Goal: Transaction & Acquisition: Purchase product/service

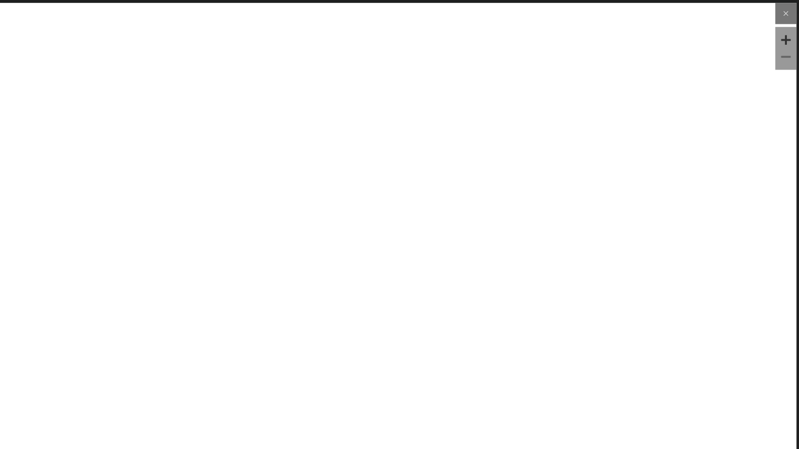
click at [455, 187] on img at bounding box center [399, 135] width 793 height 264
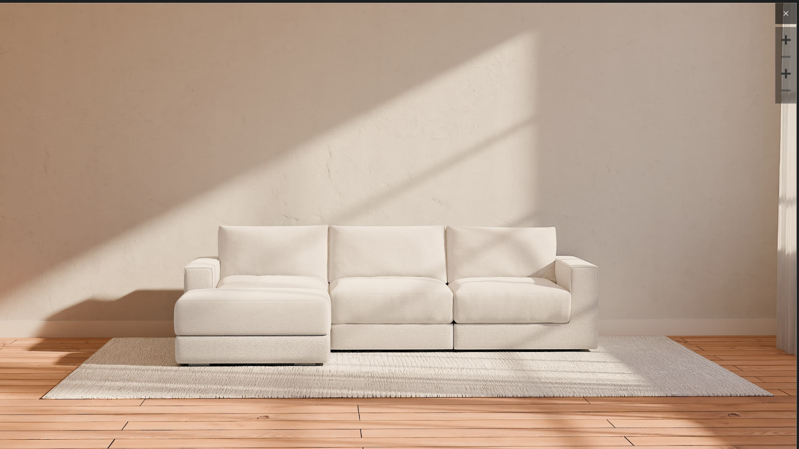
click at [784, 14] on icon at bounding box center [786, 13] width 4 height 4
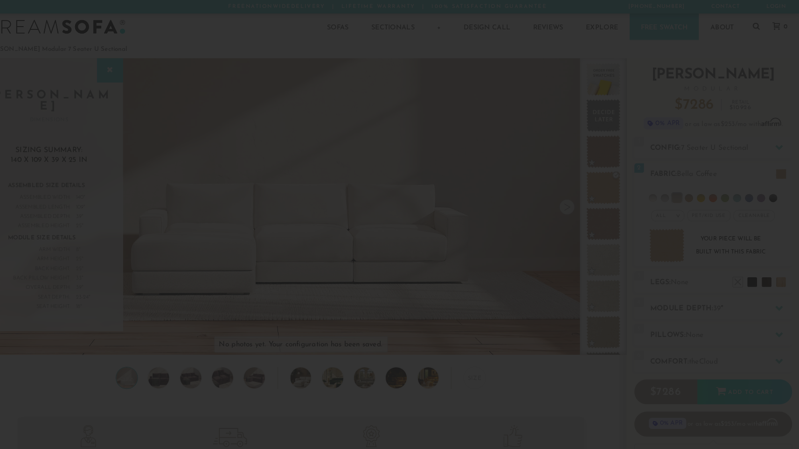
click at [460, 140] on div at bounding box center [399, 224] width 799 height 449
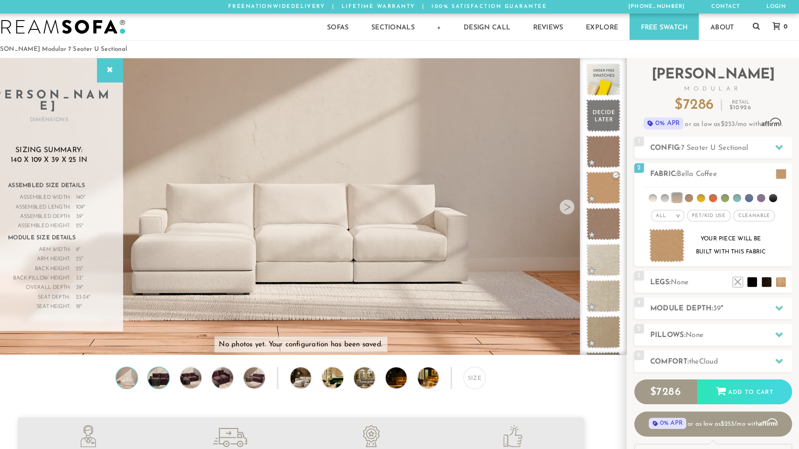
click at [166, 370] on img at bounding box center [178, 366] width 25 height 21
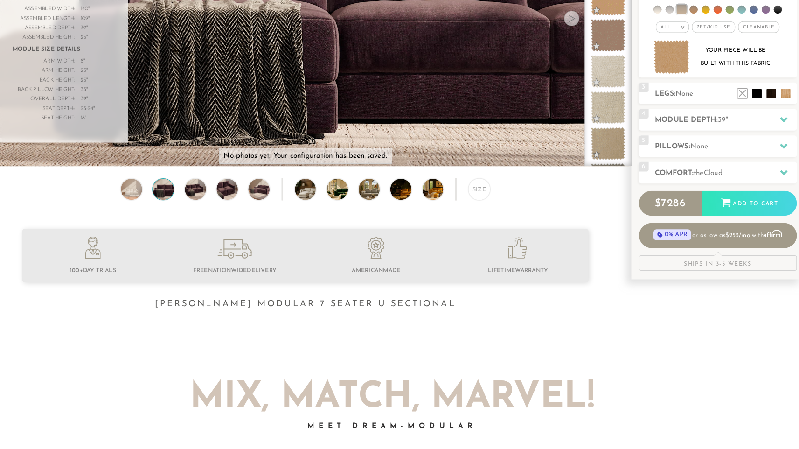
scroll to position [181, 0]
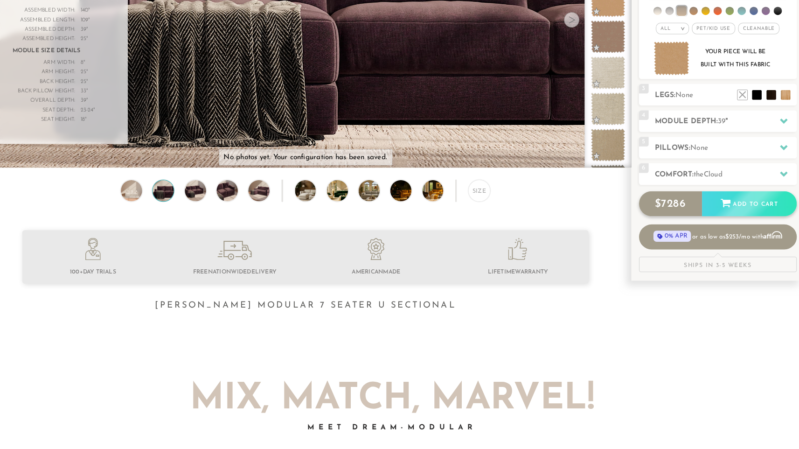
click at [660, 199] on span "7286" at bounding box center [672, 197] width 24 height 11
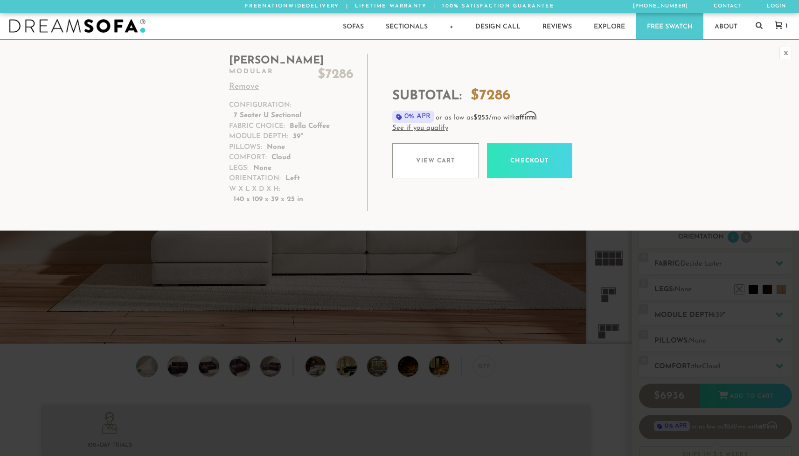
scroll to position [7, 7]
click at [778, 7] on link "Login" at bounding box center [776, 6] width 27 height 13
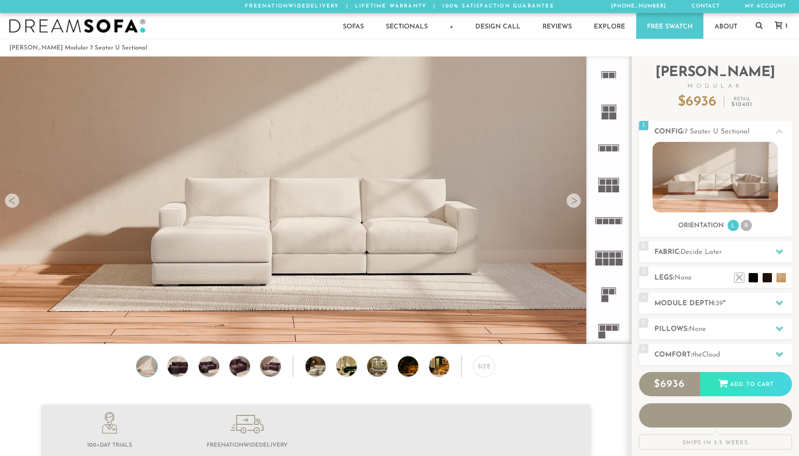
scroll to position [10654, 792]
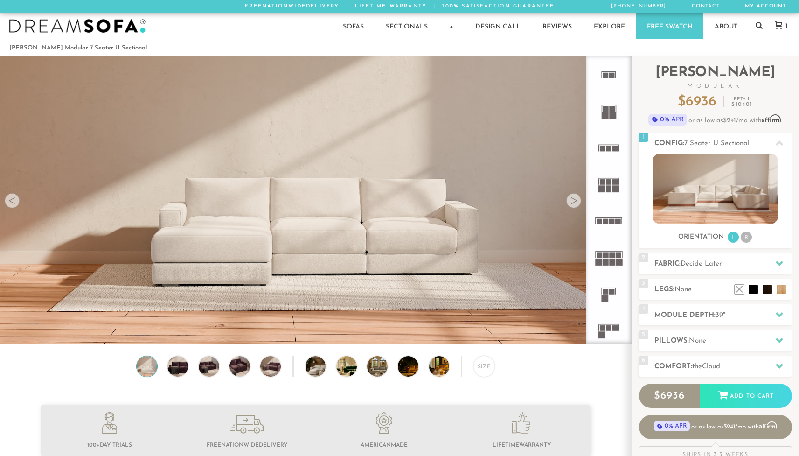
click at [779, 27] on icon at bounding box center [778, 24] width 7 height 7
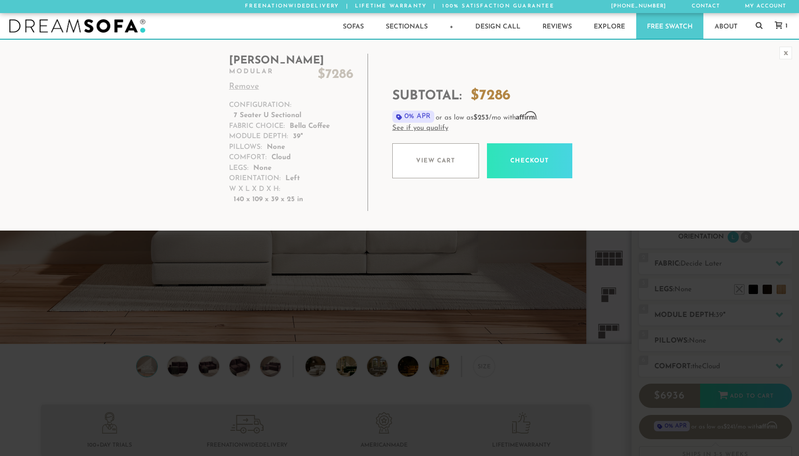
click at [261, 155] on dt "Comfort:" at bounding box center [248, 157] width 38 height 11
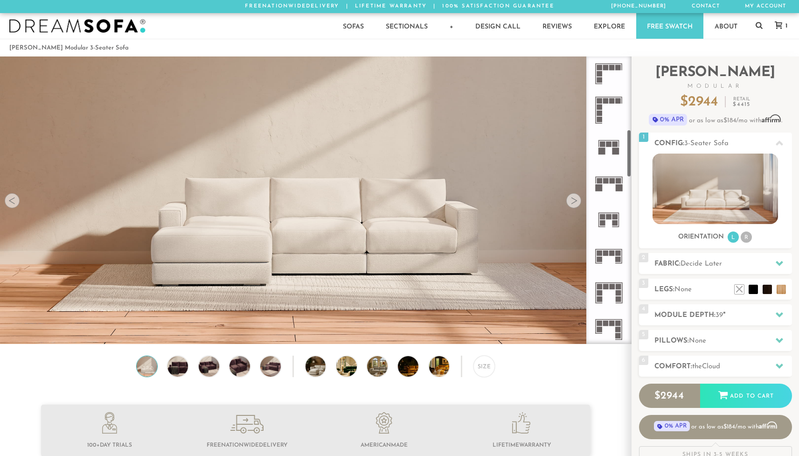
scroll to position [442, 0]
click at [608, 322] on rect at bounding box center [606, 321] width 6 height 6
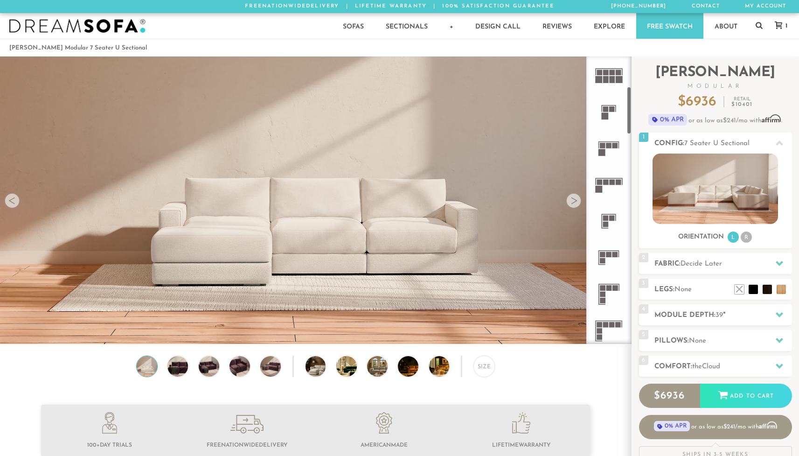
scroll to position [186, 0]
click at [603, 179] on rect at bounding box center [606, 179] width 6 height 6
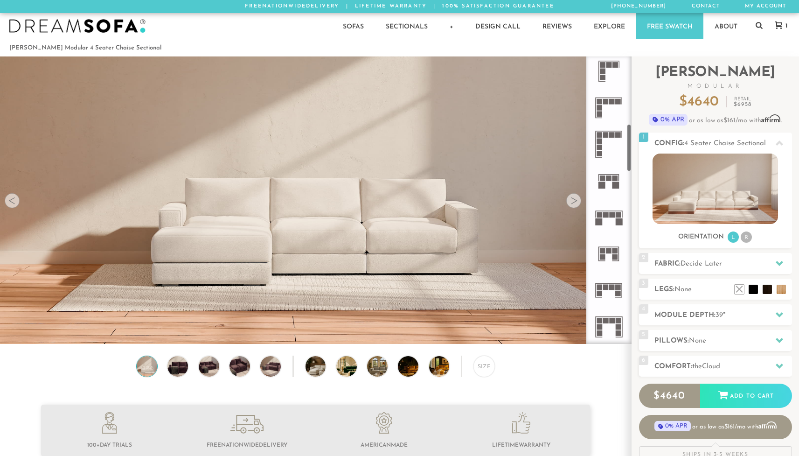
scroll to position [405, 0]
click at [603, 179] on rect at bounding box center [603, 179] width 6 height 6
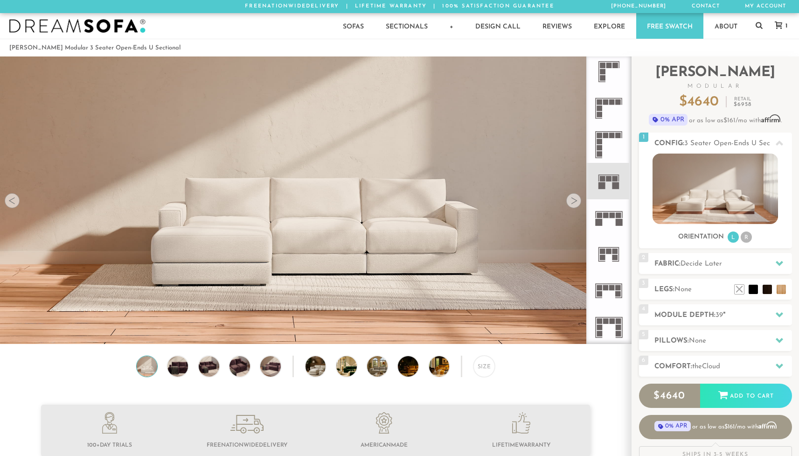
click at [609, 215] on icon at bounding box center [608, 217] width 36 height 36
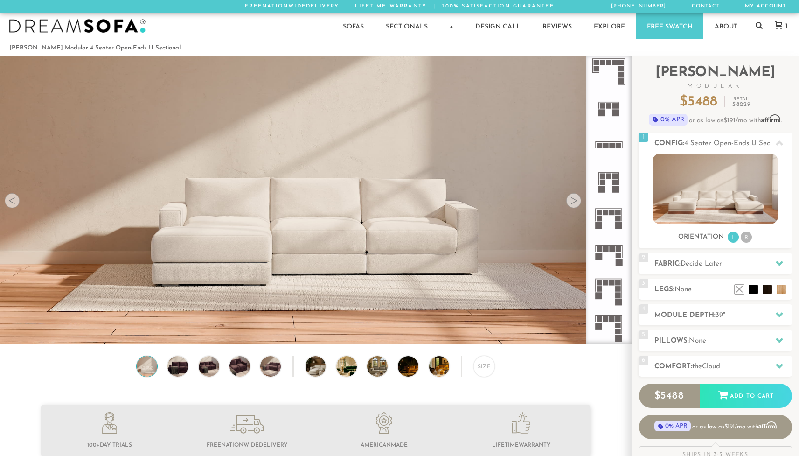
scroll to position [849, 0]
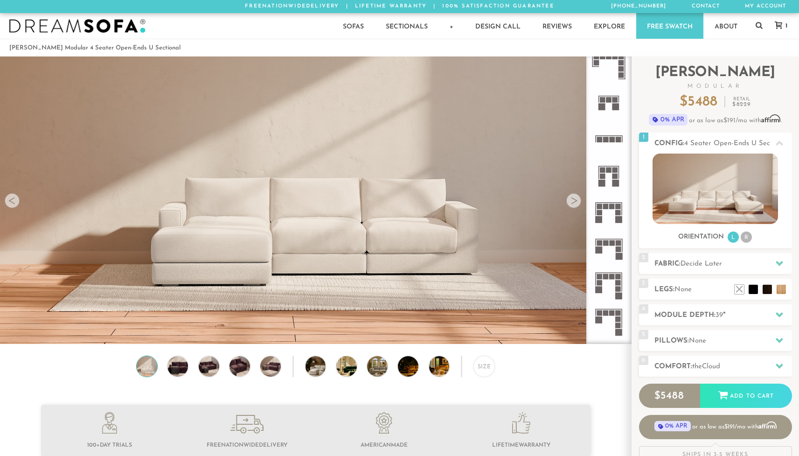
click at [608, 177] on icon at bounding box center [608, 175] width 36 height 36
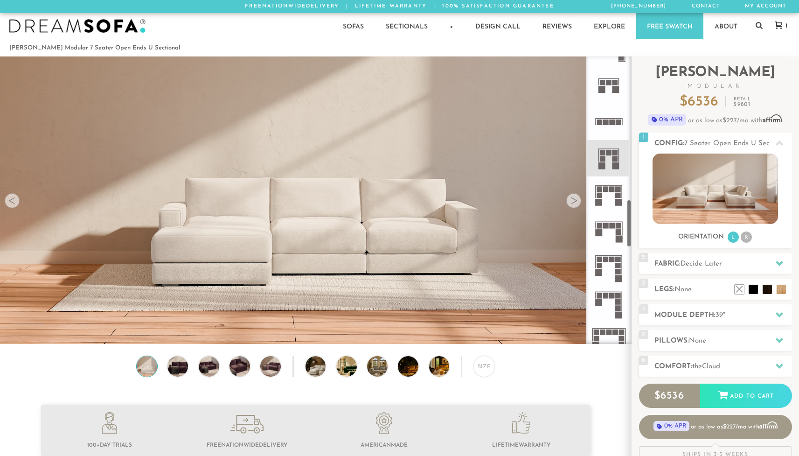
scroll to position [867, 0]
click at [608, 184] on icon at bounding box center [608, 193] width 36 height 36
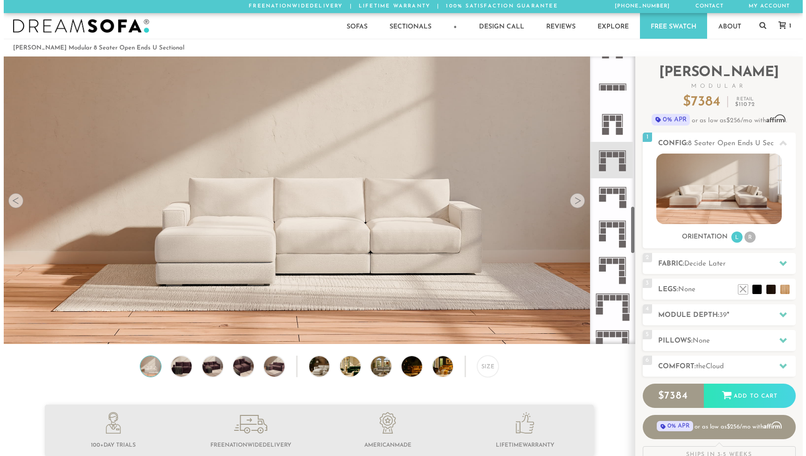
scroll to position [904, 0]
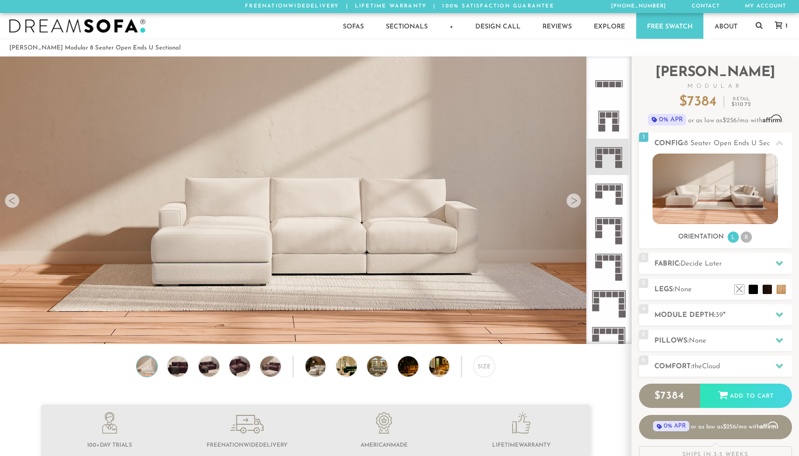
click at [608, 187] on rect at bounding box center [606, 188] width 6 height 6
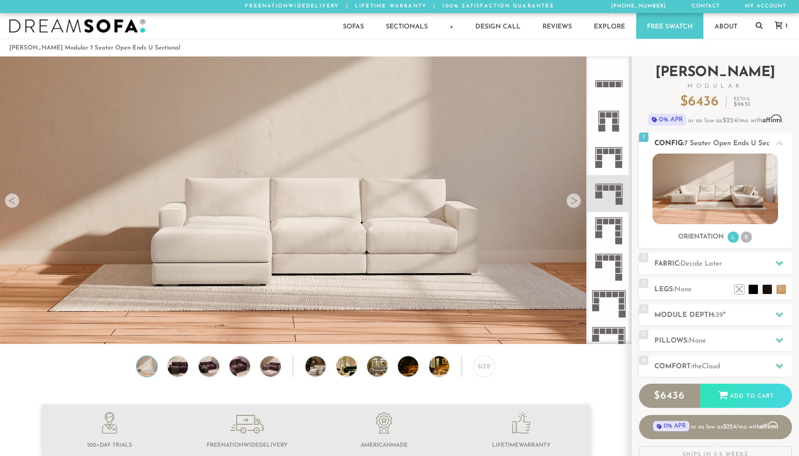
click at [643, 138] on span "1" at bounding box center [643, 136] width 9 height 9
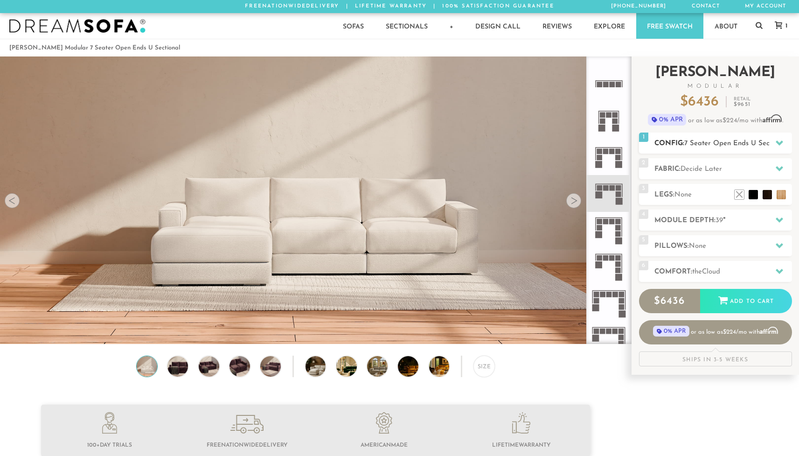
click at [643, 138] on span "1" at bounding box center [643, 136] width 9 height 9
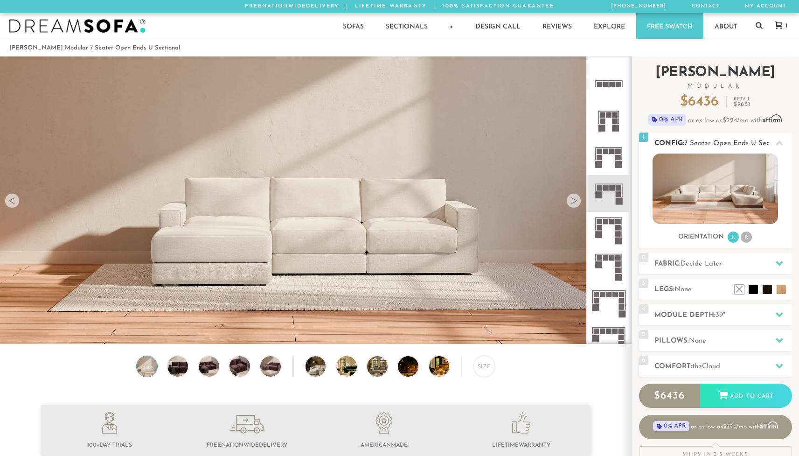
click at [706, 191] on img at bounding box center [714, 188] width 125 height 70
click at [707, 263] on span "Decide Later" at bounding box center [701, 263] width 42 height 7
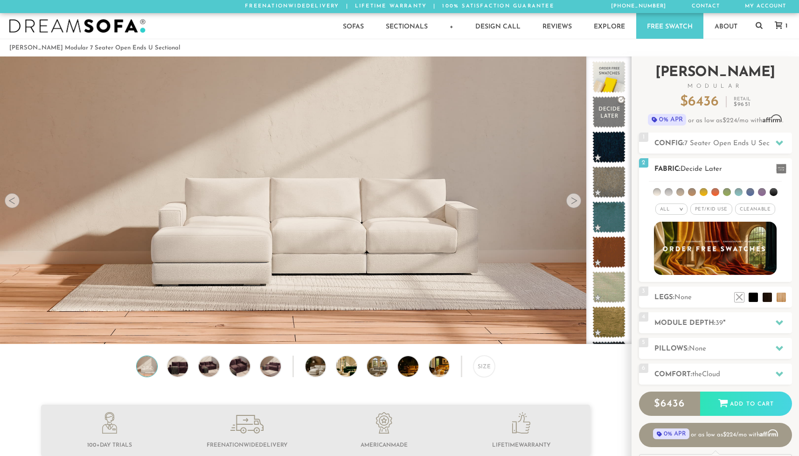
click at [679, 194] on li at bounding box center [680, 192] width 8 height 8
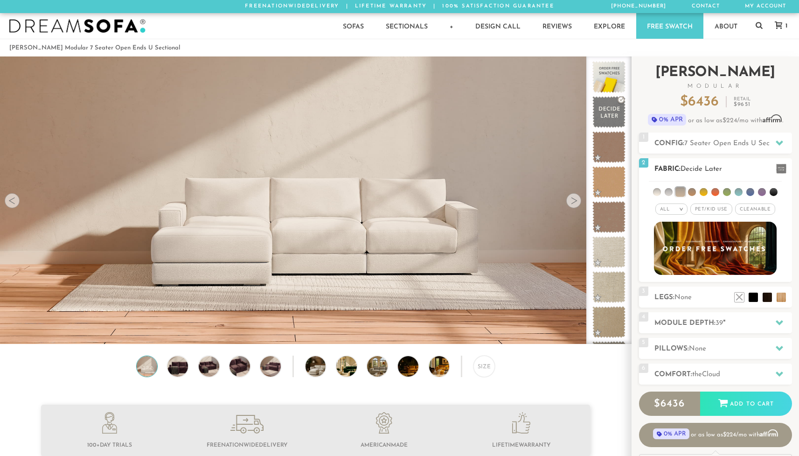
click at [689, 192] on li at bounding box center [692, 192] width 8 height 8
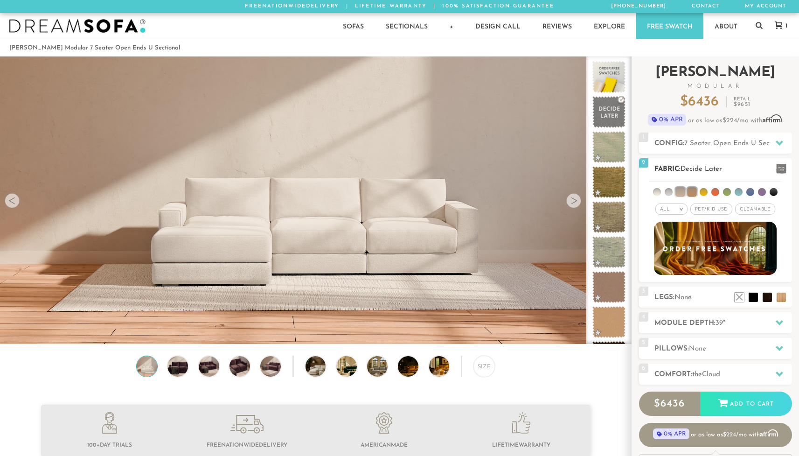
click at [780, 169] on span at bounding box center [781, 169] width 10 height 10
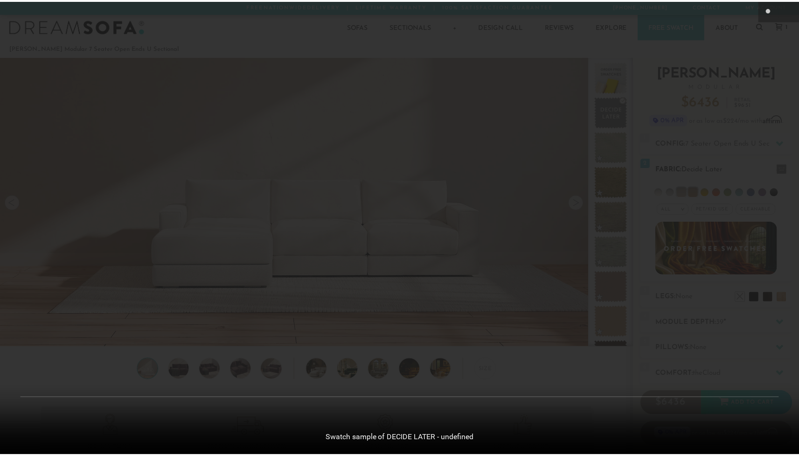
scroll to position [10668, 799]
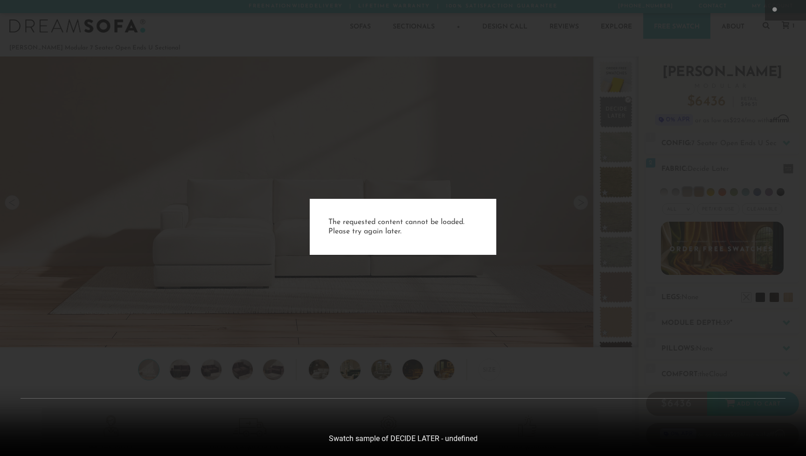
click at [700, 193] on div "The requested content cannot be loaded. Please try again later." at bounding box center [403, 228] width 806 height 456
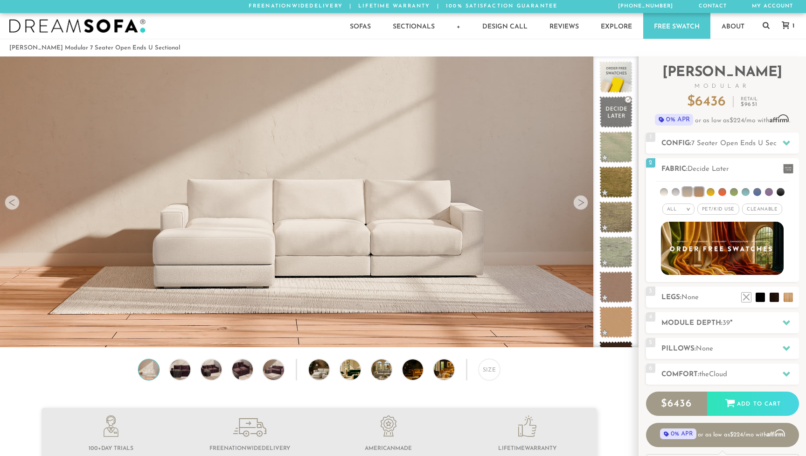
scroll to position [10654, 792]
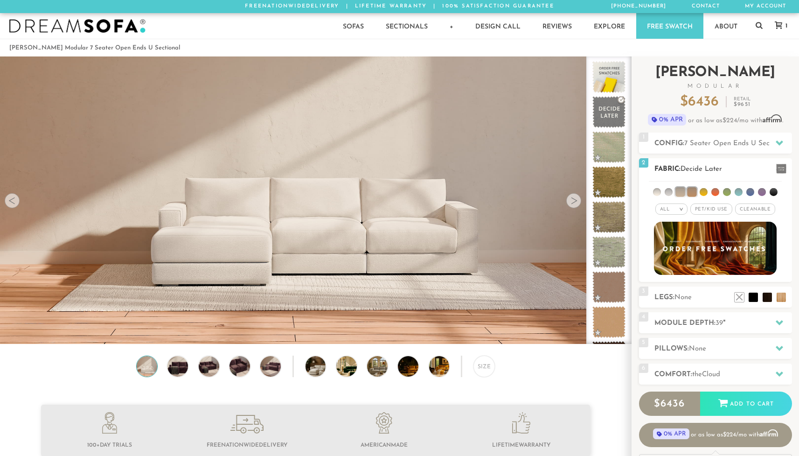
click at [678, 209] on em ">" at bounding box center [681, 209] width 7 height 5
click at [665, 288] on li "Luxury" at bounding box center [671, 287] width 32 height 13
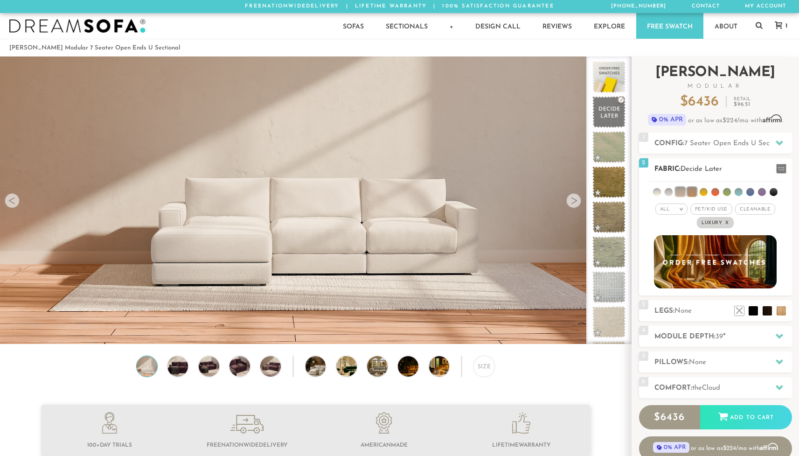
click at [682, 191] on li at bounding box center [679, 191] width 9 height 9
click at [658, 193] on li at bounding box center [657, 192] width 8 height 8
click at [706, 192] on li at bounding box center [703, 192] width 8 height 8
click at [715, 193] on li at bounding box center [715, 192] width 8 height 8
click at [737, 193] on li at bounding box center [738, 192] width 8 height 8
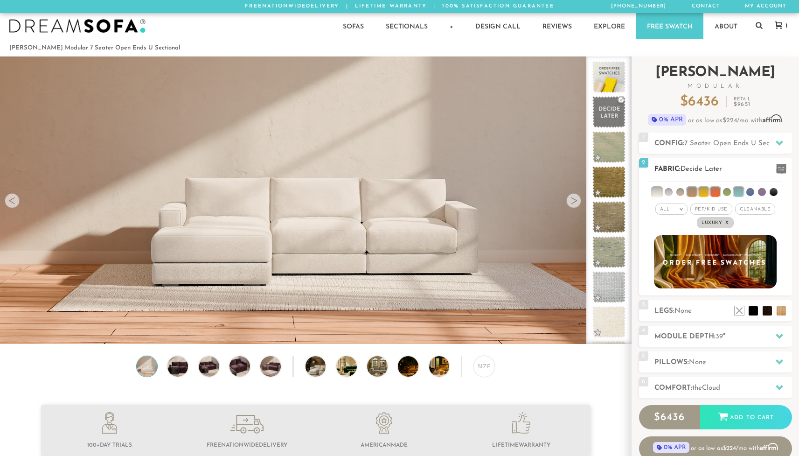
click at [678, 208] on em ">" at bounding box center [681, 209] width 7 height 5
click at [663, 218] on li "All" at bounding box center [671, 221] width 32 height 13
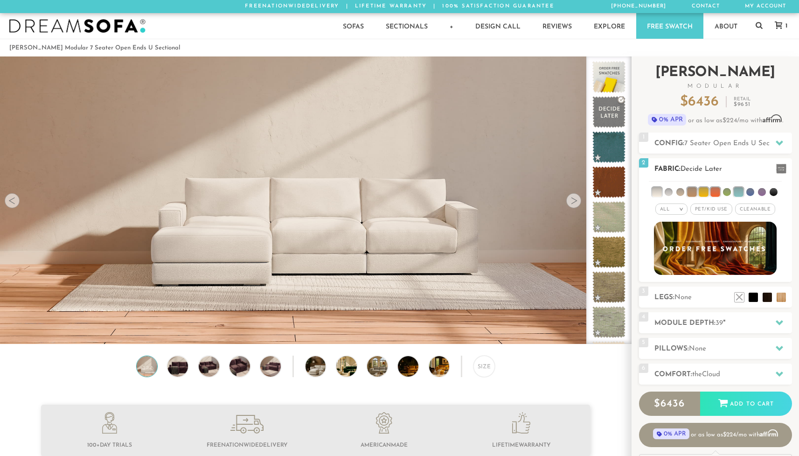
click at [683, 191] on li at bounding box center [680, 192] width 8 height 8
click at [672, 206] on div "All >" at bounding box center [671, 208] width 32 height 11
click at [666, 287] on li "Luxury" at bounding box center [671, 287] width 32 height 13
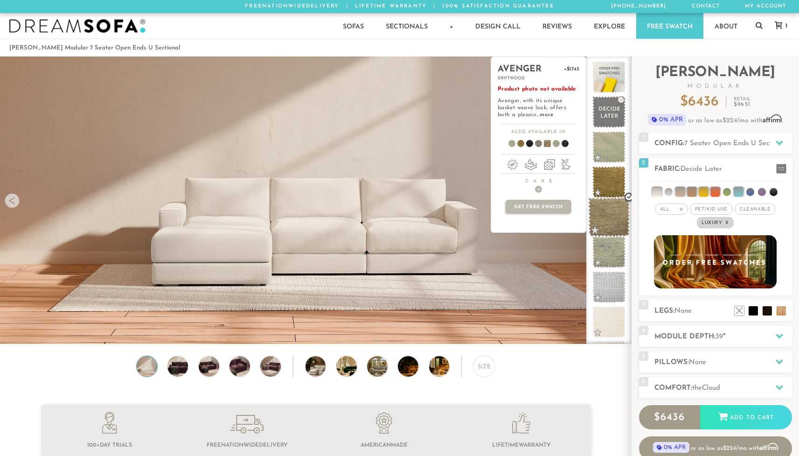
click at [610, 216] on span at bounding box center [609, 217] width 42 height 40
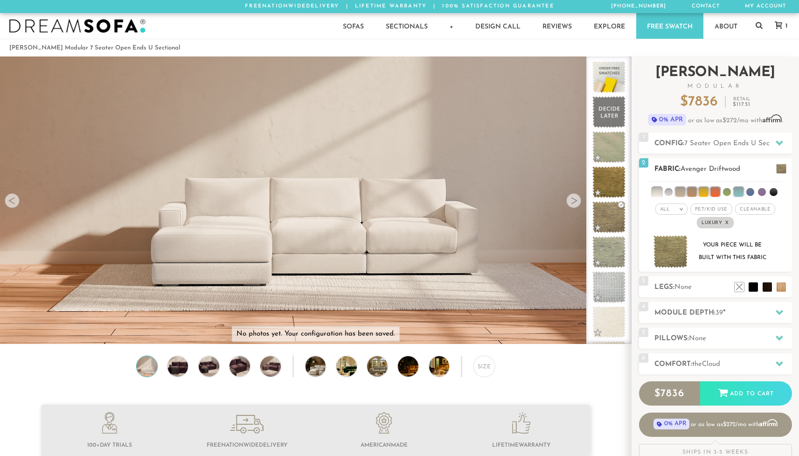
click at [672, 248] on img at bounding box center [670, 251] width 35 height 33
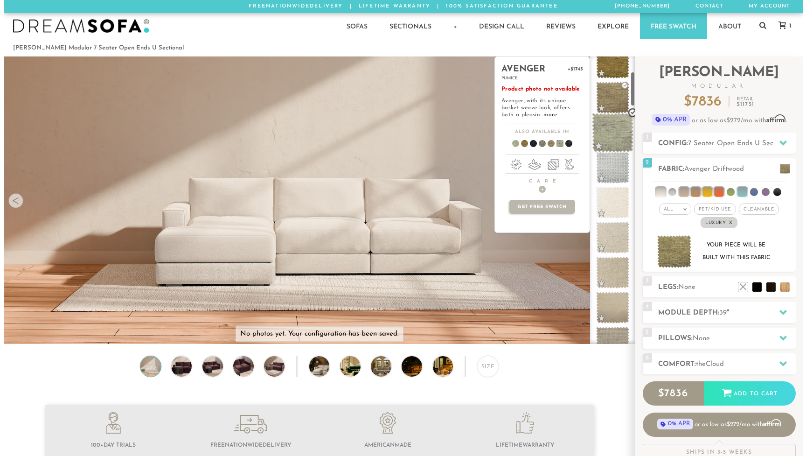
scroll to position [123, 0]
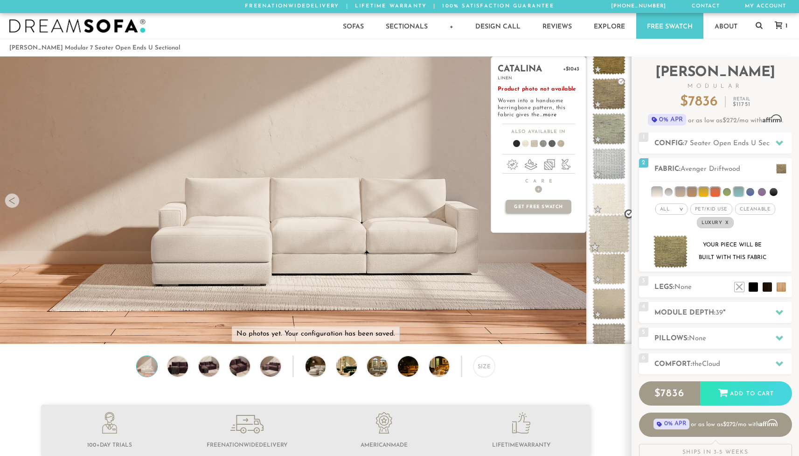
click at [609, 234] on span at bounding box center [609, 234] width 42 height 40
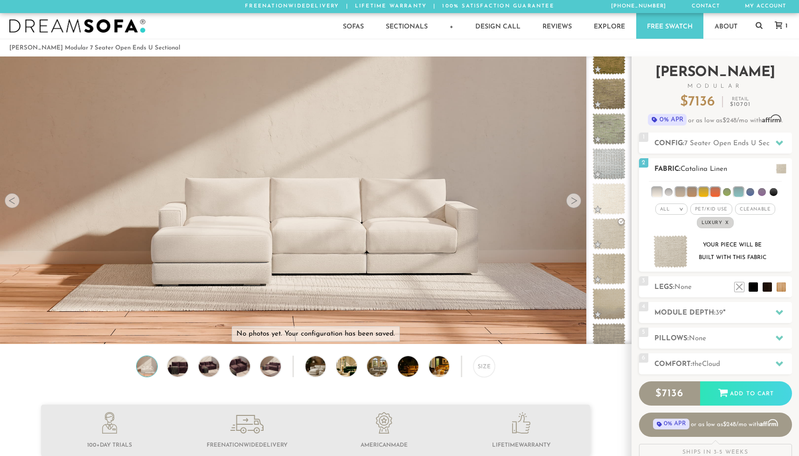
click at [666, 252] on img at bounding box center [670, 251] width 35 height 33
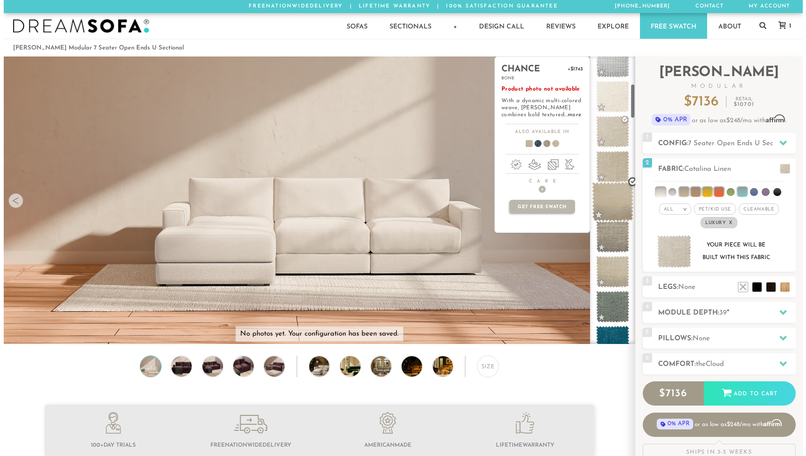
scroll to position [233, 0]
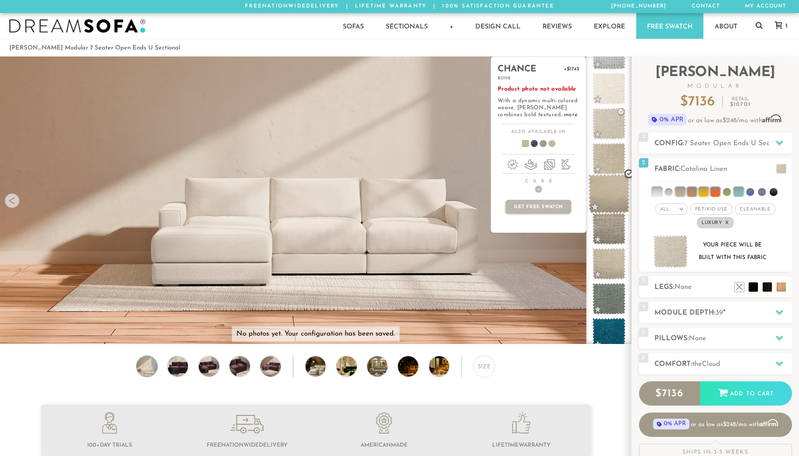
click at [603, 199] on span at bounding box center [609, 194] width 42 height 40
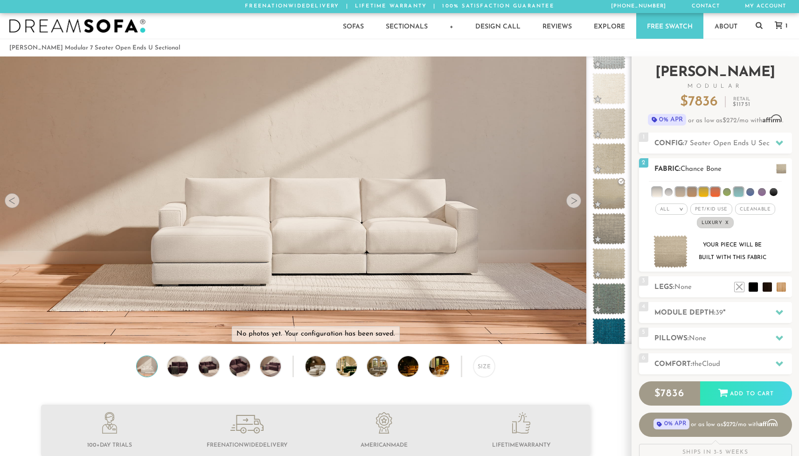
click at [665, 255] on img at bounding box center [670, 251] width 35 height 33
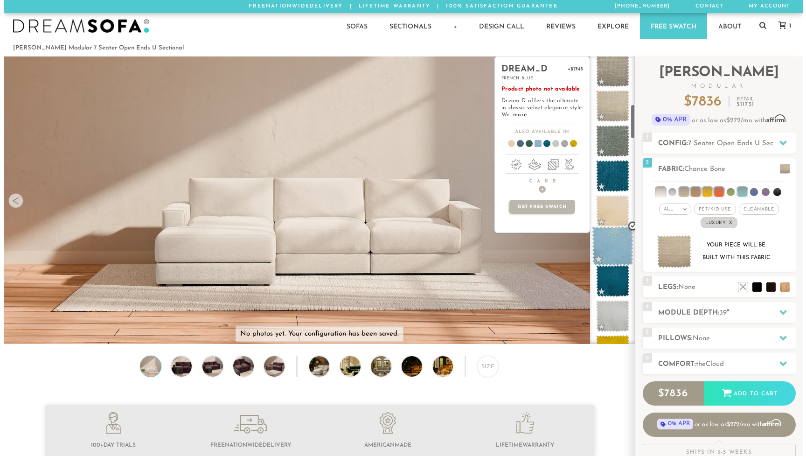
scroll to position [393, 0]
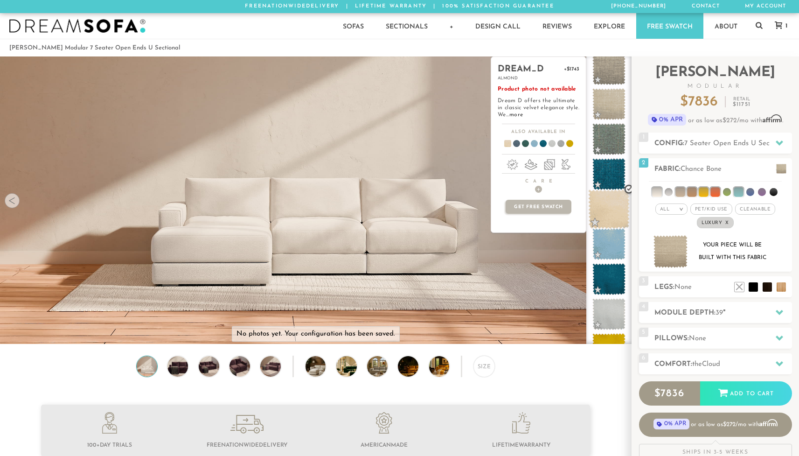
click at [614, 211] on span at bounding box center [609, 209] width 42 height 40
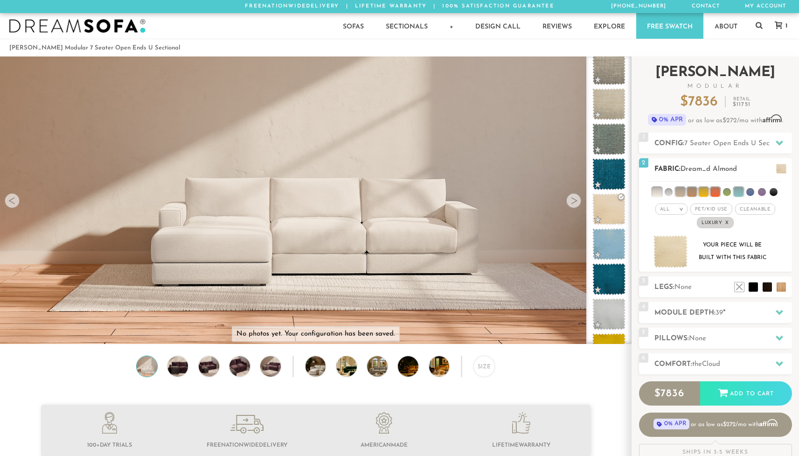
click at [672, 258] on img at bounding box center [670, 251] width 35 height 33
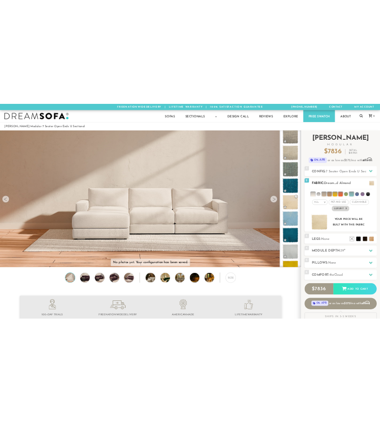
scroll to position [10668, 799]
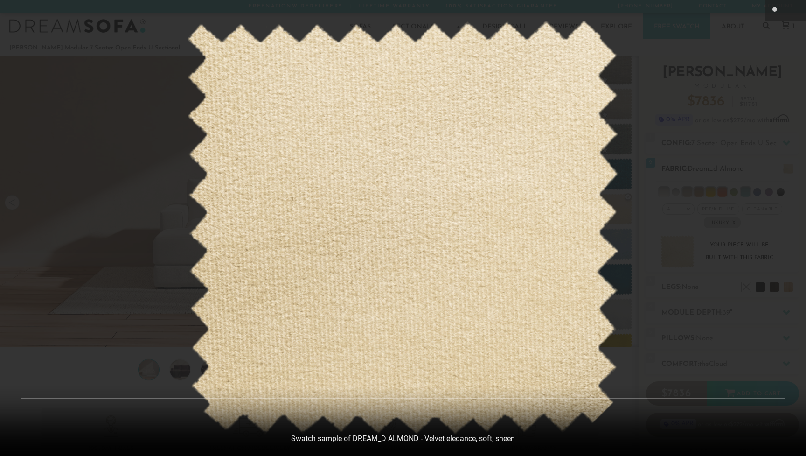
click at [672, 258] on div at bounding box center [403, 228] width 806 height 456
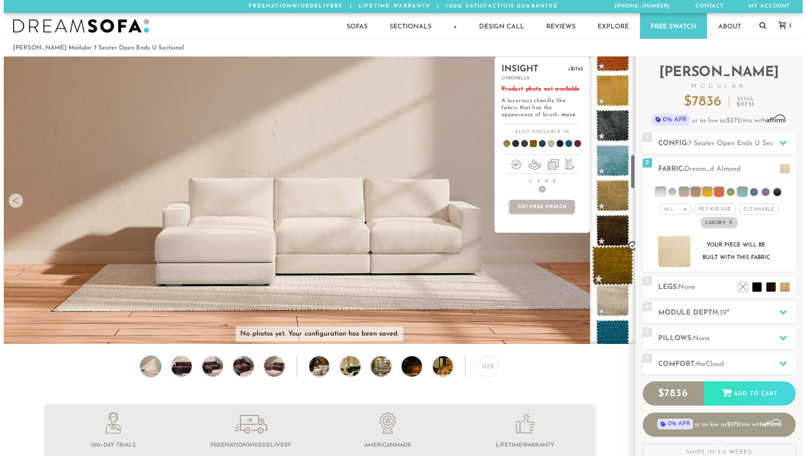
scroll to position [799, 0]
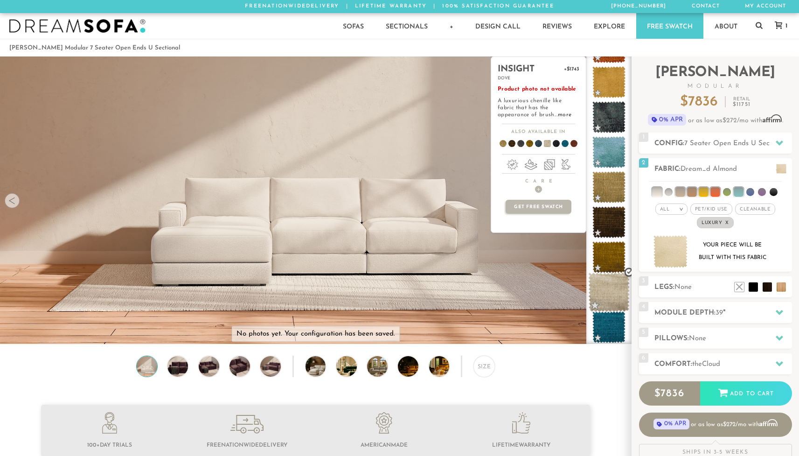
click at [608, 290] on span at bounding box center [609, 292] width 42 height 40
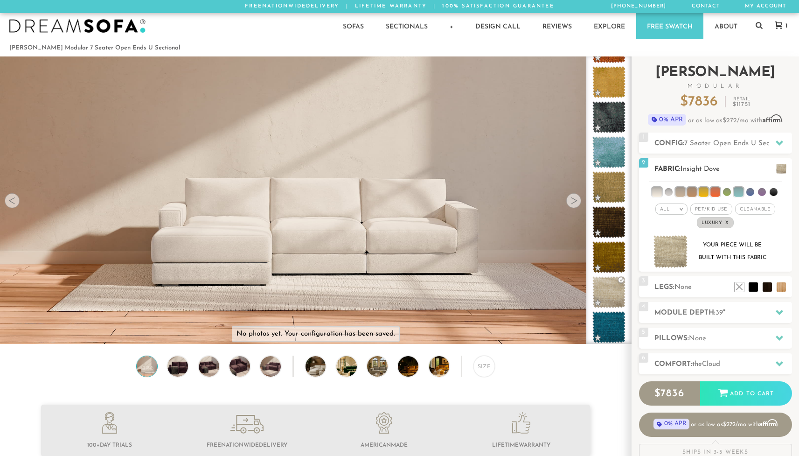
click at [673, 256] on img at bounding box center [670, 251] width 35 height 33
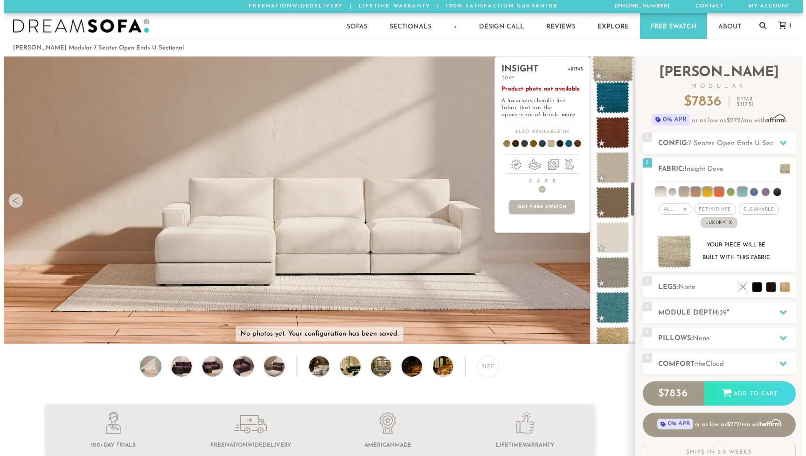
scroll to position [1030, 0]
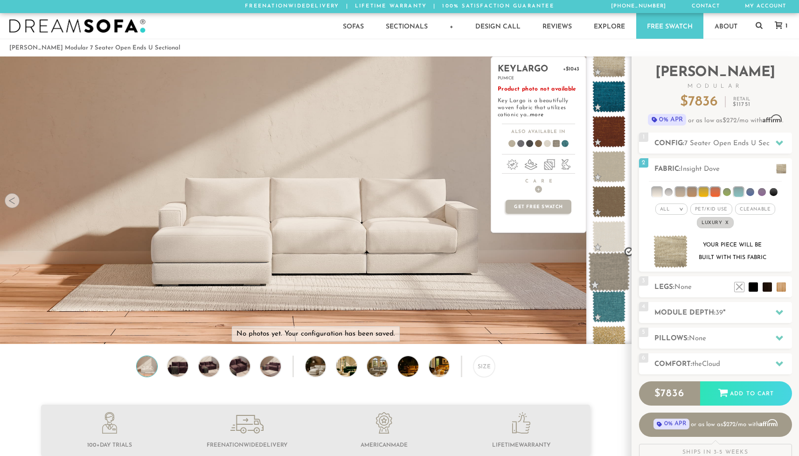
click at [609, 270] on span at bounding box center [609, 272] width 42 height 40
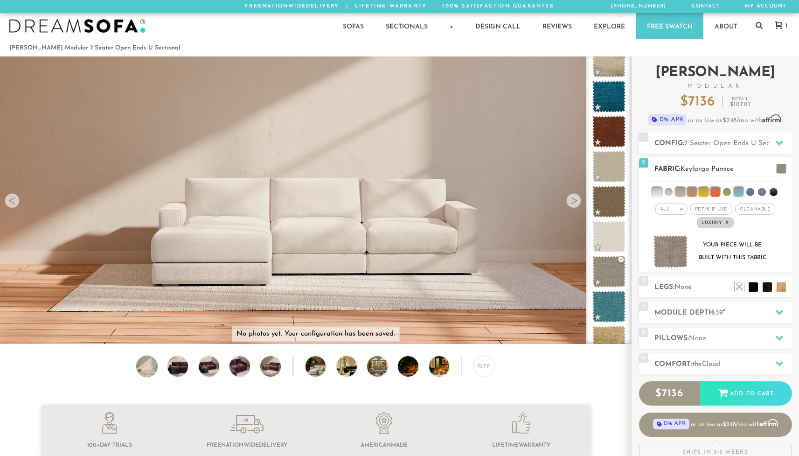
click at [675, 257] on img at bounding box center [670, 251] width 35 height 33
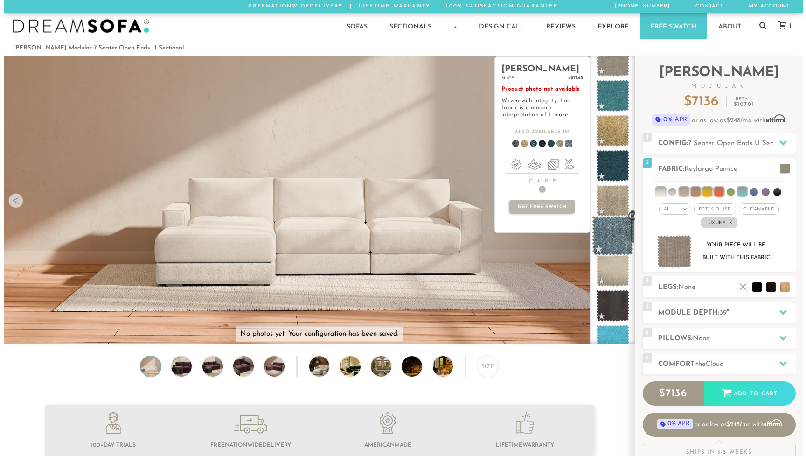
scroll to position [1250, 0]
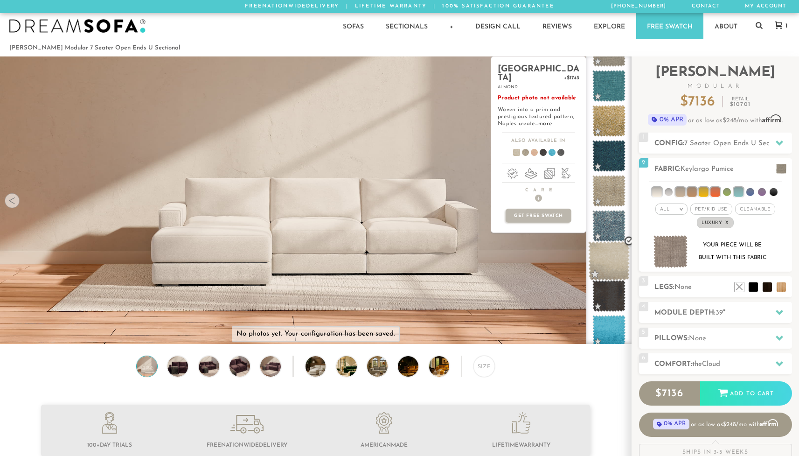
click at [607, 257] on span at bounding box center [609, 261] width 42 height 40
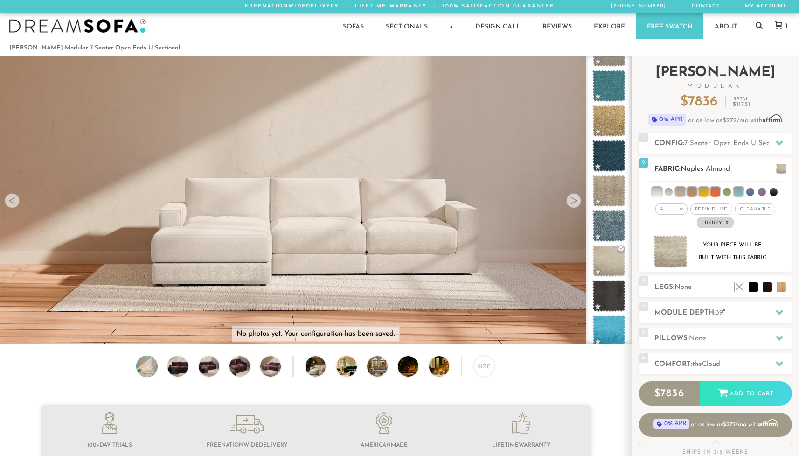
click at [668, 255] on img at bounding box center [670, 251] width 35 height 33
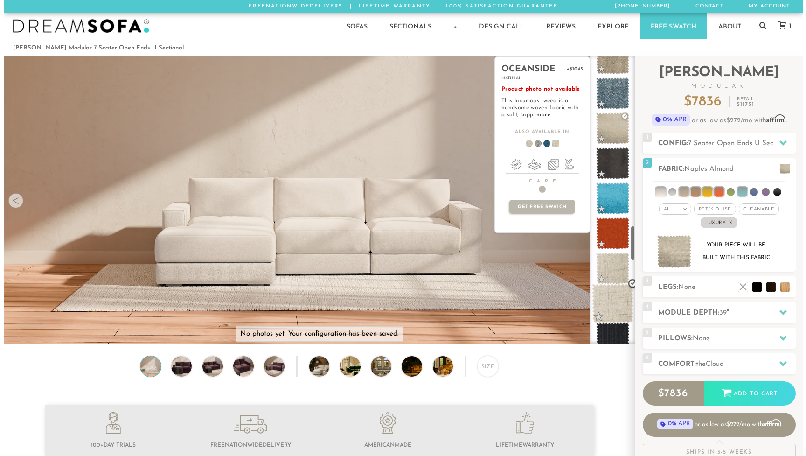
scroll to position [1384, 0]
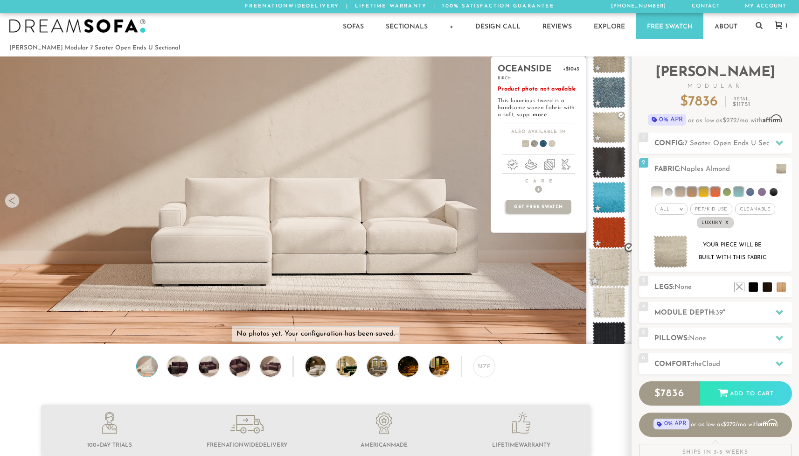
click at [606, 270] on span at bounding box center [609, 268] width 42 height 40
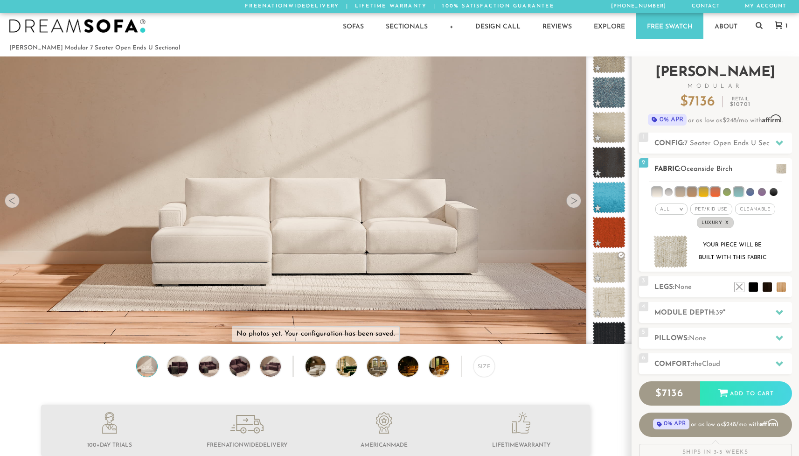
click at [665, 257] on img at bounding box center [670, 251] width 35 height 33
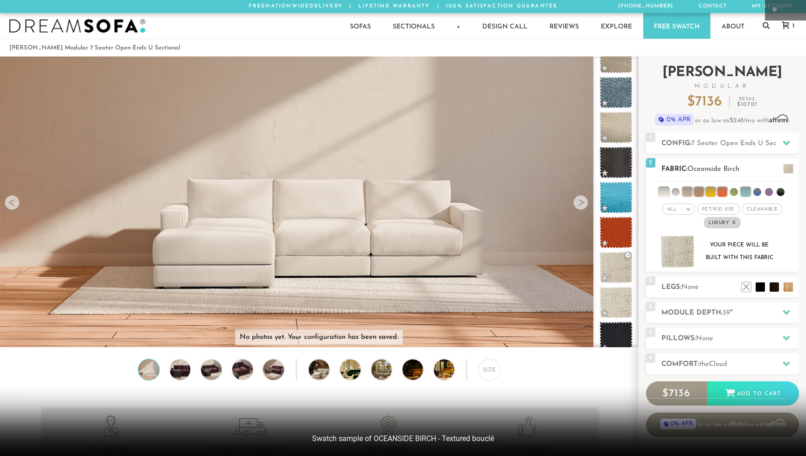
scroll to position [10654, 792]
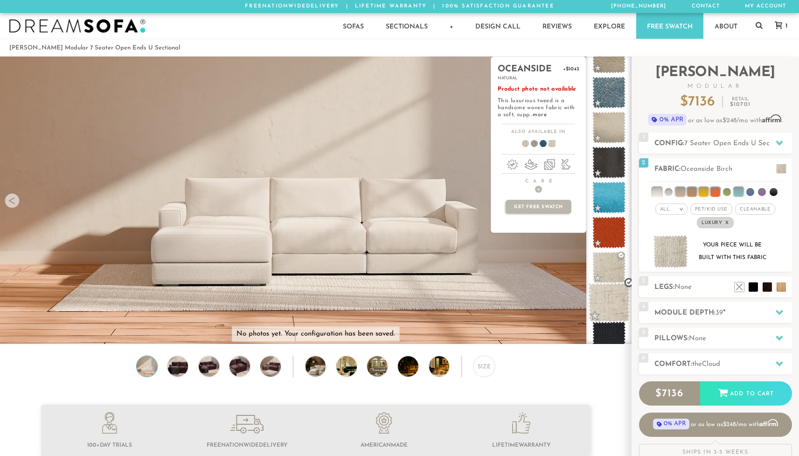
click at [603, 297] on span at bounding box center [609, 303] width 42 height 40
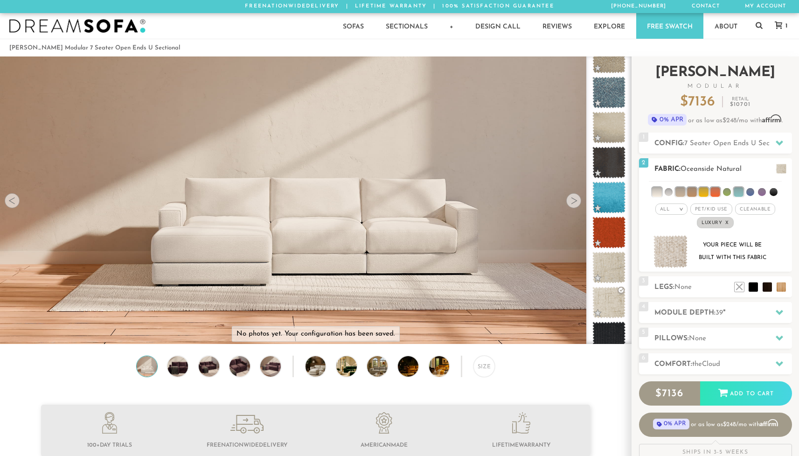
click at [677, 256] on img at bounding box center [670, 251] width 35 height 33
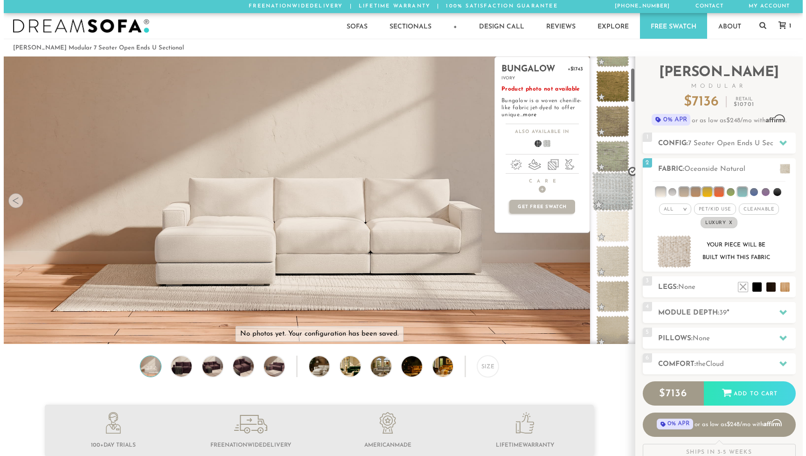
scroll to position [101, 0]
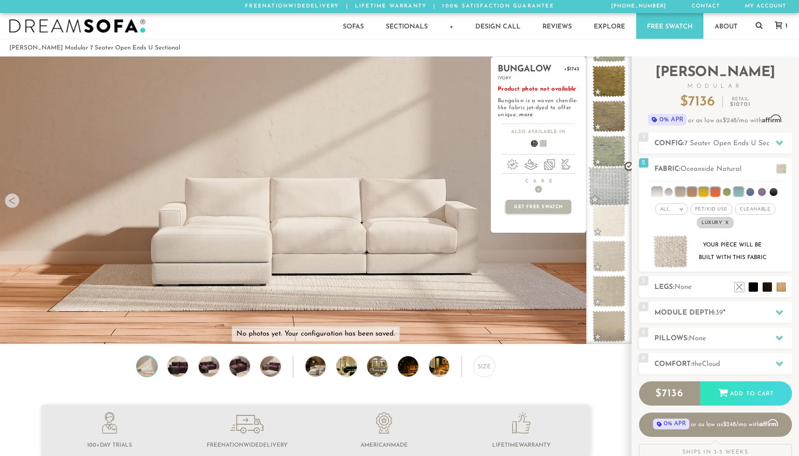
click at [610, 188] on span at bounding box center [609, 186] width 42 height 40
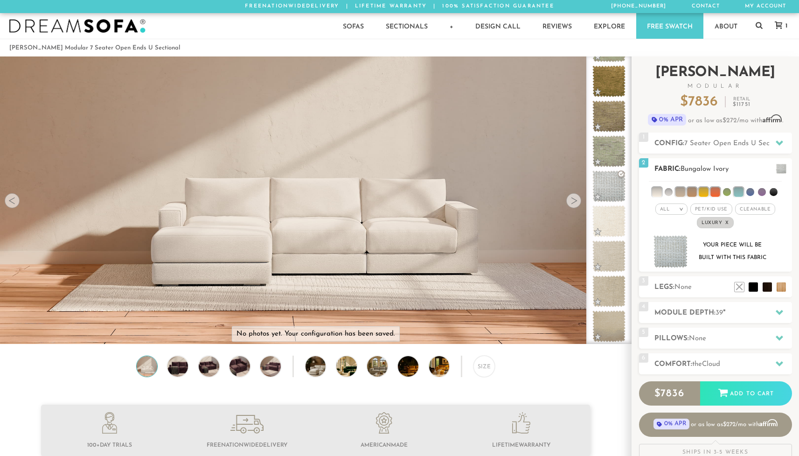
click at [667, 252] on img at bounding box center [670, 251] width 35 height 33
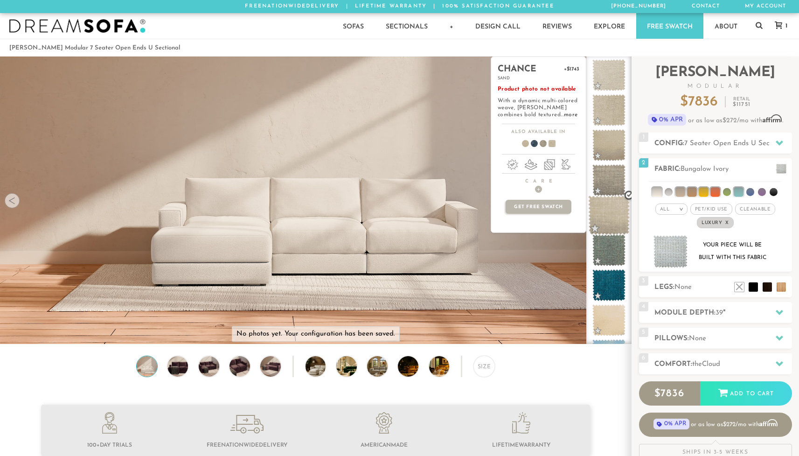
scroll to position [291, 0]
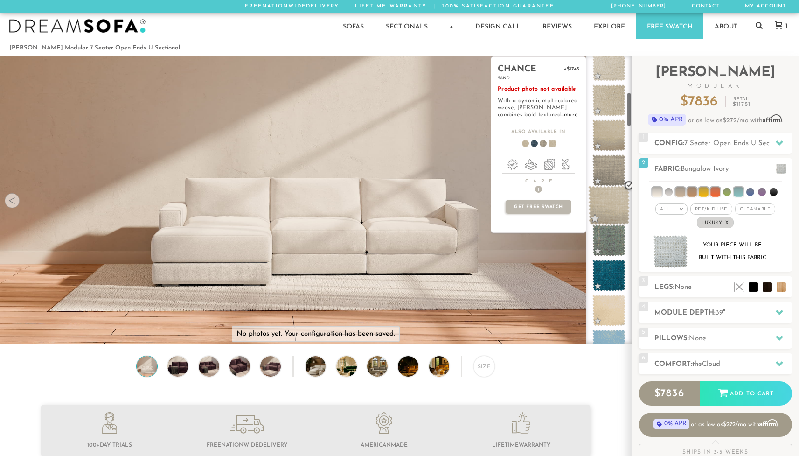
click at [610, 216] on span at bounding box center [609, 206] width 42 height 40
click at [609, 167] on span at bounding box center [609, 171] width 42 height 40
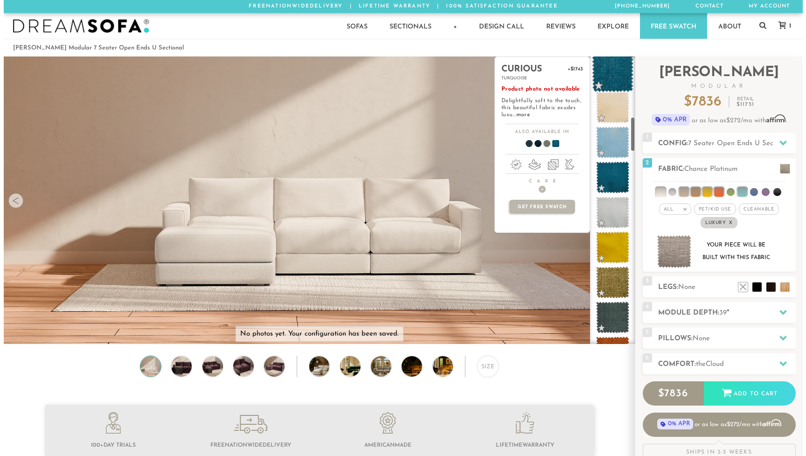
scroll to position [509, 0]
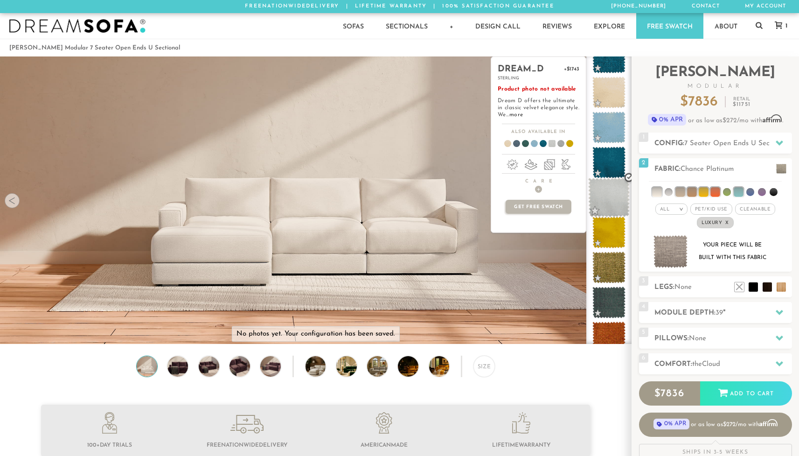
click at [609, 192] on span at bounding box center [609, 198] width 42 height 40
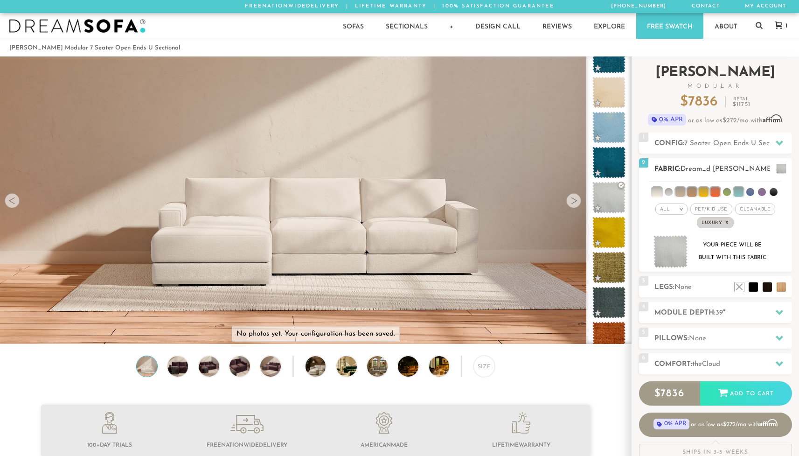
click at [672, 254] on img at bounding box center [670, 251] width 35 height 33
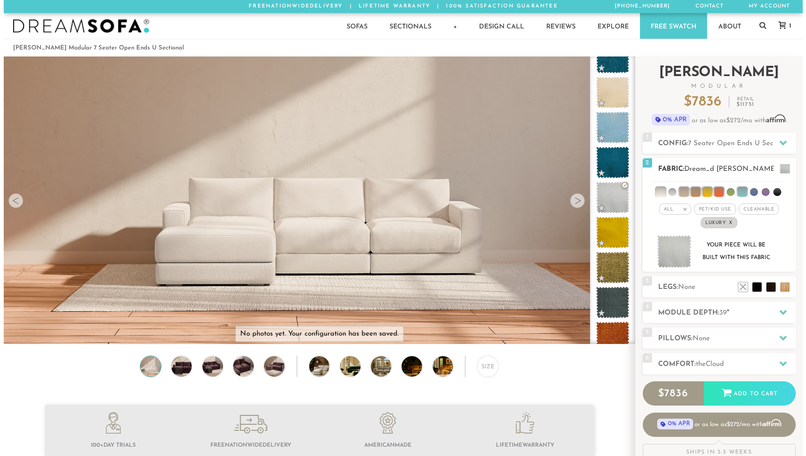
scroll to position [10654, 792]
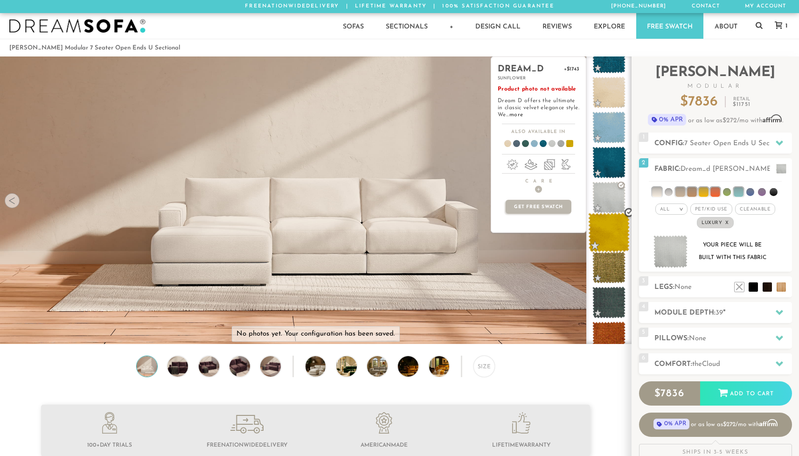
click at [609, 233] on span at bounding box center [609, 233] width 42 height 40
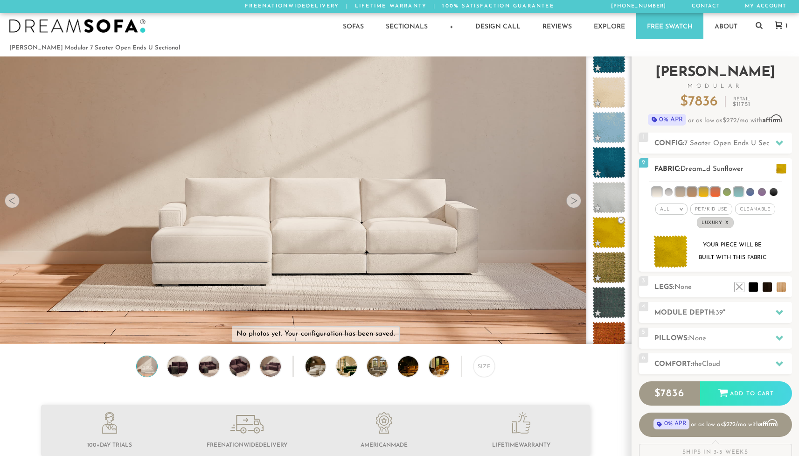
click at [674, 253] on img at bounding box center [670, 251] width 35 height 33
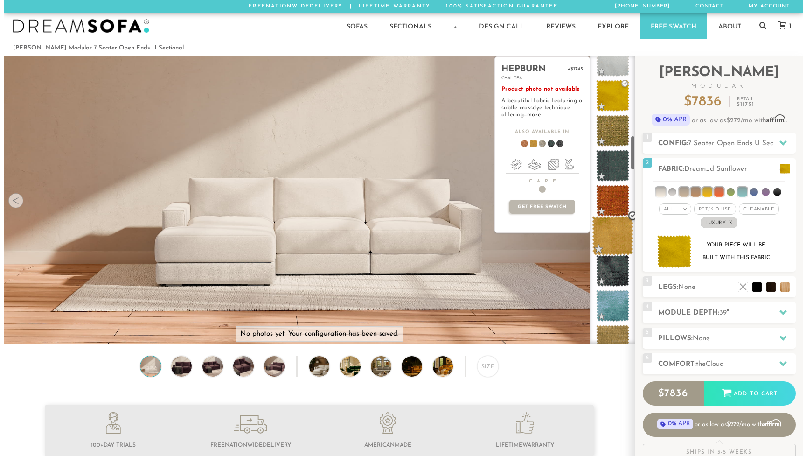
scroll to position [651, 0]
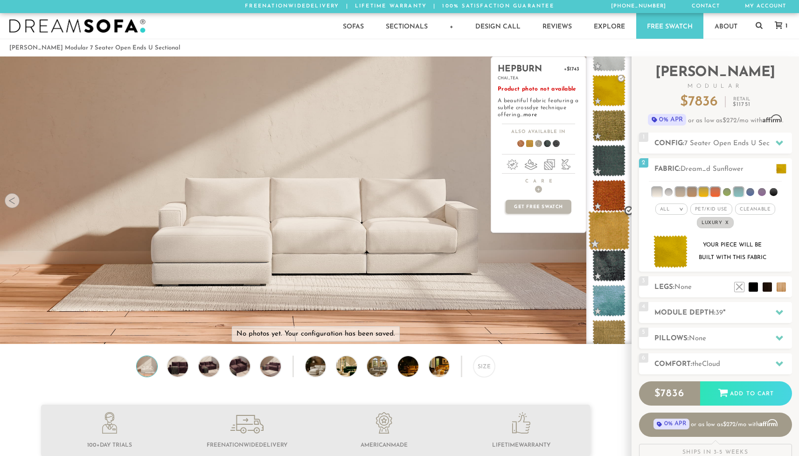
click at [609, 229] on span at bounding box center [609, 231] width 42 height 40
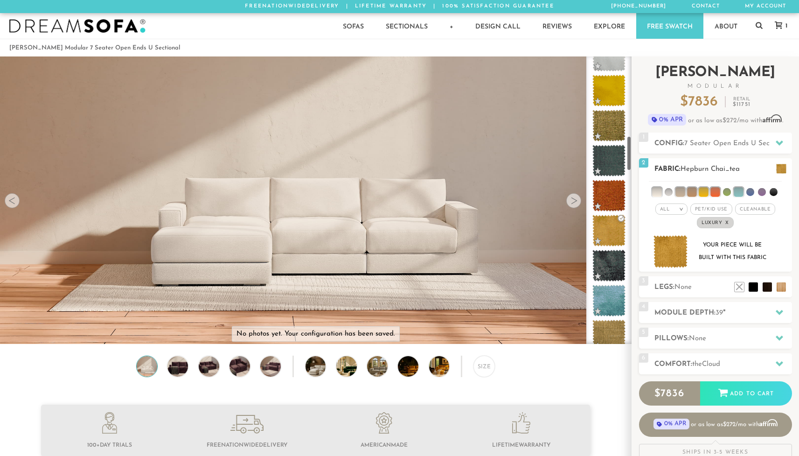
click at [671, 251] on img at bounding box center [670, 251] width 35 height 33
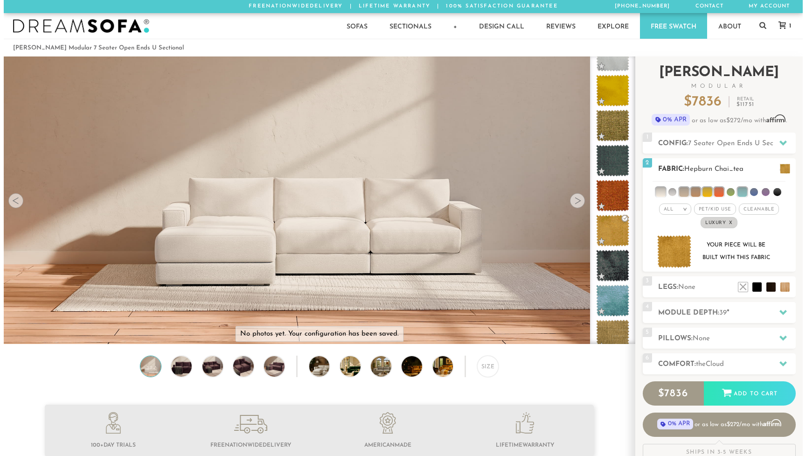
scroll to position [10654, 792]
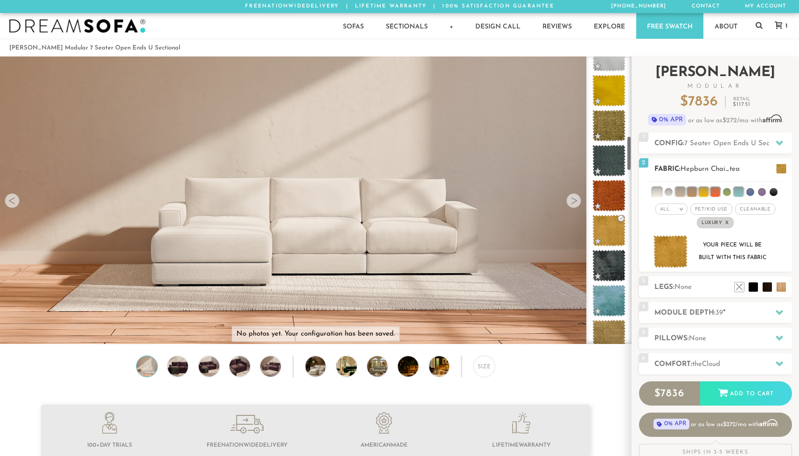
click at [673, 252] on img at bounding box center [670, 251] width 35 height 33
click at [765, 289] on li at bounding box center [752, 272] width 37 height 37
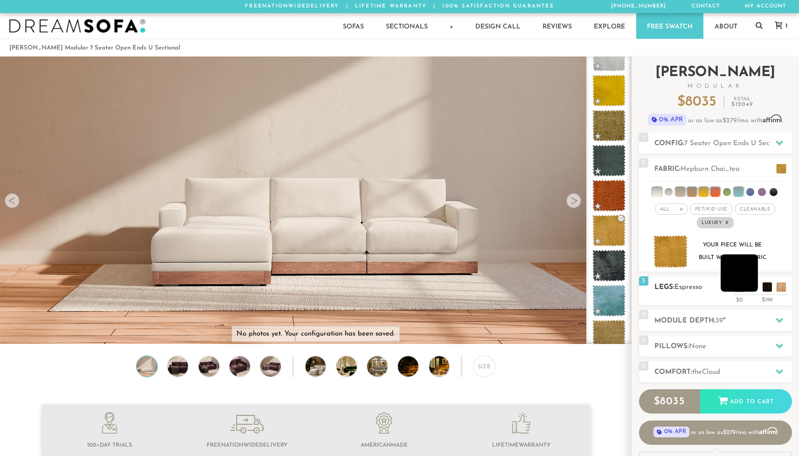
click at [753, 289] on li at bounding box center [738, 272] width 37 height 37
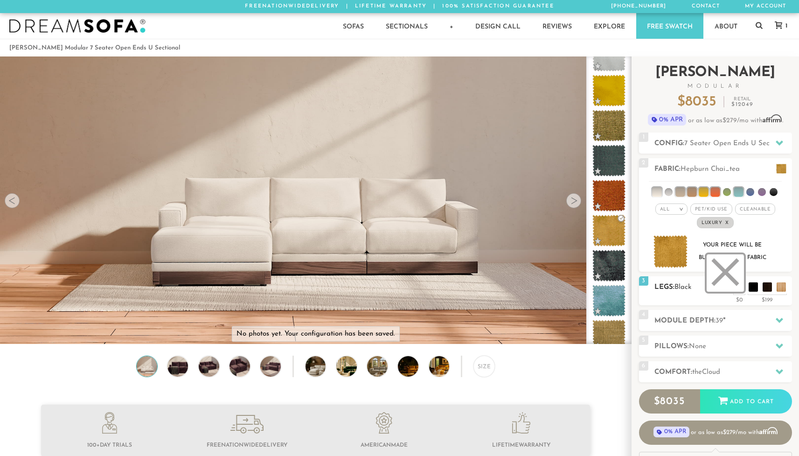
click at [736, 290] on li at bounding box center [724, 272] width 37 height 37
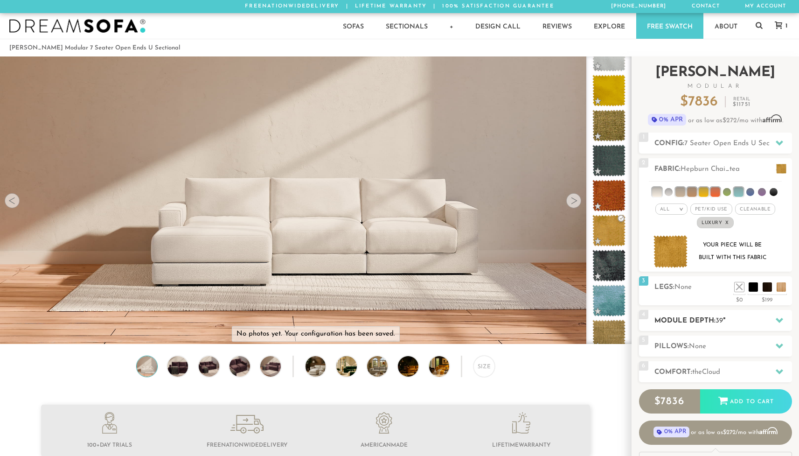
click at [780, 320] on icon at bounding box center [779, 319] width 7 height 7
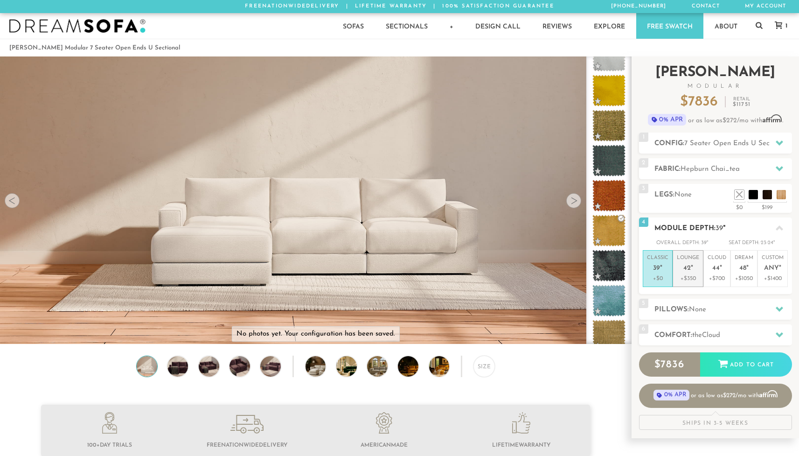
click at [688, 279] on p "+$350" at bounding box center [688, 278] width 22 height 8
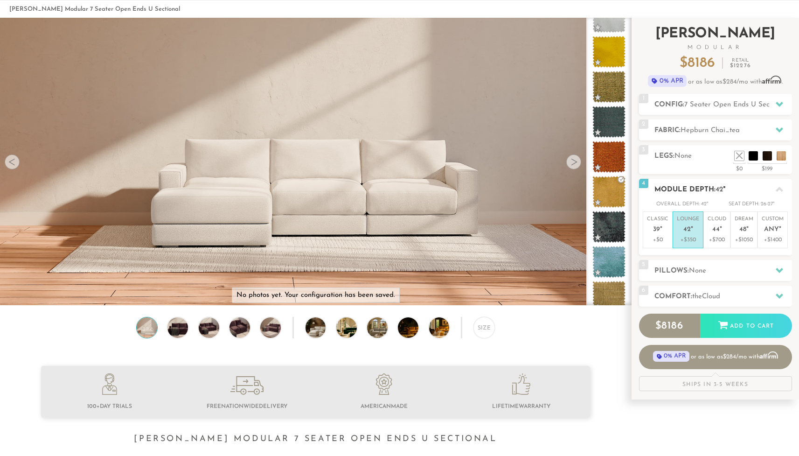
scroll to position [42, 0]
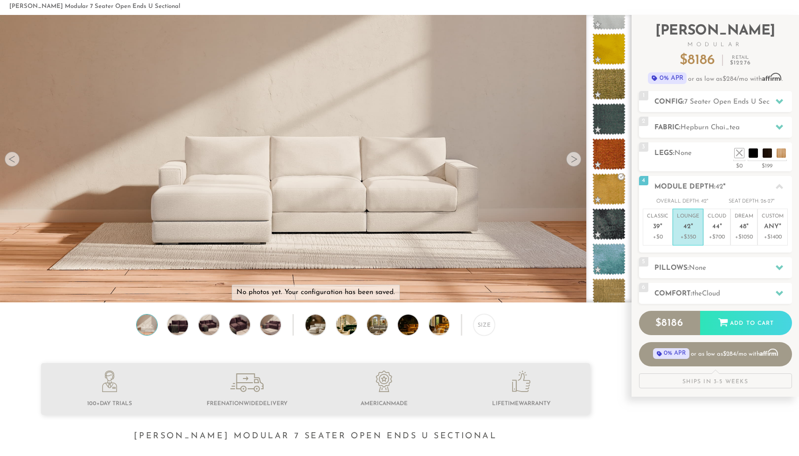
click at [764, 231] on span "Any" at bounding box center [771, 227] width 15 height 8
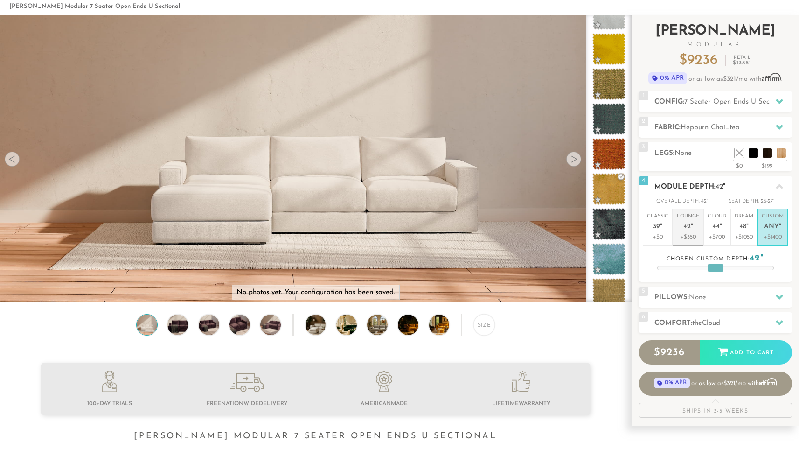
click at [689, 231] on span "42" at bounding box center [686, 227] width 7 height 8
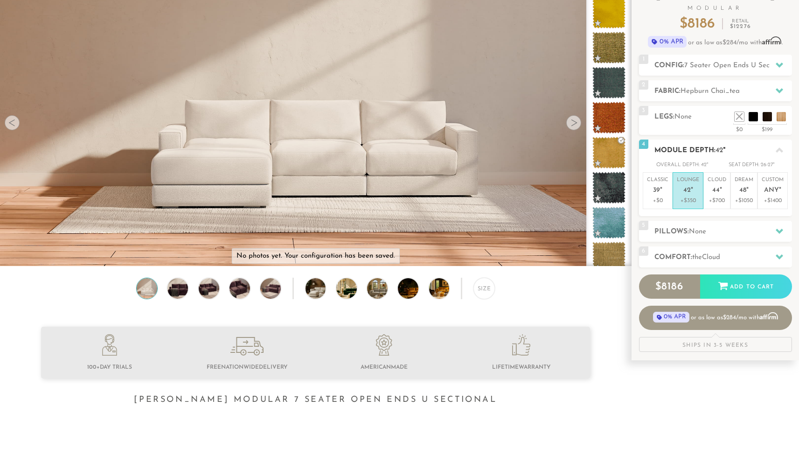
scroll to position [79, 0]
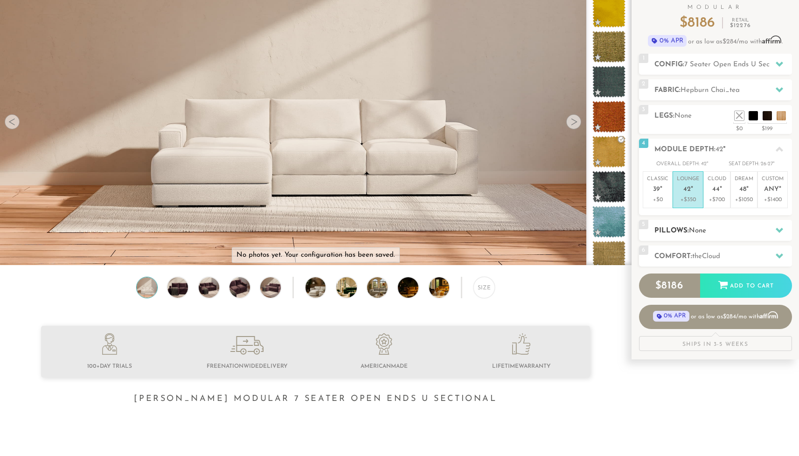
click at [701, 234] on span "None" at bounding box center [697, 230] width 17 height 7
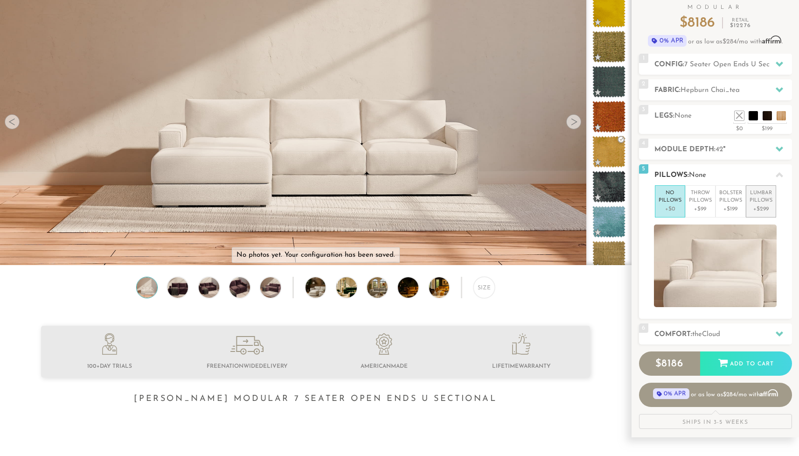
click at [762, 203] on p "Lumbar Pillows" at bounding box center [760, 196] width 23 height 15
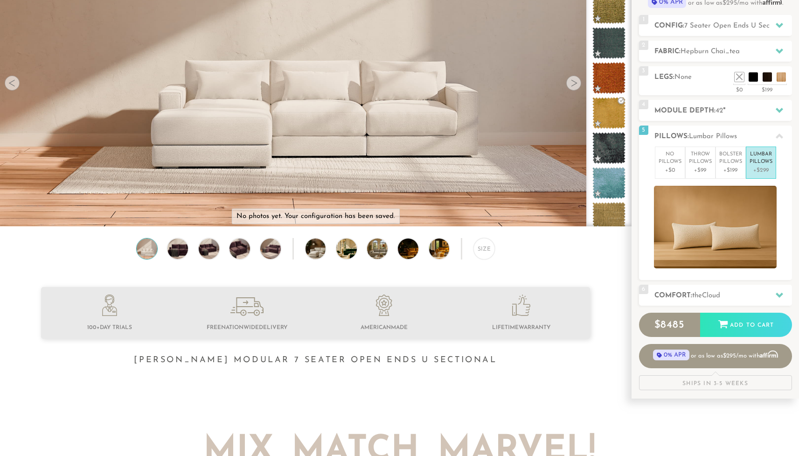
scroll to position [118, 0]
click at [682, 298] on h2 "Comfort: the Cloud" at bounding box center [723, 295] width 138 height 11
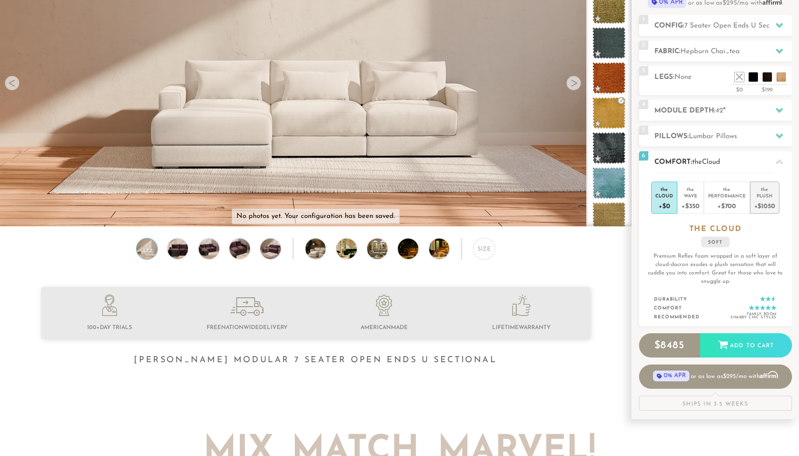
click at [766, 204] on div "+$1050" at bounding box center [764, 206] width 21 height 14
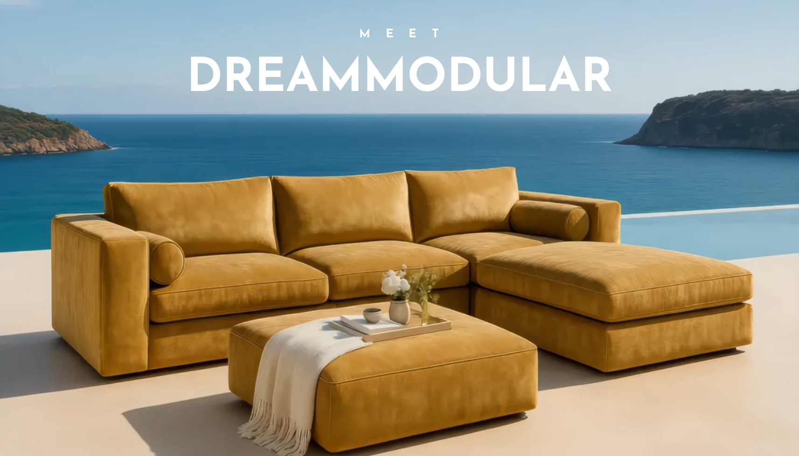
scroll to position [762, 0]
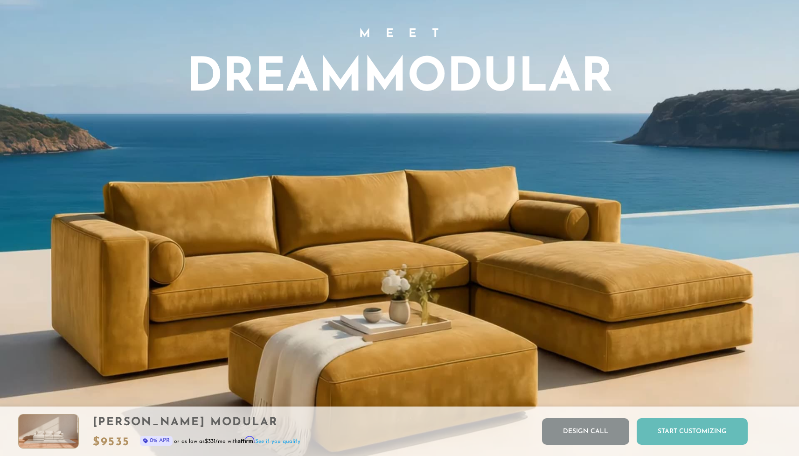
click at [659, 432] on div "Start Customizing" at bounding box center [692, 431] width 111 height 27
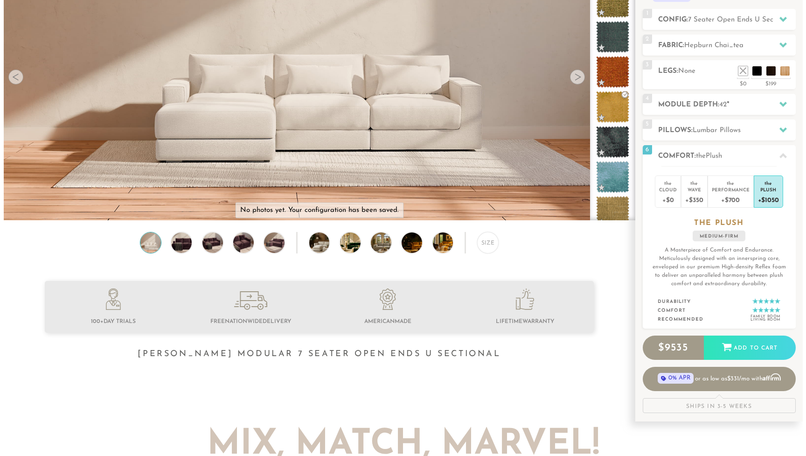
scroll to position [125, 0]
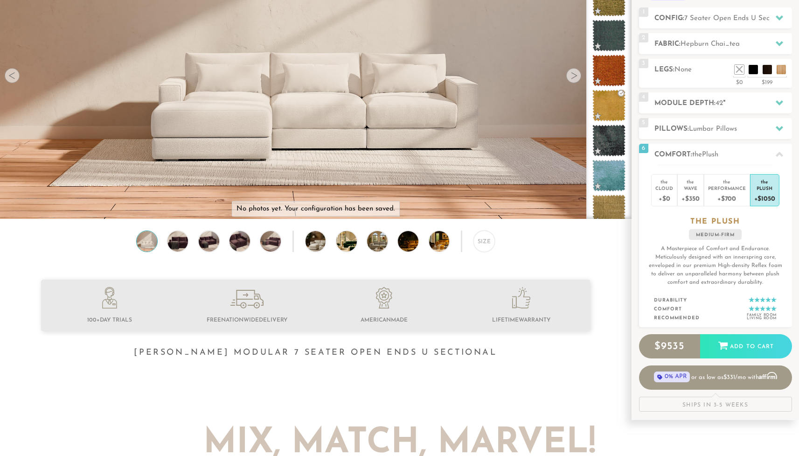
click at [325, 214] on p "No photos yet. Your configuration has been saved." at bounding box center [315, 208] width 159 height 9
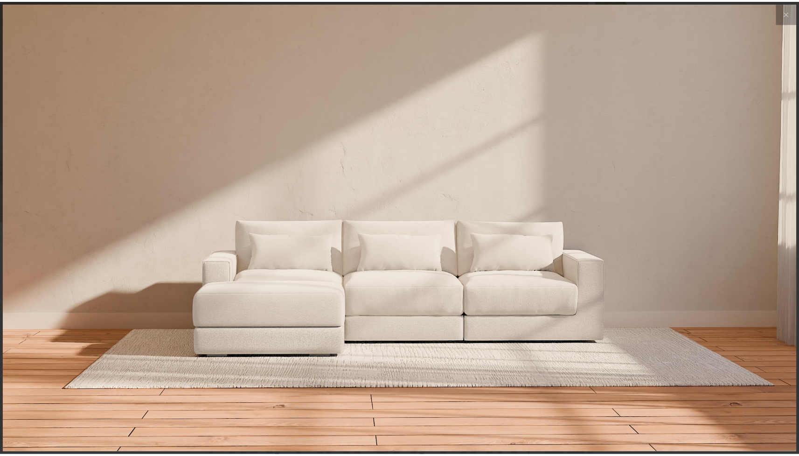
scroll to position [10668, 799]
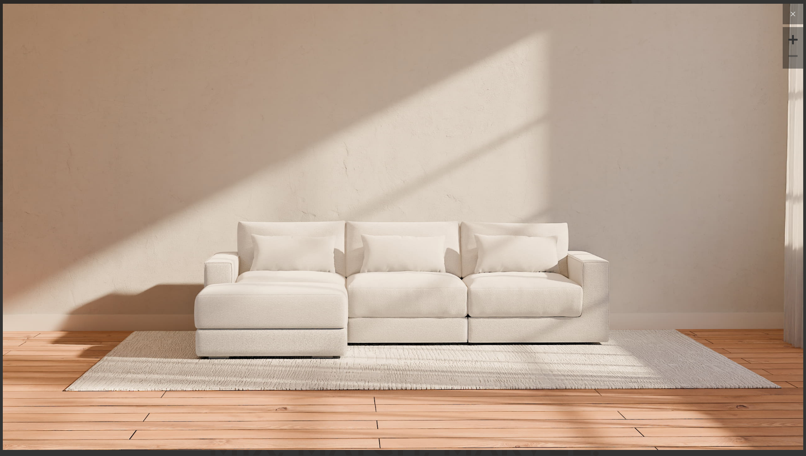
click at [794, 15] on icon at bounding box center [793, 14] width 4 height 4
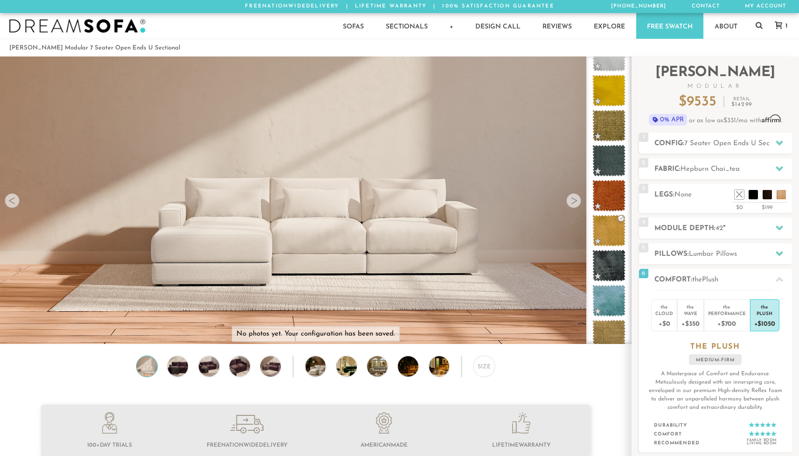
scroll to position [0, 0]
click at [751, 4] on link "My Account" at bounding box center [765, 6] width 48 height 13
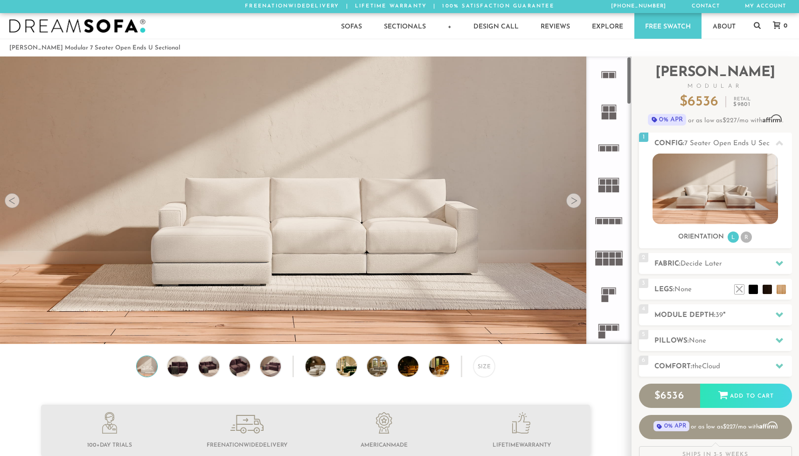
click at [575, 206] on div at bounding box center [573, 200] width 15 height 15
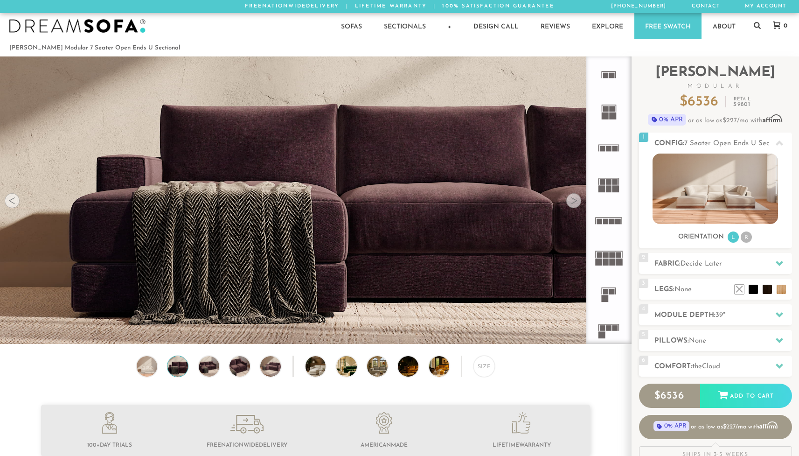
click at [575, 206] on div at bounding box center [573, 200] width 15 height 15
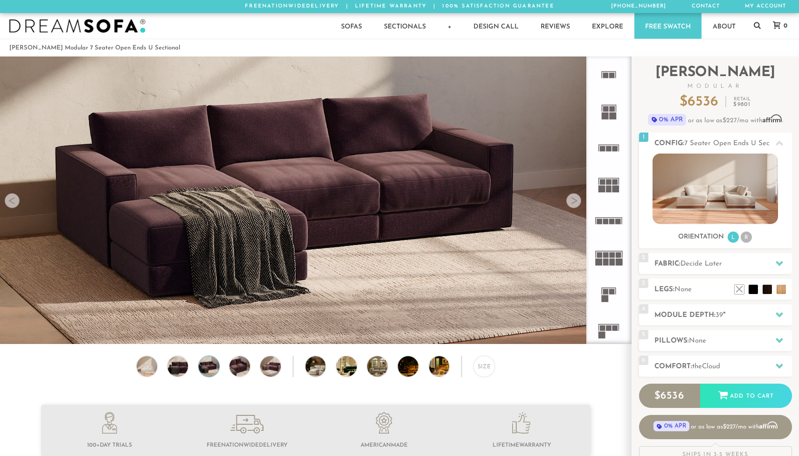
click at [575, 206] on div at bounding box center [573, 200] width 15 height 15
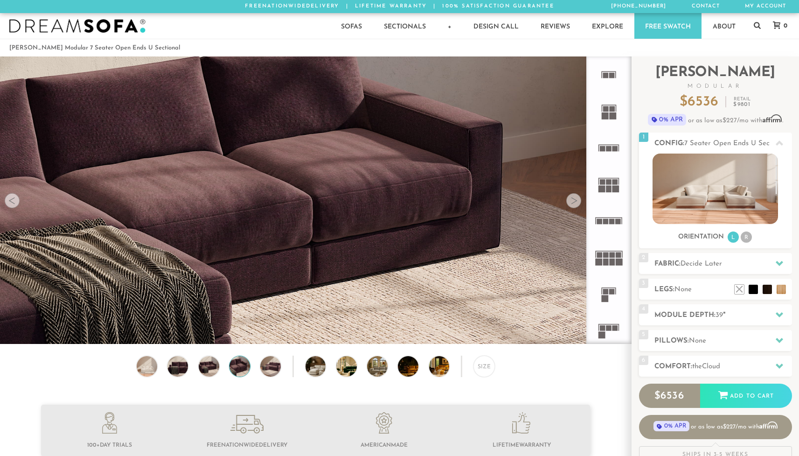
click at [575, 206] on div at bounding box center [573, 200] width 15 height 15
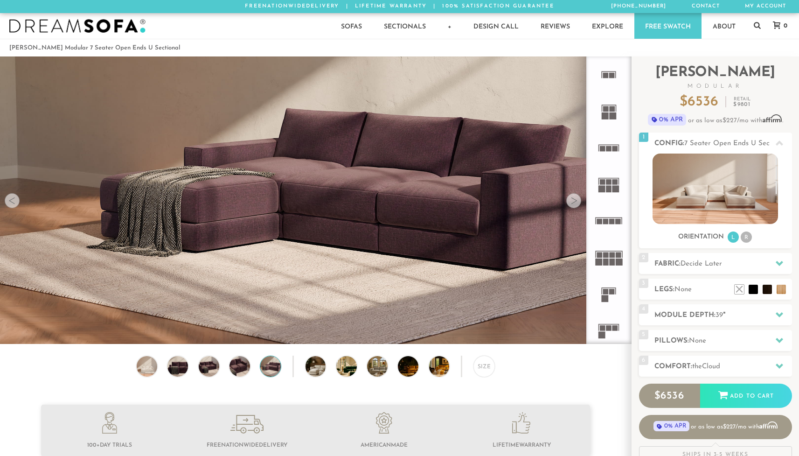
click at [575, 206] on div at bounding box center [573, 200] width 15 height 15
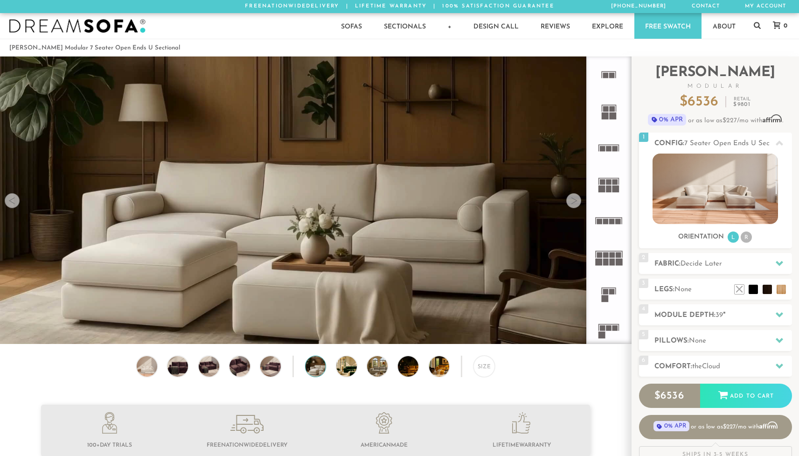
click at [575, 206] on div at bounding box center [573, 200] width 15 height 15
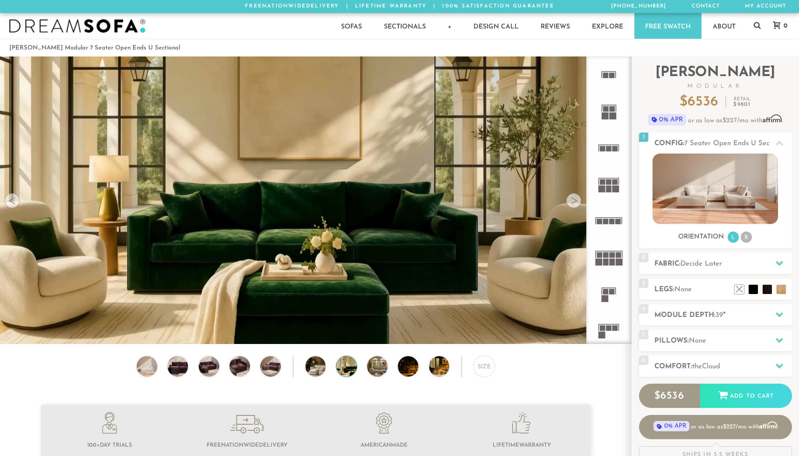
click at [575, 206] on div at bounding box center [573, 200] width 15 height 15
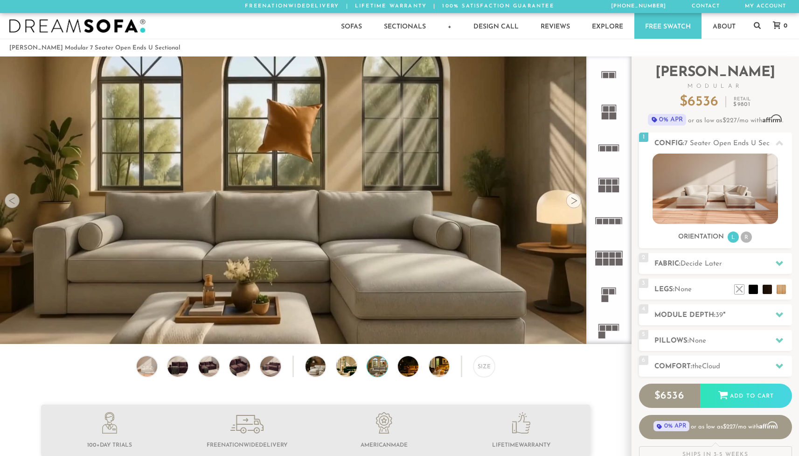
click at [575, 206] on div at bounding box center [573, 200] width 15 height 15
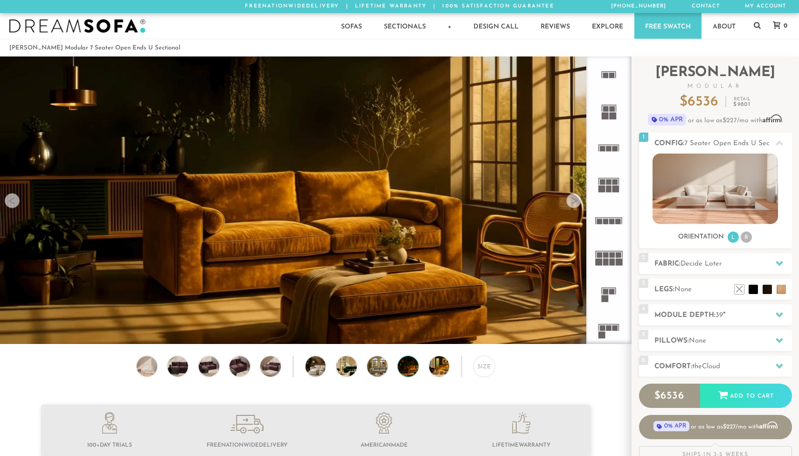
click at [575, 206] on div at bounding box center [573, 200] width 15 height 15
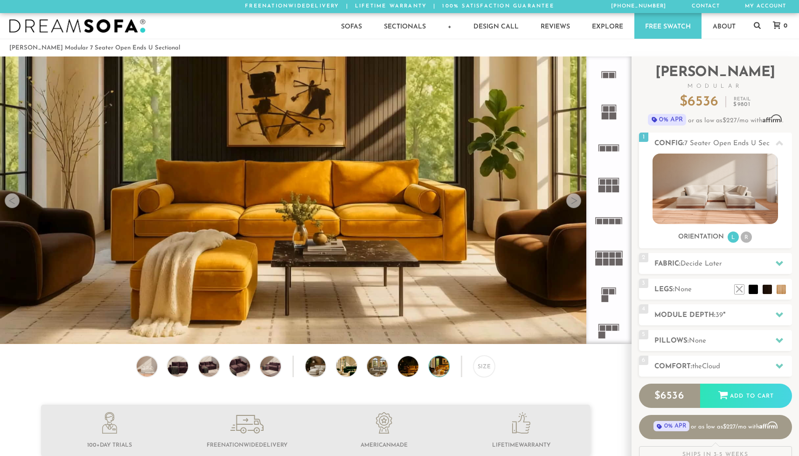
click at [575, 206] on div at bounding box center [573, 200] width 15 height 15
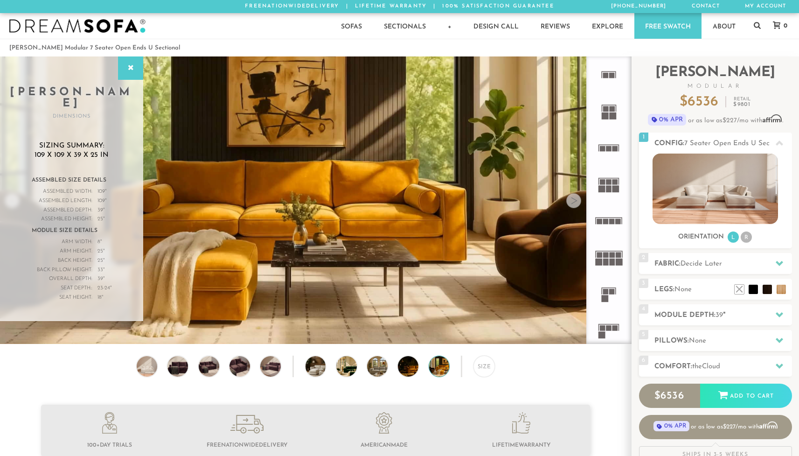
click at [575, 204] on div at bounding box center [573, 200] width 15 height 15
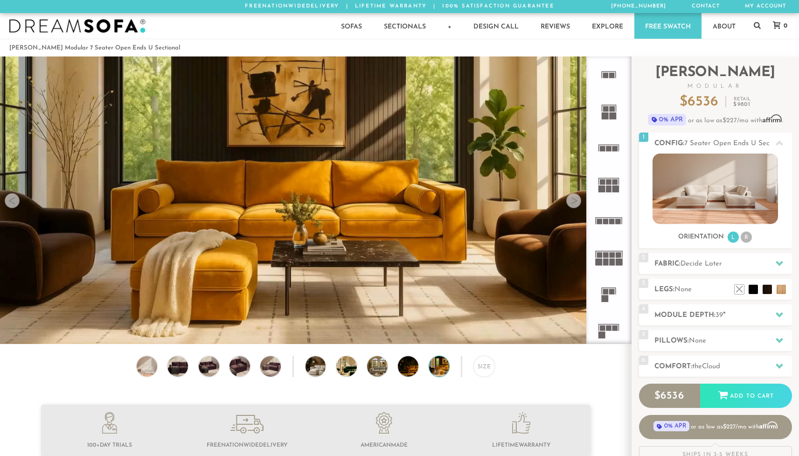
click at [575, 203] on div at bounding box center [573, 200] width 15 height 15
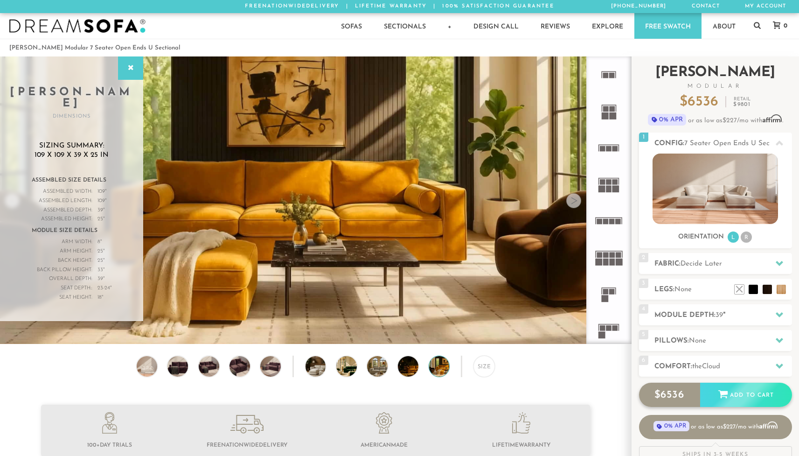
click at [741, 396] on div "Add to Cart" at bounding box center [746, 394] width 92 height 25
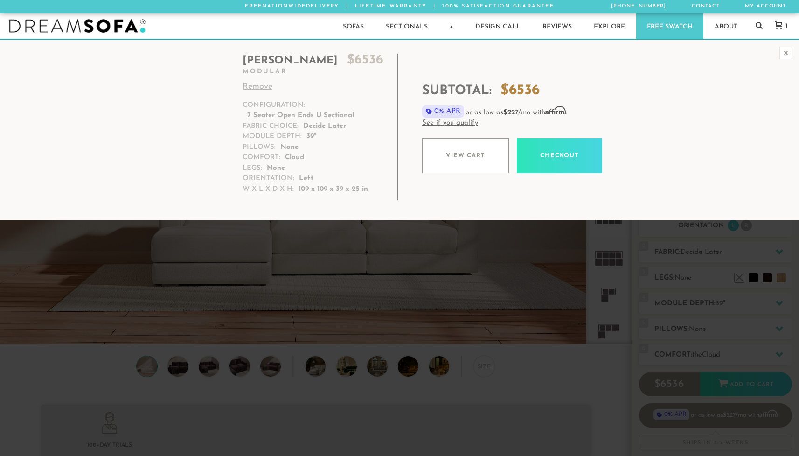
scroll to position [7, 7]
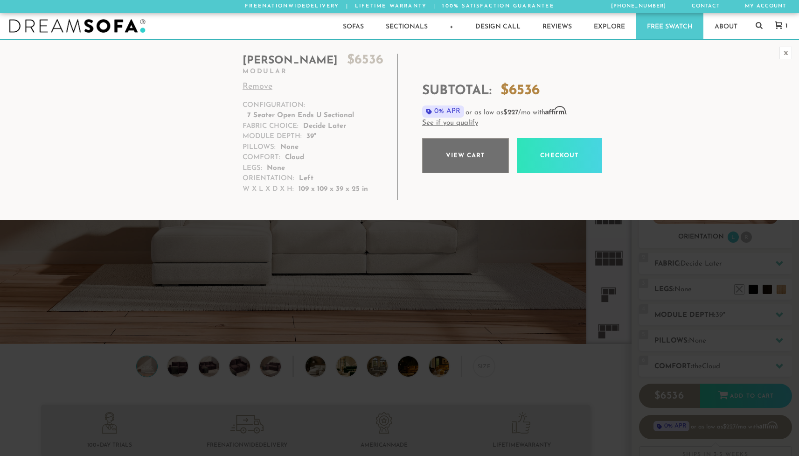
click at [472, 157] on link "View cart" at bounding box center [465, 155] width 87 height 35
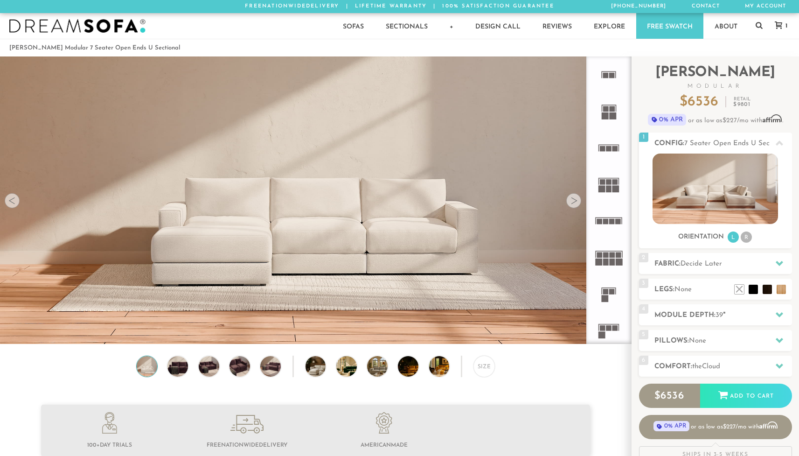
scroll to position [10654, 792]
click at [719, 262] on span "Decide Later" at bounding box center [701, 263] width 42 height 7
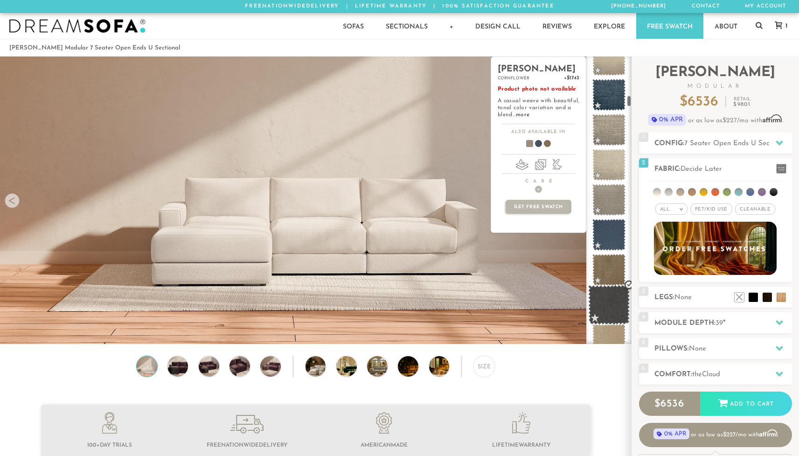
scroll to position [1032, 0]
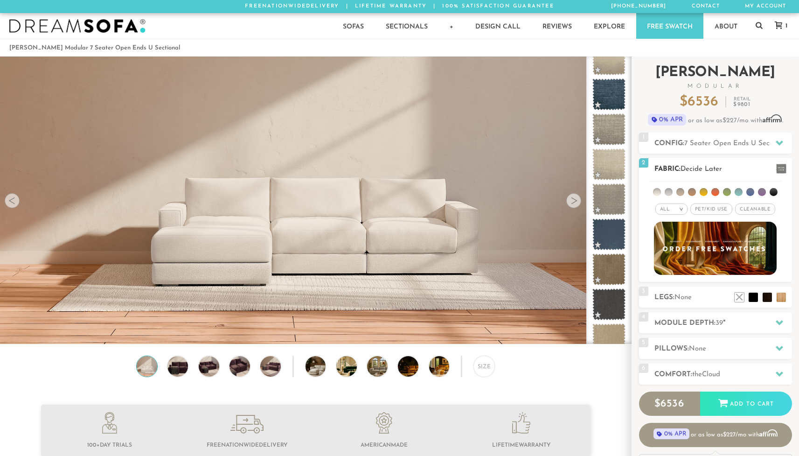
click at [678, 211] on em ">" at bounding box center [681, 209] width 7 height 5
click at [668, 286] on li "Luxury" at bounding box center [671, 287] width 32 height 13
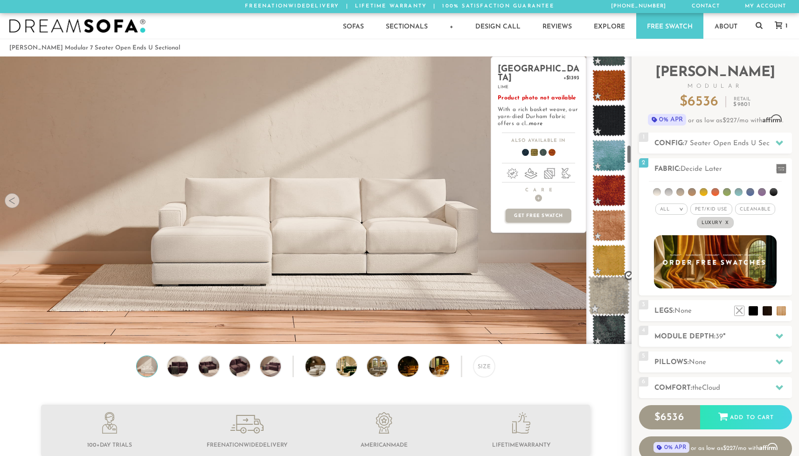
scroll to position [1321, 0]
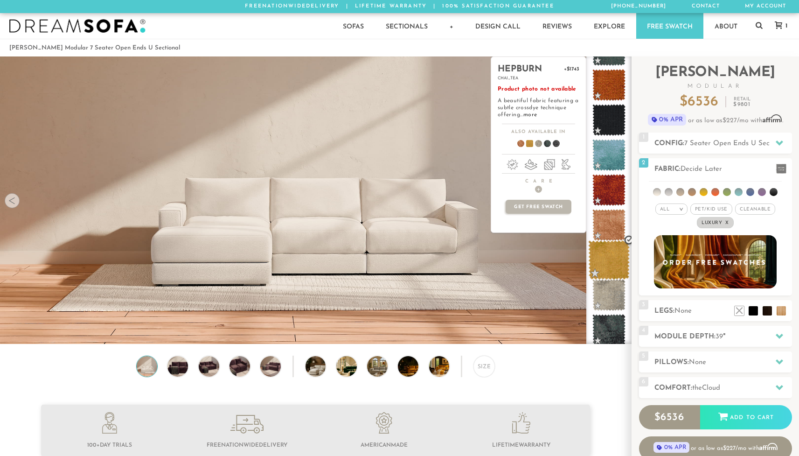
click at [605, 257] on span at bounding box center [609, 260] width 42 height 40
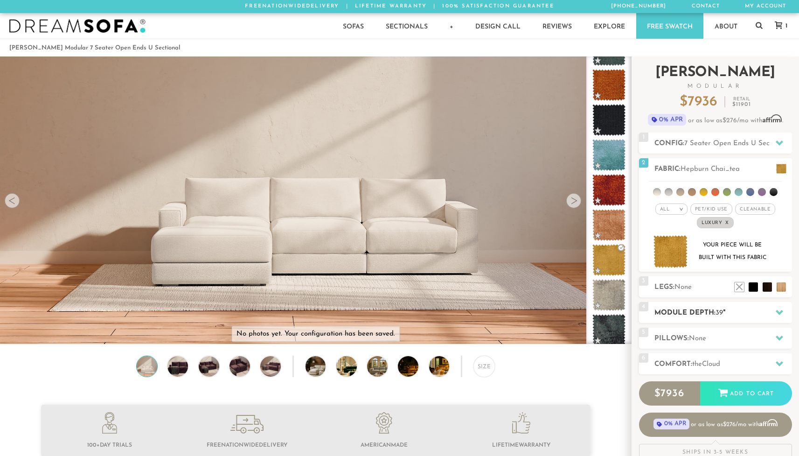
click at [726, 312] on h2 "Module Depth: 39 "" at bounding box center [723, 312] width 138 height 11
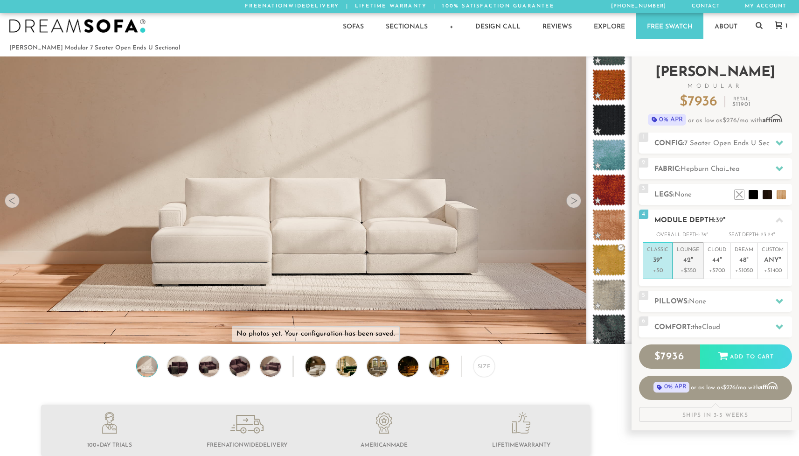
click at [688, 272] on p "+$350" at bounding box center [688, 270] width 22 height 8
click at [706, 305] on span "None" at bounding box center [697, 301] width 17 height 7
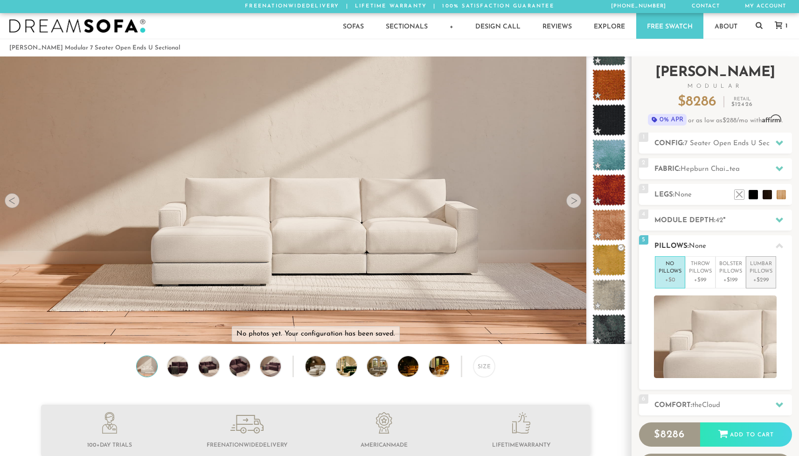
click at [767, 279] on p "+$299" at bounding box center [760, 280] width 23 height 8
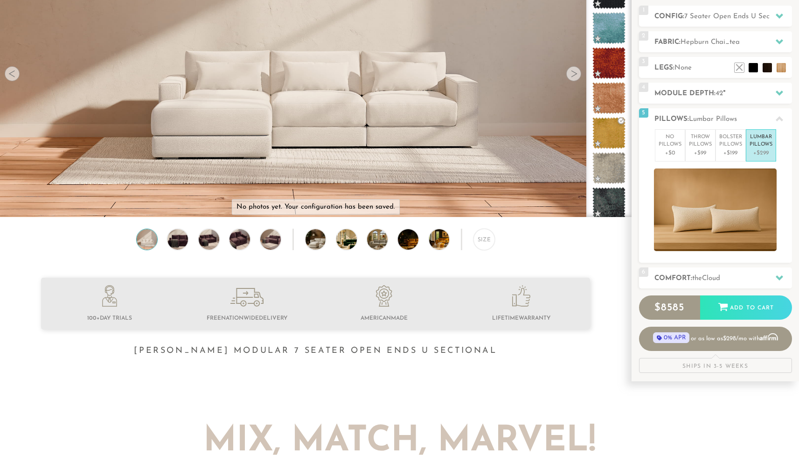
scroll to position [132, 0]
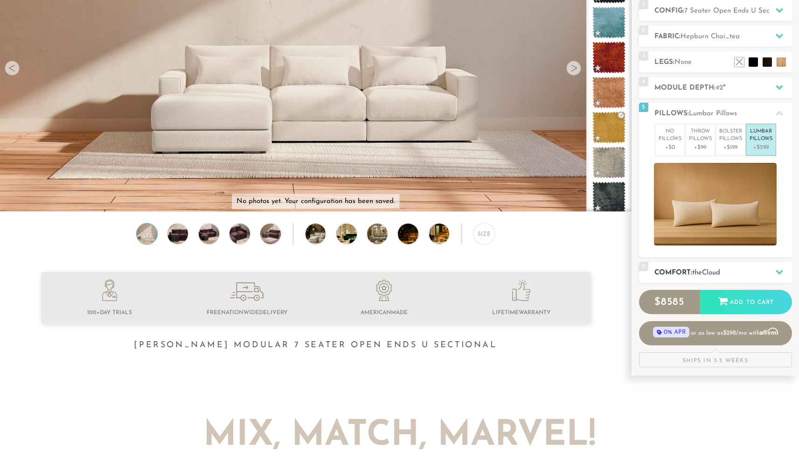
click at [698, 276] on span "the" at bounding box center [697, 272] width 10 height 7
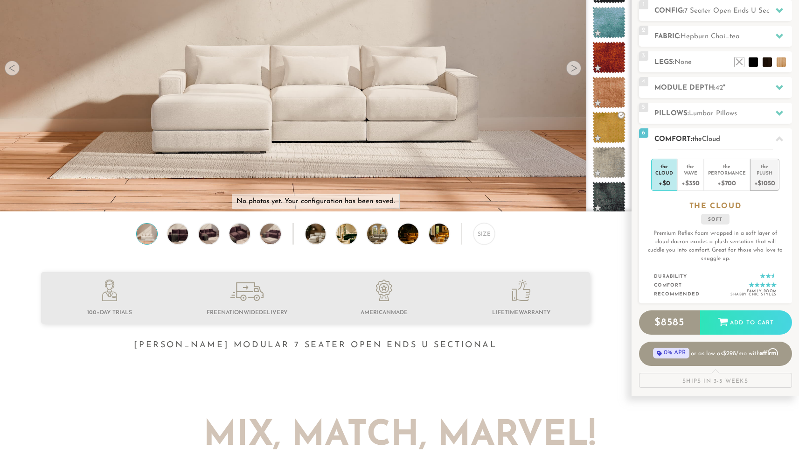
click at [770, 182] on div "+$1050" at bounding box center [764, 183] width 21 height 14
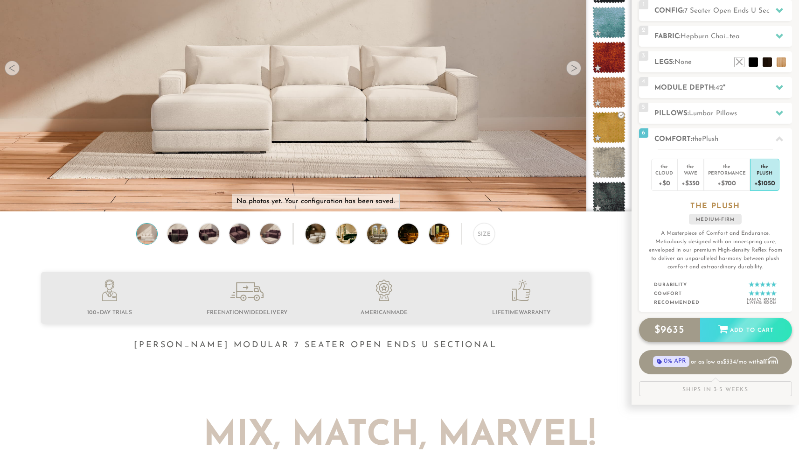
click at [718, 334] on icon at bounding box center [723, 329] width 10 height 10
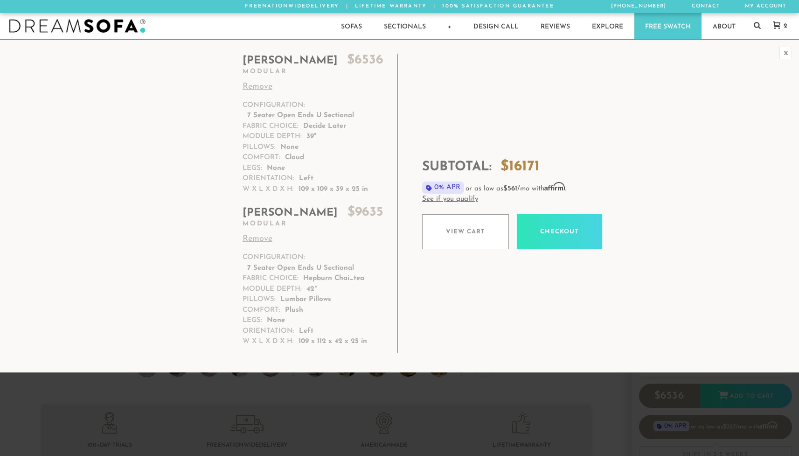
click at [259, 85] on link "Remove" at bounding box center [312, 87] width 141 height 13
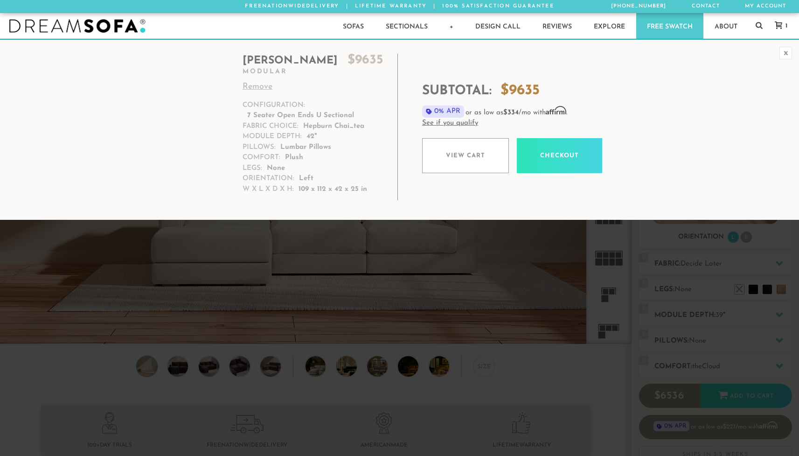
scroll to position [10654, 792]
click at [778, 28] on icon at bounding box center [778, 24] width 7 height 7
click at [778, 26] on icon at bounding box center [778, 24] width 7 height 7
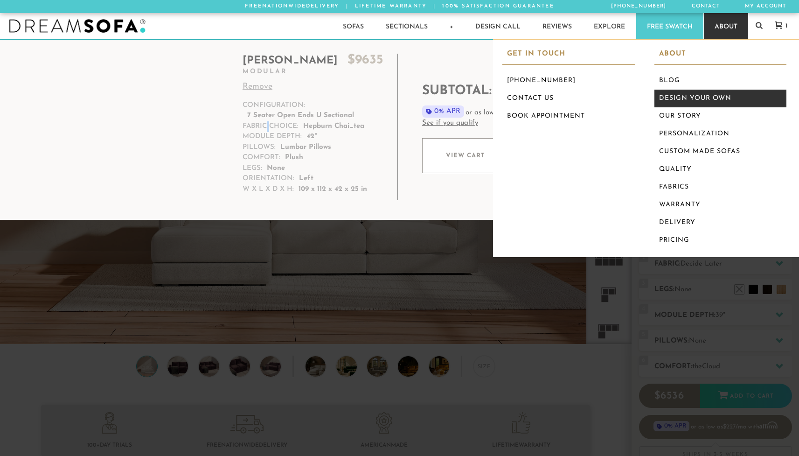
click at [687, 99] on link "Design Your Own" at bounding box center [720, 99] width 132 height 18
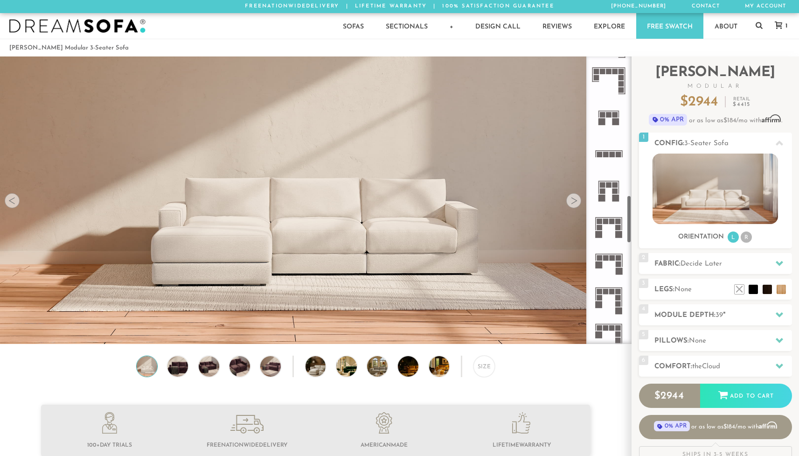
scroll to position [836, 0]
click at [604, 191] on rect at bounding box center [603, 190] width 6 height 6
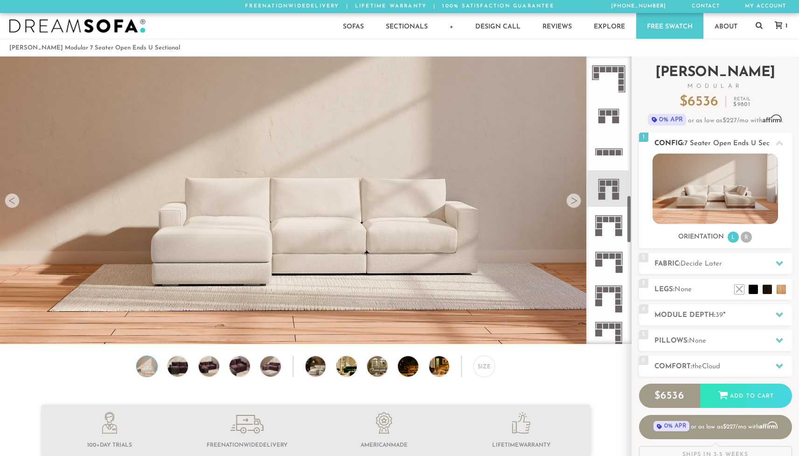
click at [692, 183] on img at bounding box center [714, 188] width 125 height 70
click at [745, 240] on li "R" at bounding box center [746, 236] width 11 height 11
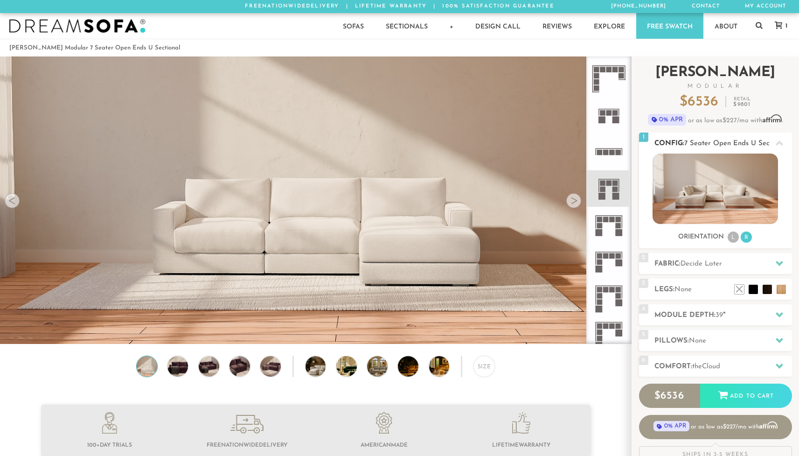
click at [732, 238] on li "L" at bounding box center [732, 236] width 11 height 11
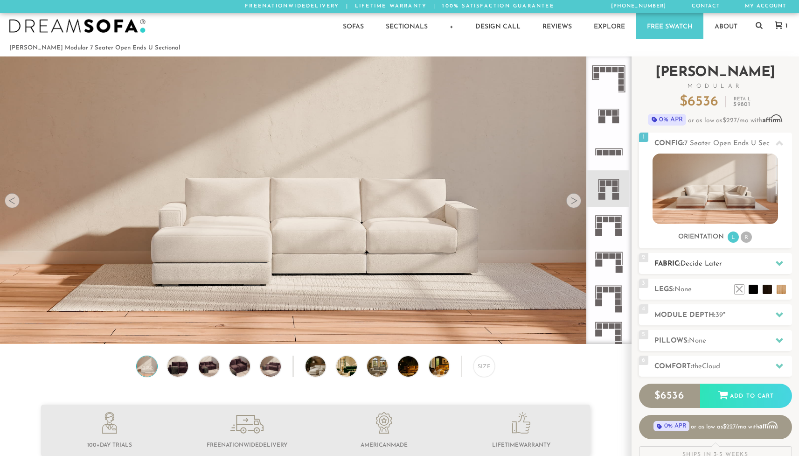
click at [699, 264] on span "Decide Later" at bounding box center [701, 263] width 42 height 7
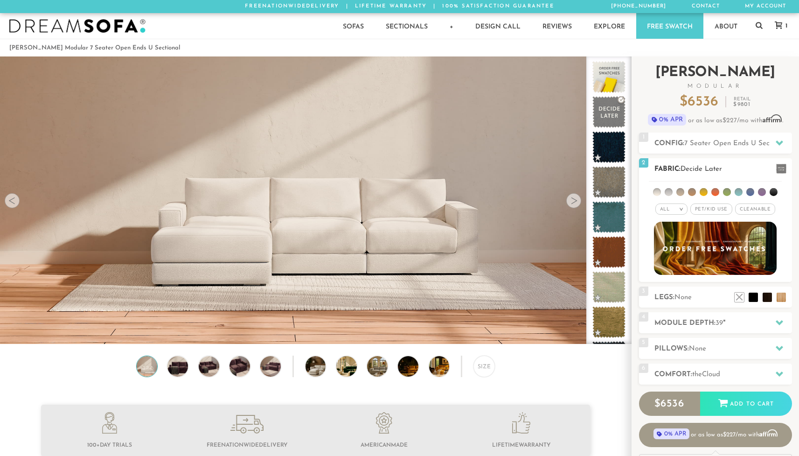
click at [664, 210] on em "All" at bounding box center [665, 209] width 10 height 5
click at [665, 288] on li "Luxury" at bounding box center [671, 287] width 32 height 13
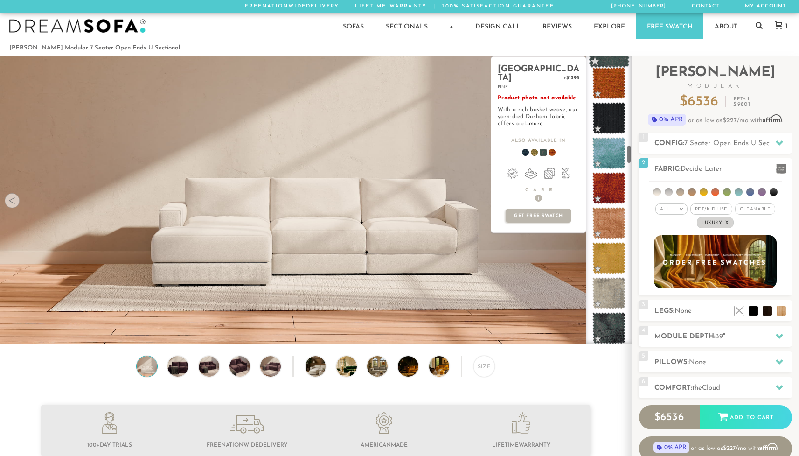
scroll to position [1325, 0]
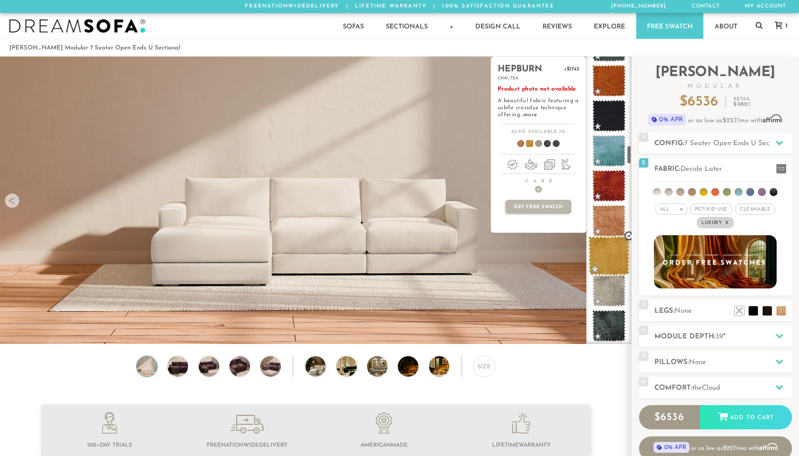
click at [608, 253] on span at bounding box center [609, 256] width 42 height 40
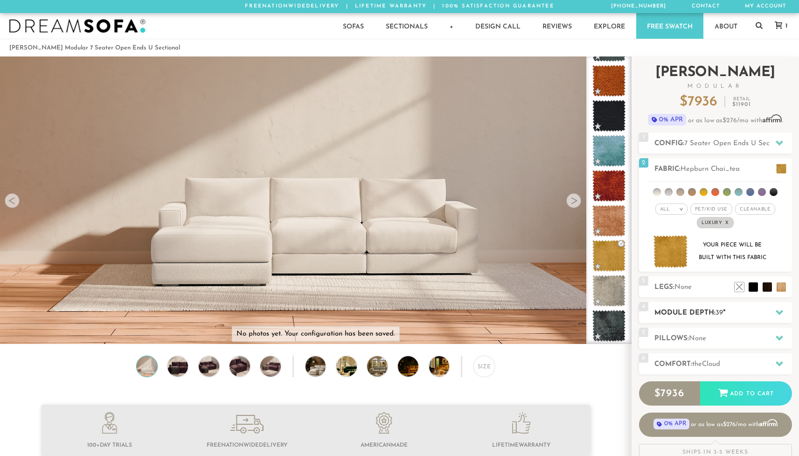
click at [713, 316] on h2 "Module Depth: 39 "" at bounding box center [723, 312] width 138 height 11
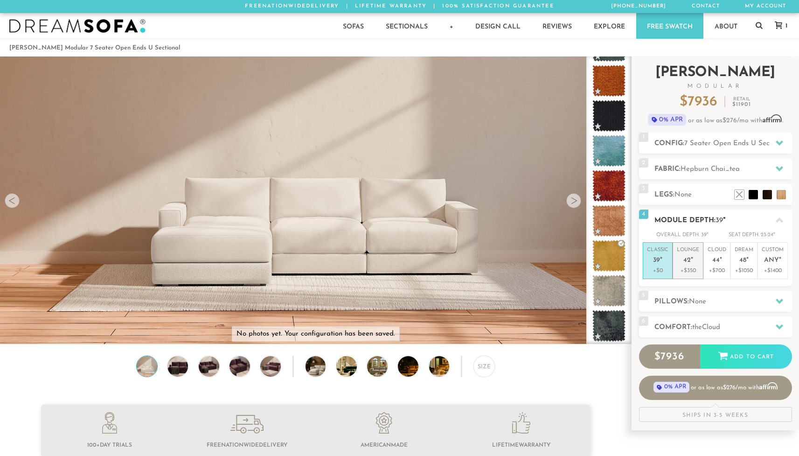
click at [687, 266] on p "Lounge 42 "" at bounding box center [688, 256] width 22 height 20
click at [680, 307] on h2 "Pillows: None" at bounding box center [723, 301] width 138 height 11
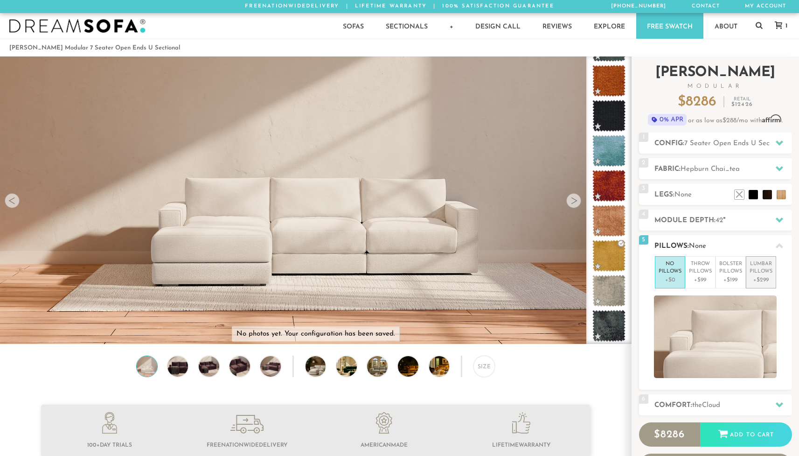
click at [760, 275] on p "Lumbar Pillows" at bounding box center [760, 267] width 23 height 15
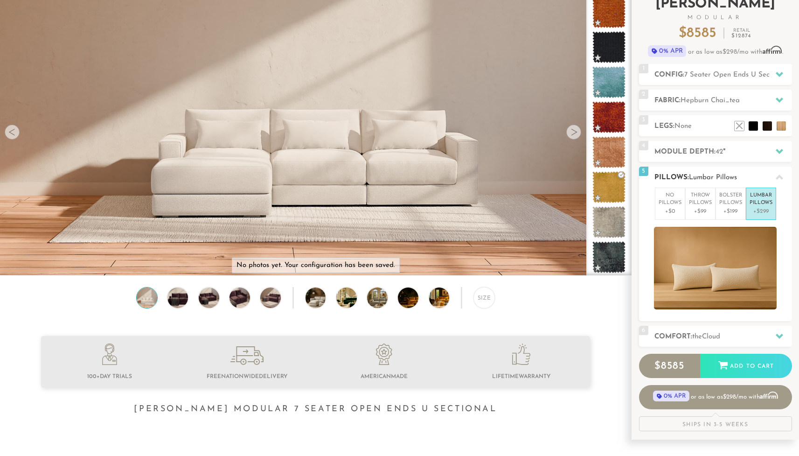
scroll to position [73, 0]
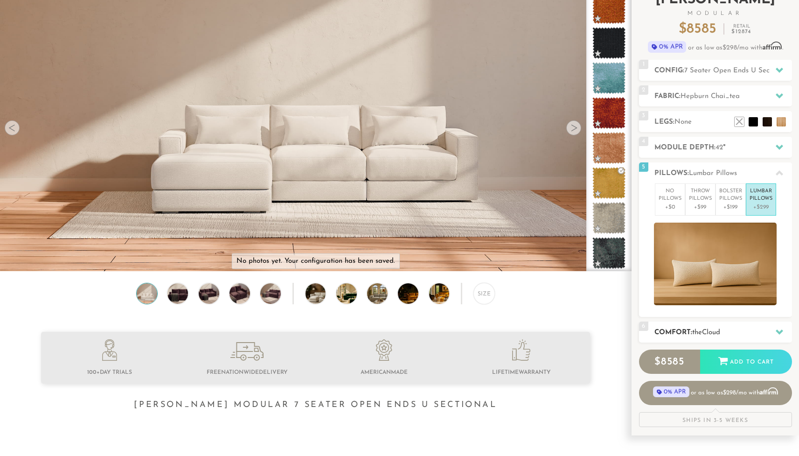
click at [693, 334] on h2 "Comfort: the Cloud" at bounding box center [723, 332] width 138 height 11
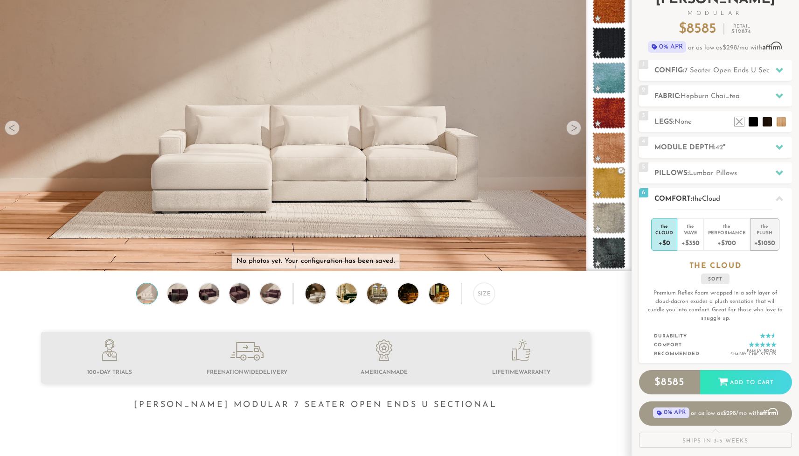
click at [773, 235] on div "Plush" at bounding box center [764, 232] width 21 height 7
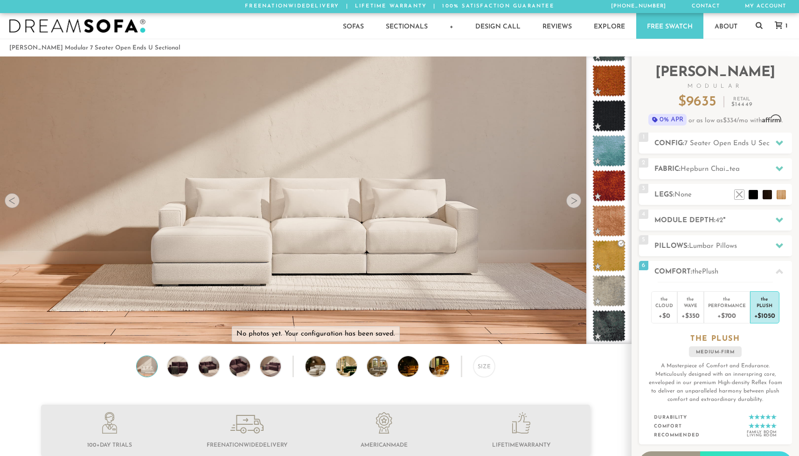
scroll to position [0, 0]
click at [484, 369] on div "Size" at bounding box center [483, 365] width 21 height 21
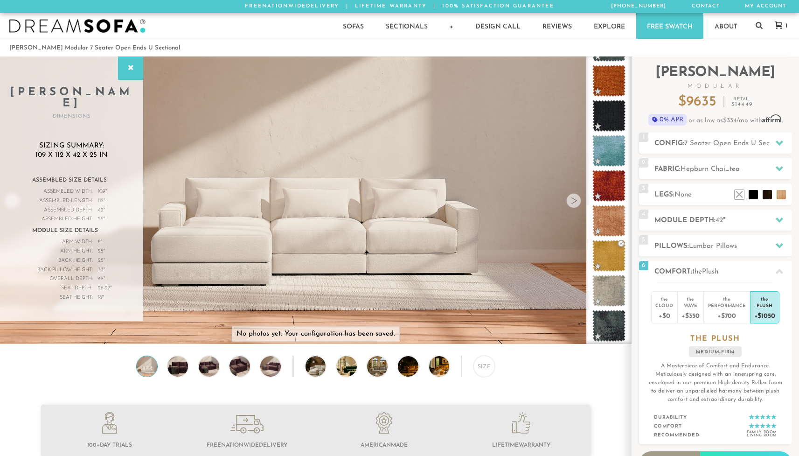
click at [95, 196] on div "Assembled Length: 112 "" at bounding box center [71, 200] width 79 height 9
click at [575, 205] on div at bounding box center [573, 200] width 15 height 15
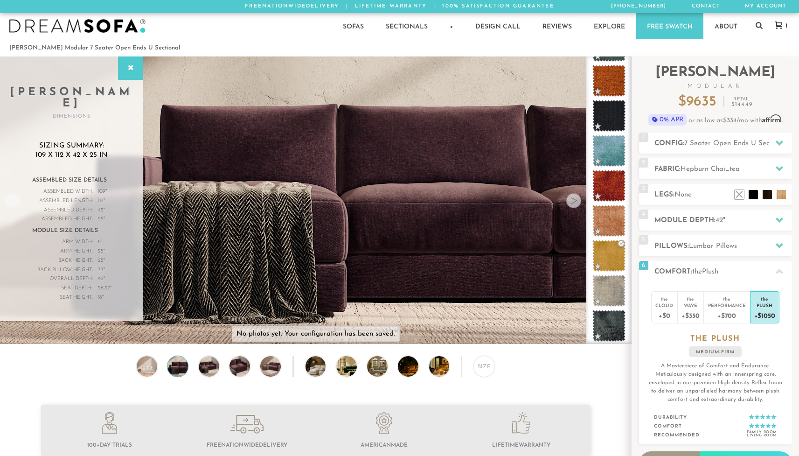
click at [575, 205] on div at bounding box center [573, 200] width 15 height 15
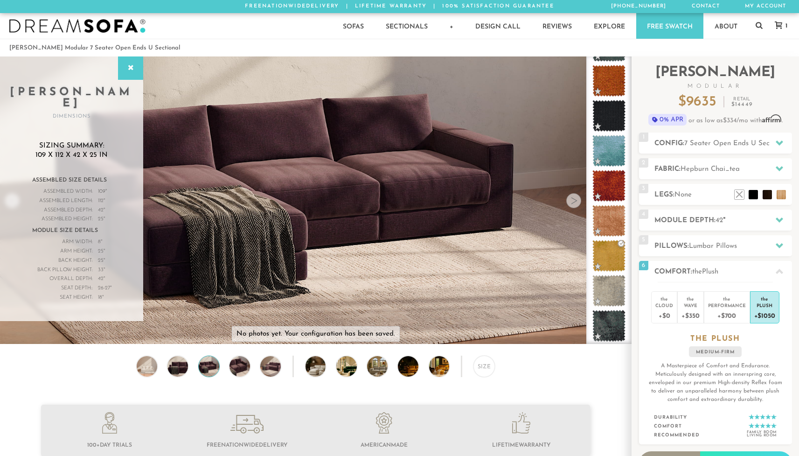
click at [575, 205] on div at bounding box center [573, 200] width 15 height 15
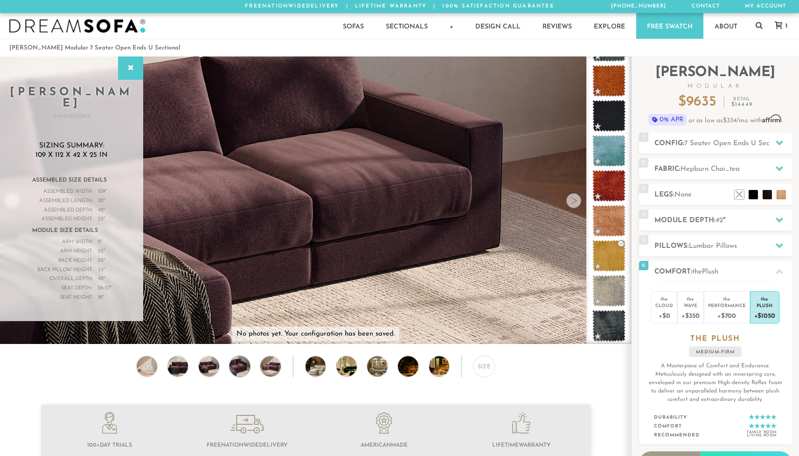
click at [575, 205] on div at bounding box center [573, 200] width 15 height 15
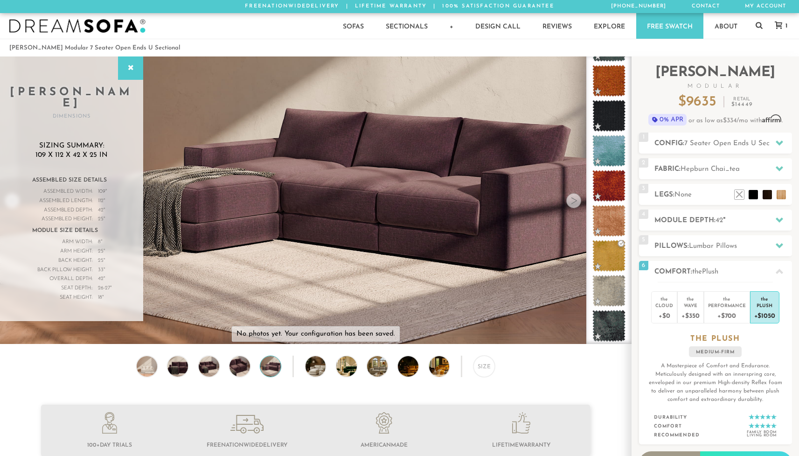
click at [575, 205] on div at bounding box center [573, 200] width 15 height 15
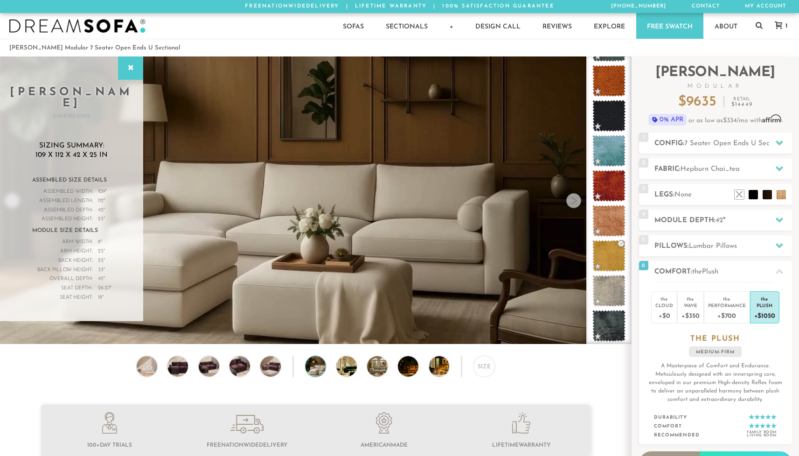
click at [575, 205] on div at bounding box center [573, 200] width 15 height 15
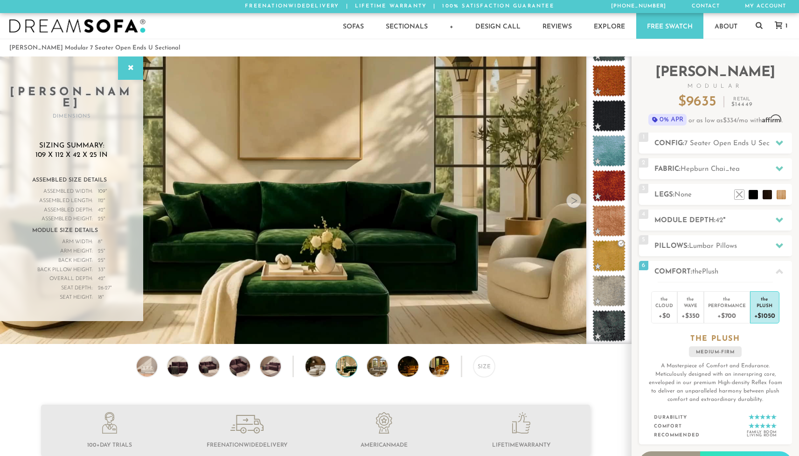
click at [575, 205] on div at bounding box center [573, 200] width 15 height 15
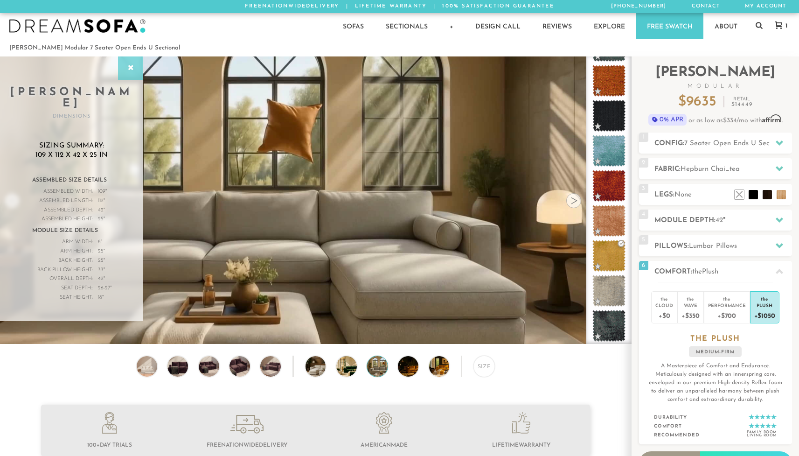
click at [129, 69] on icon at bounding box center [130, 67] width 10 height 7
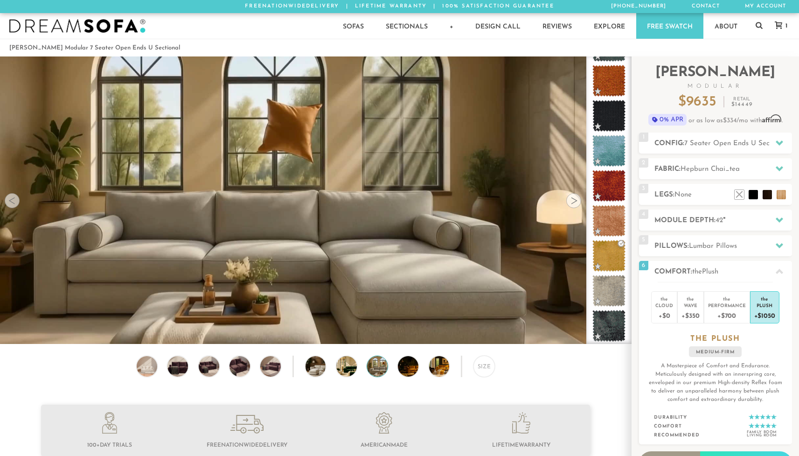
click at [282, 230] on video at bounding box center [315, 183] width 631 height 355
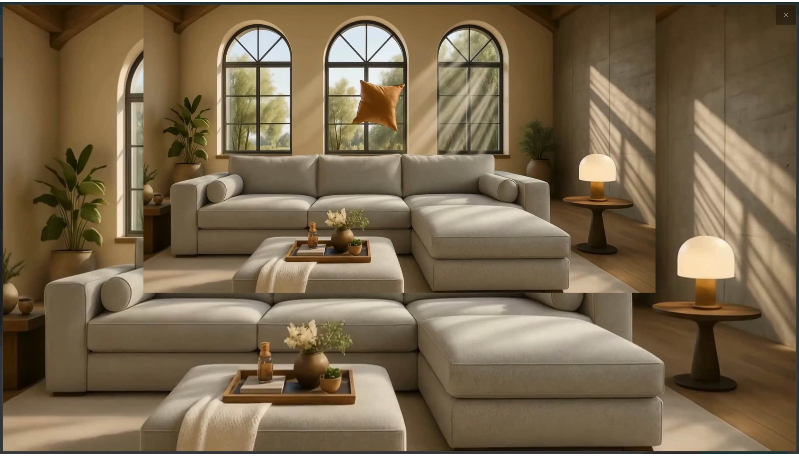
scroll to position [10668, 799]
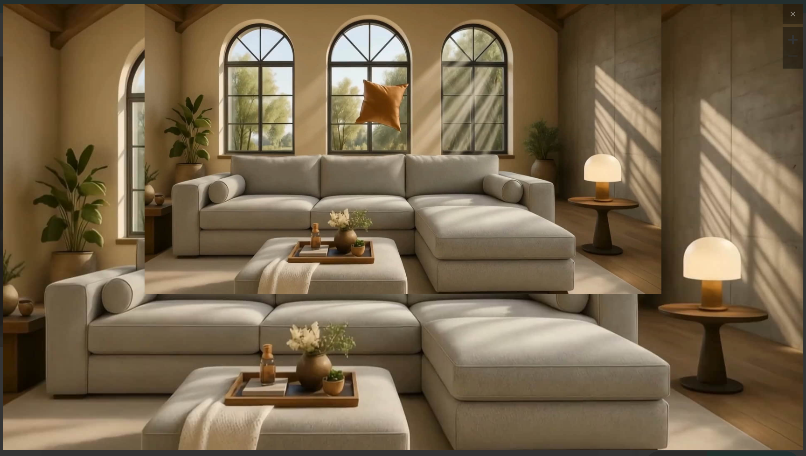
click at [684, 189] on img at bounding box center [403, 137] width 800 height 267
click at [506, 266] on div at bounding box center [403, 228] width 800 height 450
click at [506, 266] on img at bounding box center [403, 136] width 800 height 267
click at [795, 17] on icon at bounding box center [792, 13] width 11 height 11
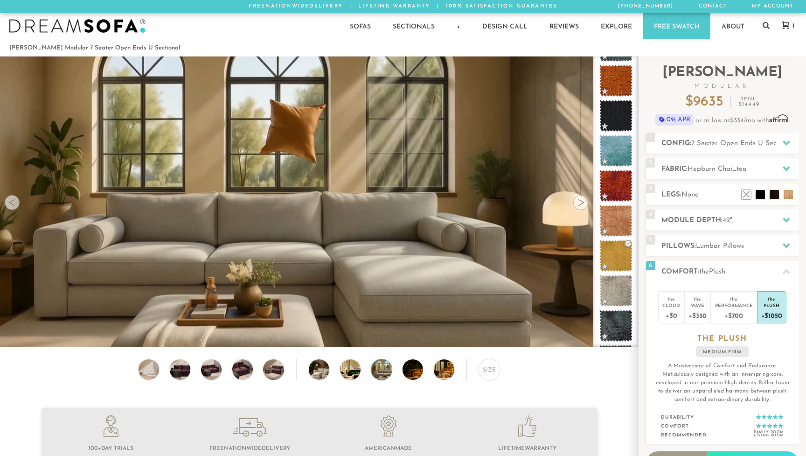
scroll to position [10654, 792]
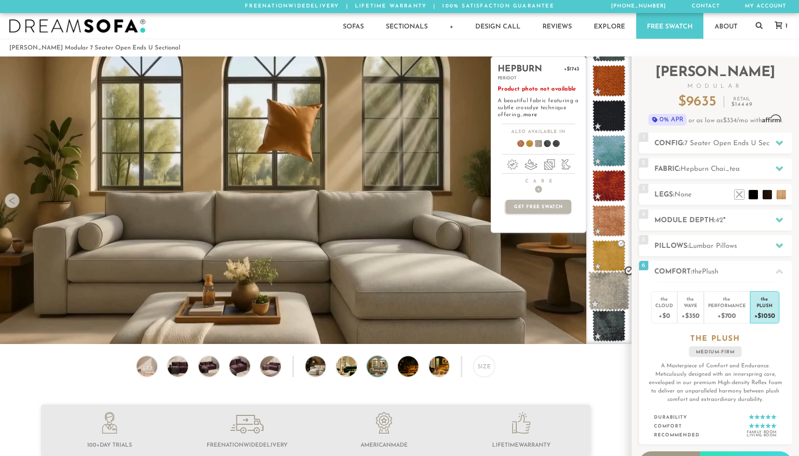
click at [613, 292] on span at bounding box center [609, 291] width 42 height 40
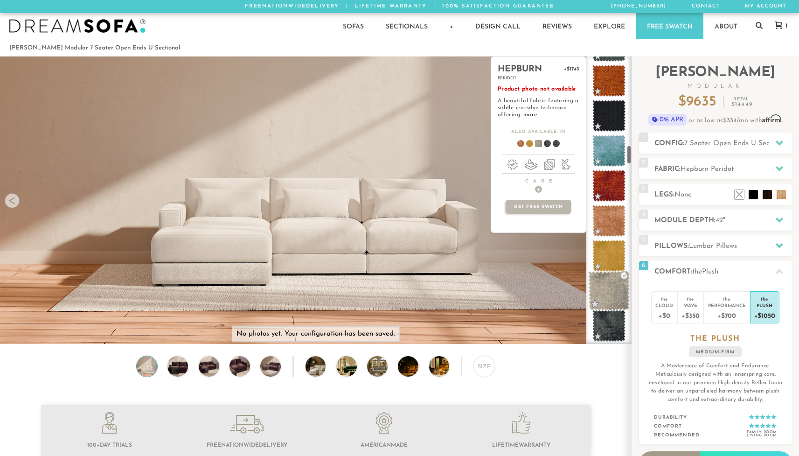
click at [615, 285] on span at bounding box center [609, 291] width 42 height 40
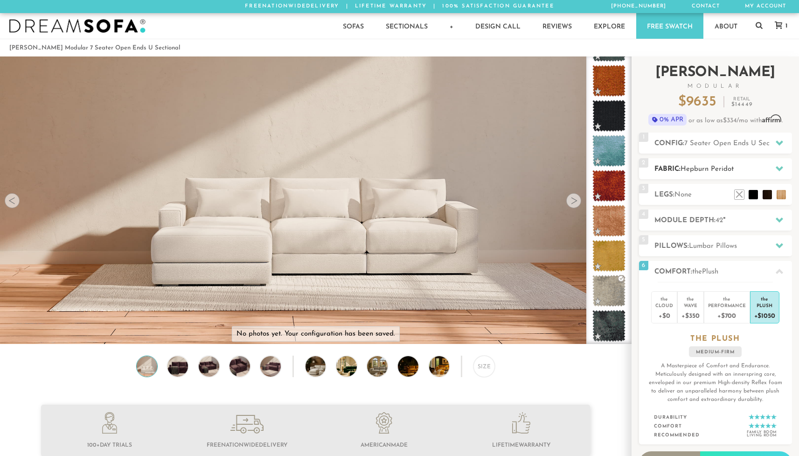
click at [721, 166] on span "Hepburn Peridot" at bounding box center [706, 169] width 53 height 7
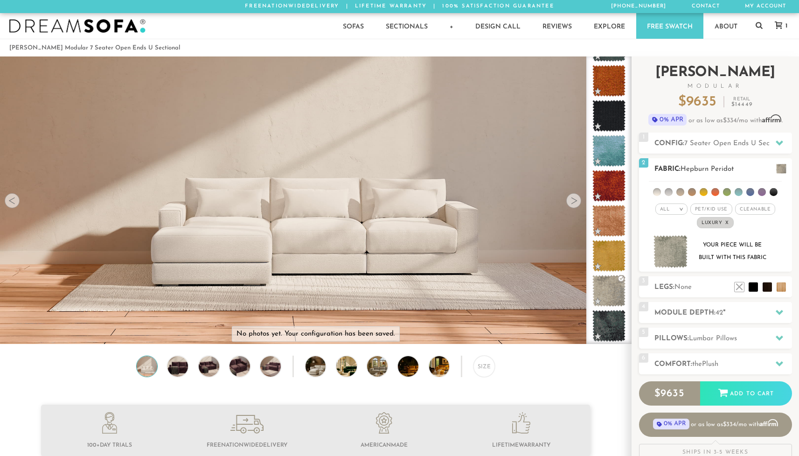
click at [672, 251] on img at bounding box center [670, 251] width 35 height 33
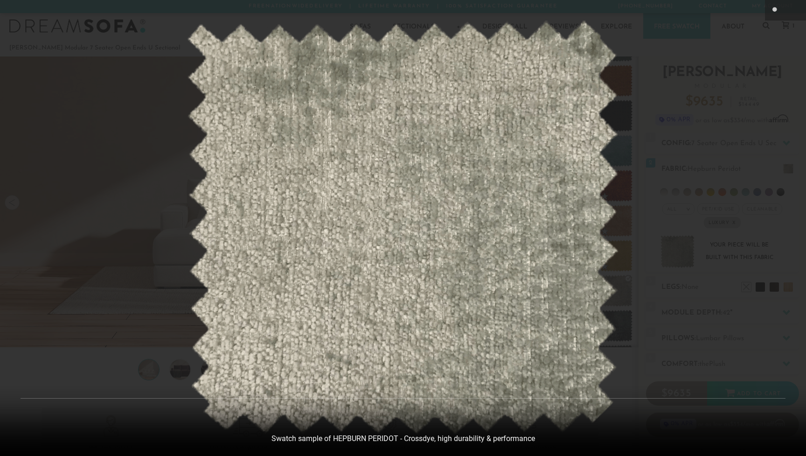
click at [131, 254] on div at bounding box center [403, 228] width 806 height 456
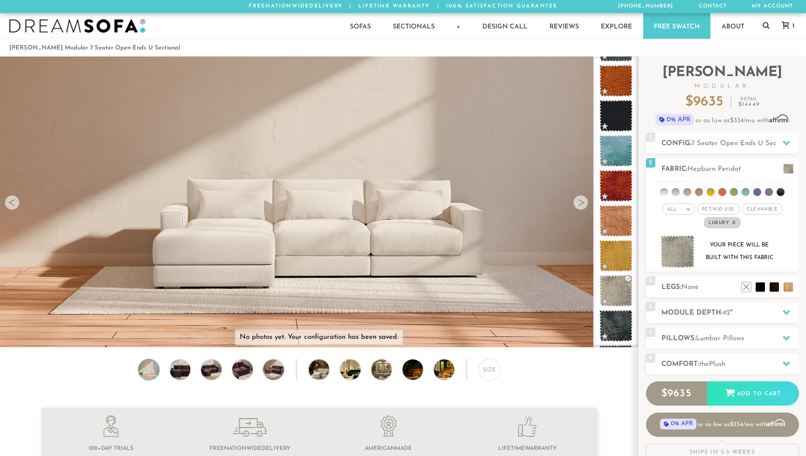
scroll to position [10654, 792]
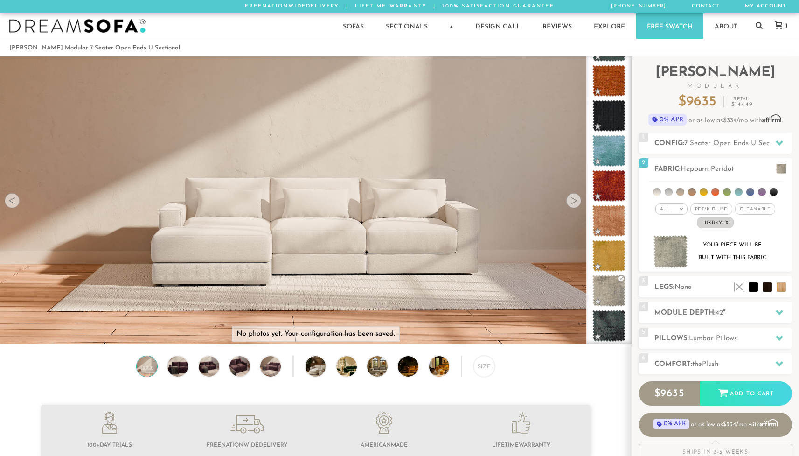
click at [14, 202] on div at bounding box center [12, 200] width 15 height 15
click at [12, 202] on div at bounding box center [12, 200] width 15 height 15
click at [570, 204] on div at bounding box center [573, 200] width 15 height 15
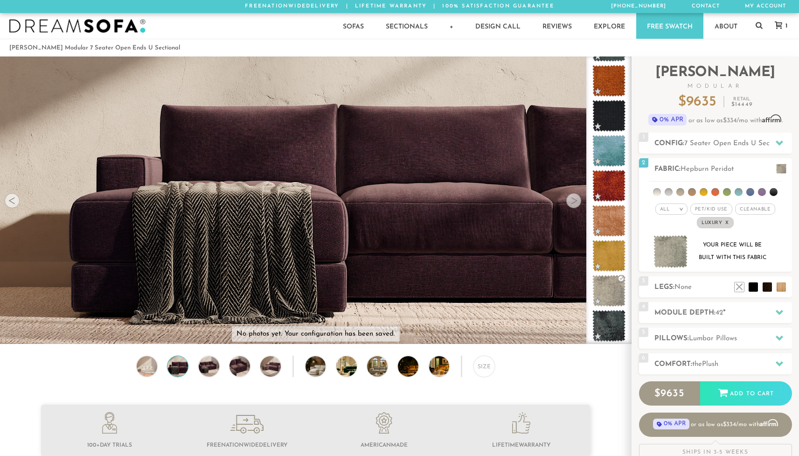
click at [570, 204] on div at bounding box center [573, 200] width 15 height 15
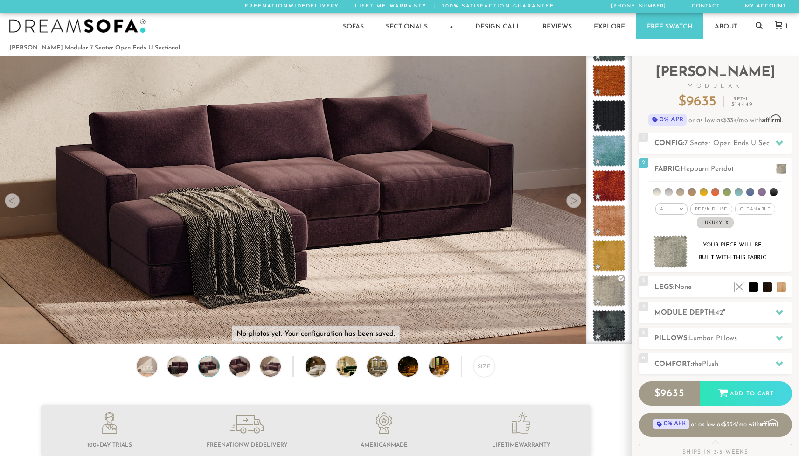
click at [570, 204] on div at bounding box center [573, 200] width 15 height 15
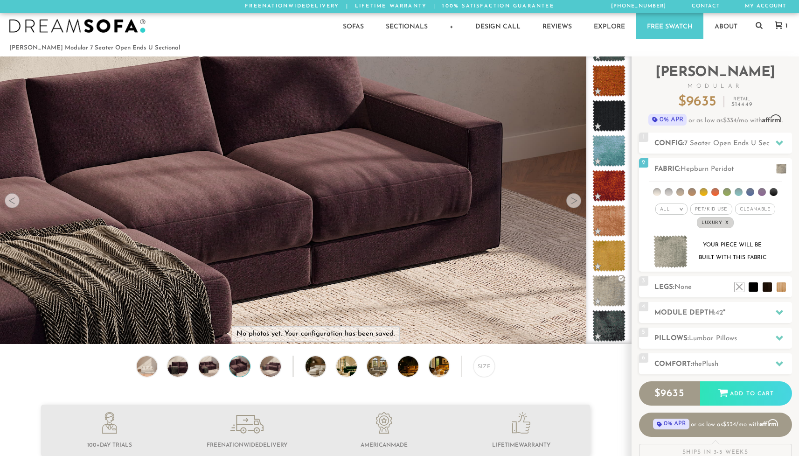
click at [570, 204] on div at bounding box center [573, 200] width 15 height 15
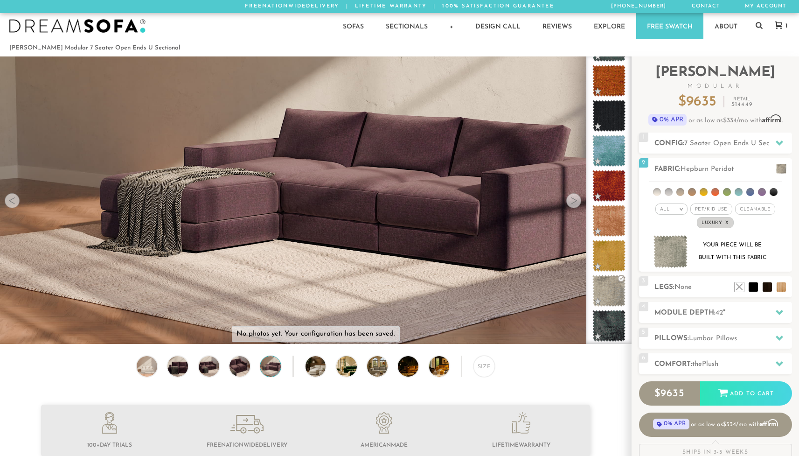
click at [570, 204] on div at bounding box center [573, 200] width 15 height 15
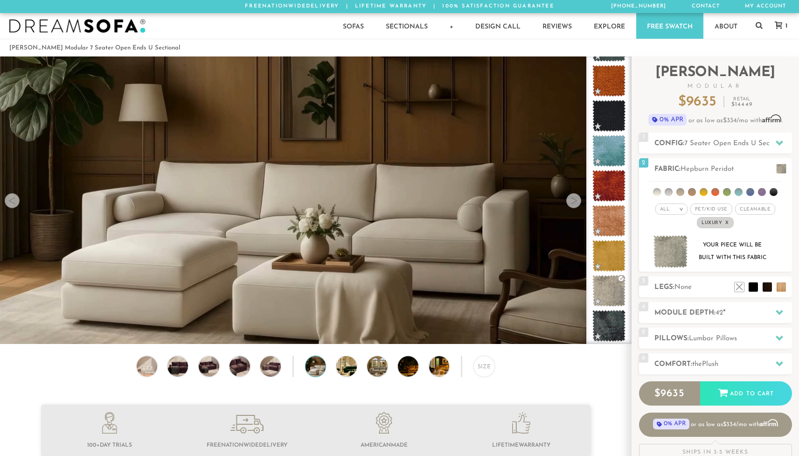
click at [570, 204] on div at bounding box center [573, 200] width 15 height 15
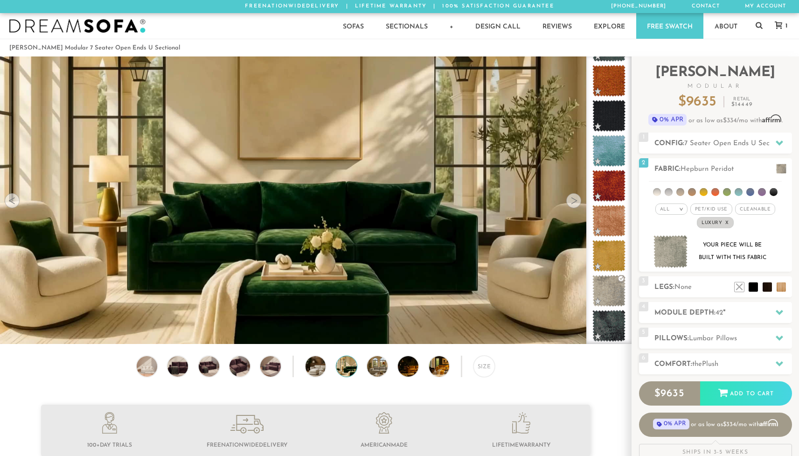
click at [570, 204] on div at bounding box center [573, 200] width 15 height 15
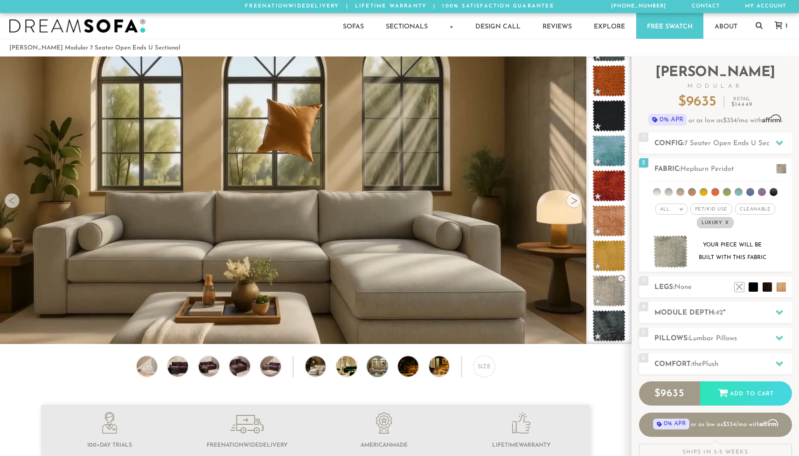
click at [466, 242] on video at bounding box center [315, 183] width 631 height 355
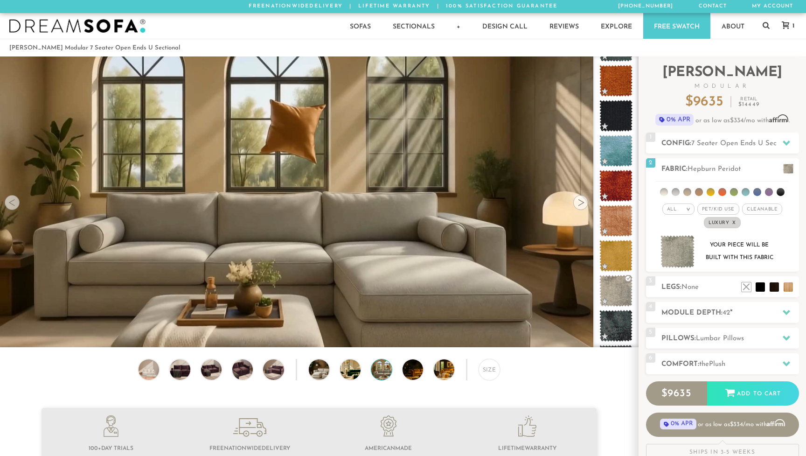
scroll to position [10668, 799]
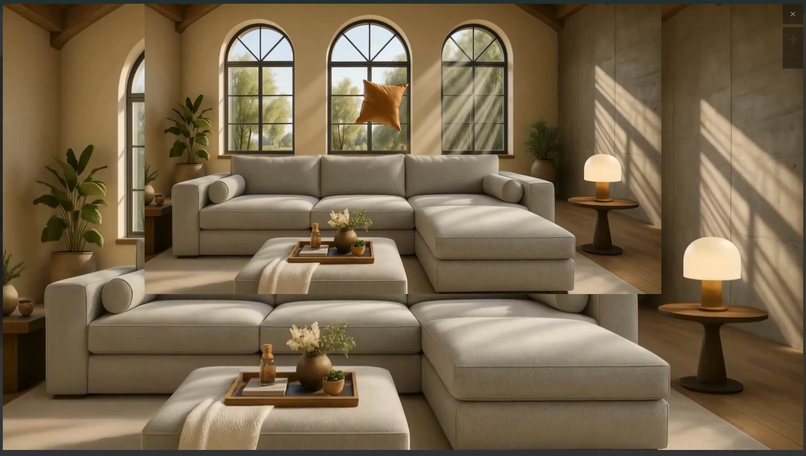
click at [761, 255] on img at bounding box center [403, 137] width 800 height 267
click at [731, 202] on div at bounding box center [403, 228] width 800 height 450
click at [623, 224] on div at bounding box center [403, 228] width 800 height 450
click at [269, 132] on div at bounding box center [403, 228] width 800 height 450
click at [118, 242] on img at bounding box center [403, 136] width 800 height 267
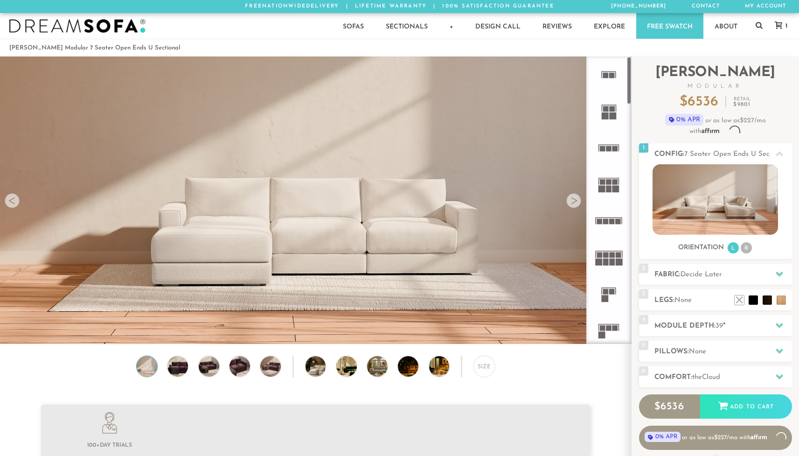
scroll to position [7, 7]
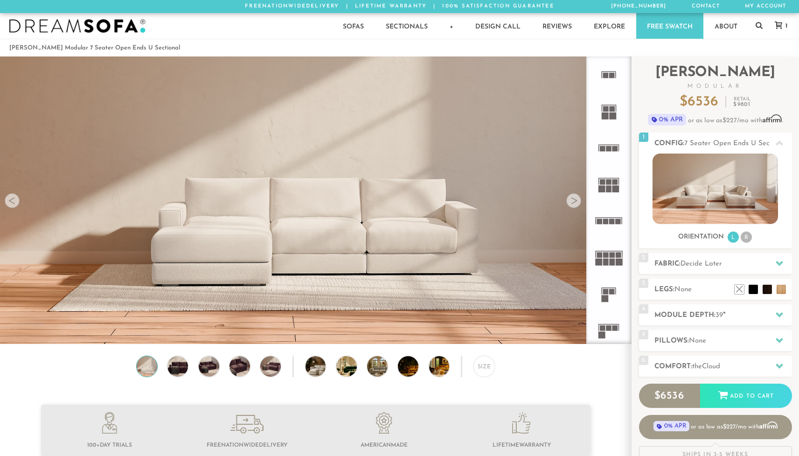
click at [12, 202] on div at bounding box center [12, 200] width 15 height 15
click at [483, 367] on div "Size" at bounding box center [483, 365] width 21 height 21
click at [606, 188] on rect at bounding box center [609, 188] width 6 height 7
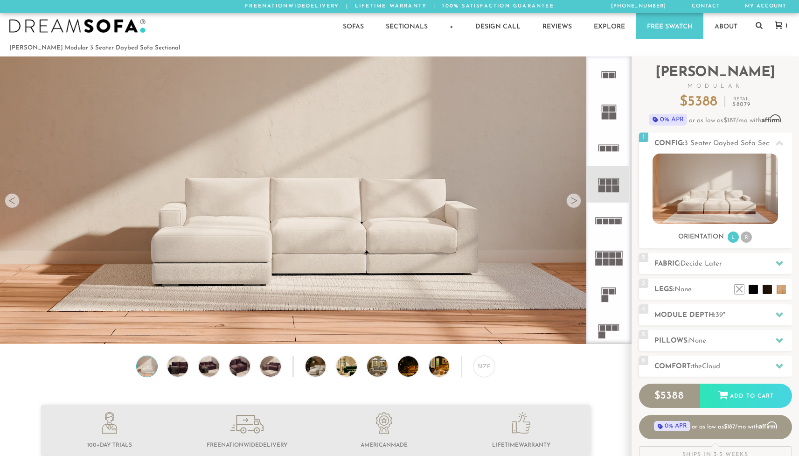
click at [605, 146] on icon at bounding box center [608, 148] width 36 height 36
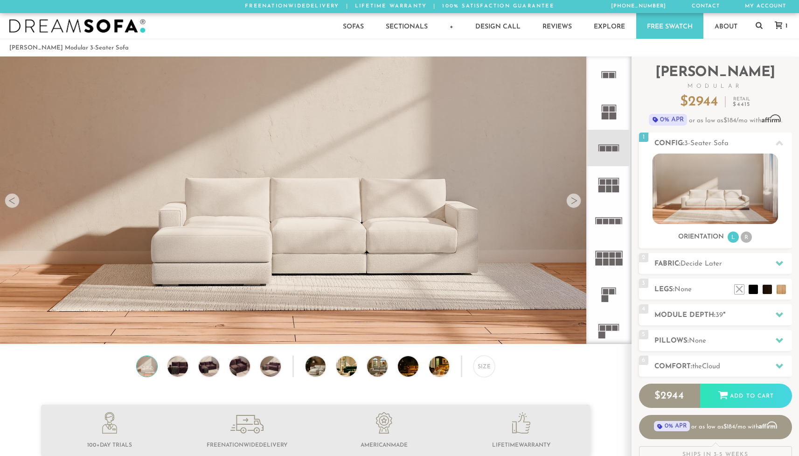
click at [607, 110] on rect at bounding box center [606, 109] width 6 height 6
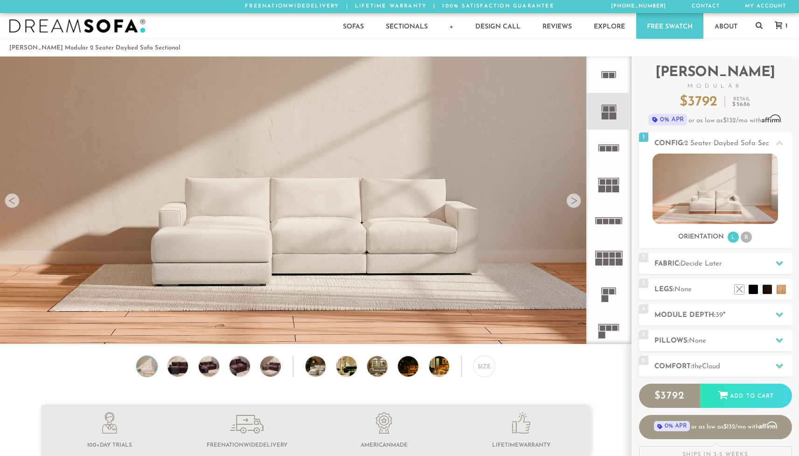
click at [606, 76] on rect at bounding box center [606, 76] width 6 height 6
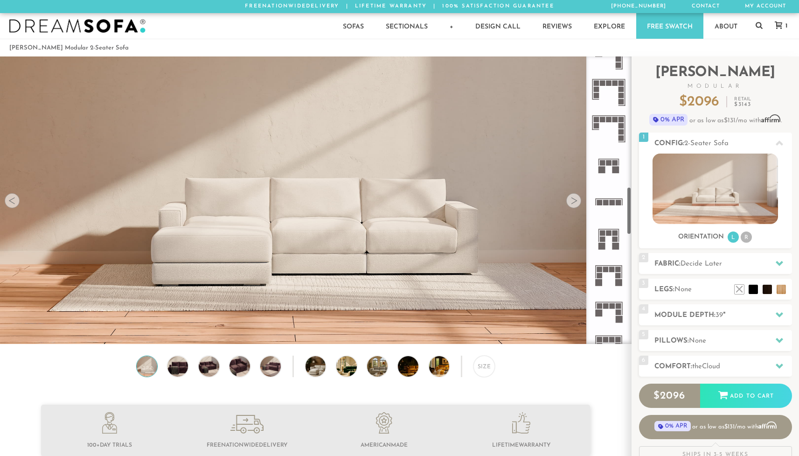
scroll to position [793, 0]
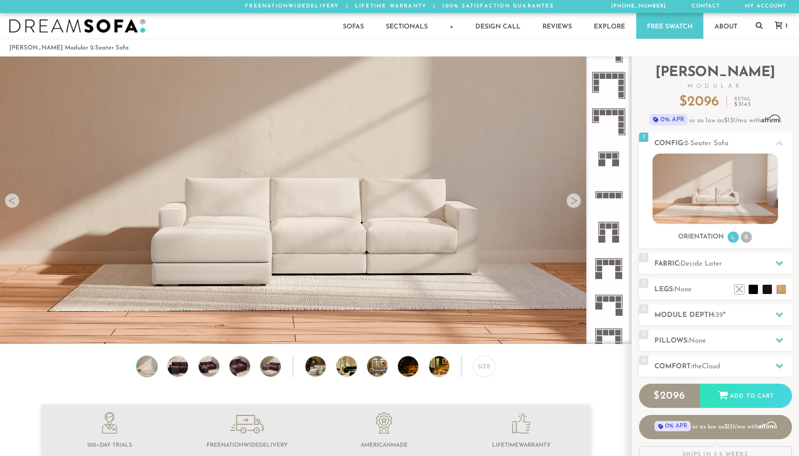
click at [604, 233] on rect at bounding box center [603, 232] width 6 height 6
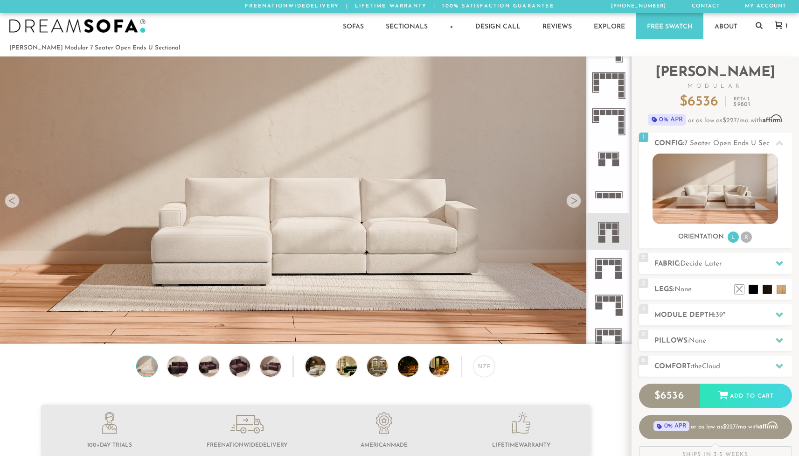
click at [609, 271] on icon at bounding box center [608, 267] width 36 height 36
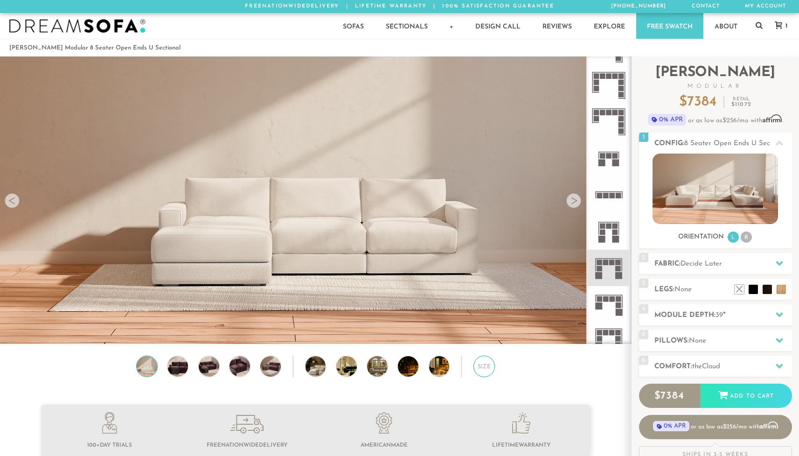
click at [481, 368] on div "Size" at bounding box center [483, 365] width 21 height 21
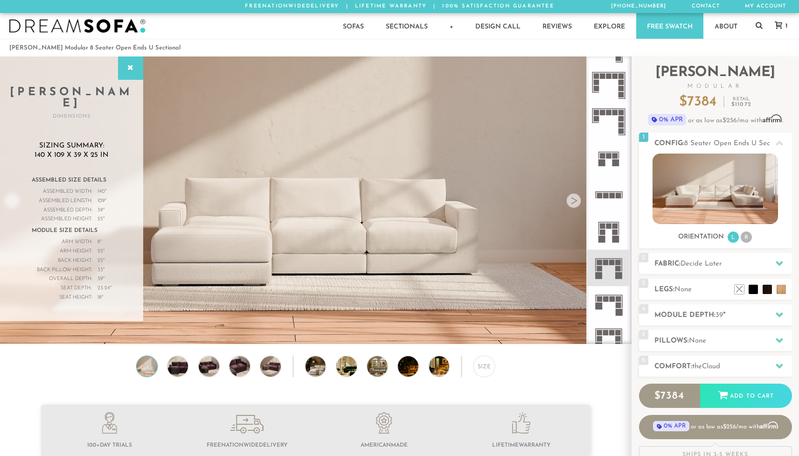
click at [606, 228] on icon at bounding box center [608, 231] width 36 height 36
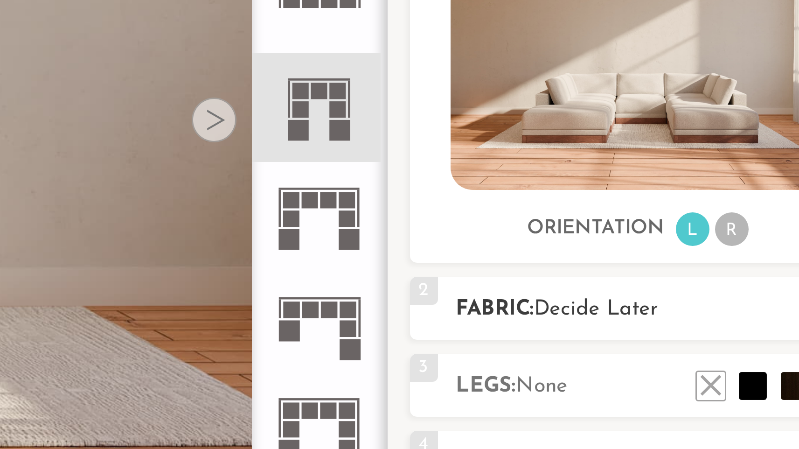
click at [680, 260] on span "Decide Later" at bounding box center [701, 263] width 42 height 7
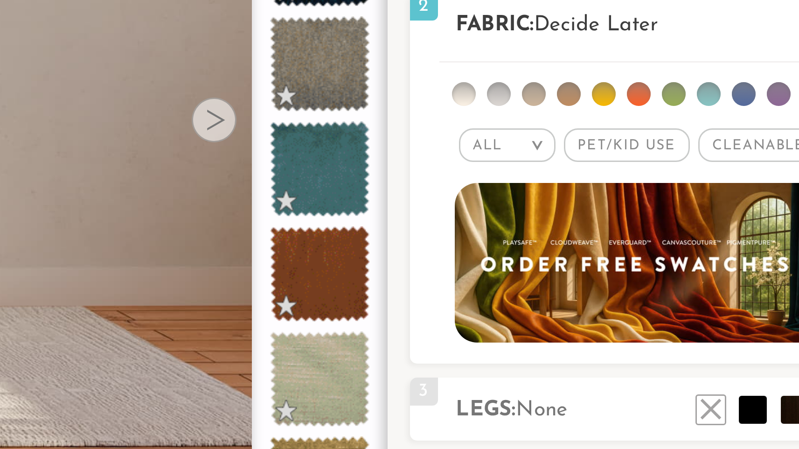
click at [678, 207] on em ">" at bounding box center [681, 209] width 7 height 5
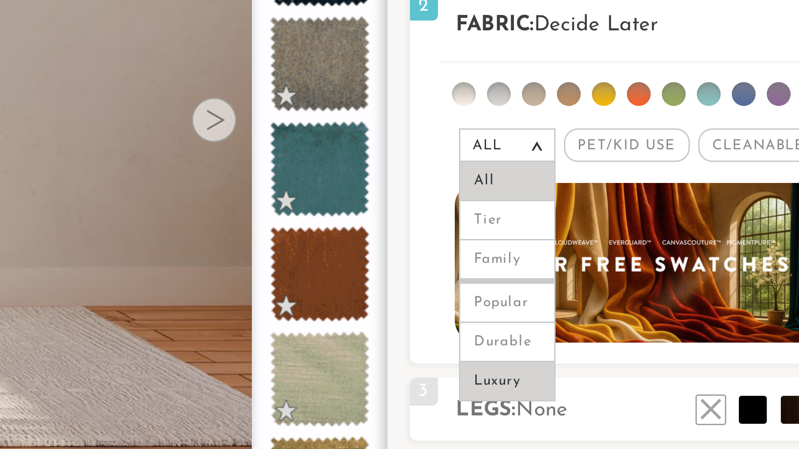
click at [655, 281] on li "Luxury" at bounding box center [671, 287] width 32 height 13
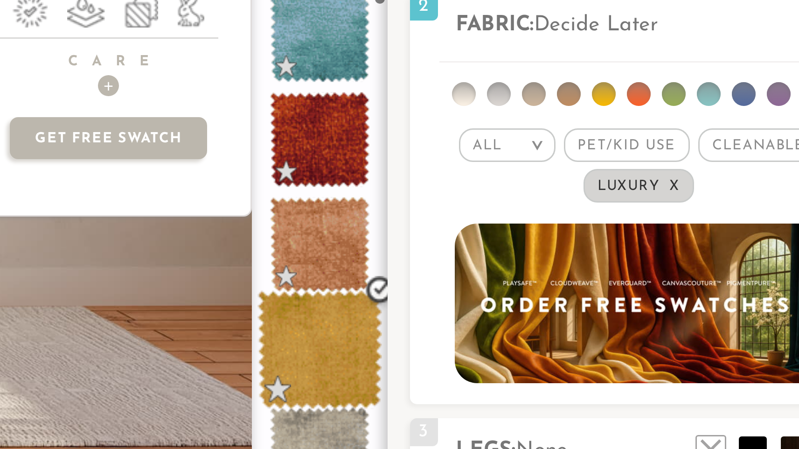
scroll to position [1303, 0]
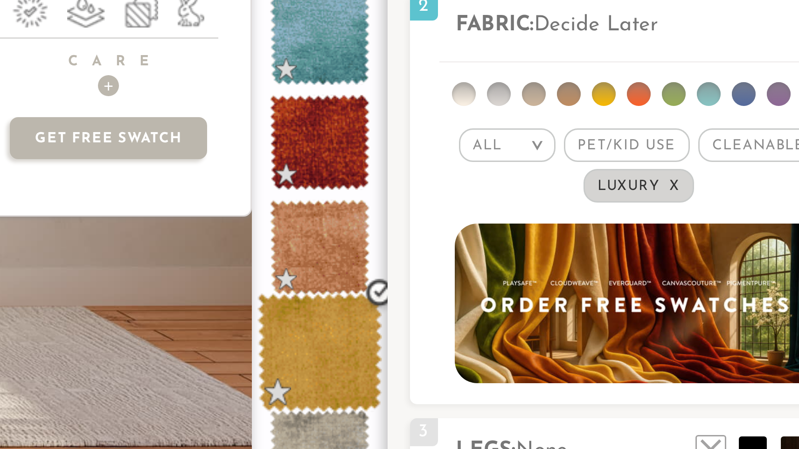
click at [588, 258] on span at bounding box center [609, 278] width 42 height 40
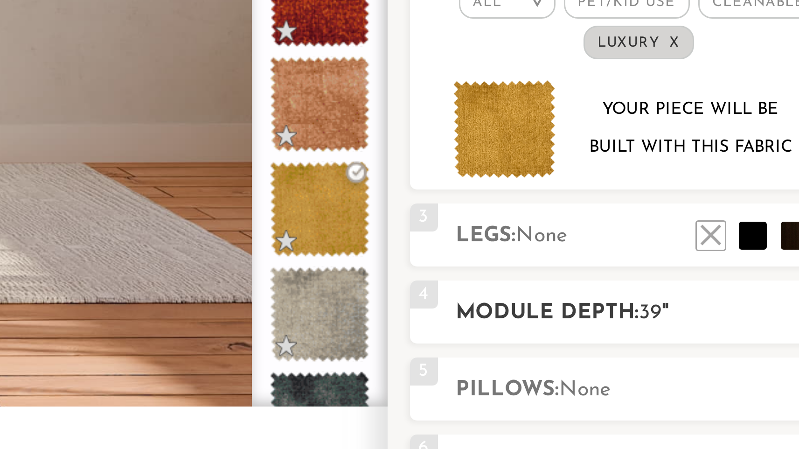
click at [654, 307] on h2 "Module Depth: 39 "" at bounding box center [723, 312] width 138 height 11
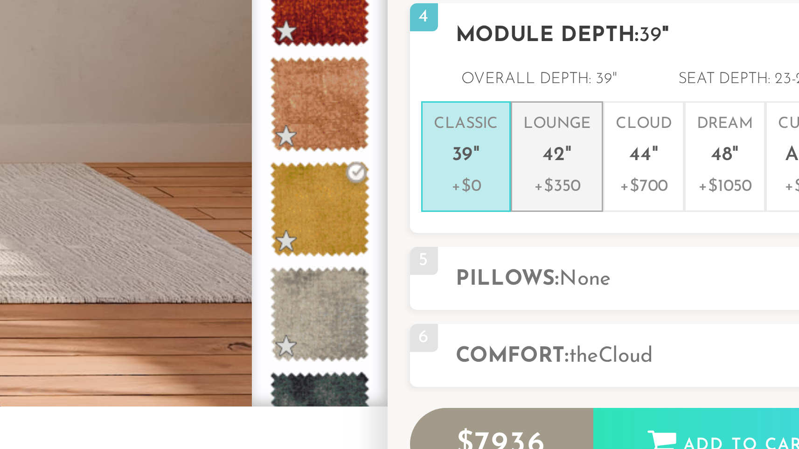
click at [677, 266] on p "+$350" at bounding box center [688, 270] width 22 height 8
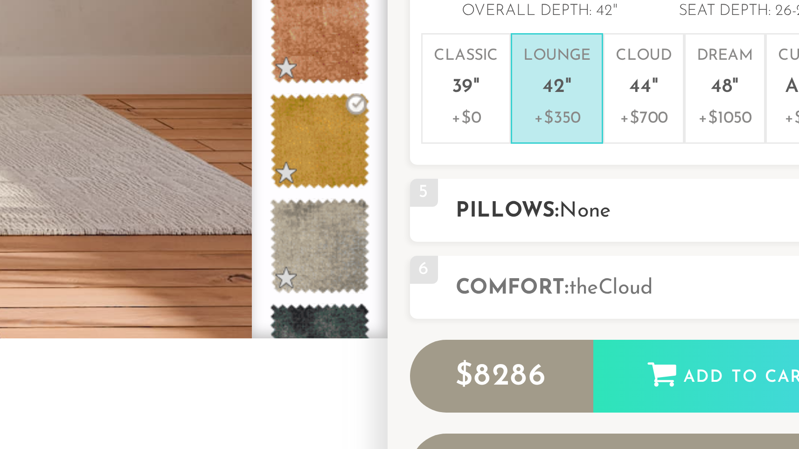
click at [654, 296] on h2 "Pillows: None" at bounding box center [723, 301] width 138 height 11
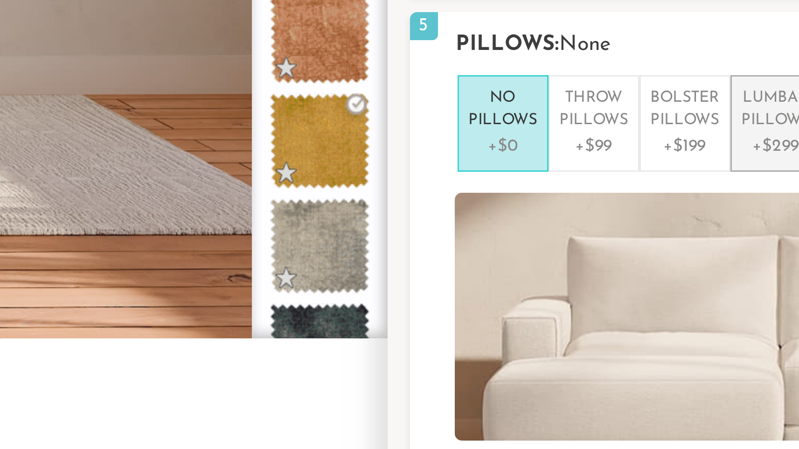
click at [749, 260] on p "Lumbar Pillows" at bounding box center [760, 267] width 23 height 15
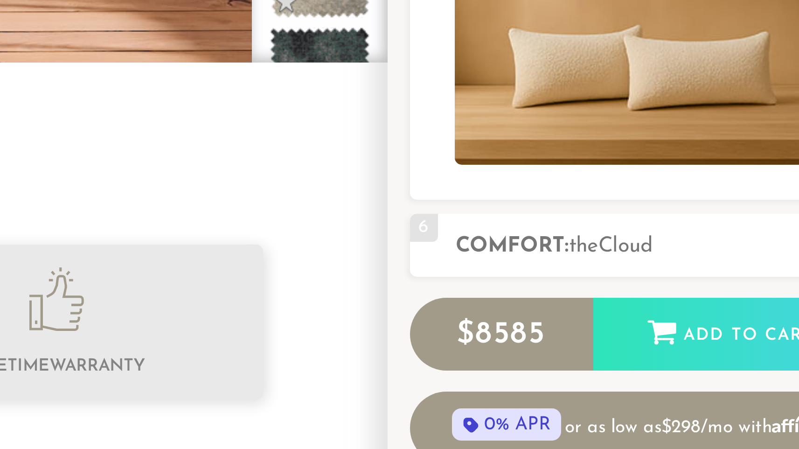
scroll to position [26, 0]
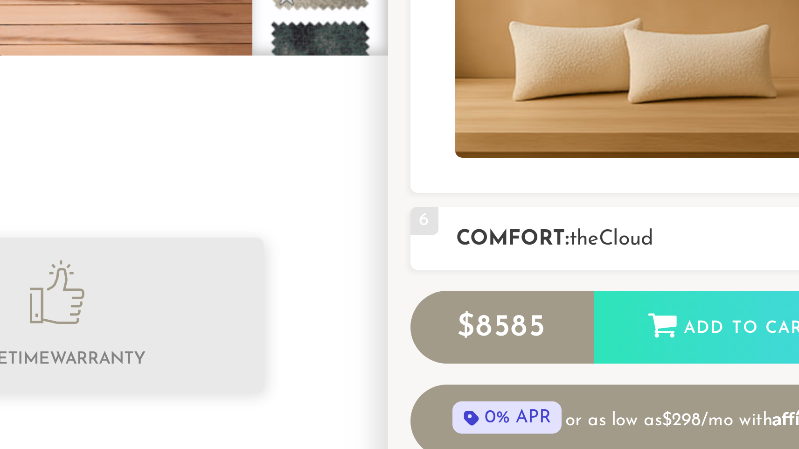
click at [654, 374] on h2 "Comfort: the Cloud" at bounding box center [723, 379] width 138 height 11
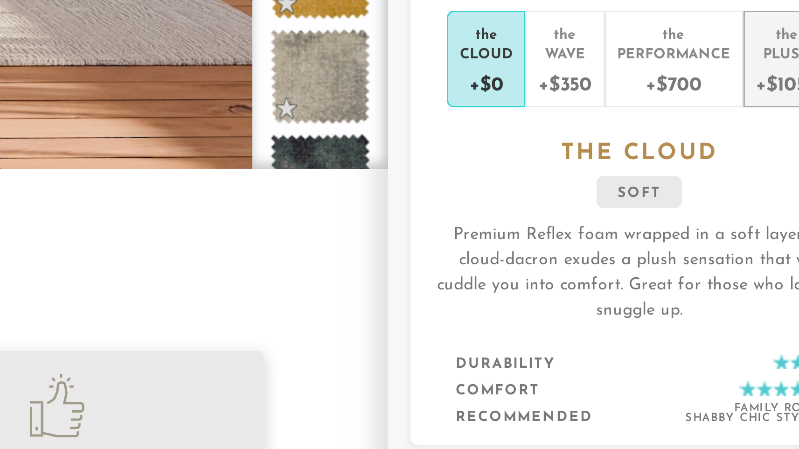
click at [754, 282] on div "+$1050" at bounding box center [764, 289] width 21 height 14
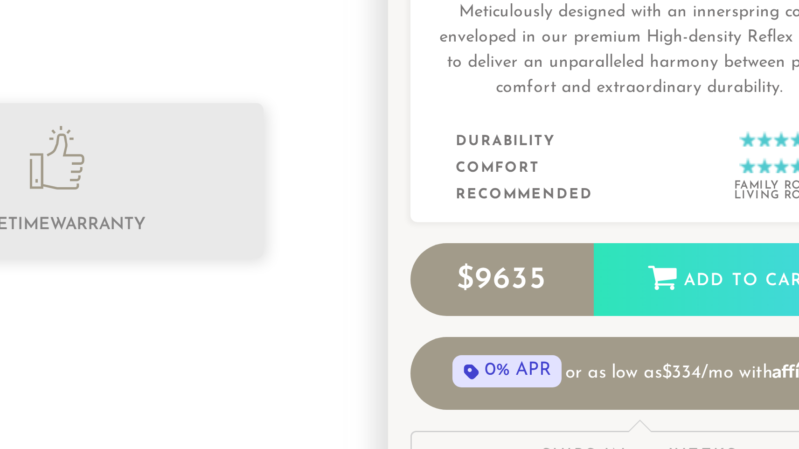
scroll to position [71, 0]
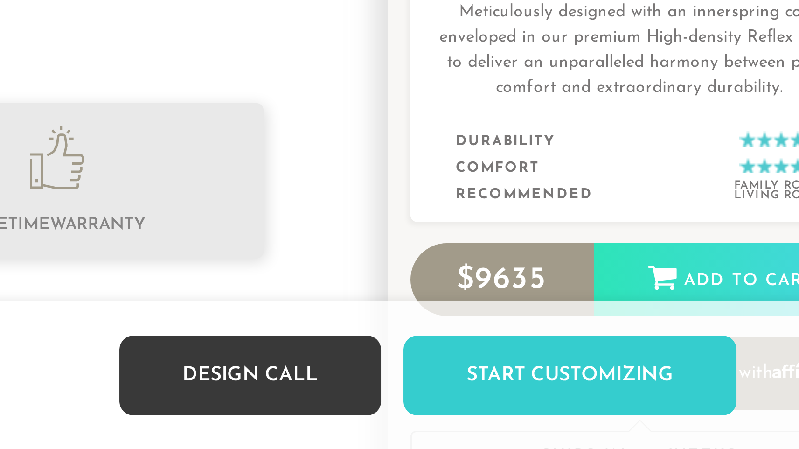
click at [542, 411] on link "Design Call" at bounding box center [585, 424] width 87 height 27
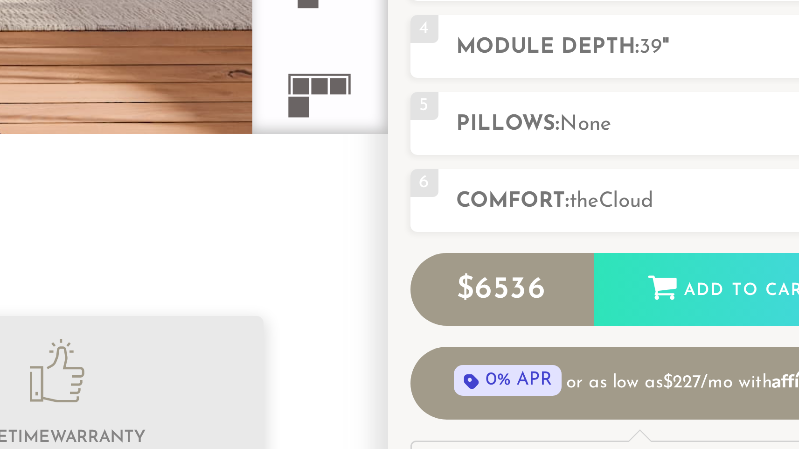
scroll to position [10713, 792]
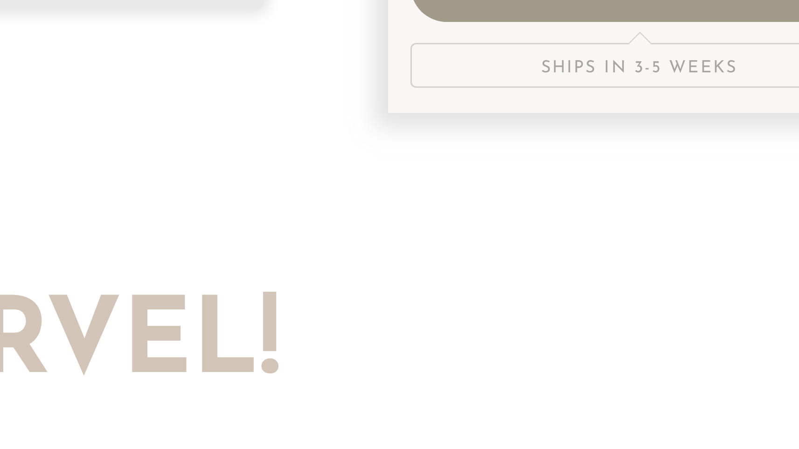
scroll to position [551, 0]
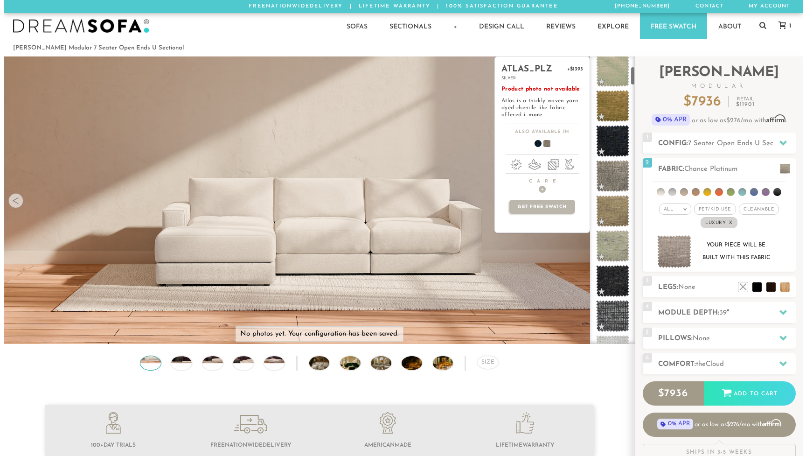
scroll to position [152, 0]
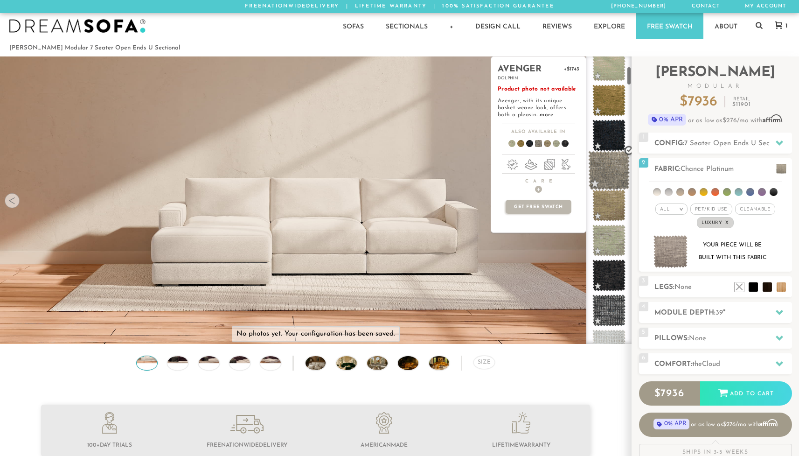
click at [609, 170] on span at bounding box center [609, 171] width 42 height 40
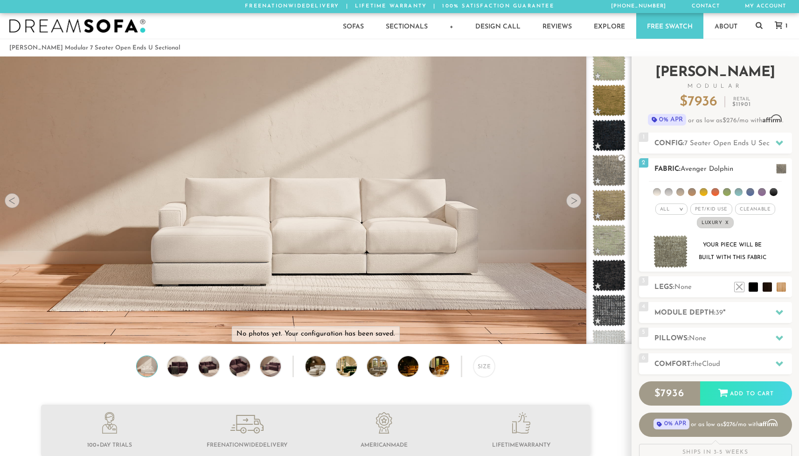
click at [673, 256] on img at bounding box center [670, 251] width 35 height 33
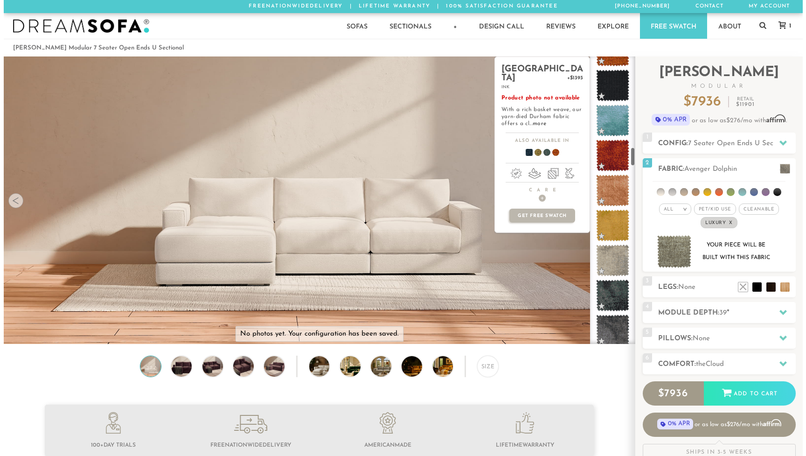
scroll to position [1366, 0]
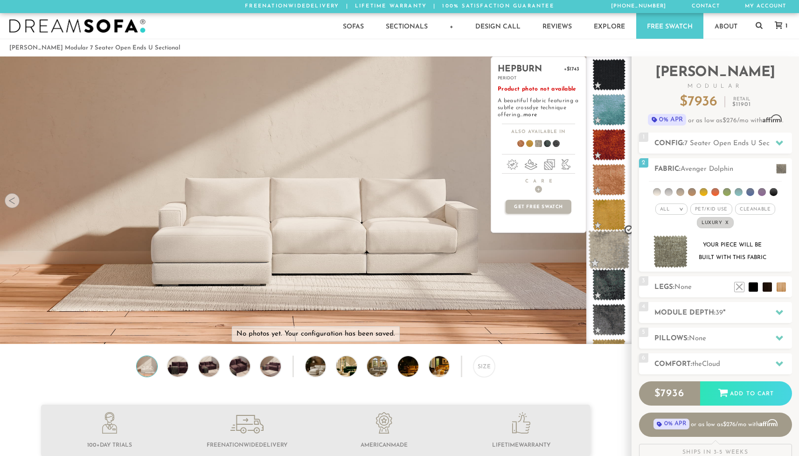
click at [605, 253] on span at bounding box center [609, 250] width 42 height 40
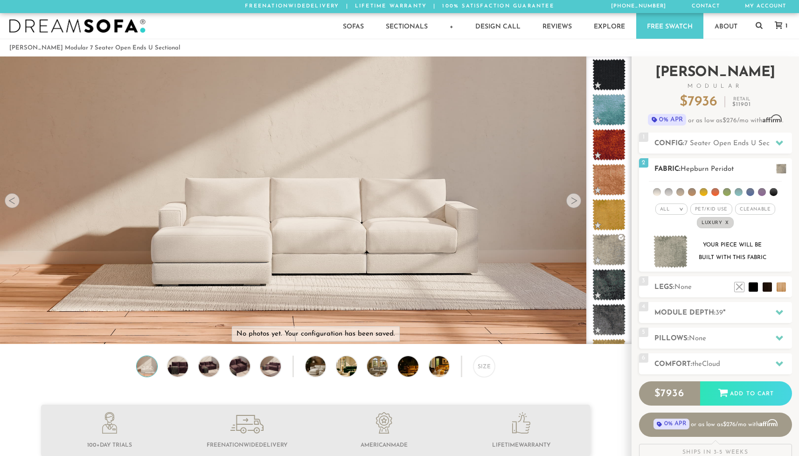
click at [676, 251] on img at bounding box center [670, 251] width 35 height 33
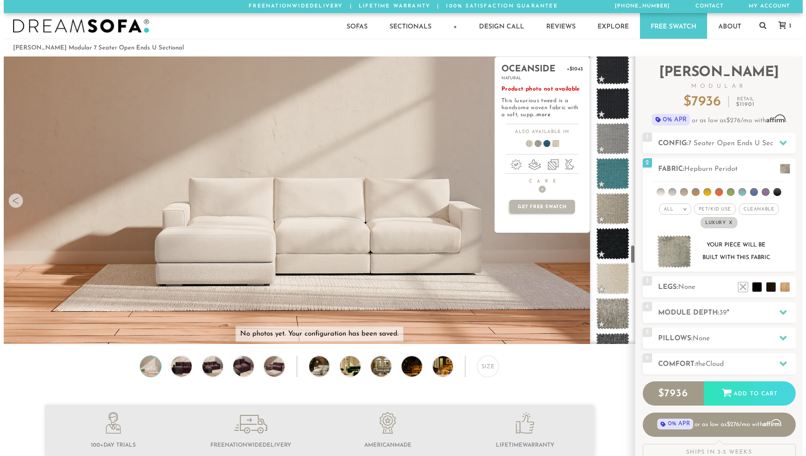
scroll to position [2807, 0]
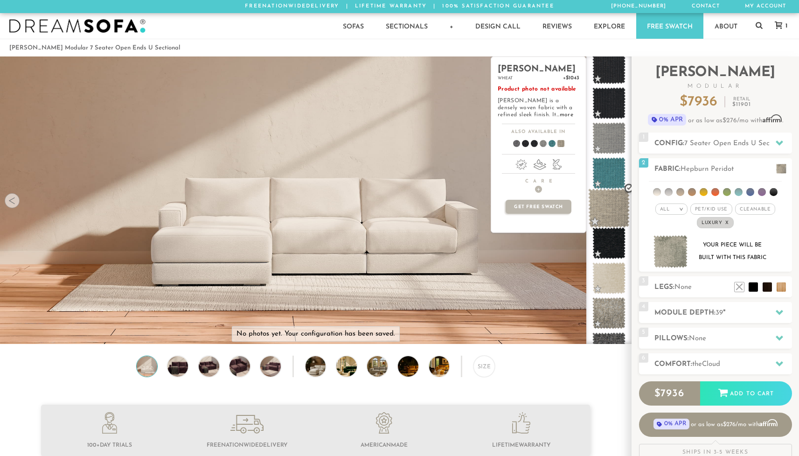
click at [609, 209] on span at bounding box center [609, 208] width 42 height 40
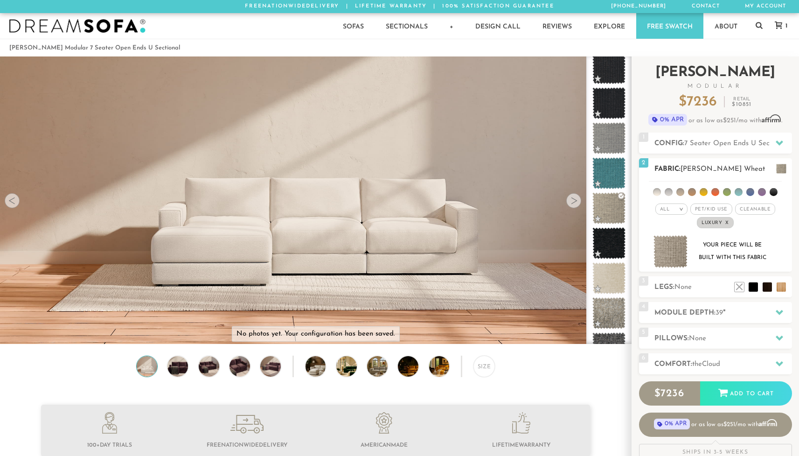
click at [675, 255] on img at bounding box center [670, 251] width 35 height 33
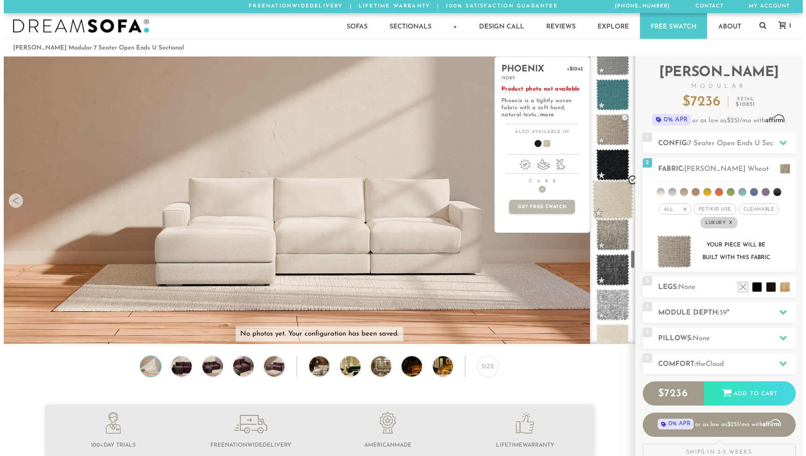
scroll to position [2890, 0]
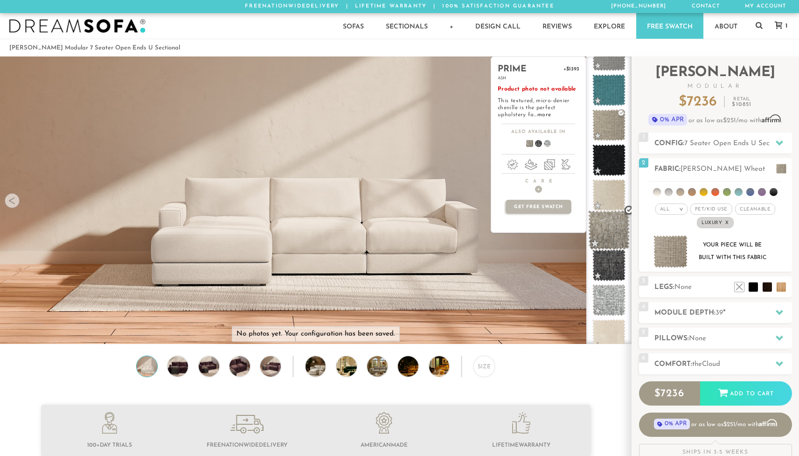
click at [609, 229] on span at bounding box center [609, 230] width 42 height 40
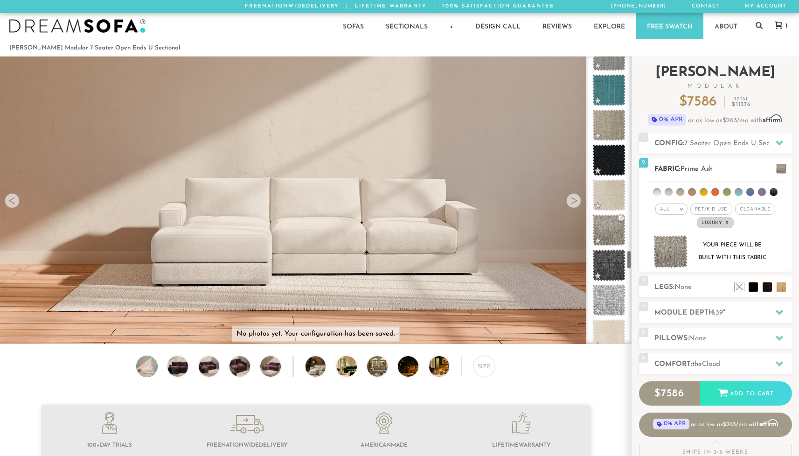
click at [674, 251] on img at bounding box center [670, 251] width 35 height 33
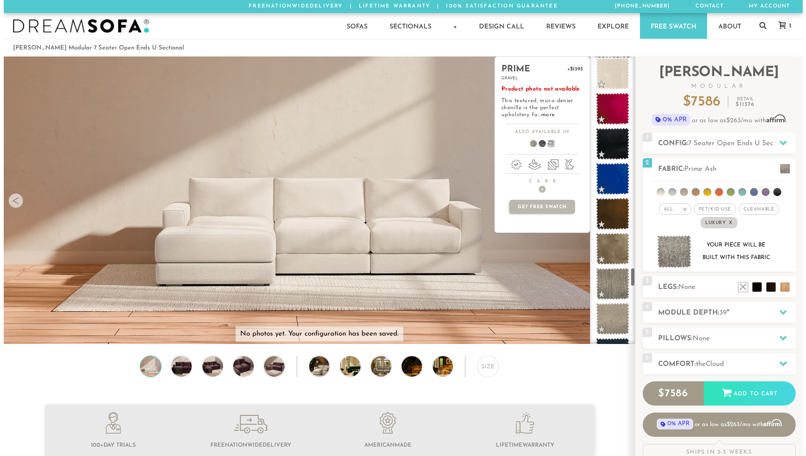
scroll to position [3152, 0]
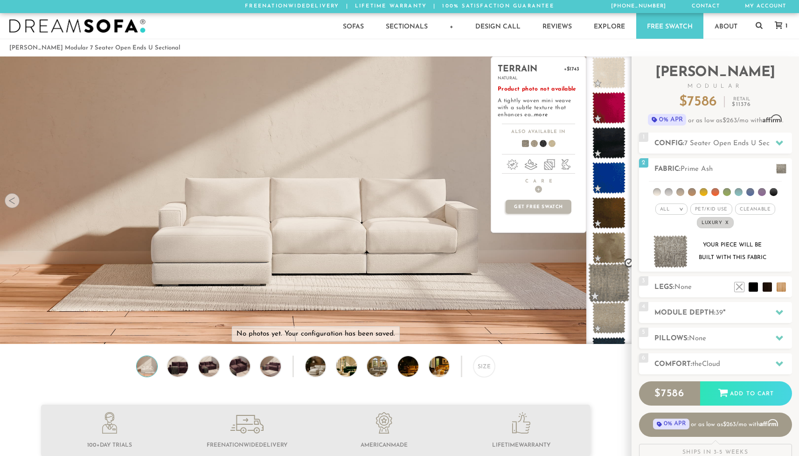
click at [608, 284] on span at bounding box center [609, 283] width 42 height 40
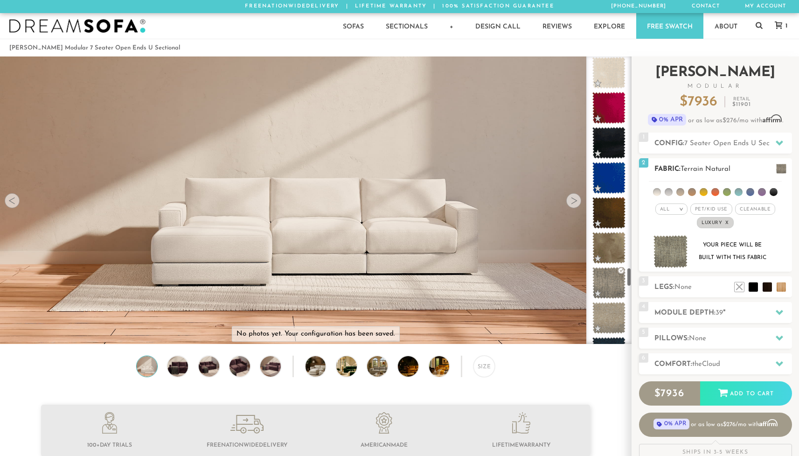
click at [677, 250] on img at bounding box center [670, 251] width 35 height 33
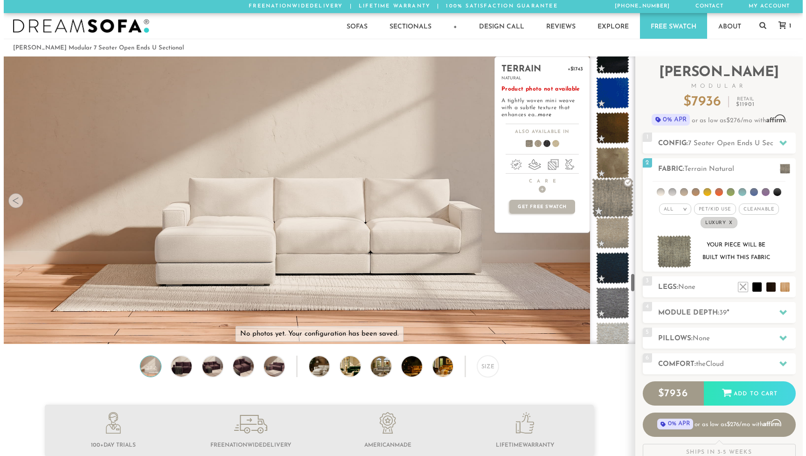
scroll to position [3241, 0]
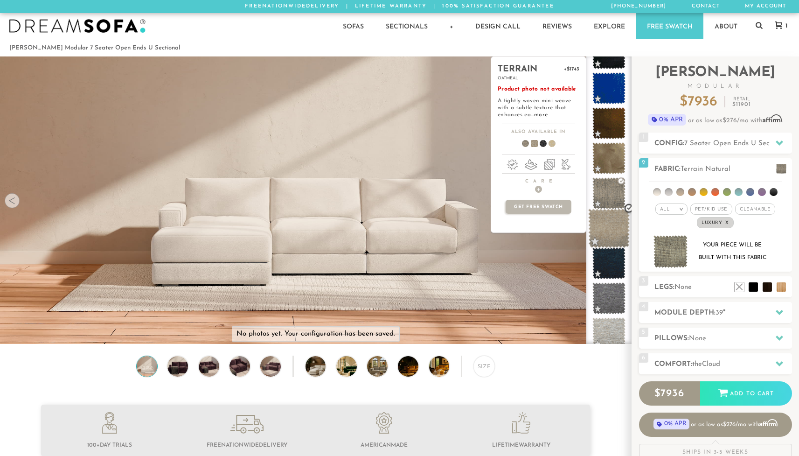
click at [606, 225] on span at bounding box center [609, 228] width 42 height 40
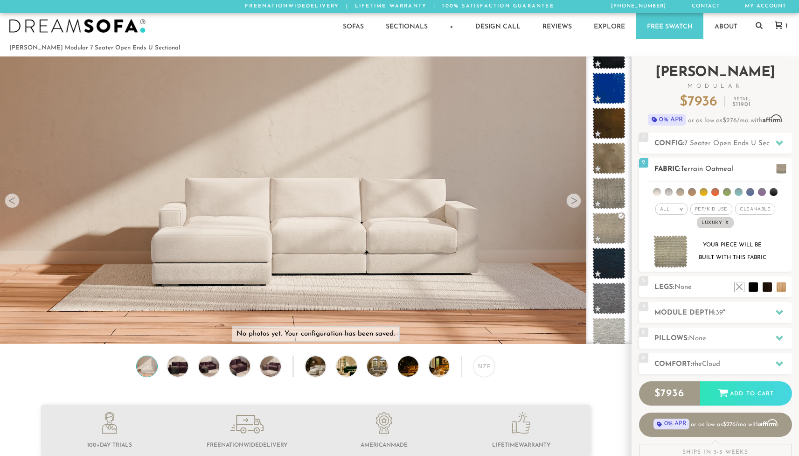
click at [672, 256] on img at bounding box center [670, 251] width 35 height 33
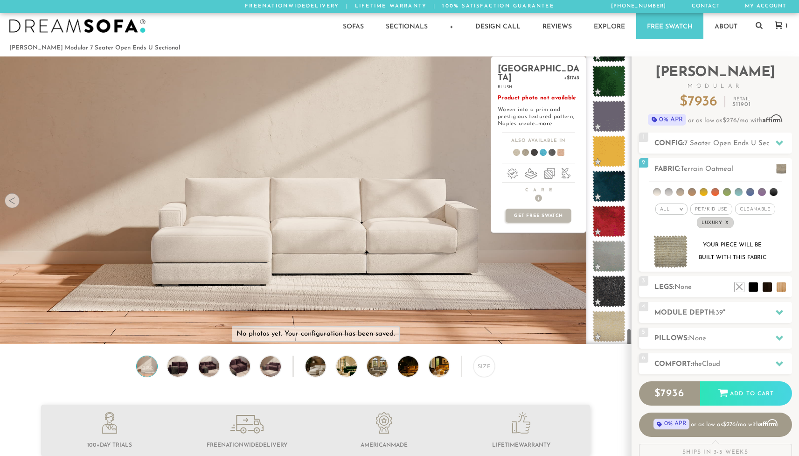
scroll to position [4052, 0]
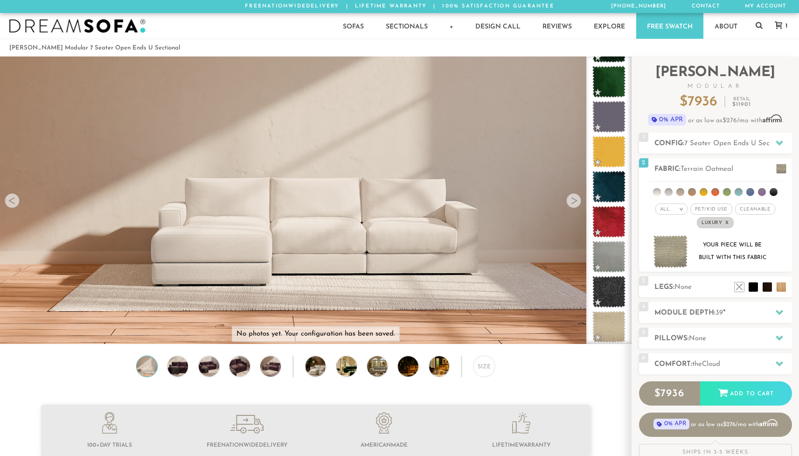
click at [778, 27] on icon at bounding box center [778, 24] width 7 height 7
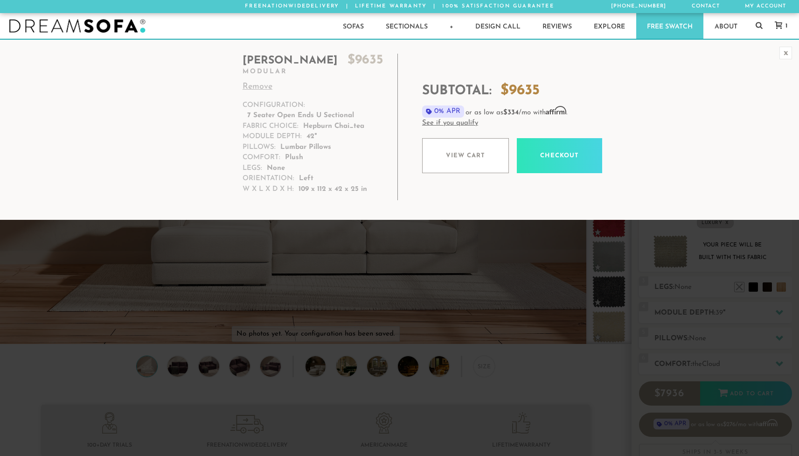
click at [785, 50] on div "x" at bounding box center [785, 53] width 13 height 13
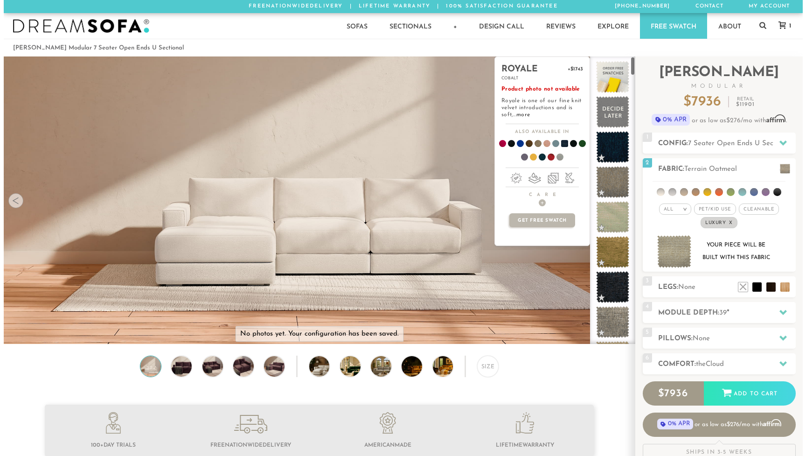
scroll to position [0, 0]
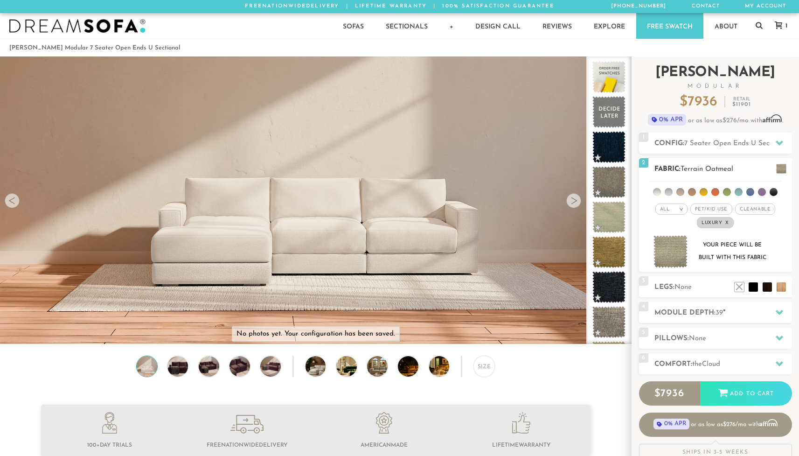
click at [678, 208] on em ">" at bounding box center [681, 209] width 7 height 5
click at [663, 286] on li "Luxury" at bounding box center [671, 287] width 32 height 13
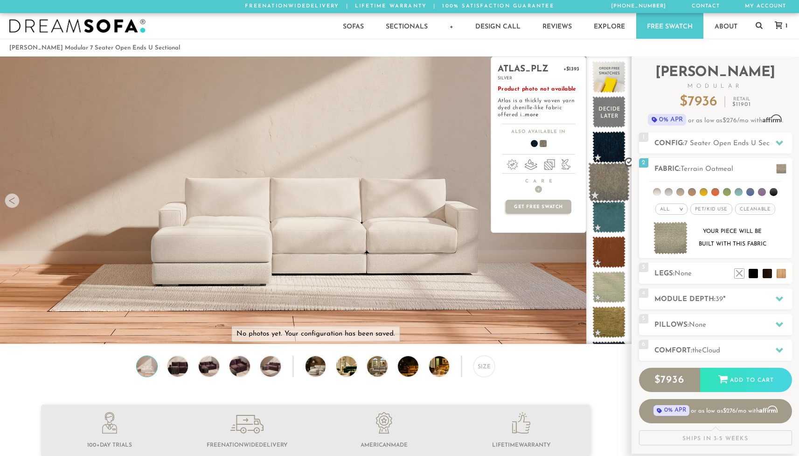
click at [608, 179] on span at bounding box center [609, 182] width 42 height 40
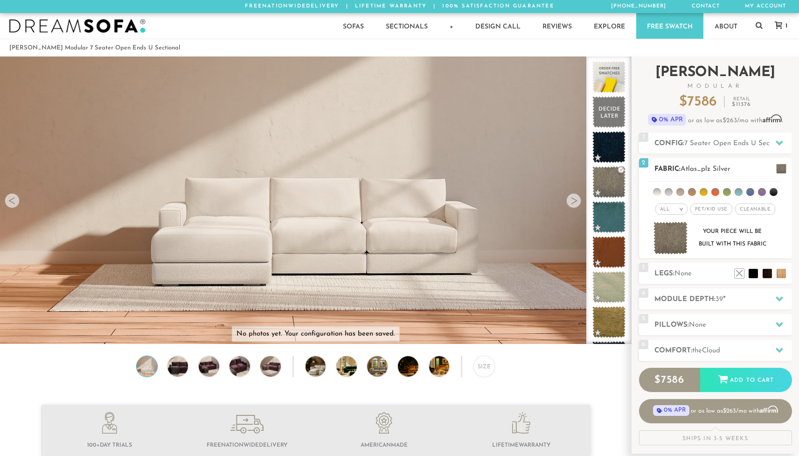
click at [672, 236] on img at bounding box center [670, 238] width 35 height 33
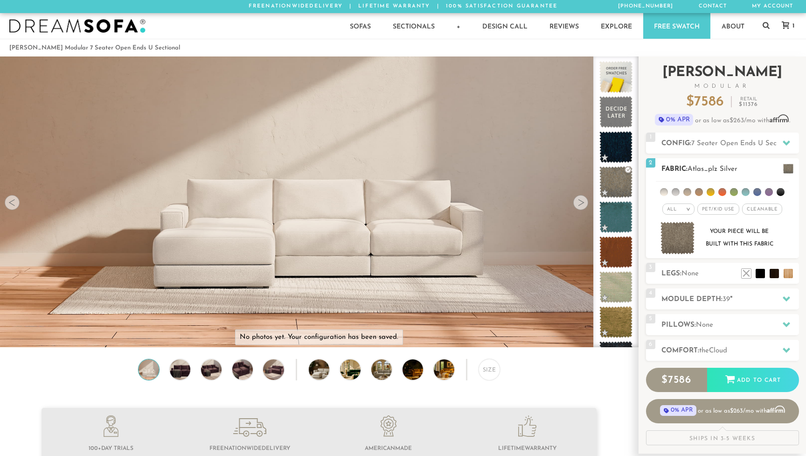
scroll to position [10713, 792]
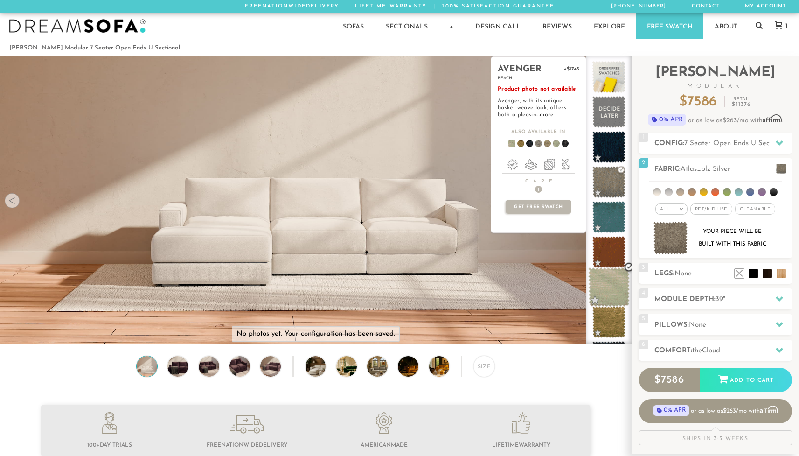
click at [609, 288] on span at bounding box center [609, 287] width 42 height 40
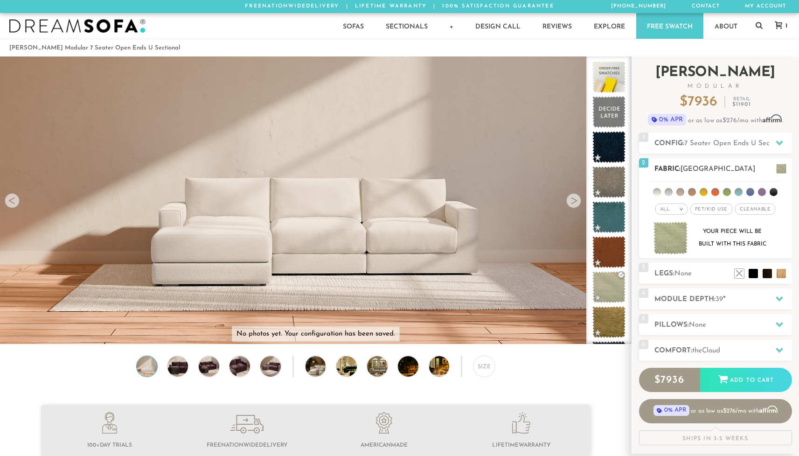
click at [671, 240] on img at bounding box center [670, 238] width 35 height 33
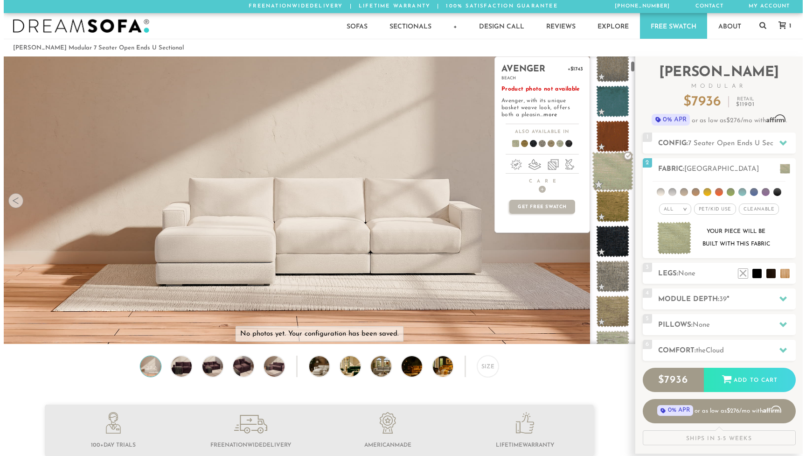
scroll to position [119, 0]
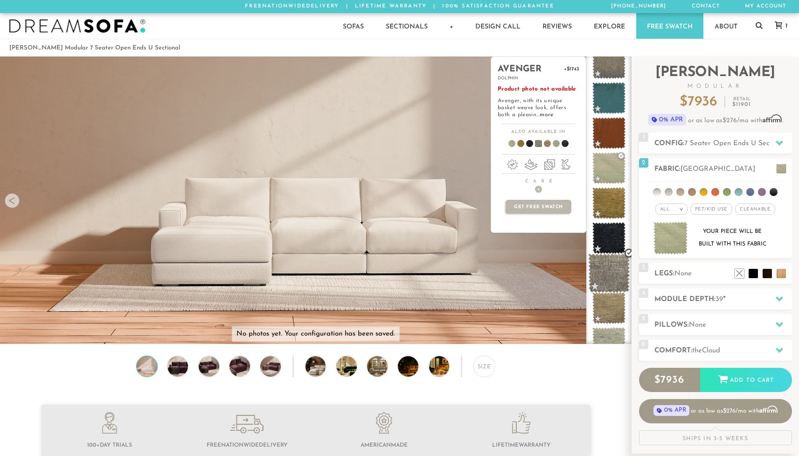
click at [610, 274] on span at bounding box center [609, 273] width 42 height 40
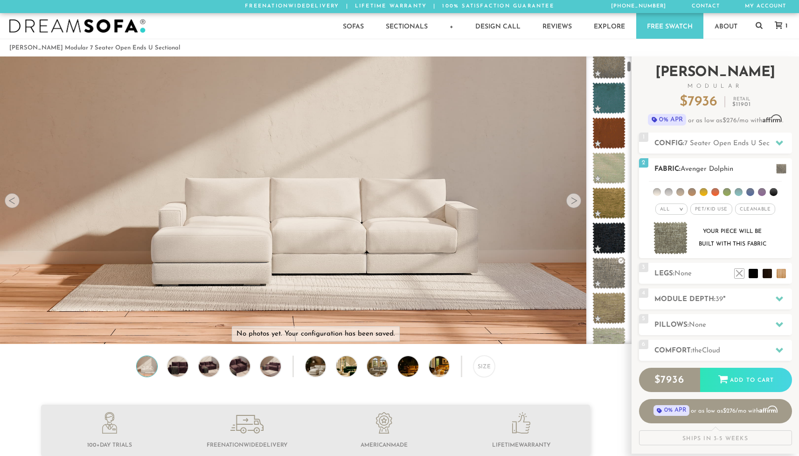
click at [671, 242] on img at bounding box center [670, 238] width 35 height 33
click at [569, 204] on div at bounding box center [573, 200] width 15 height 15
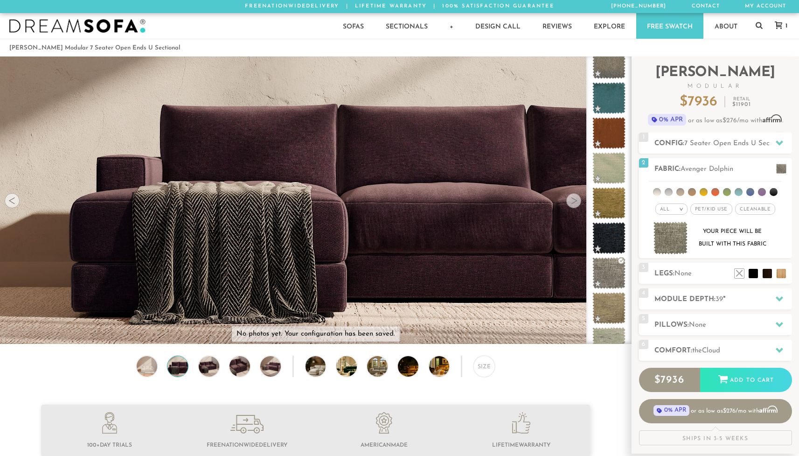
click at [569, 204] on div at bounding box center [573, 200] width 15 height 15
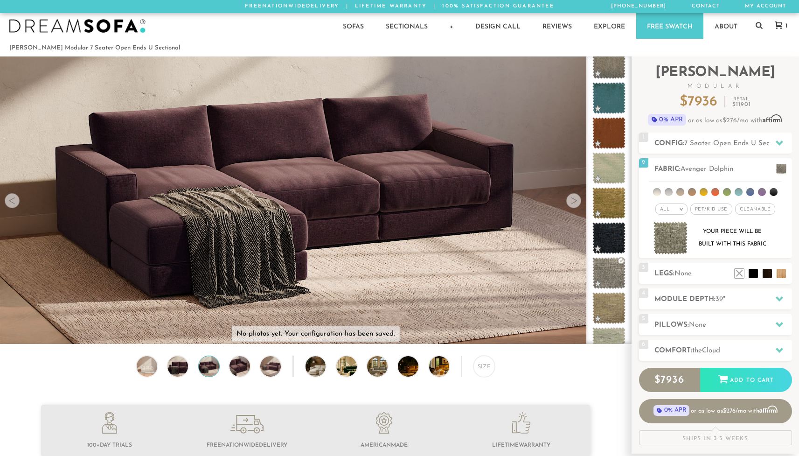
click at [569, 204] on div at bounding box center [573, 200] width 15 height 15
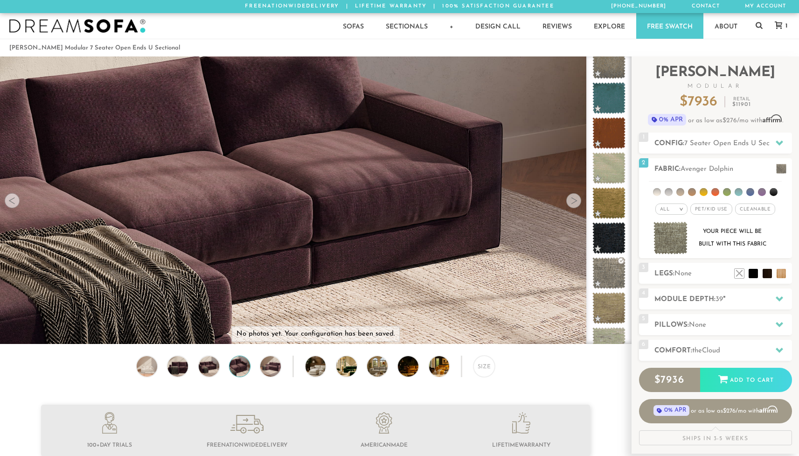
click at [569, 204] on div at bounding box center [573, 200] width 15 height 15
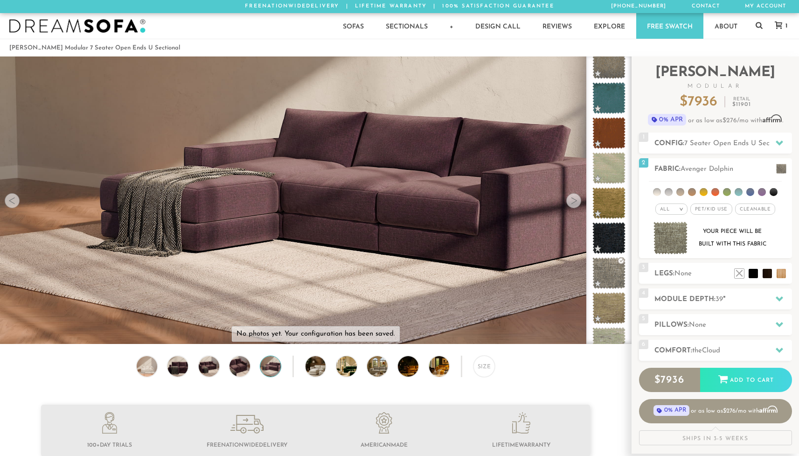
click at [569, 204] on div at bounding box center [573, 200] width 15 height 15
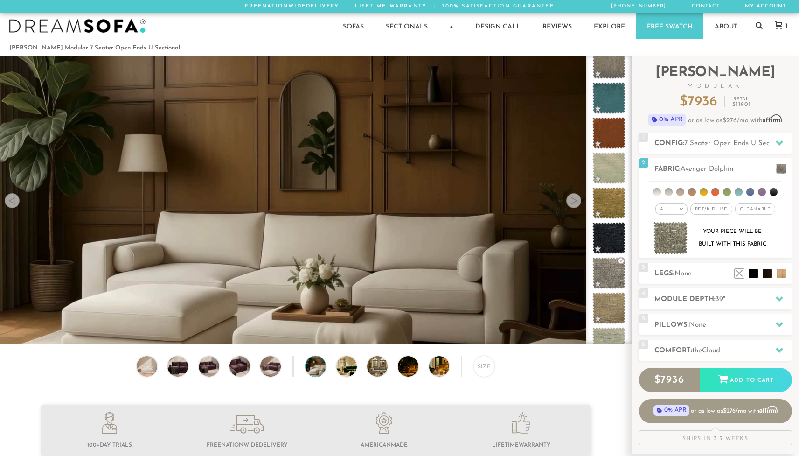
click at [569, 204] on div at bounding box center [573, 200] width 15 height 15
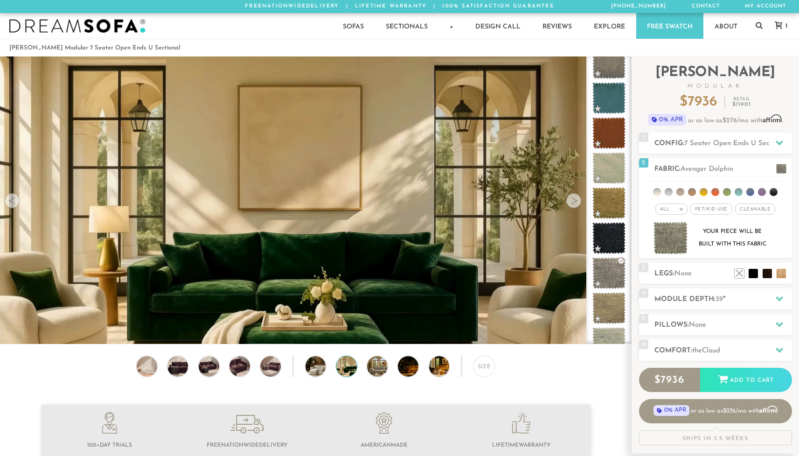
click at [569, 204] on div at bounding box center [573, 200] width 15 height 15
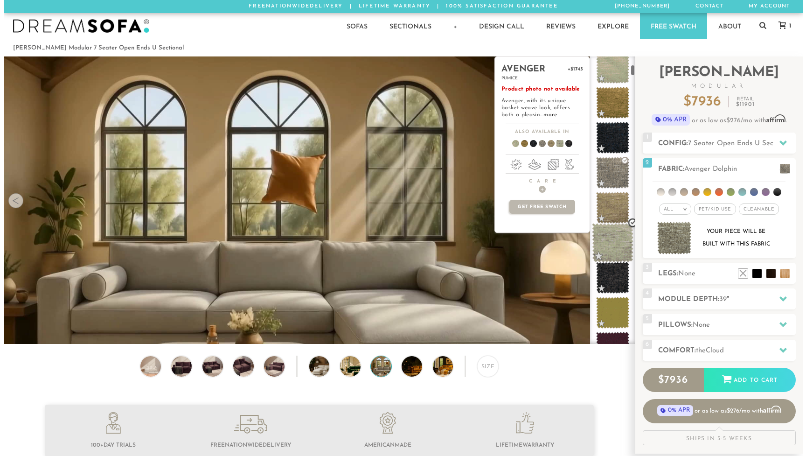
scroll to position [220, 0]
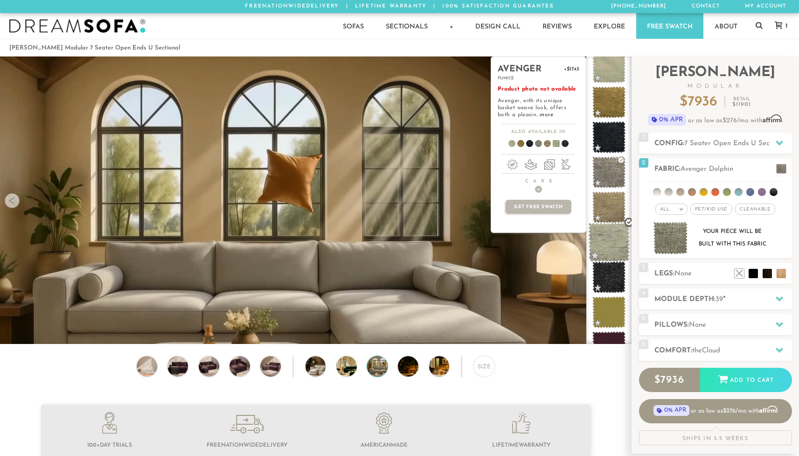
click at [611, 241] on span at bounding box center [609, 242] width 42 height 40
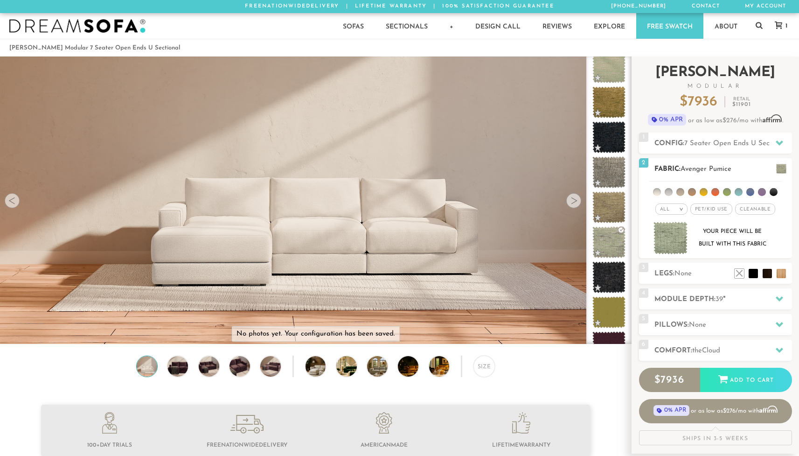
click at [673, 238] on img at bounding box center [670, 238] width 35 height 33
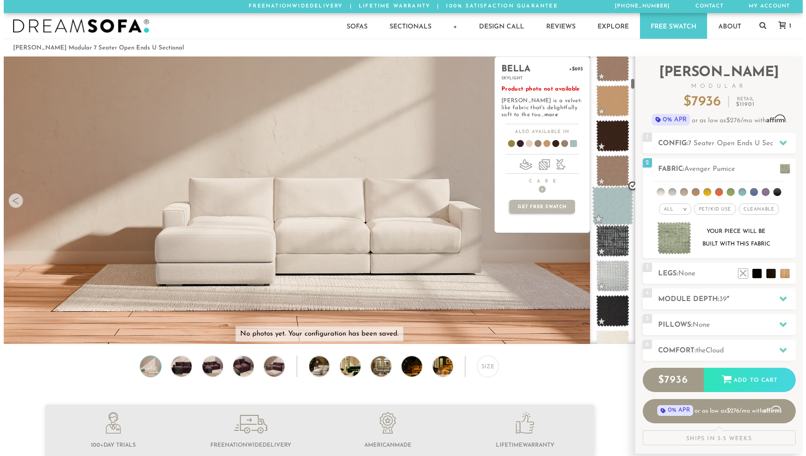
scroll to position [581, 0]
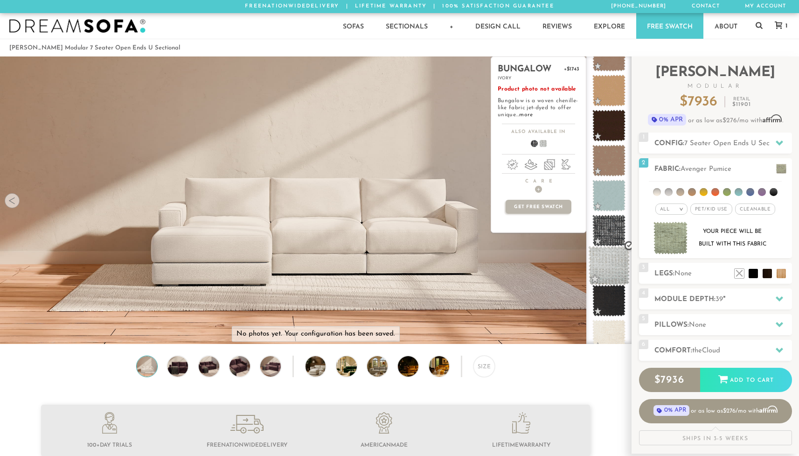
click at [613, 270] on span at bounding box center [609, 266] width 42 height 40
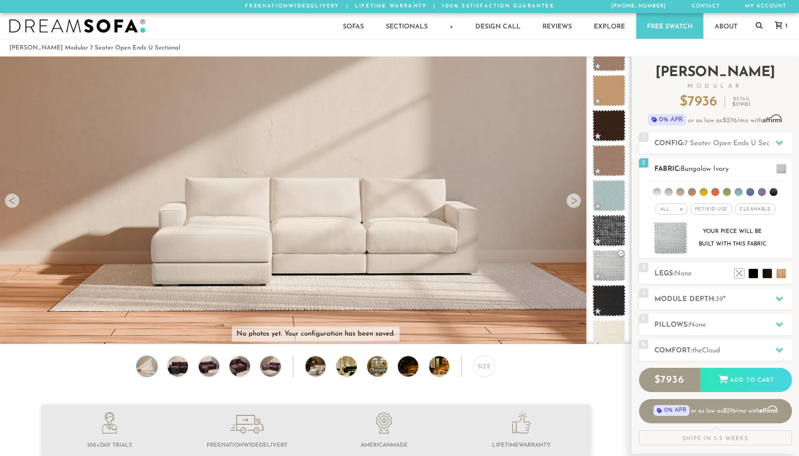
click at [672, 244] on img at bounding box center [670, 238] width 35 height 33
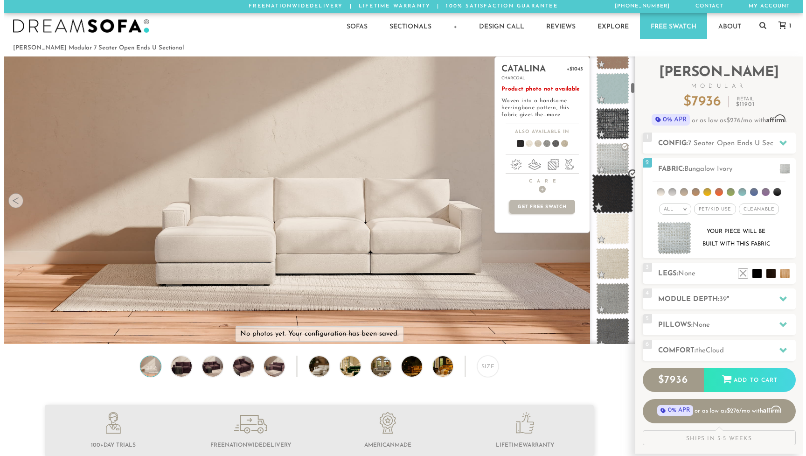
scroll to position [689, 0]
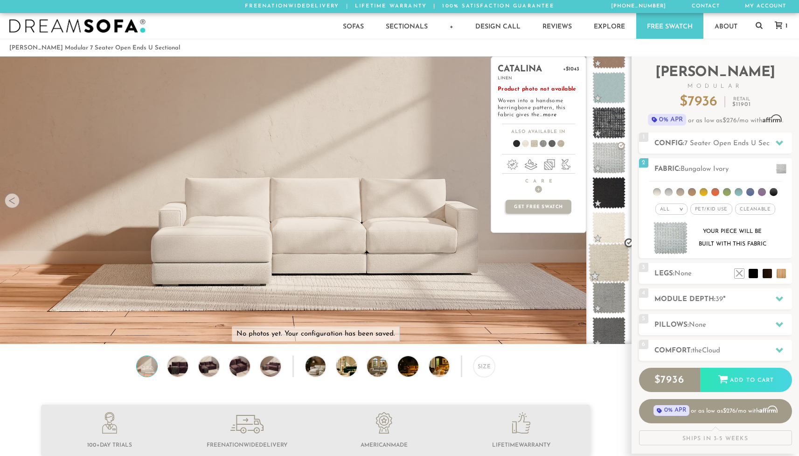
click at [610, 259] on span at bounding box center [609, 263] width 42 height 40
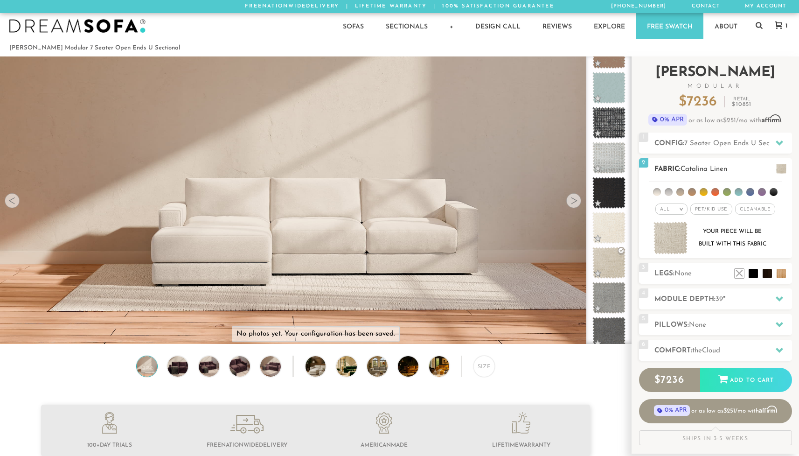
click at [672, 239] on img at bounding box center [670, 238] width 35 height 33
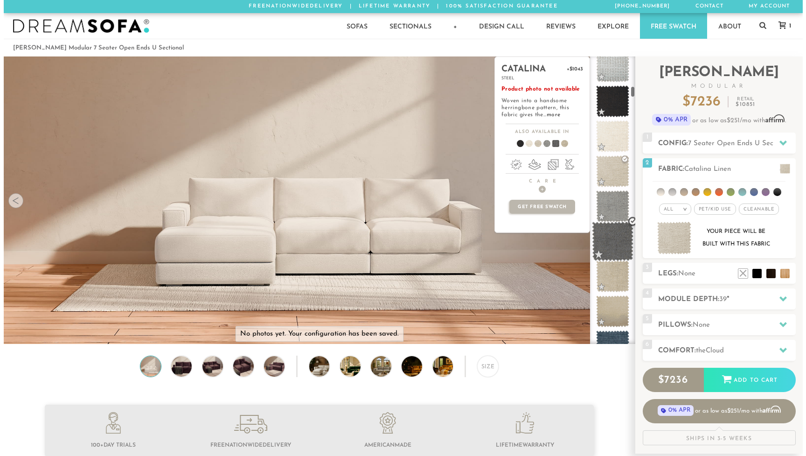
scroll to position [782, 0]
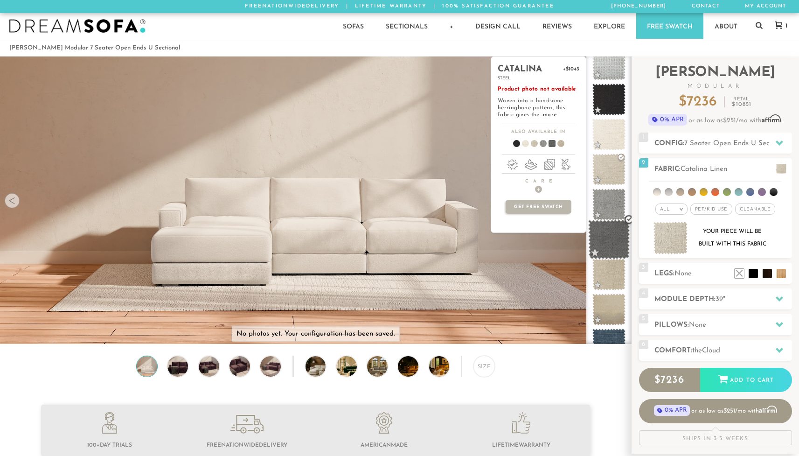
click at [615, 234] on span at bounding box center [609, 240] width 42 height 40
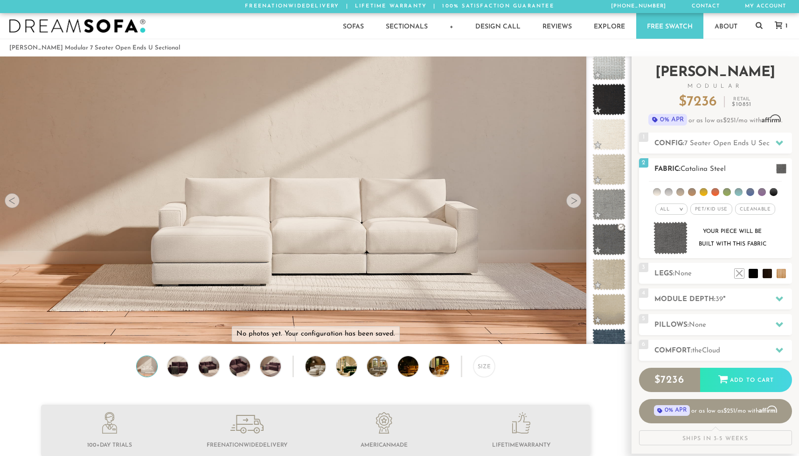
click at [673, 239] on img at bounding box center [670, 238] width 35 height 33
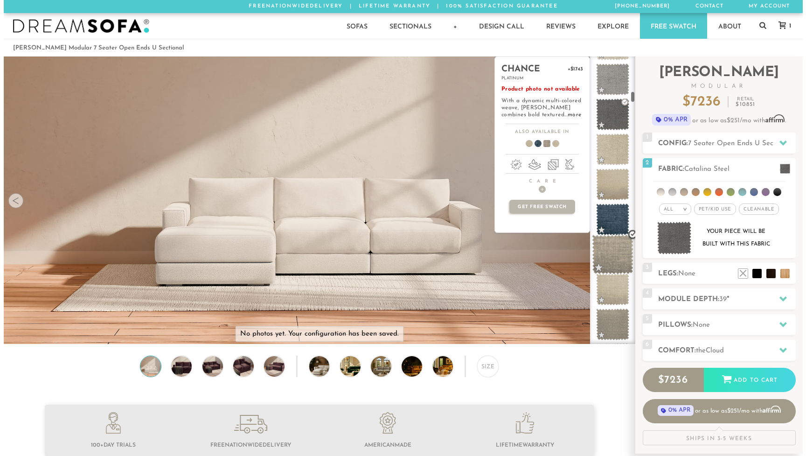
scroll to position [927, 0]
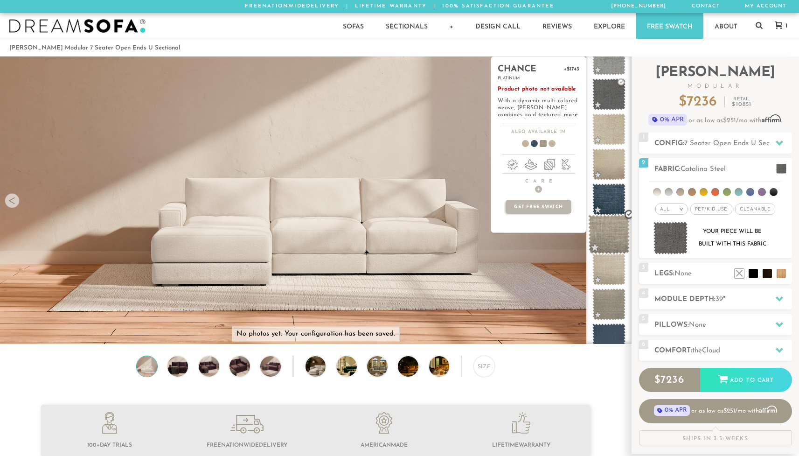
click at [608, 231] on span at bounding box center [609, 235] width 42 height 40
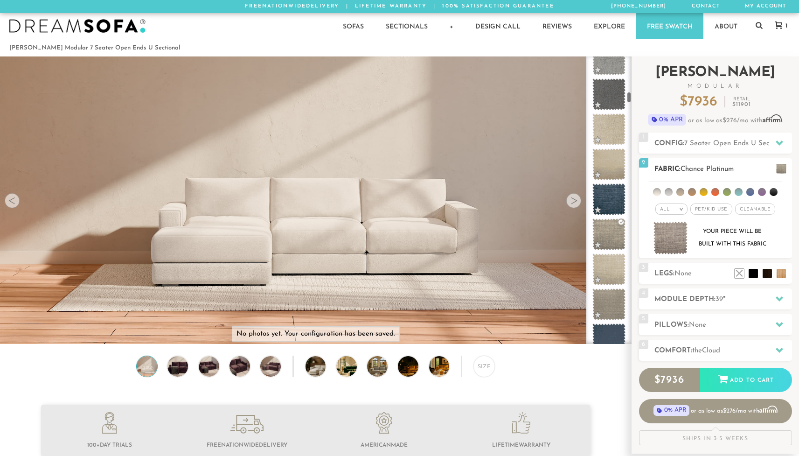
click at [670, 242] on img at bounding box center [670, 238] width 35 height 33
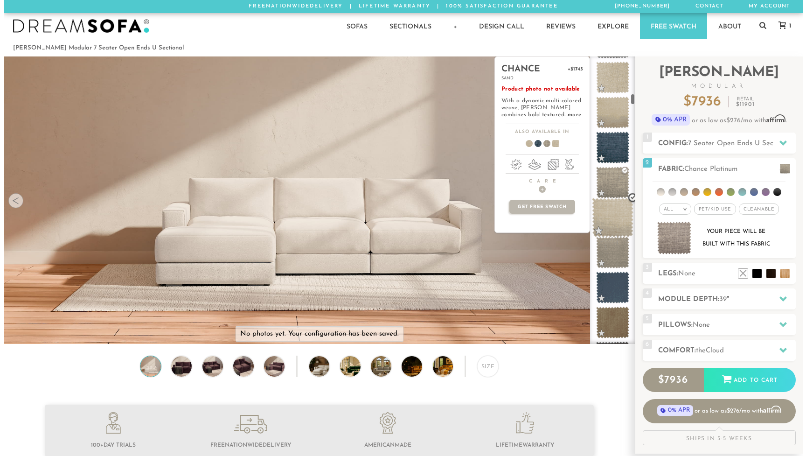
scroll to position [982, 0]
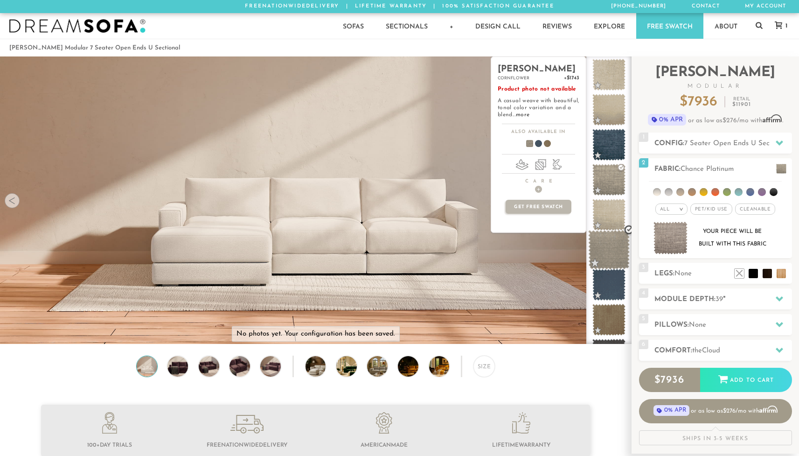
click at [608, 254] on span at bounding box center [609, 250] width 42 height 40
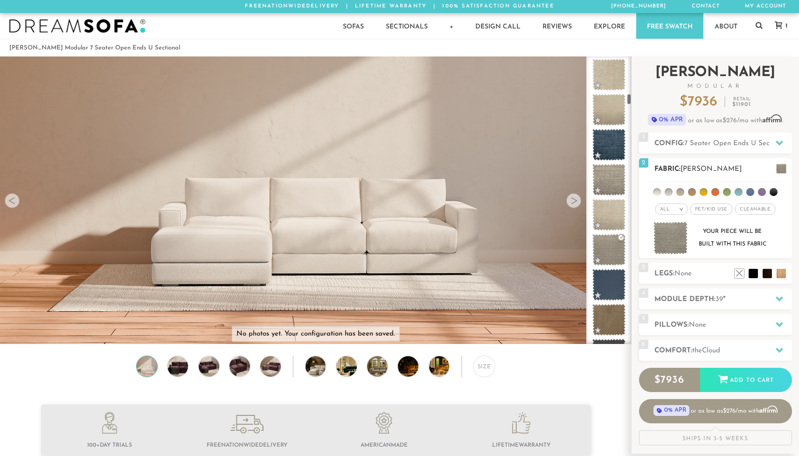
click at [674, 238] on img at bounding box center [670, 238] width 35 height 33
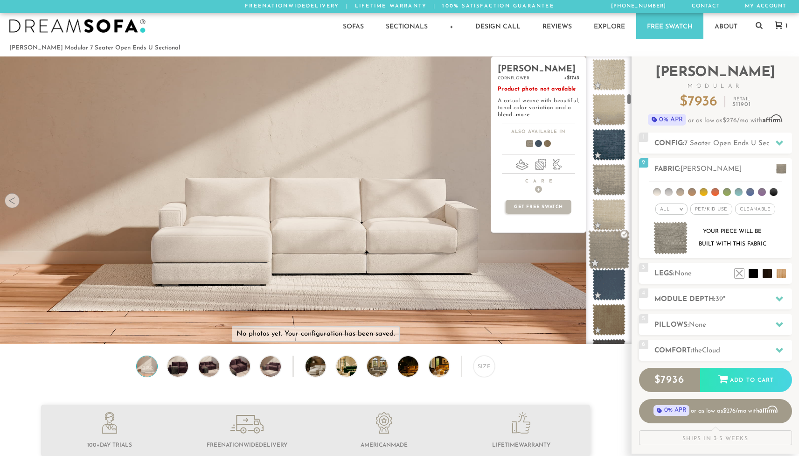
click at [609, 249] on span at bounding box center [609, 250] width 42 height 40
click at [521, 118] on link "more" at bounding box center [523, 115] width 14 height 6
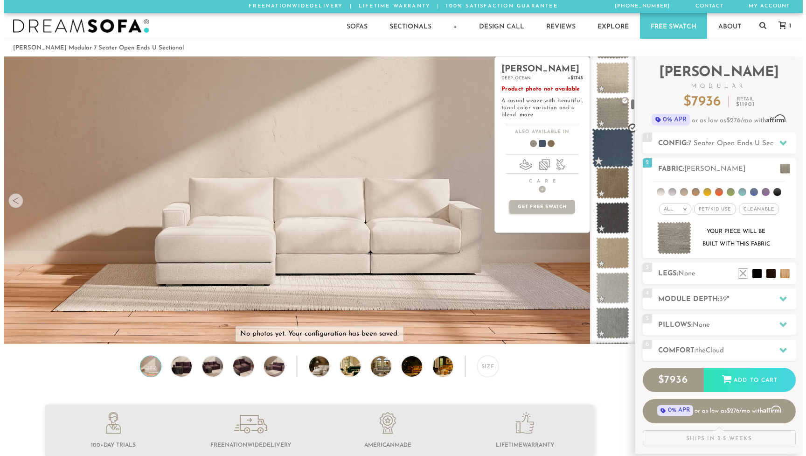
scroll to position [1126, 0]
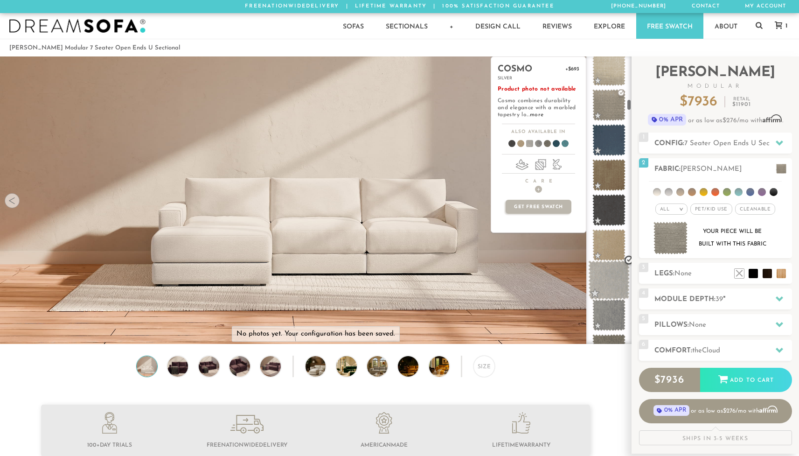
click at [610, 284] on span at bounding box center [609, 280] width 42 height 40
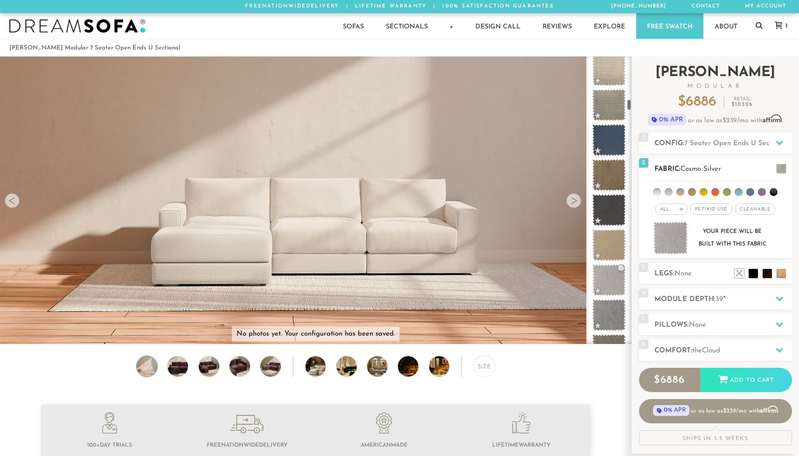
click at [667, 240] on img at bounding box center [670, 238] width 35 height 33
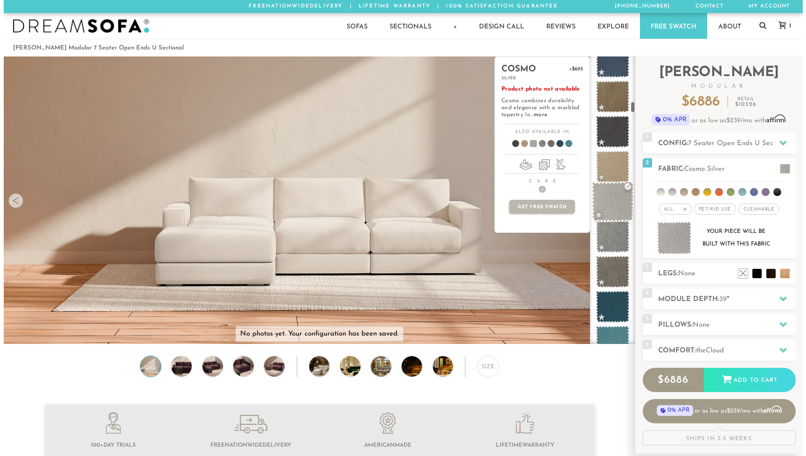
scroll to position [1207, 0]
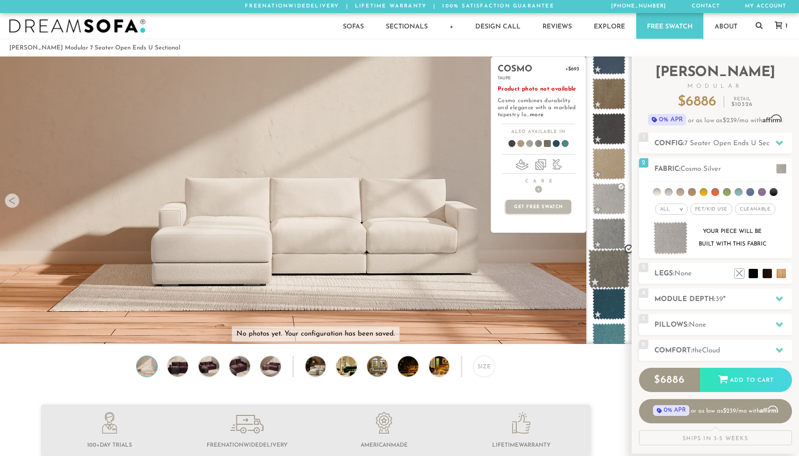
click at [607, 273] on span at bounding box center [609, 269] width 42 height 40
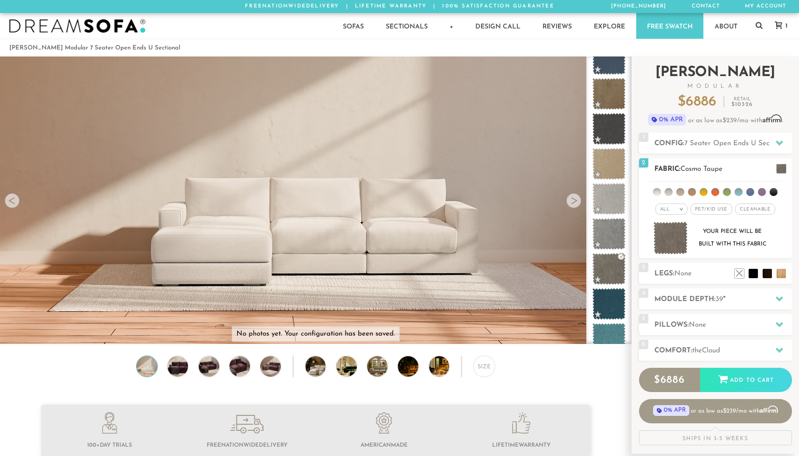
click at [673, 239] on img at bounding box center [670, 238] width 35 height 33
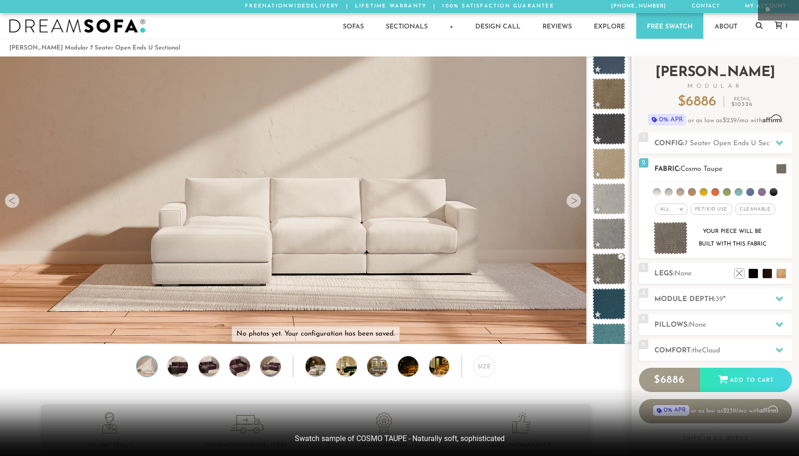
scroll to position [10713, 792]
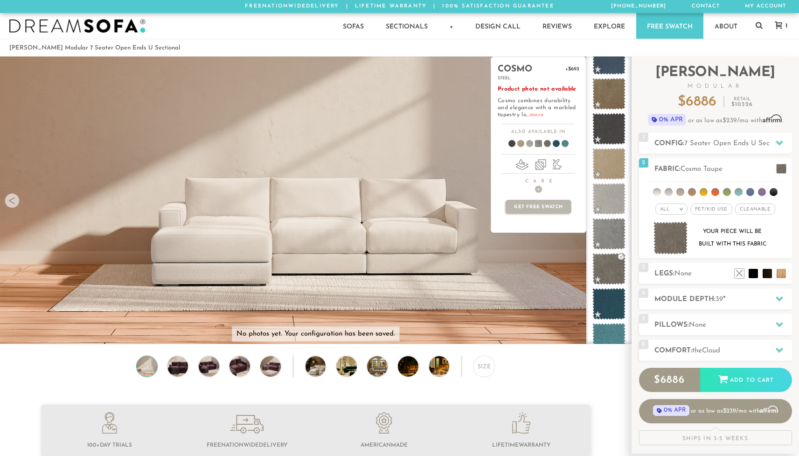
click at [534, 118] on link "more" at bounding box center [537, 115] width 14 height 6
click at [608, 269] on span at bounding box center [609, 269] width 42 height 40
click at [535, 118] on link "more" at bounding box center [537, 115] width 14 height 6
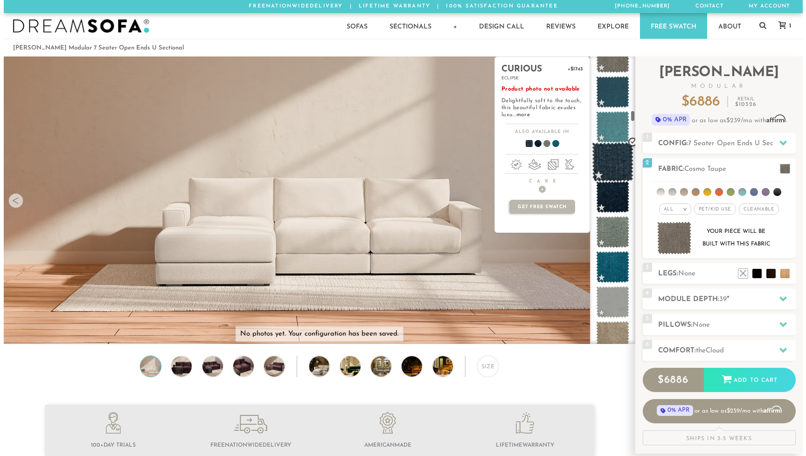
scroll to position [1440, 0]
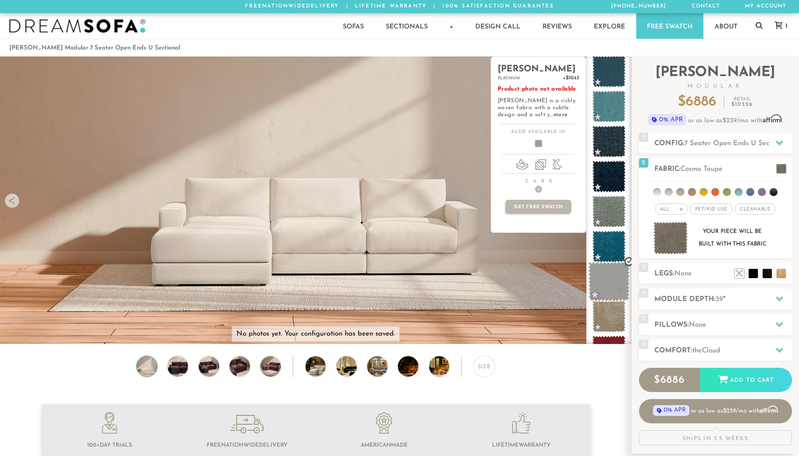
click at [606, 284] on span at bounding box center [609, 282] width 42 height 40
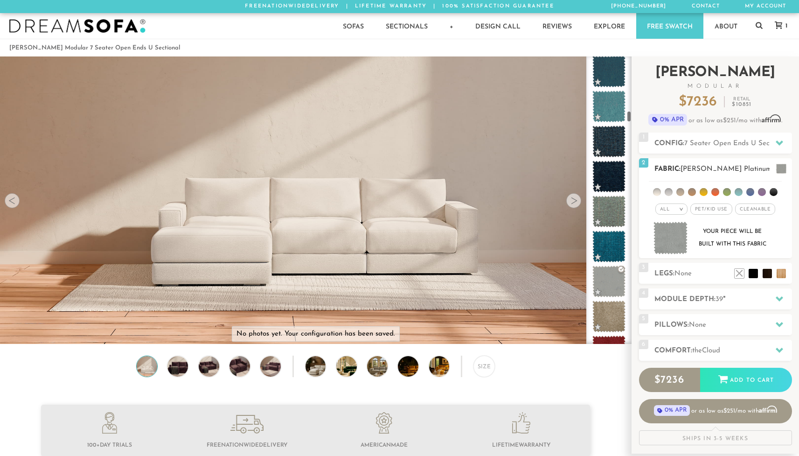
click at [663, 244] on img at bounding box center [670, 238] width 35 height 33
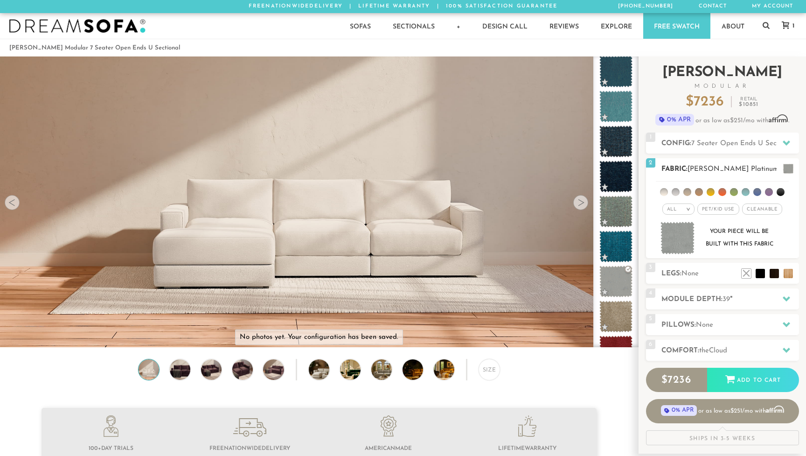
scroll to position [10713, 792]
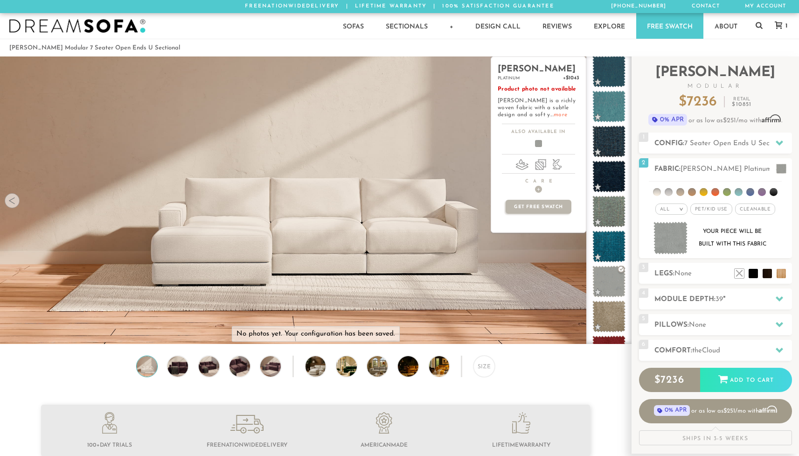
click at [554, 117] on link "more" at bounding box center [561, 115] width 14 height 6
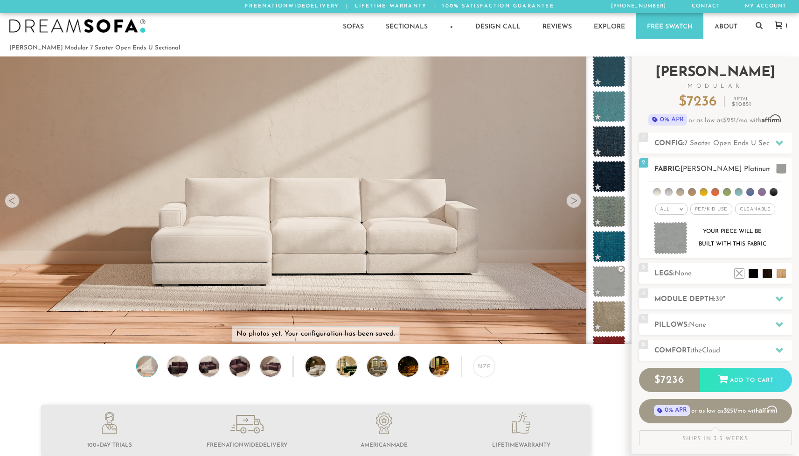
click at [669, 239] on img at bounding box center [670, 238] width 35 height 33
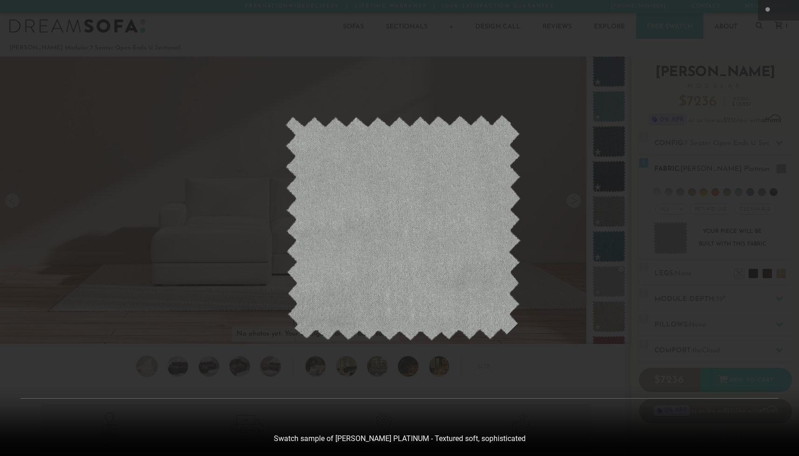
scroll to position [10726, 799]
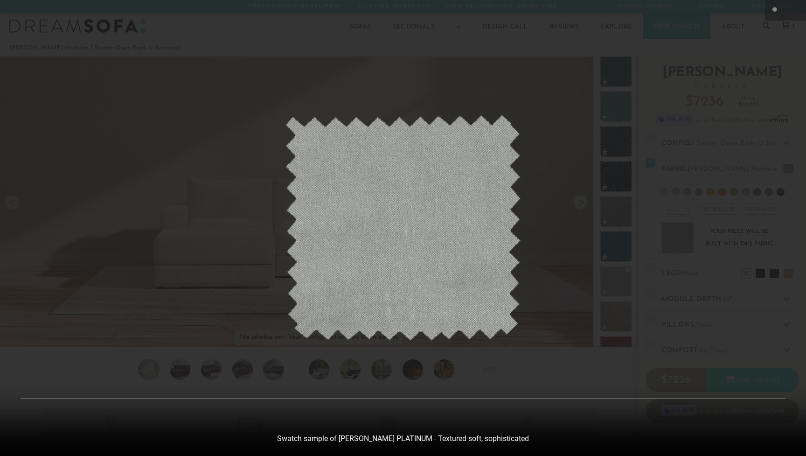
click at [484, 234] on img at bounding box center [403, 228] width 236 height 226
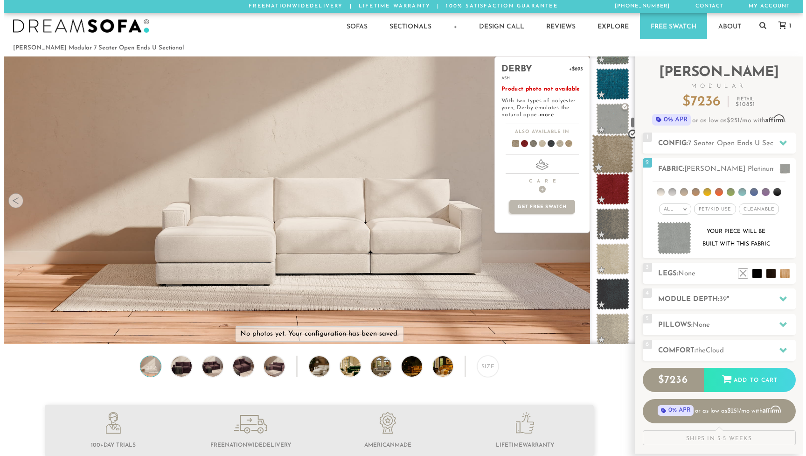
scroll to position [1603, 0]
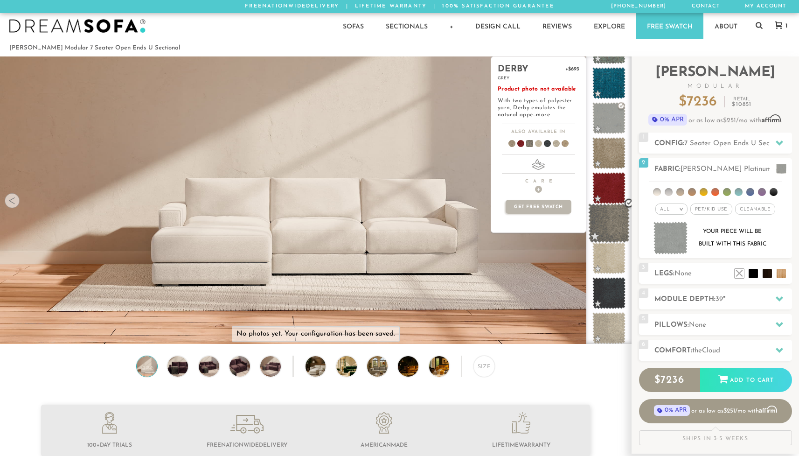
click at [603, 228] on span at bounding box center [609, 223] width 42 height 40
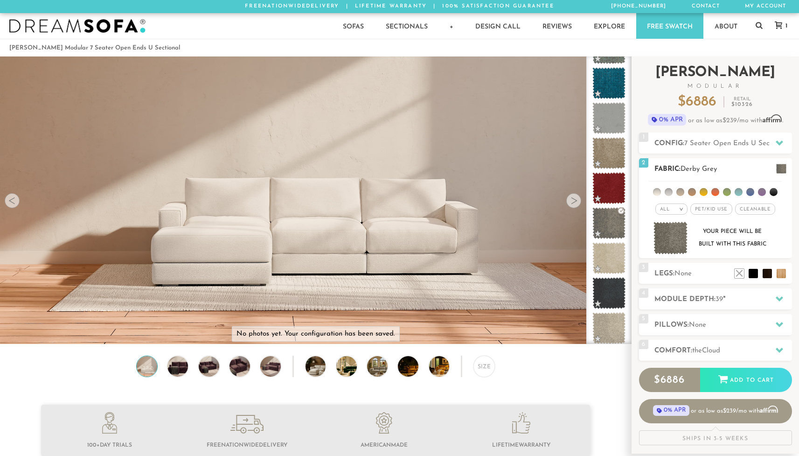
click at [671, 237] on img at bounding box center [670, 238] width 35 height 33
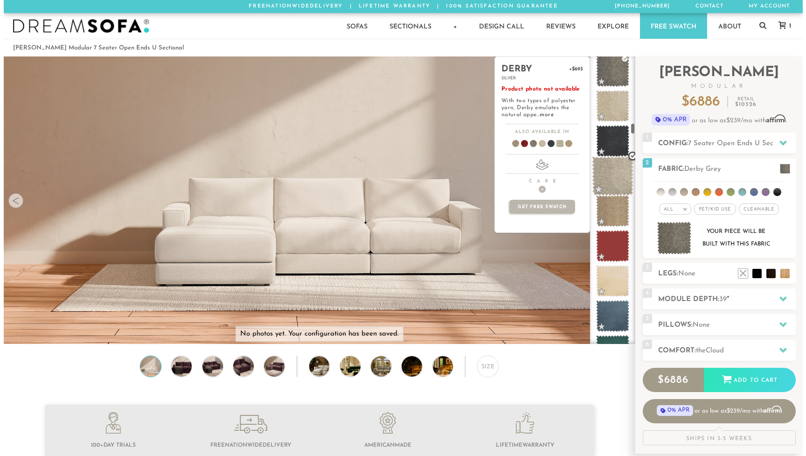
scroll to position [1760, 0]
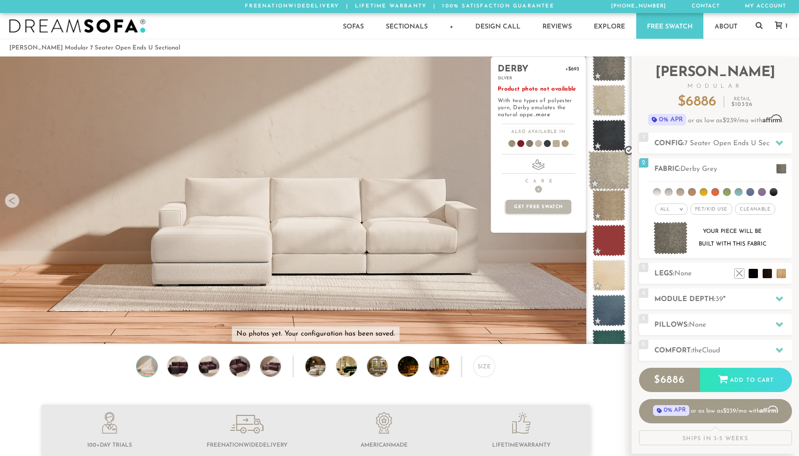
click at [607, 165] on span at bounding box center [609, 171] width 42 height 40
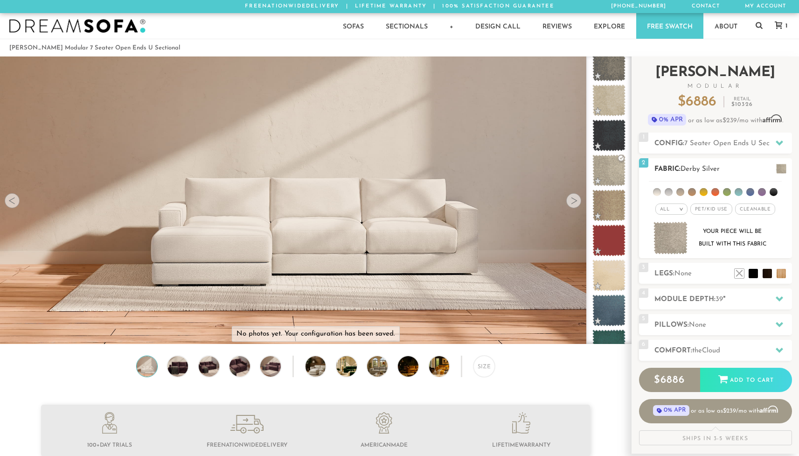
click at [673, 238] on img at bounding box center [670, 238] width 35 height 33
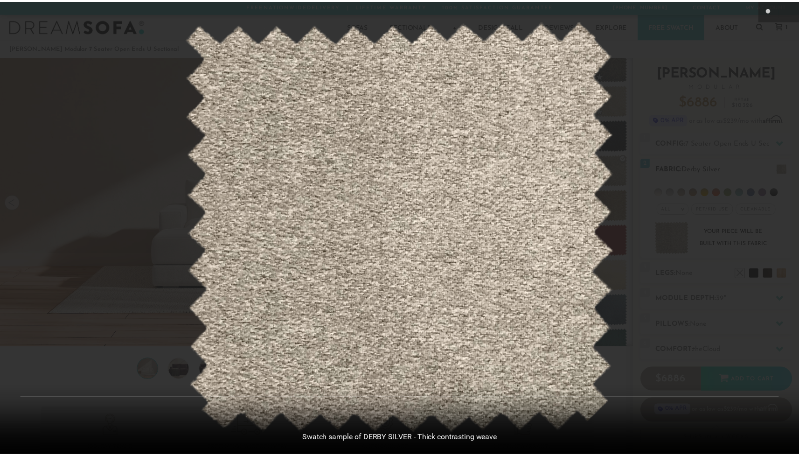
scroll to position [10726, 799]
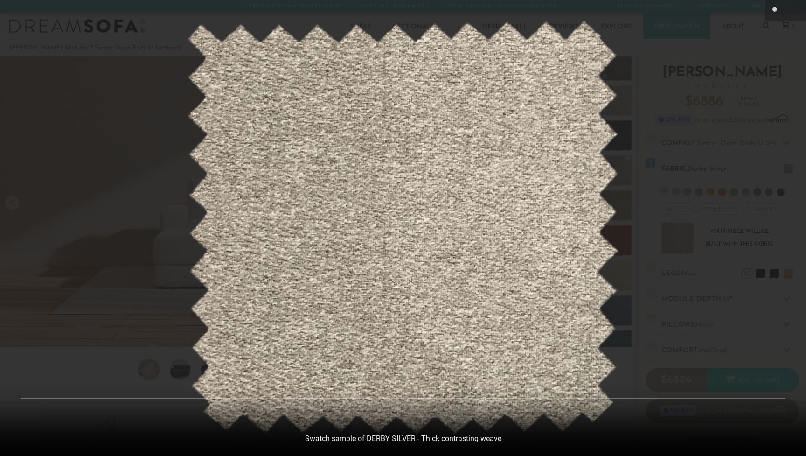
click at [673, 238] on div at bounding box center [403, 228] width 806 height 456
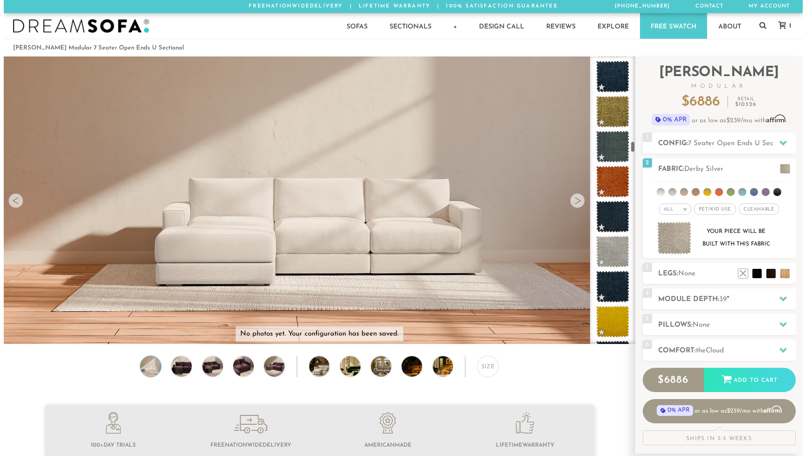
scroll to position [2240, 0]
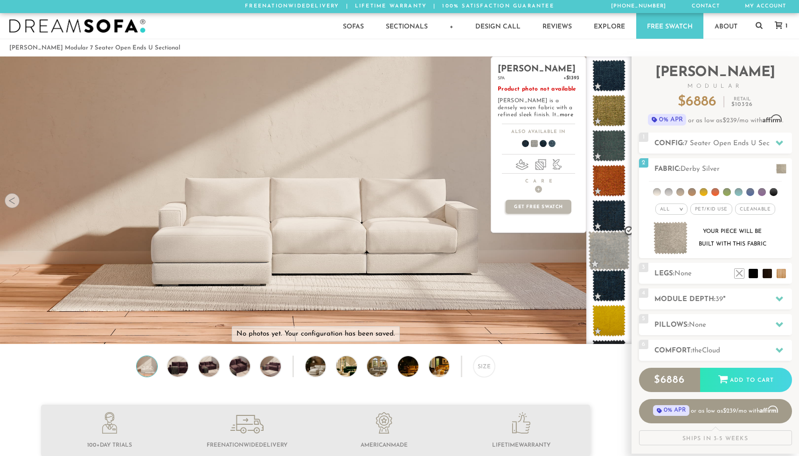
click at [609, 253] on span at bounding box center [609, 251] width 42 height 40
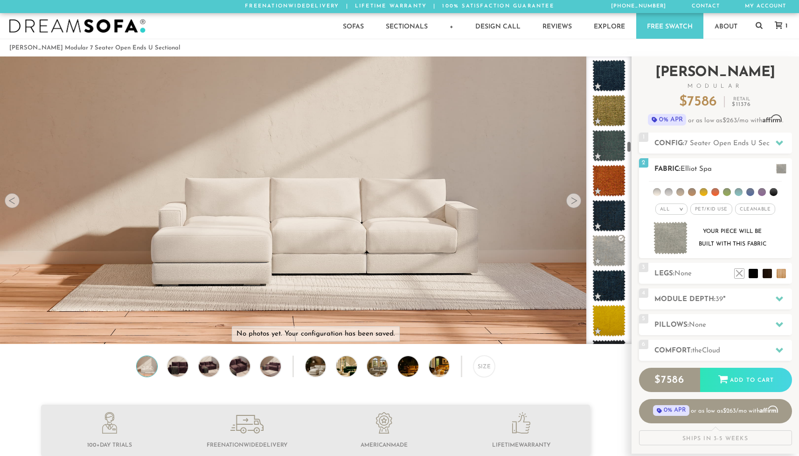
click at [674, 243] on img at bounding box center [670, 238] width 35 height 33
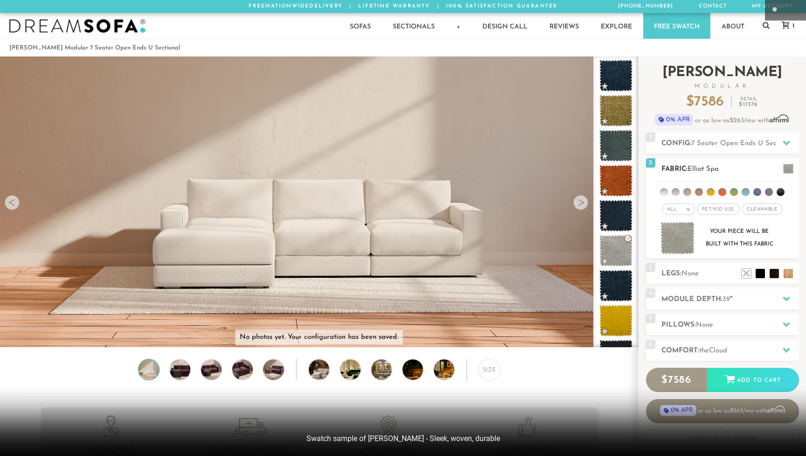
scroll to position [10713, 792]
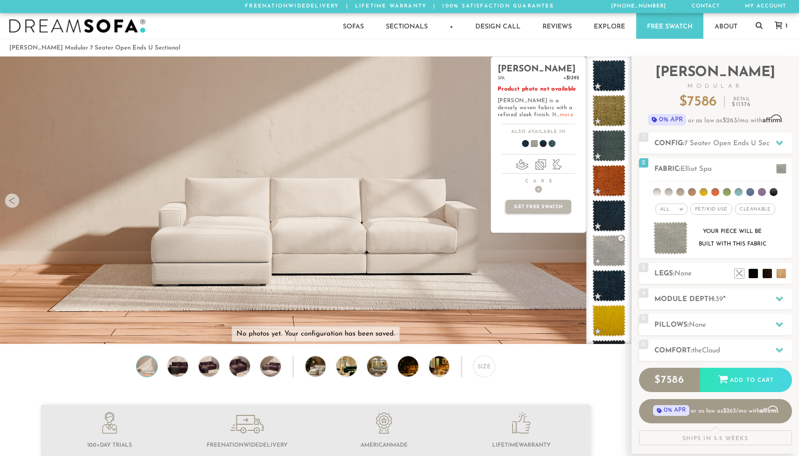
click at [560, 118] on link "more" at bounding box center [567, 115] width 14 height 6
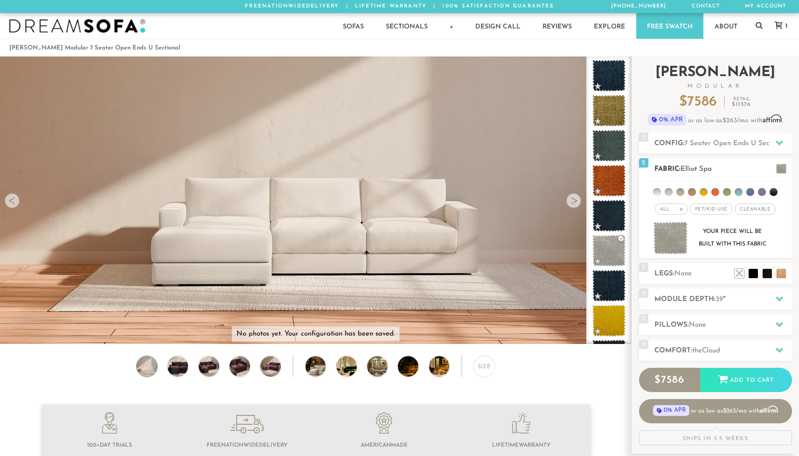
click at [672, 240] on img at bounding box center [670, 238] width 35 height 33
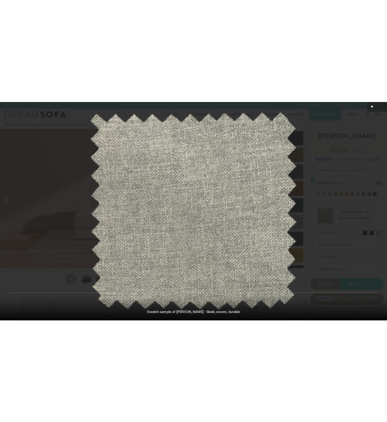
scroll to position [10726, 799]
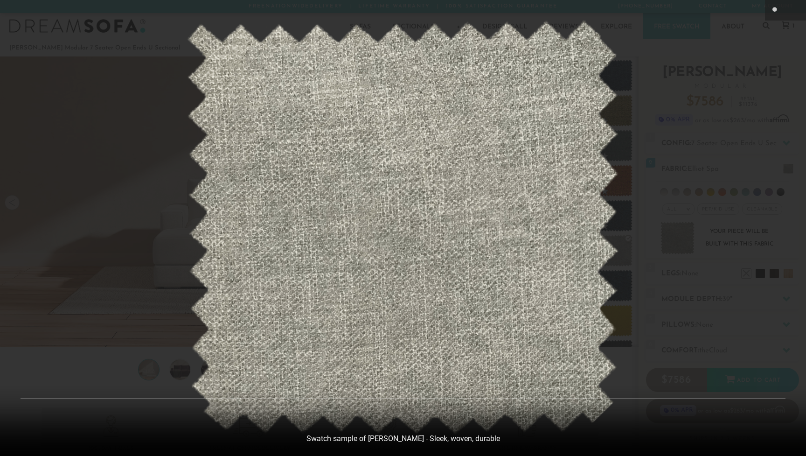
click at [452, 244] on img at bounding box center [403, 228] width 432 height 414
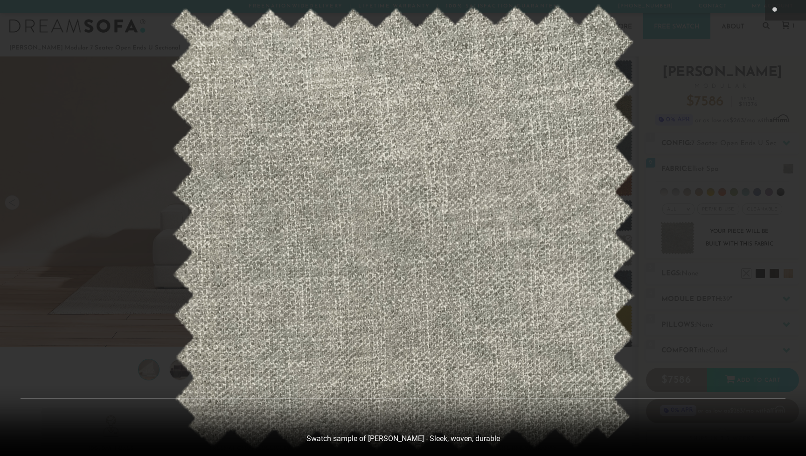
click at [452, 244] on img at bounding box center [403, 228] width 466 height 447
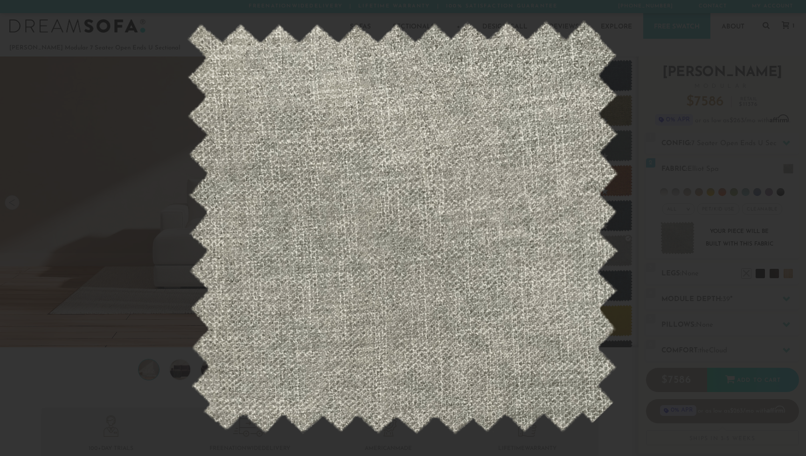
click at [452, 244] on img at bounding box center [403, 228] width 432 height 414
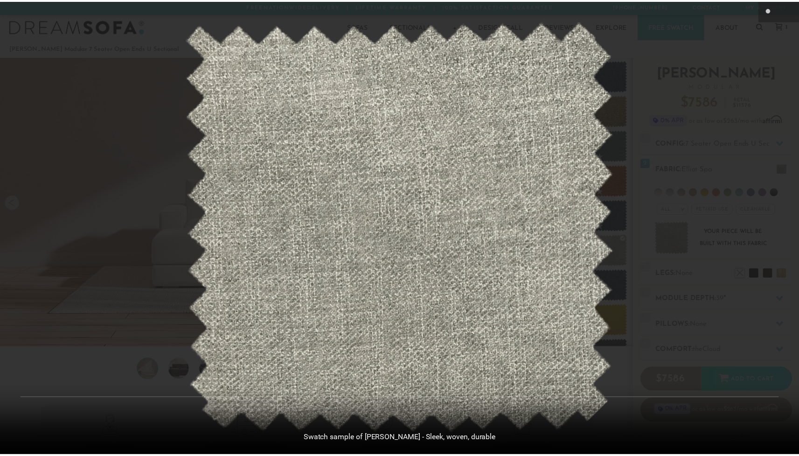
scroll to position [10672, 799]
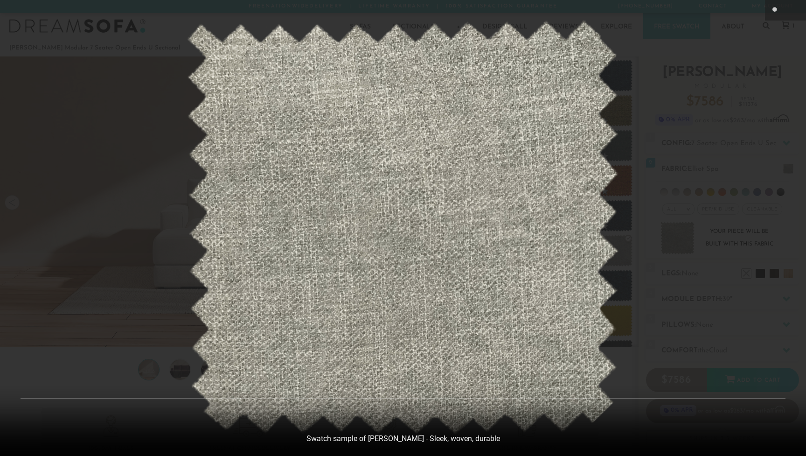
click at [398, 179] on img at bounding box center [403, 228] width 432 height 414
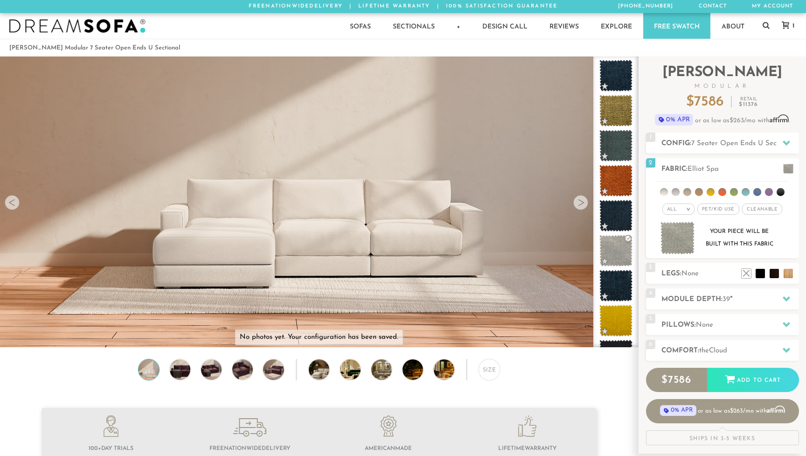
click at [398, 179] on img at bounding box center [403, 228] width 466 height 447
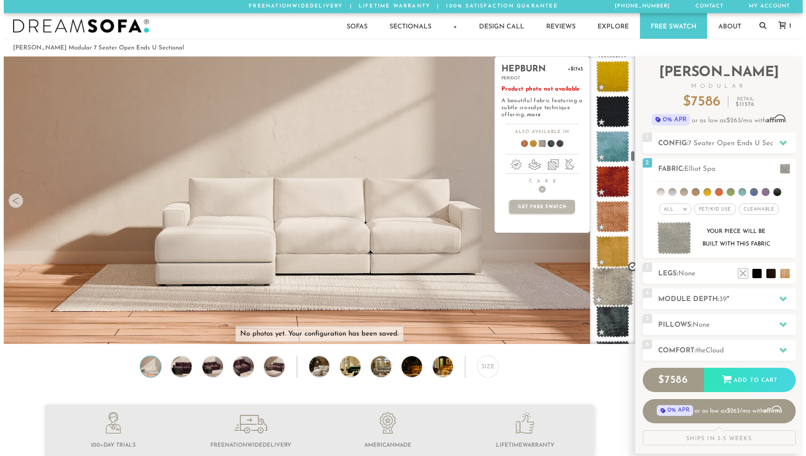
scroll to position [2485, 0]
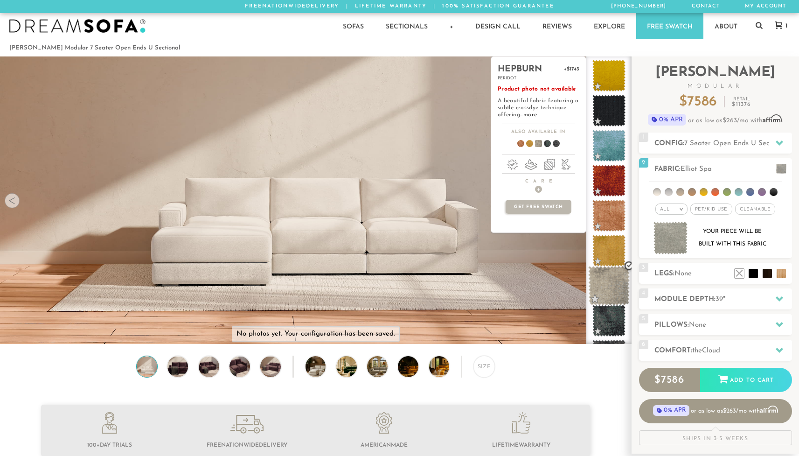
click at [609, 284] on span at bounding box center [609, 286] width 42 height 40
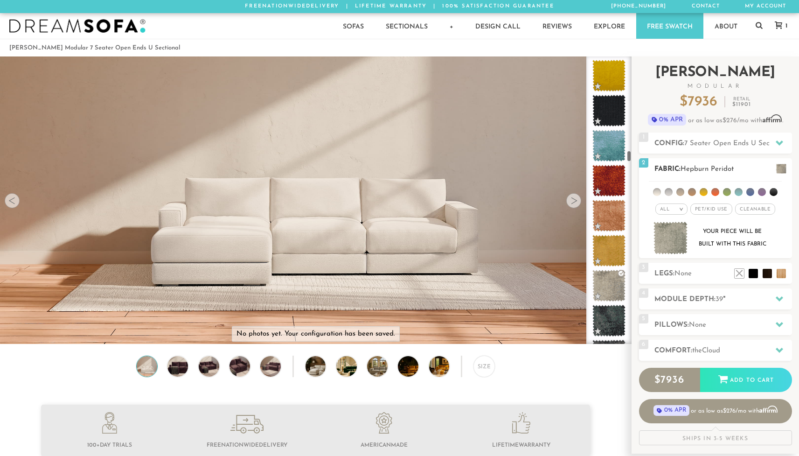
click at [671, 240] on img at bounding box center [670, 238] width 35 height 33
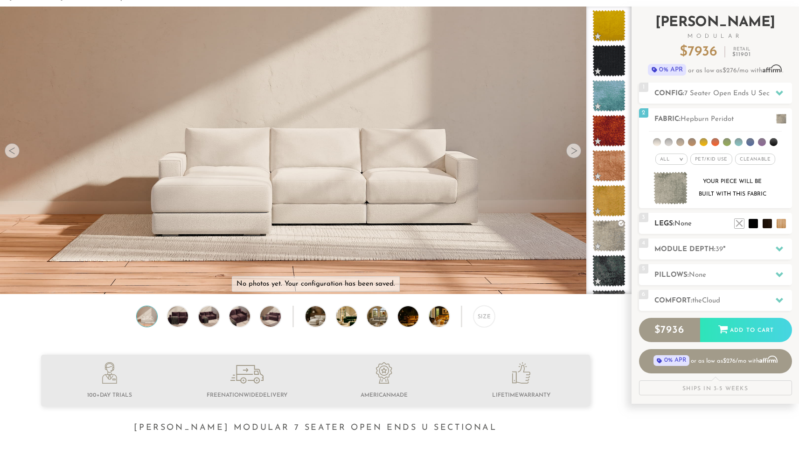
scroll to position [51, 0]
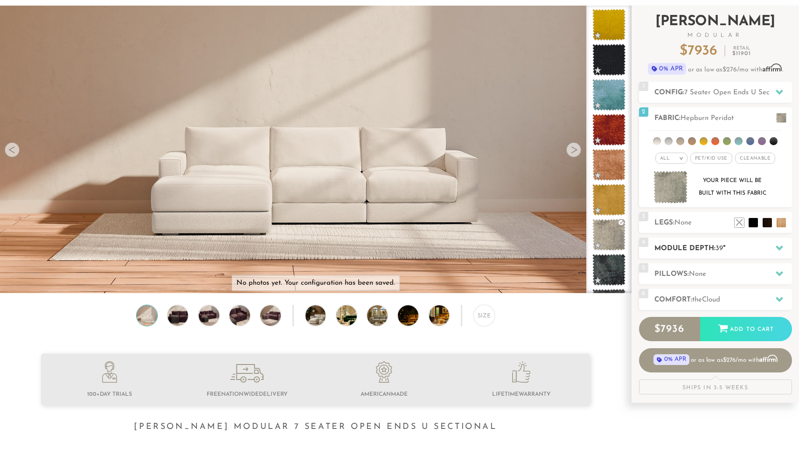
click at [698, 249] on h2 "Module Depth: 39 "" at bounding box center [723, 248] width 138 height 11
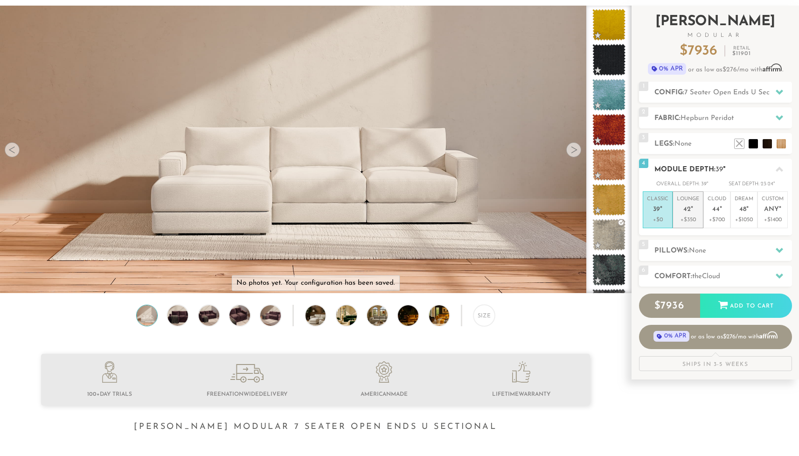
click at [685, 215] on p "Lounge 42 "" at bounding box center [688, 205] width 22 height 20
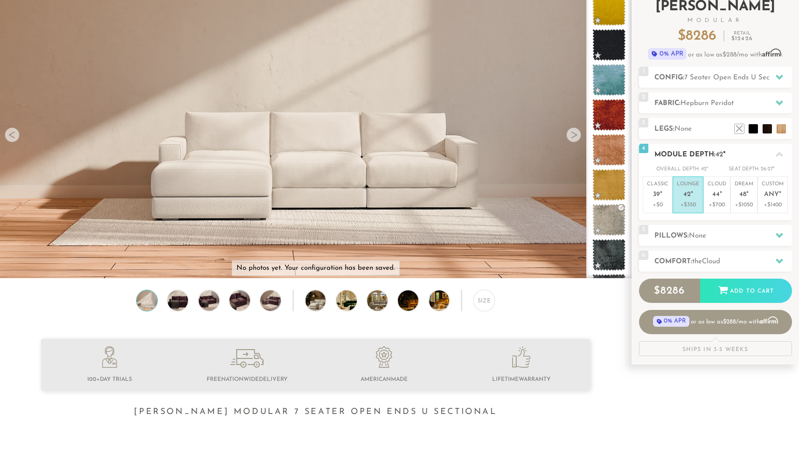
scroll to position [75, 0]
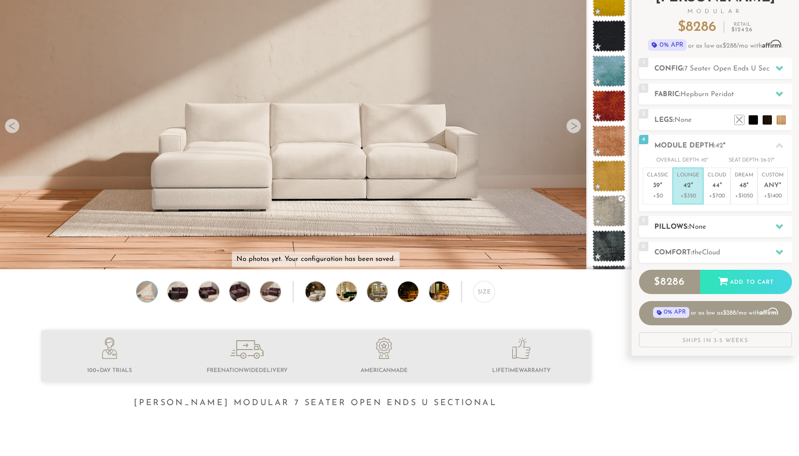
click at [687, 232] on h2 "Pillows: None" at bounding box center [723, 227] width 138 height 11
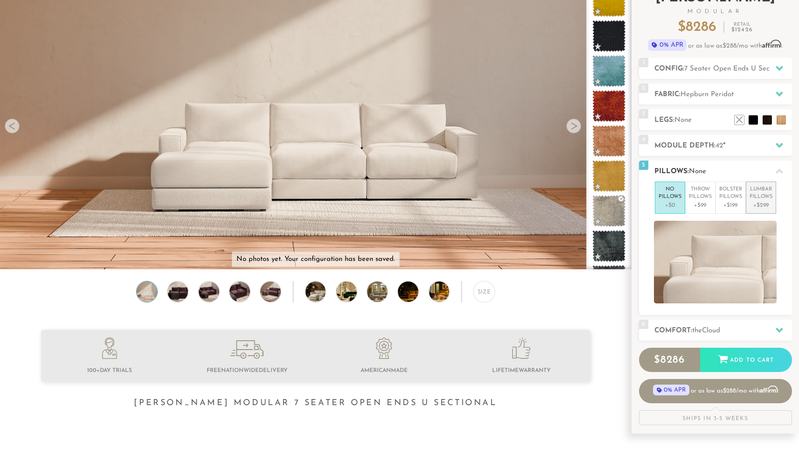
click at [766, 199] on p "Lumbar Pillows" at bounding box center [760, 193] width 23 height 15
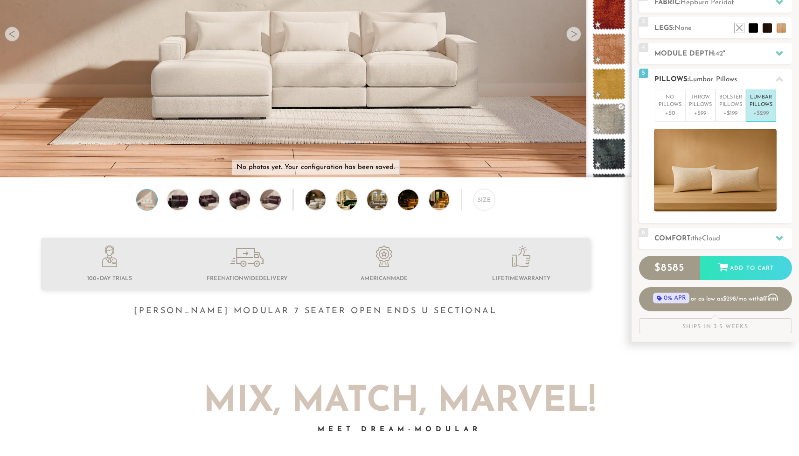
scroll to position [174, 0]
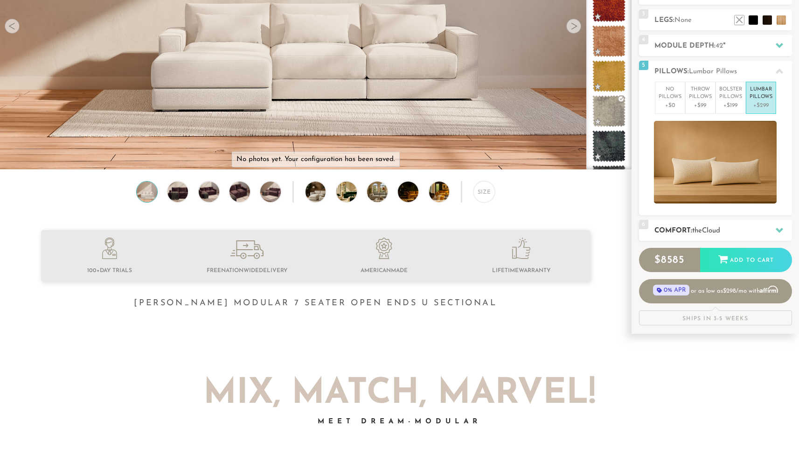
click at [709, 232] on span "Cloud" at bounding box center [711, 230] width 18 height 7
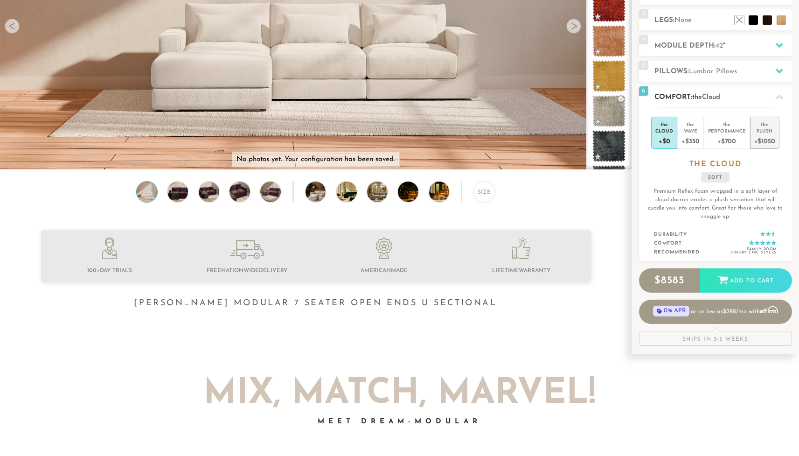
click at [767, 139] on div "+$1050" at bounding box center [764, 141] width 21 height 14
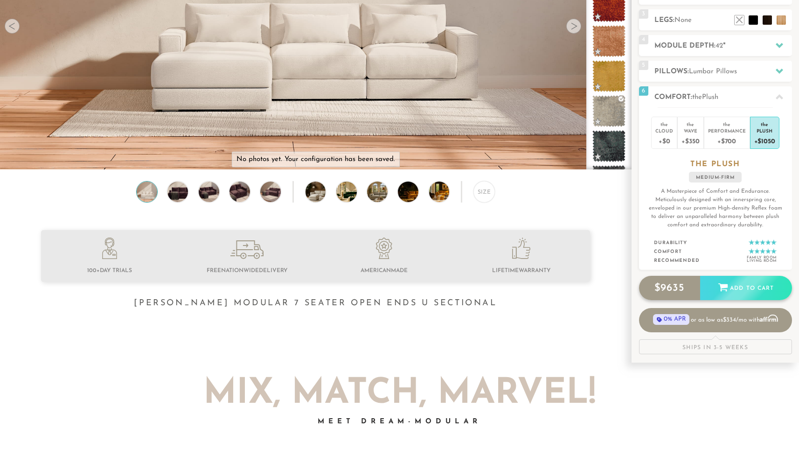
click at [731, 290] on div "Add to Cart" at bounding box center [746, 288] width 92 height 25
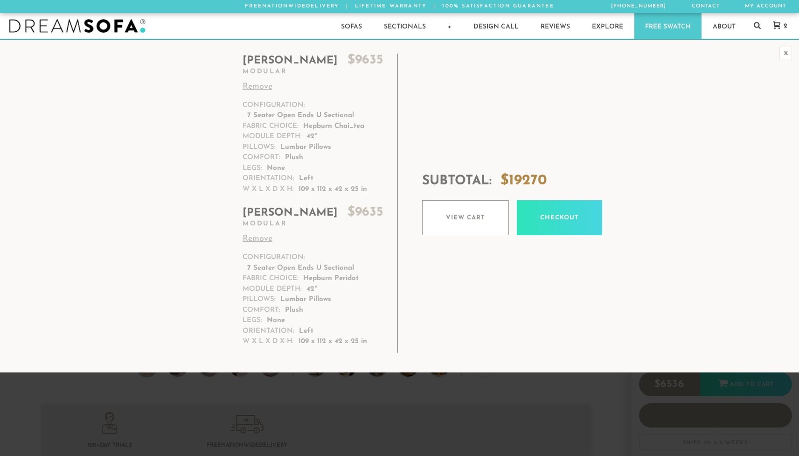
scroll to position [10654, 792]
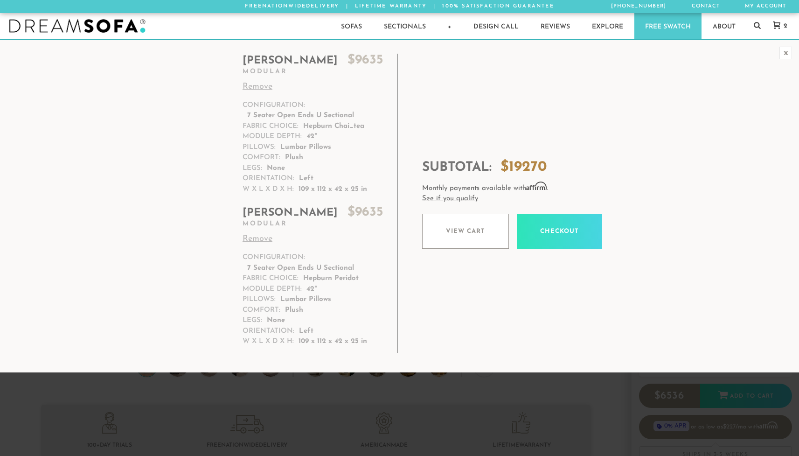
click at [779, 27] on icon at bounding box center [776, 24] width 7 height 7
click at [255, 88] on link "Remove" at bounding box center [312, 87] width 141 height 13
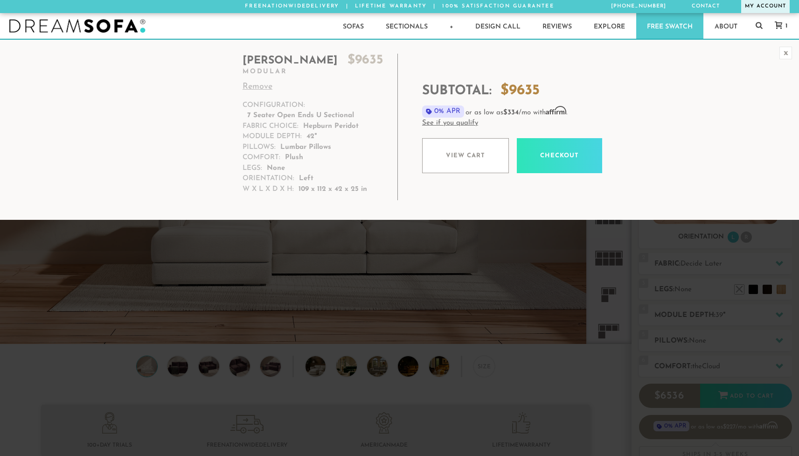
click at [756, 4] on link "My Account" at bounding box center [765, 6] width 48 height 13
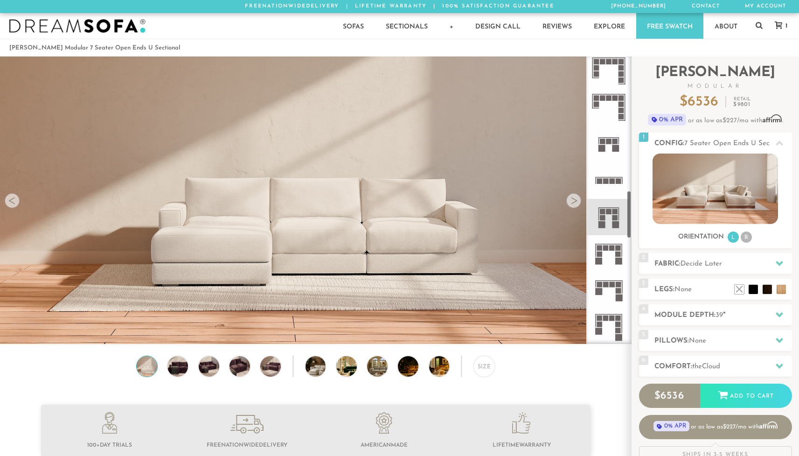
scroll to position [808, 0]
click at [609, 214] on icon at bounding box center [608, 216] width 36 height 36
click at [713, 262] on span "Decide Later" at bounding box center [701, 263] width 42 height 7
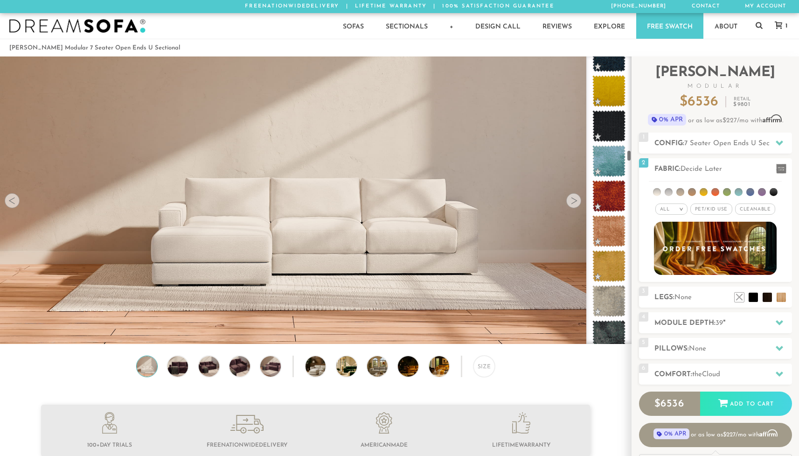
scroll to position [2478, 0]
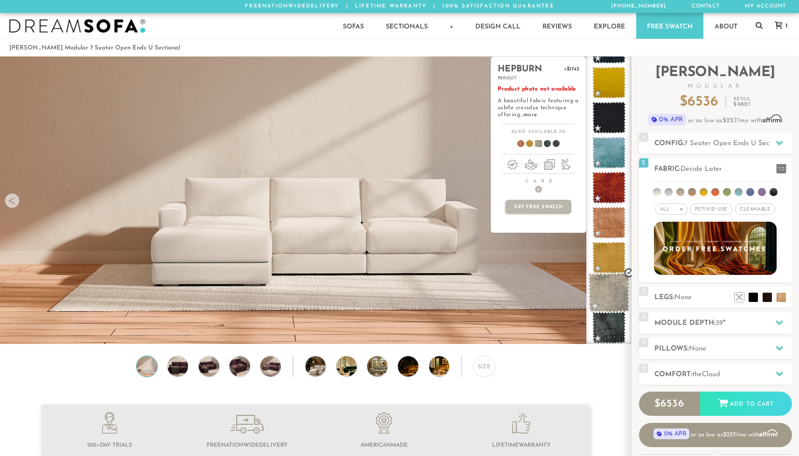
click at [612, 284] on span at bounding box center [609, 293] width 42 height 40
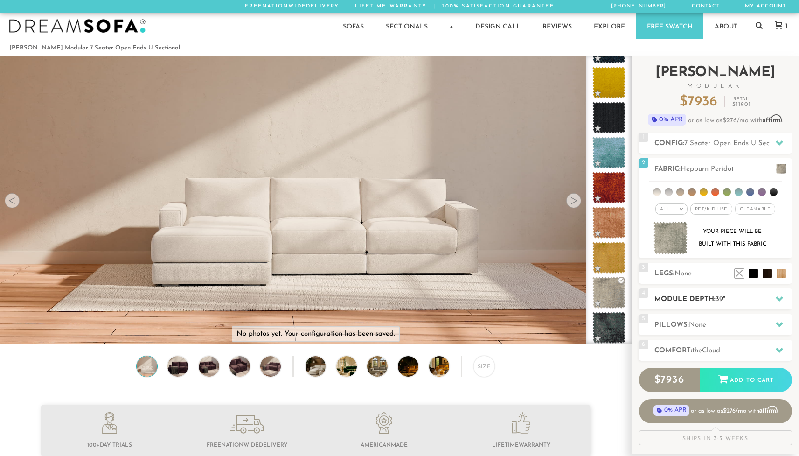
click at [708, 298] on h2 "Module Depth: 39 "" at bounding box center [723, 299] width 138 height 11
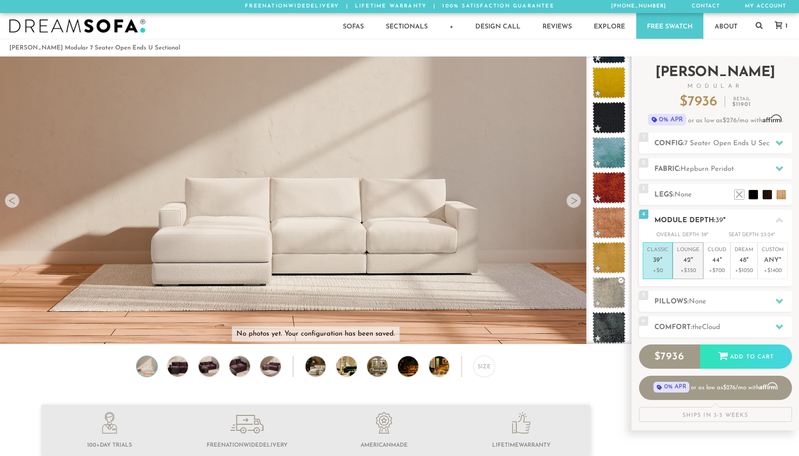
click at [690, 270] on p "+$350" at bounding box center [688, 270] width 22 height 8
click at [701, 305] on span "None" at bounding box center [697, 301] width 17 height 7
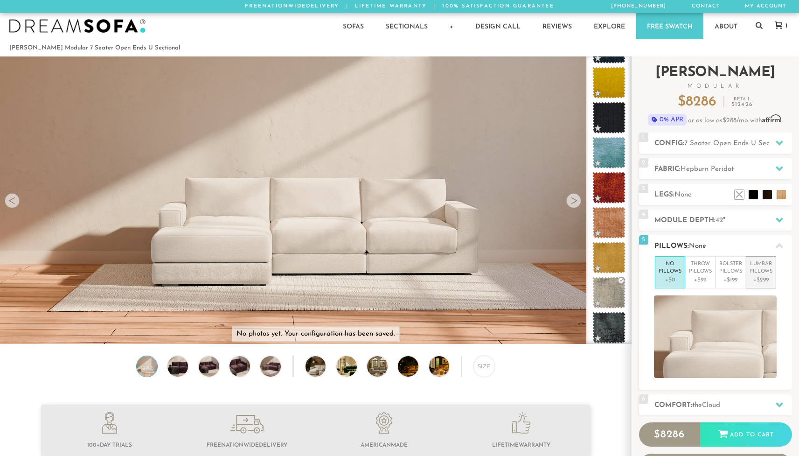
click at [767, 276] on p "Lumbar Pillows" at bounding box center [760, 267] width 23 height 15
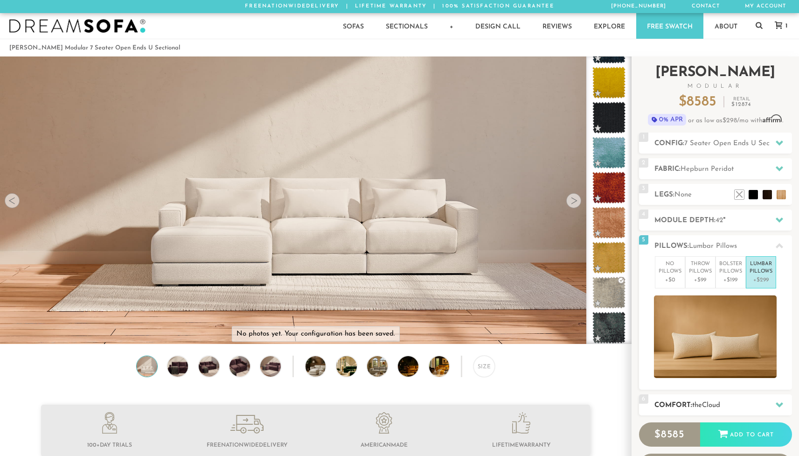
click at [698, 403] on h2 "Comfort: the Cloud" at bounding box center [723, 405] width 138 height 11
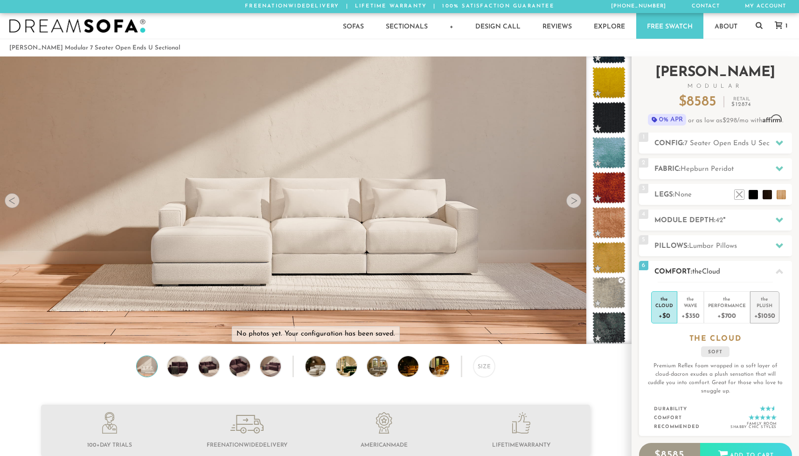
click at [772, 308] on div "Plush" at bounding box center [764, 305] width 21 height 7
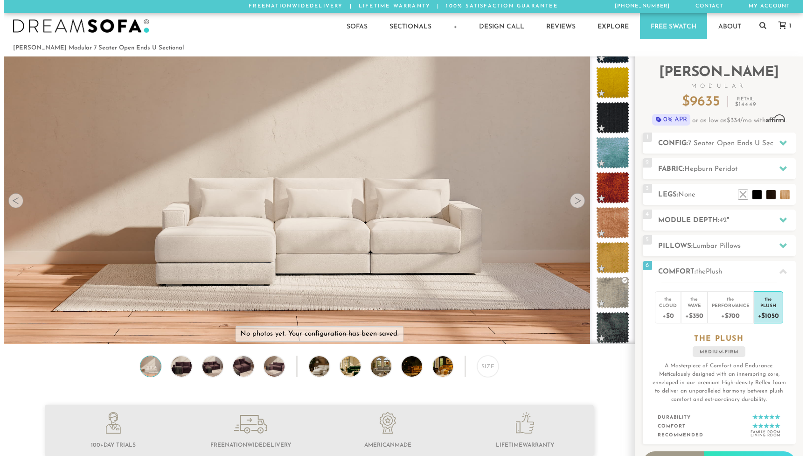
scroll to position [0, 0]
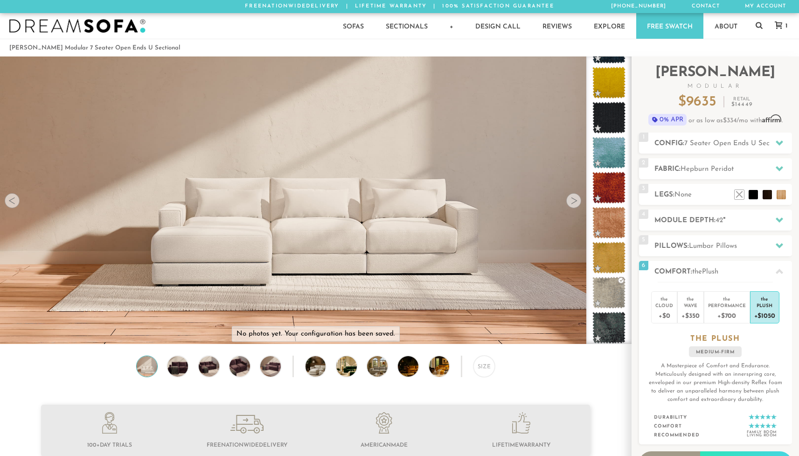
click at [370, 336] on p "No photos yet. Your configuration has been saved." at bounding box center [315, 333] width 159 height 9
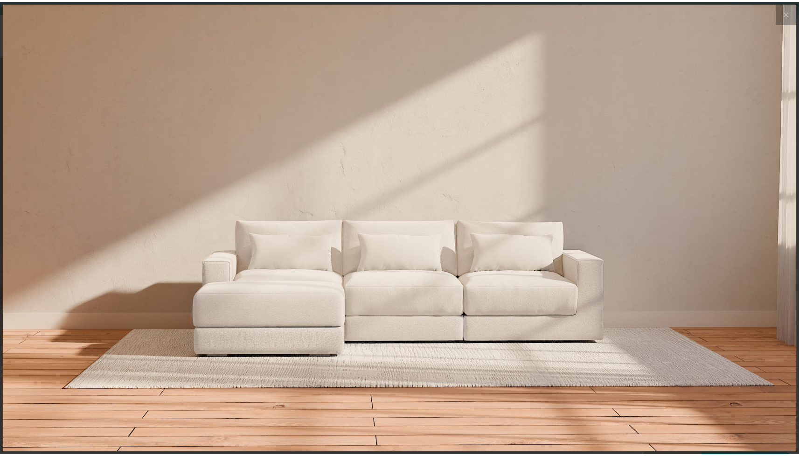
scroll to position [10668, 799]
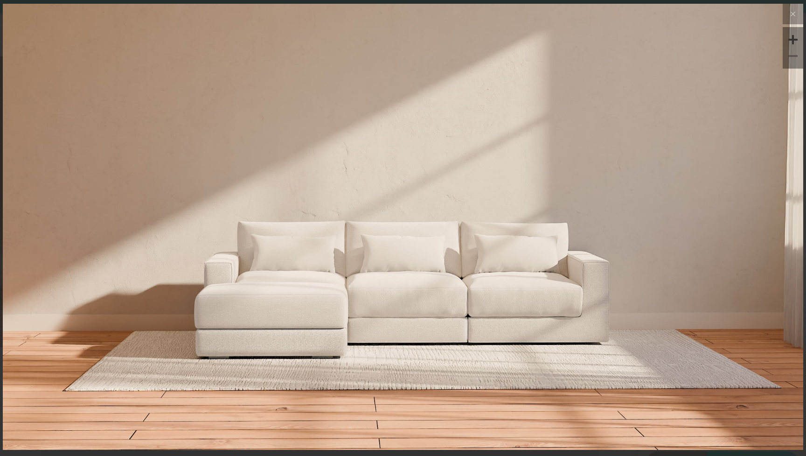
click at [741, 206] on img at bounding box center [403, 137] width 800 height 267
click at [792, 17] on icon at bounding box center [792, 13] width 11 height 11
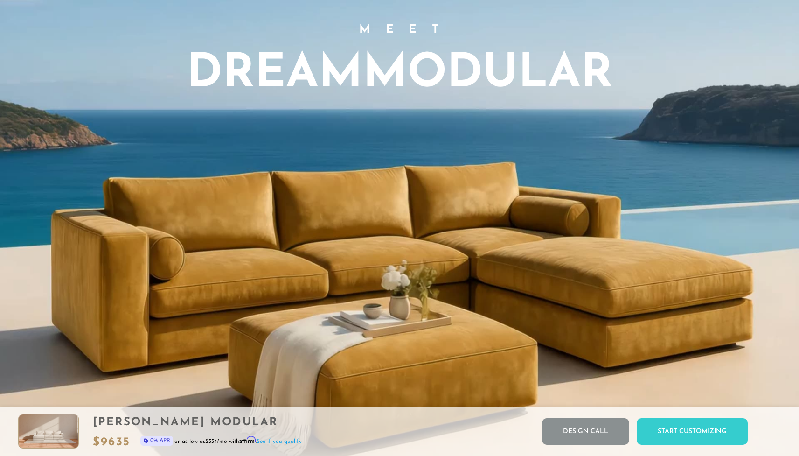
scroll to position [766, 0]
click at [687, 429] on div "Start Customizing" at bounding box center [692, 431] width 111 height 27
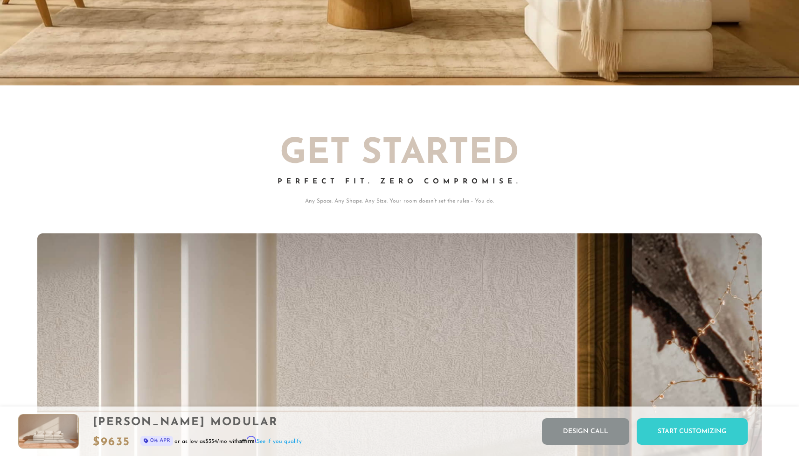
scroll to position [0, 0]
click at [680, 431] on div "Start Customizing" at bounding box center [692, 431] width 111 height 27
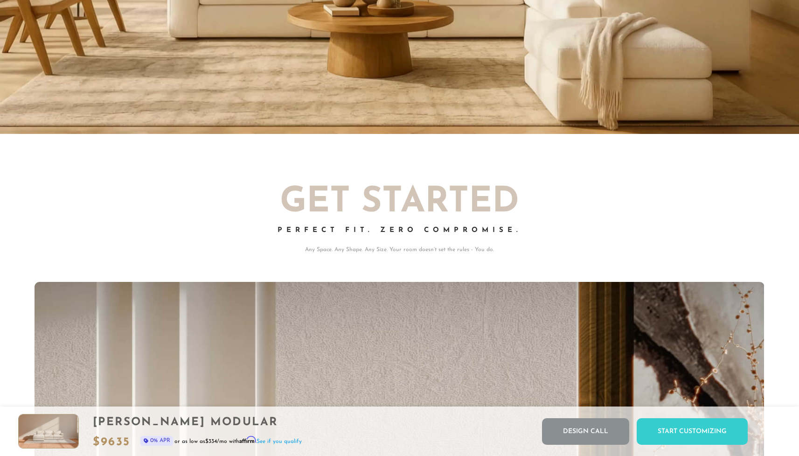
scroll to position [6, 7]
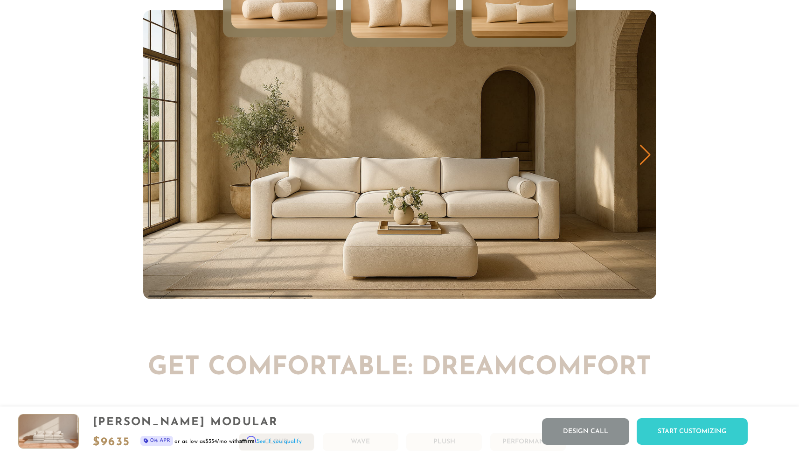
click at [646, 164] on div "Next slide" at bounding box center [645, 155] width 13 height 21
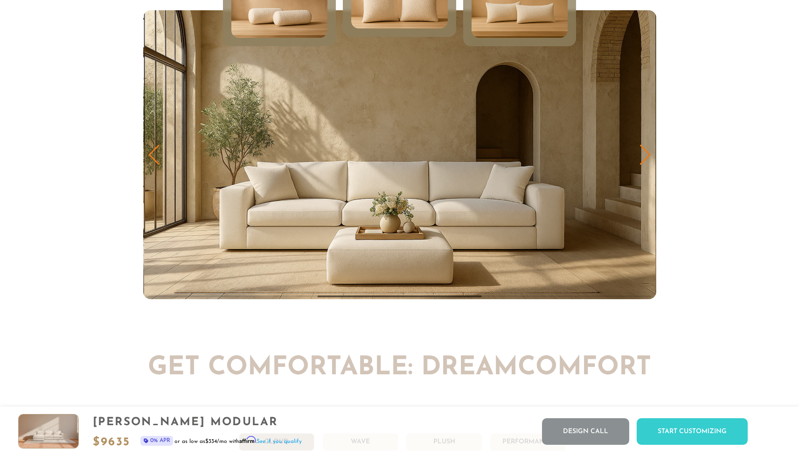
click at [646, 164] on div "Next slide" at bounding box center [645, 155] width 13 height 21
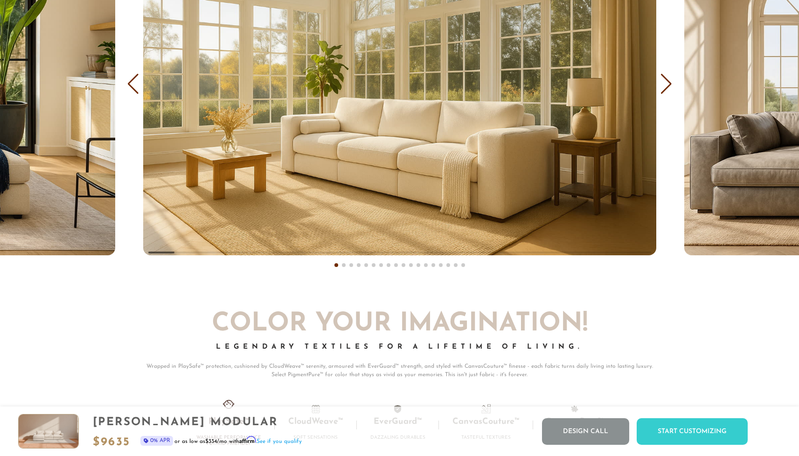
scroll to position [5833, 0]
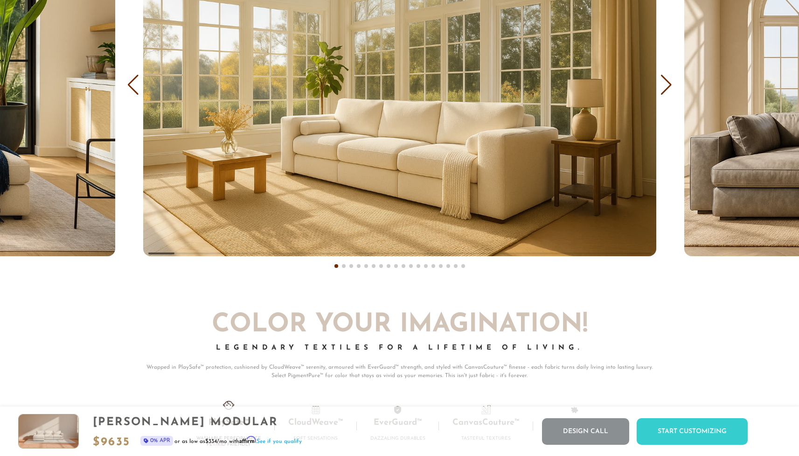
click at [667, 95] on div "Next slide" at bounding box center [666, 85] width 13 height 21
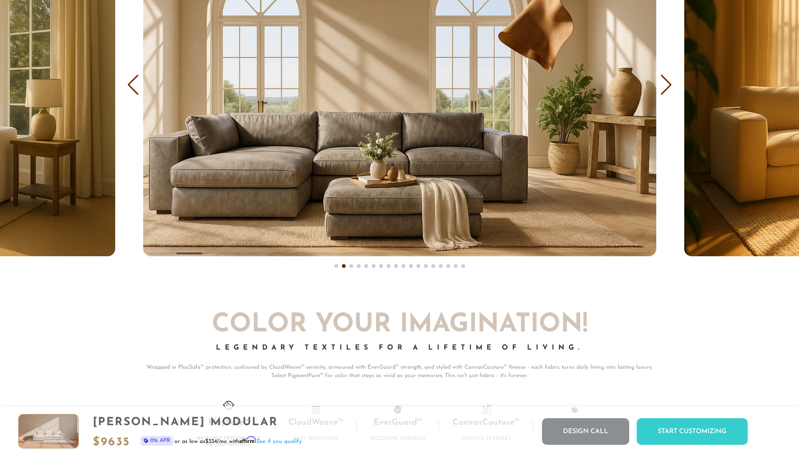
click at [667, 95] on div "Next slide" at bounding box center [666, 85] width 13 height 21
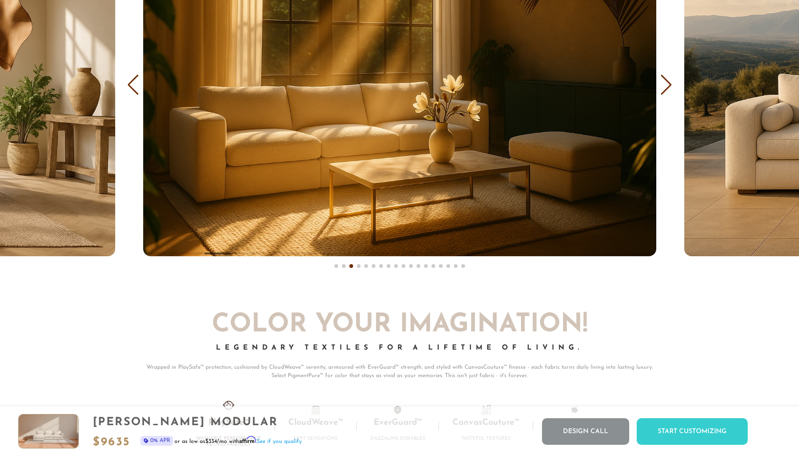
click at [667, 95] on div "Next slide" at bounding box center [666, 85] width 13 height 21
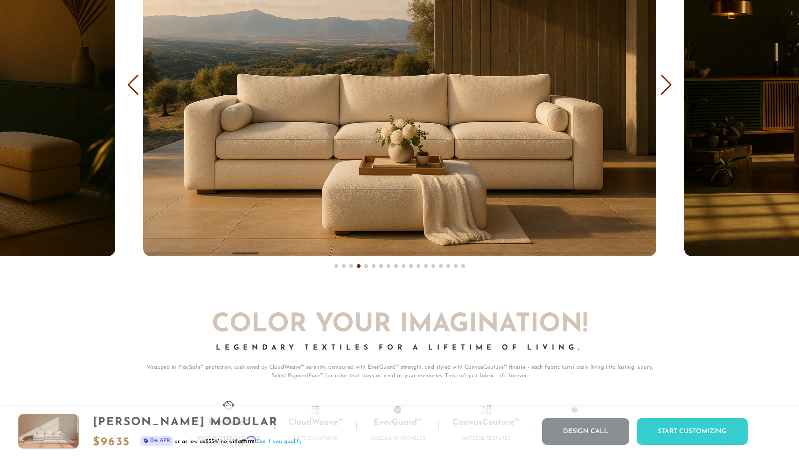
click at [667, 95] on div "Next slide" at bounding box center [666, 85] width 13 height 21
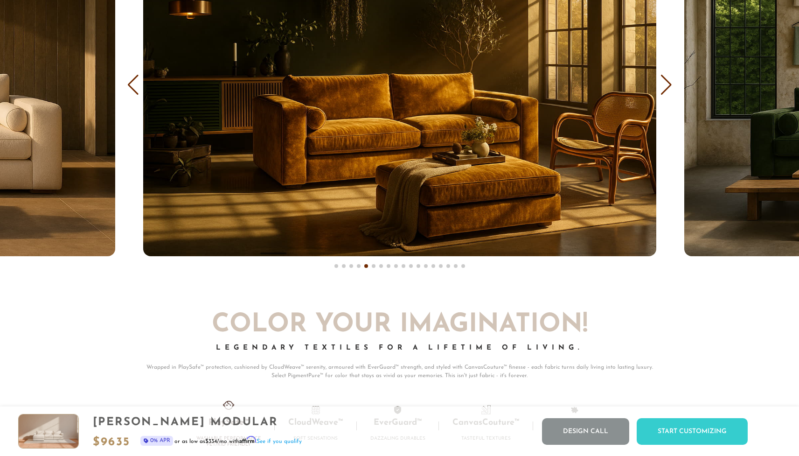
click at [667, 95] on div "Next slide" at bounding box center [666, 85] width 13 height 21
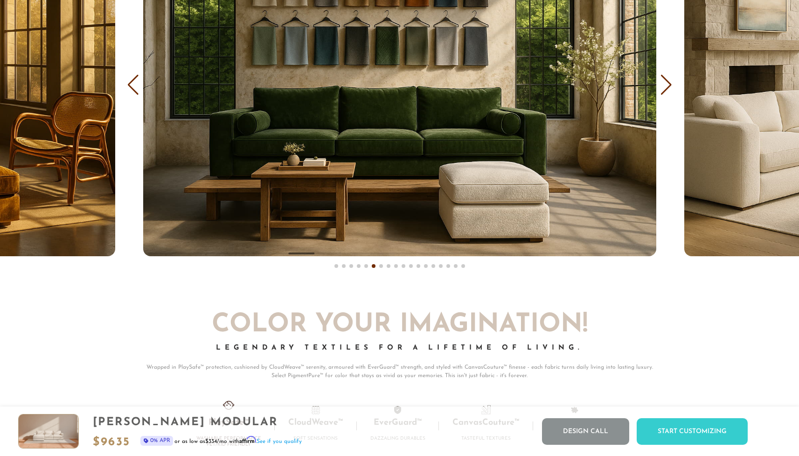
click at [667, 95] on div "Next slide" at bounding box center [666, 85] width 13 height 21
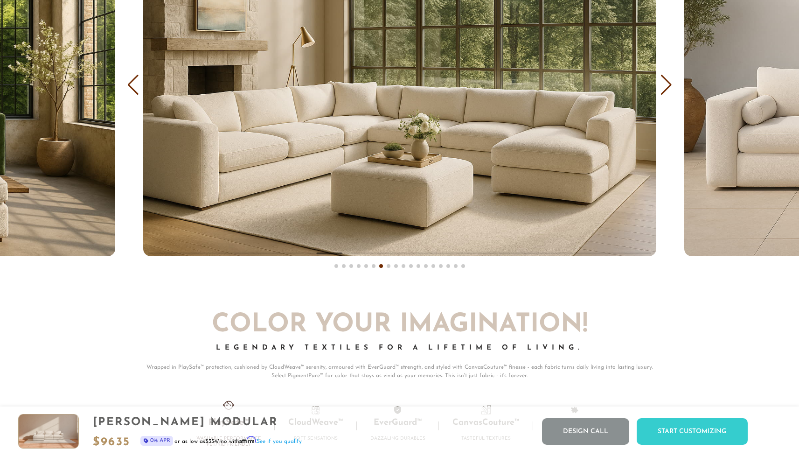
click at [667, 95] on div "Next slide" at bounding box center [666, 85] width 13 height 21
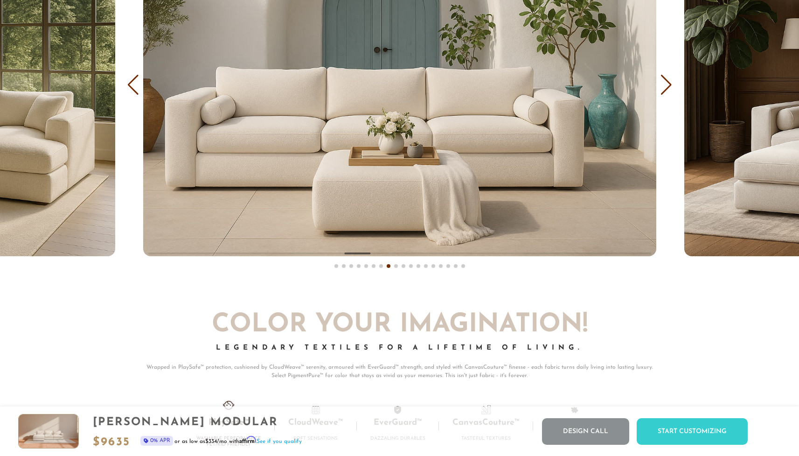
click at [667, 95] on div "Next slide" at bounding box center [666, 85] width 13 height 21
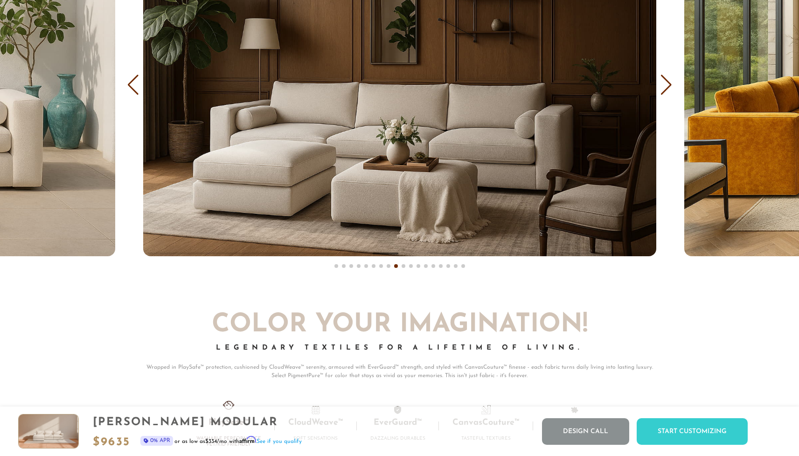
click at [667, 95] on div "Next slide" at bounding box center [666, 85] width 13 height 21
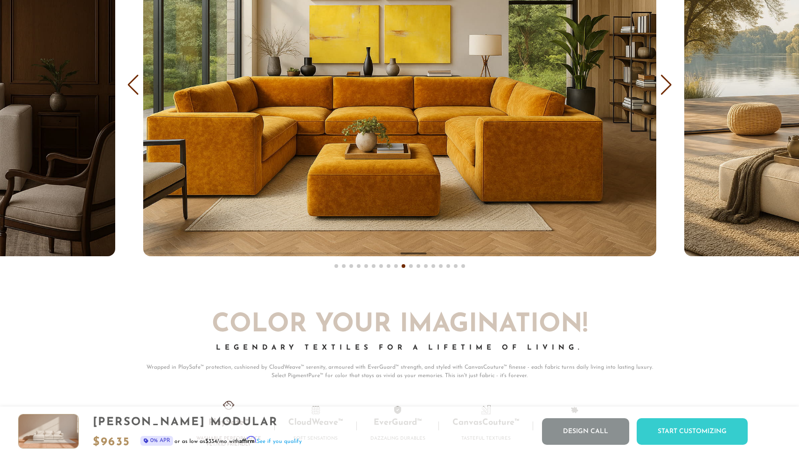
click at [667, 95] on div "Next slide" at bounding box center [666, 85] width 13 height 21
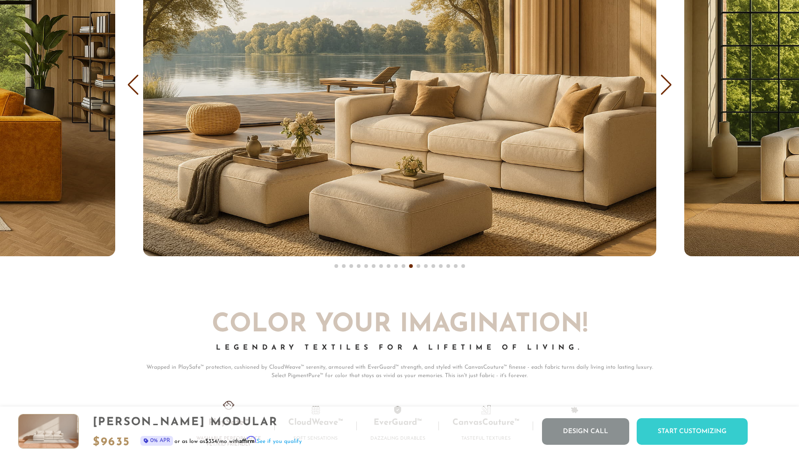
click at [667, 95] on div "Next slide" at bounding box center [666, 85] width 13 height 21
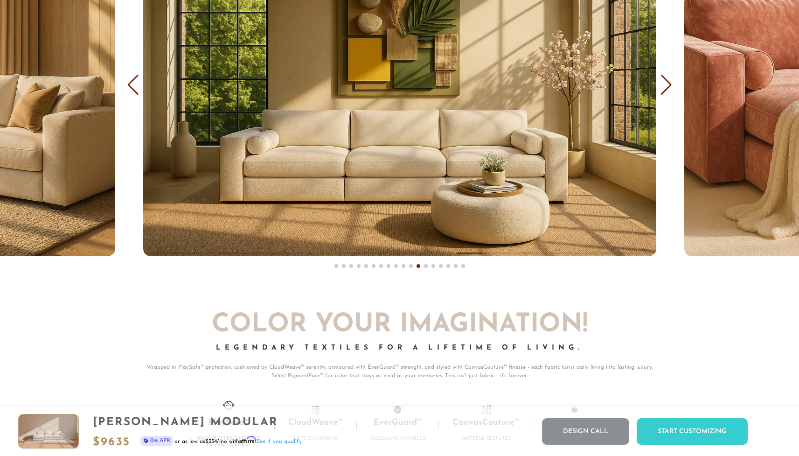
click at [667, 95] on div "Next slide" at bounding box center [666, 85] width 13 height 21
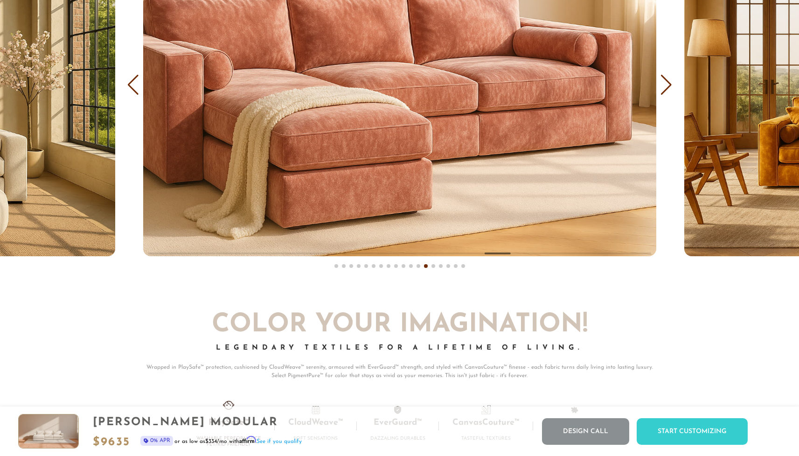
click at [667, 95] on div "Next slide" at bounding box center [666, 85] width 13 height 21
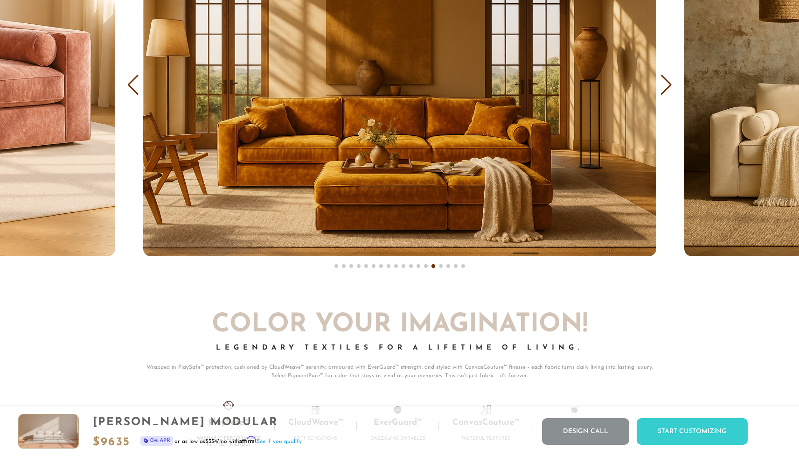
click at [667, 95] on div "Next slide" at bounding box center [666, 85] width 13 height 21
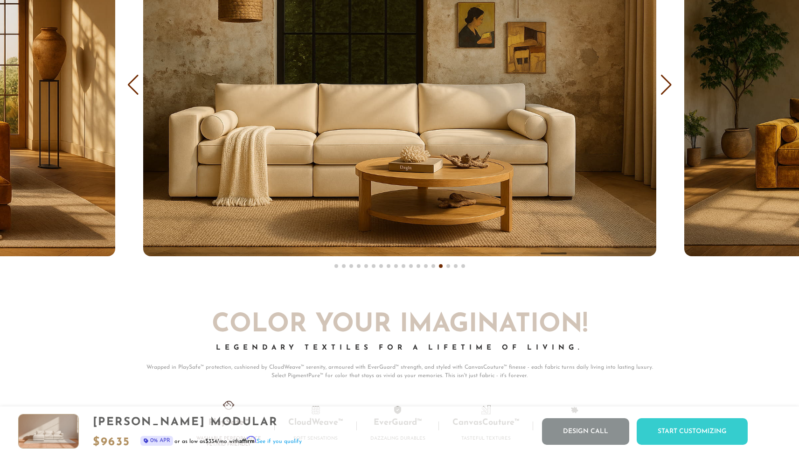
click at [667, 95] on div "Next slide" at bounding box center [666, 85] width 13 height 21
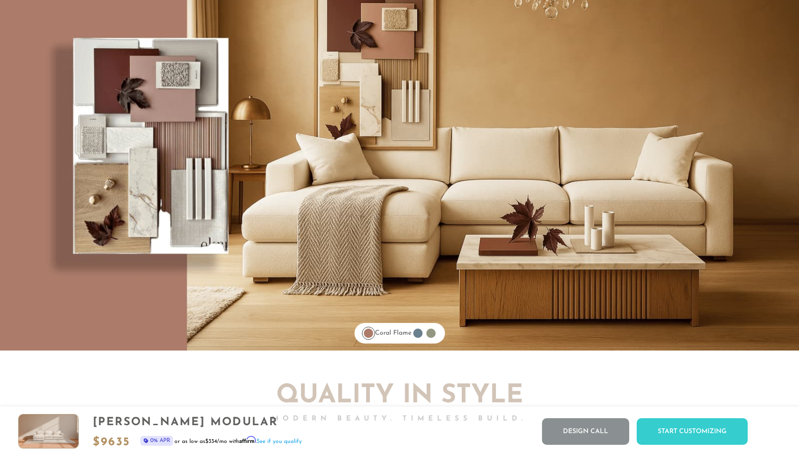
scroll to position [7642, 0]
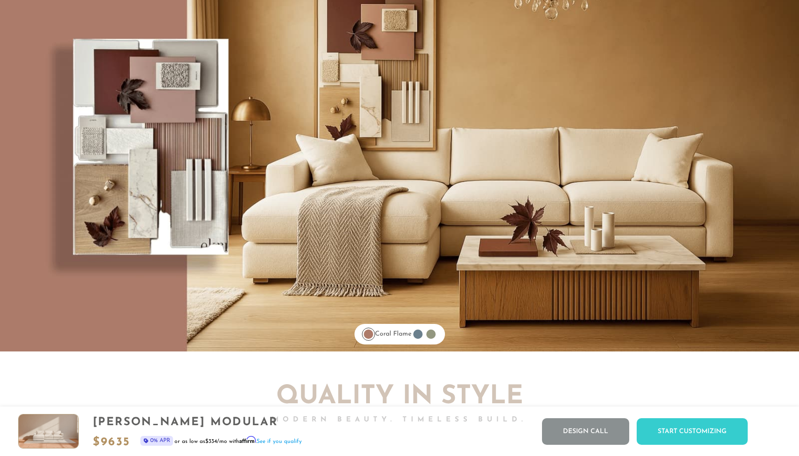
click at [432, 339] on div at bounding box center [430, 333] width 9 height 9
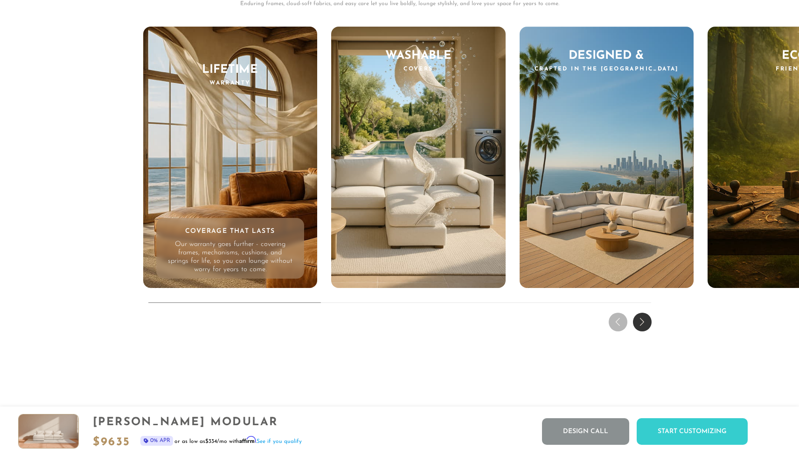
scroll to position [9133, 0]
click at [643, 331] on div "Next slide" at bounding box center [642, 321] width 19 height 19
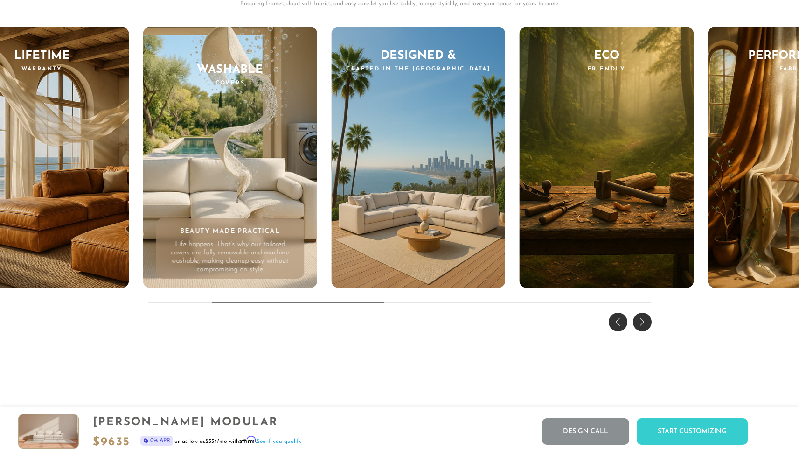
click at [643, 331] on div "Next slide" at bounding box center [642, 321] width 19 height 19
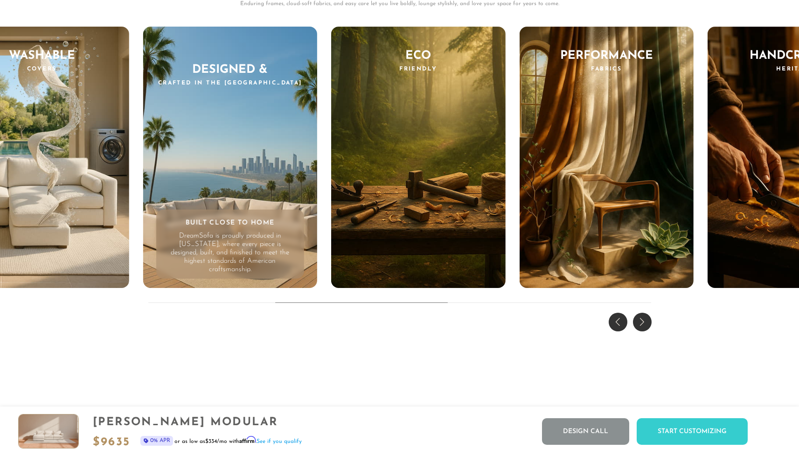
click at [643, 331] on div "Next slide" at bounding box center [642, 321] width 19 height 19
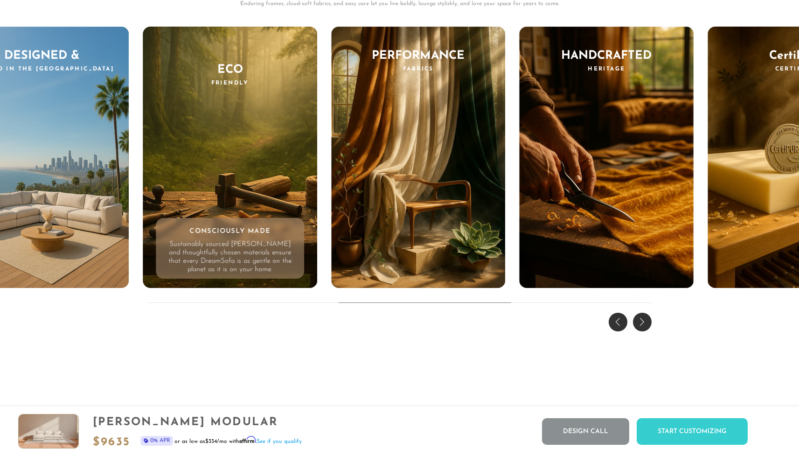
click at [643, 331] on div "Next slide" at bounding box center [642, 321] width 19 height 19
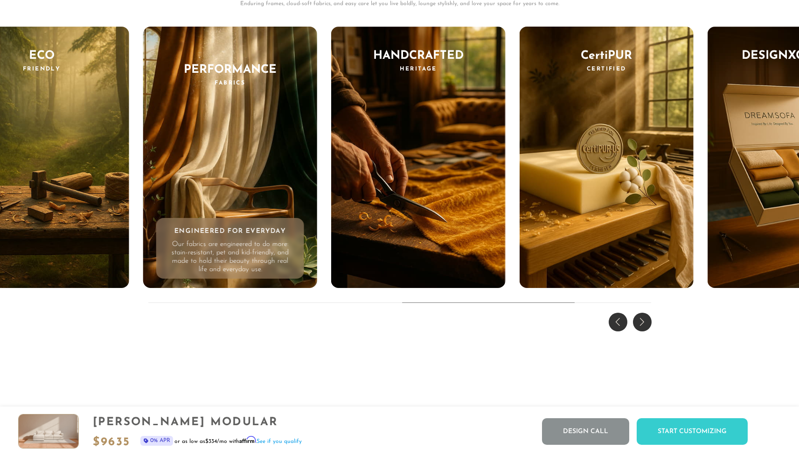
click at [643, 331] on div "Next slide" at bounding box center [642, 321] width 19 height 19
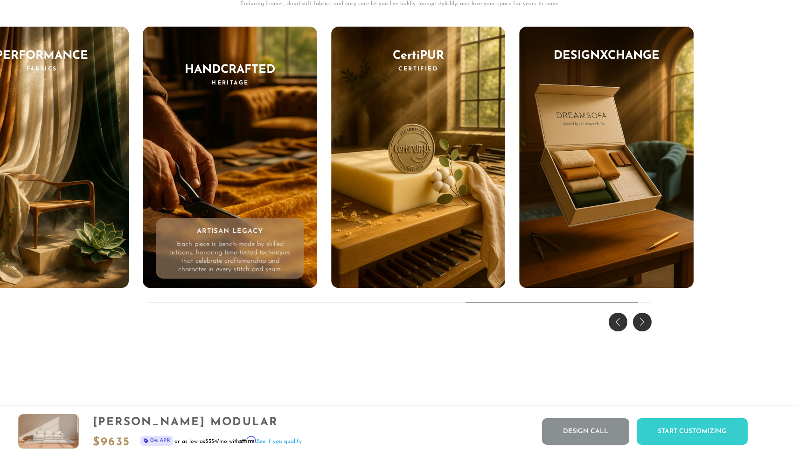
click at [643, 331] on div "Next slide" at bounding box center [642, 321] width 19 height 19
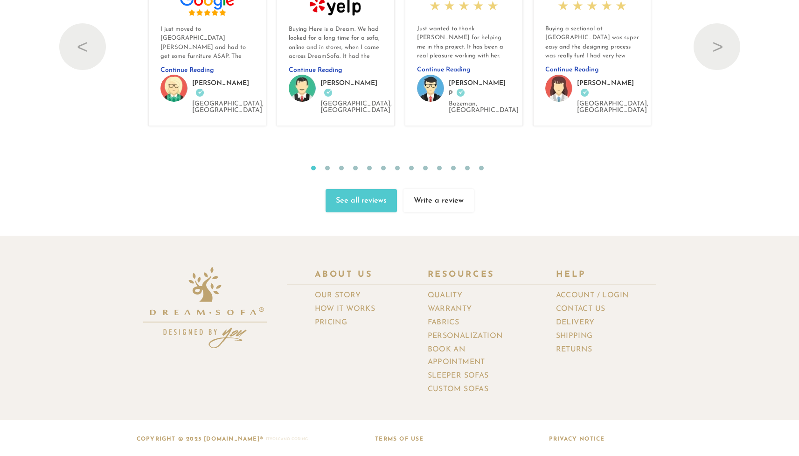
scroll to position [10288, 0]
click at [354, 302] on link "How It Works" at bounding box center [349, 309] width 68 height 14
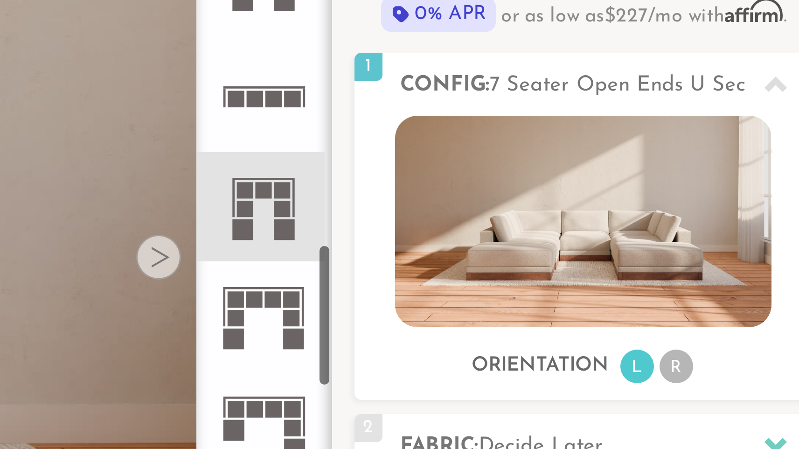
scroll to position [842, 0]
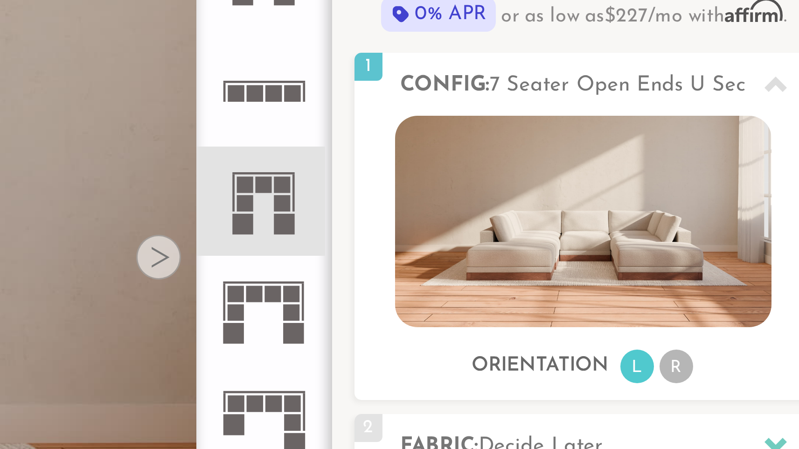
click at [590, 164] on icon at bounding box center [608, 182] width 36 height 36
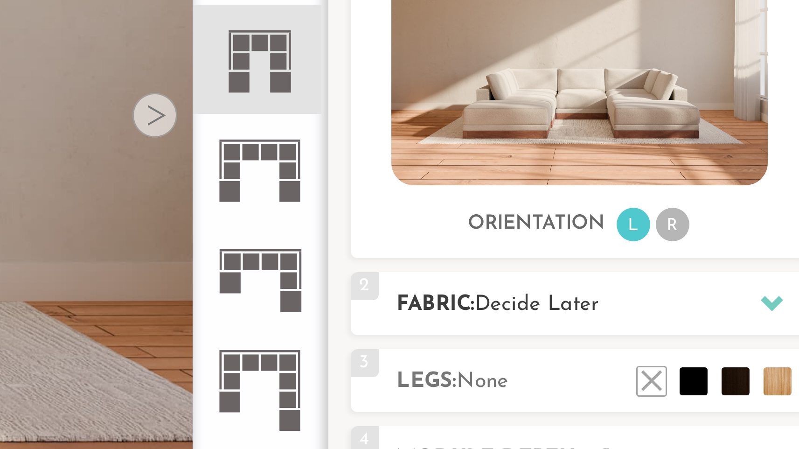
click at [680, 260] on span "Decide Later" at bounding box center [701, 263] width 42 height 7
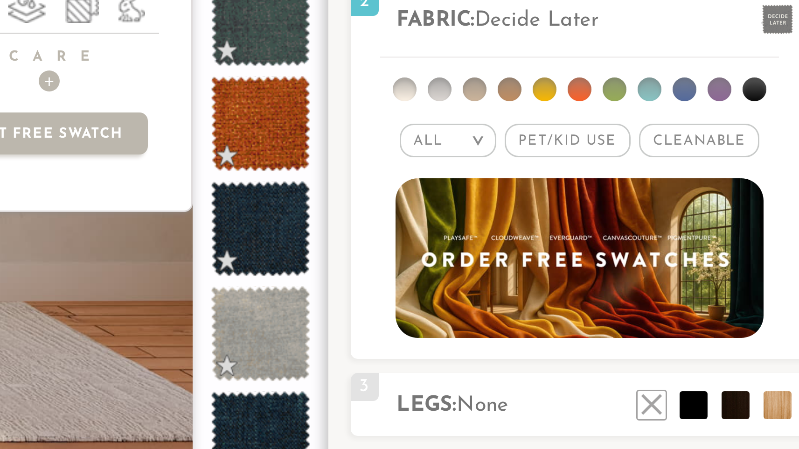
scroll to position [2219, 0]
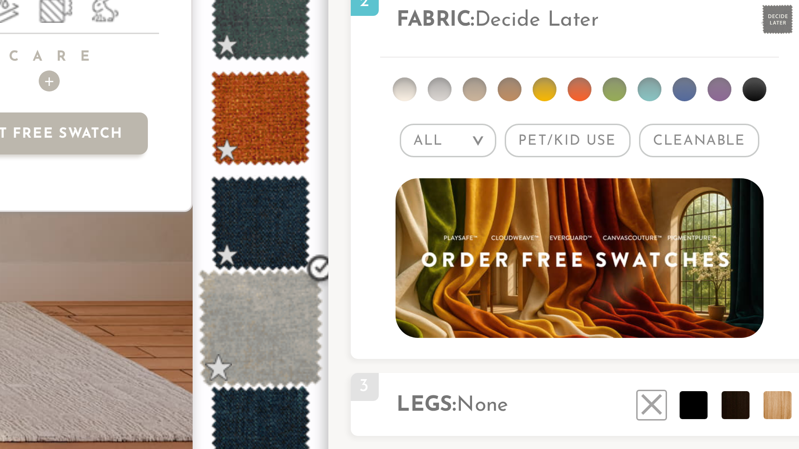
click at [588, 252] on span at bounding box center [609, 272] width 42 height 40
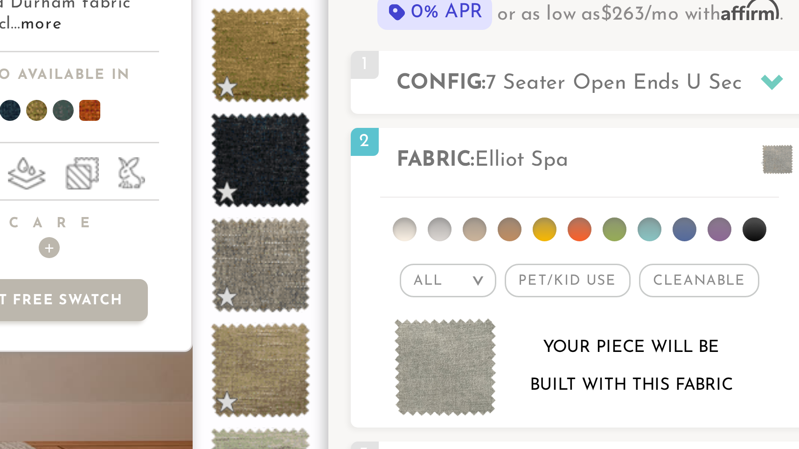
scroll to position [201, 0]
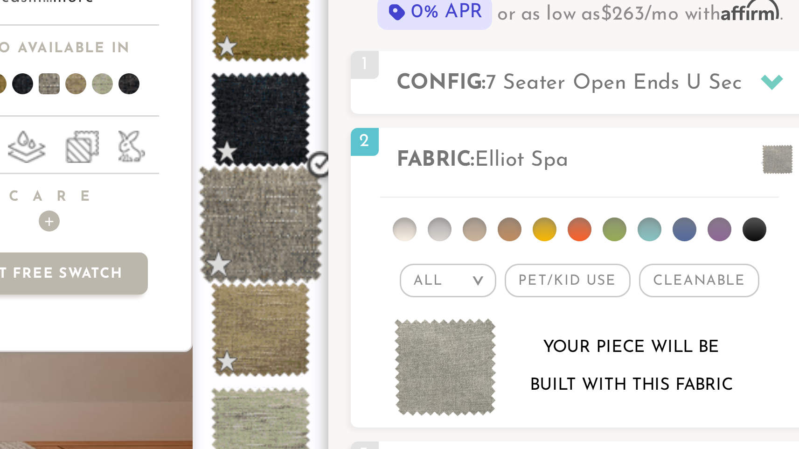
click at [588, 171] on span at bounding box center [609, 191] width 42 height 40
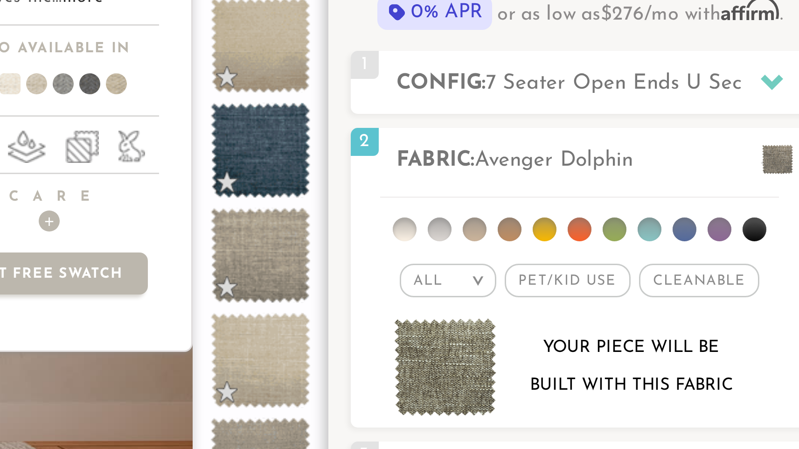
scroll to position [963, 0]
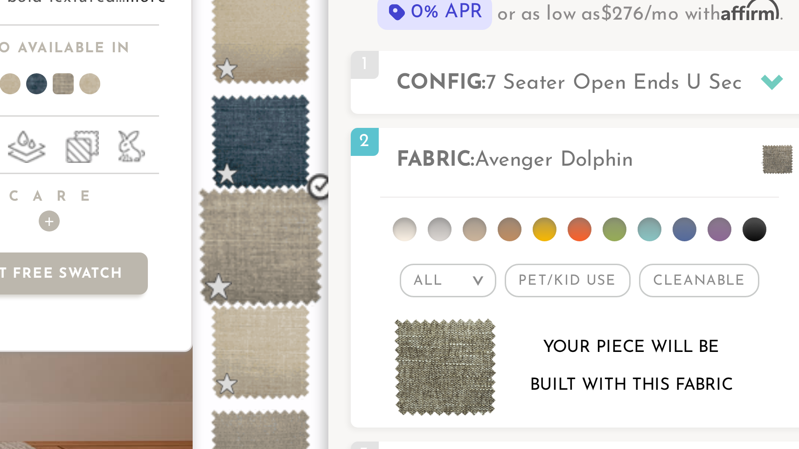
click at [588, 178] on span at bounding box center [609, 198] width 42 height 40
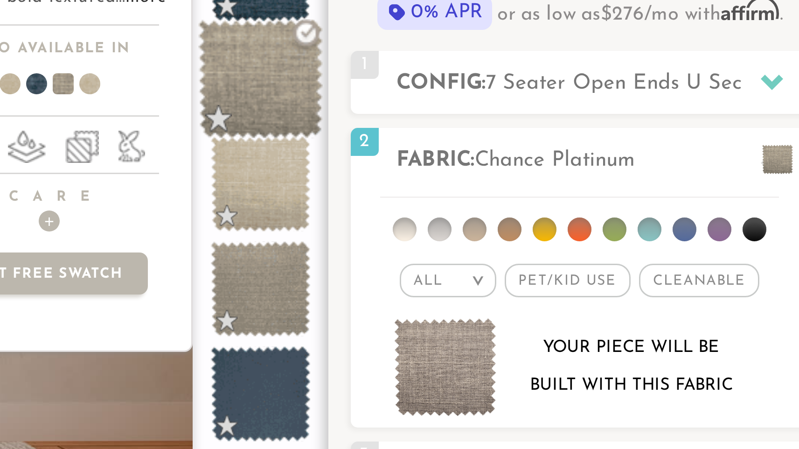
scroll to position [1033, 0]
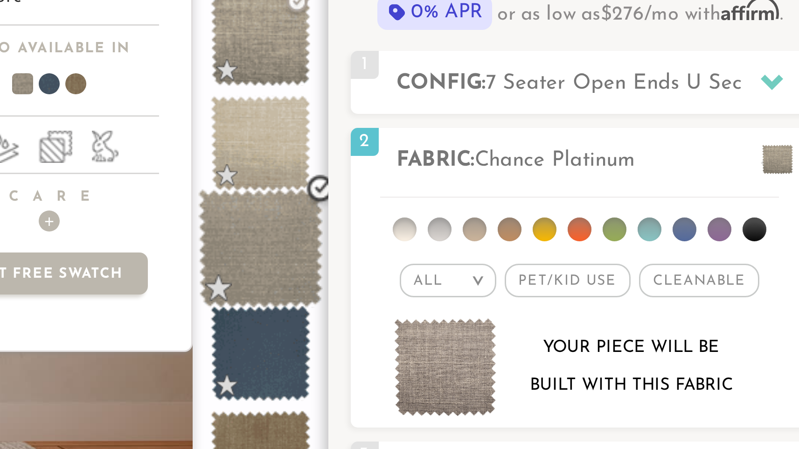
click at [588, 179] on span at bounding box center [609, 199] width 42 height 40
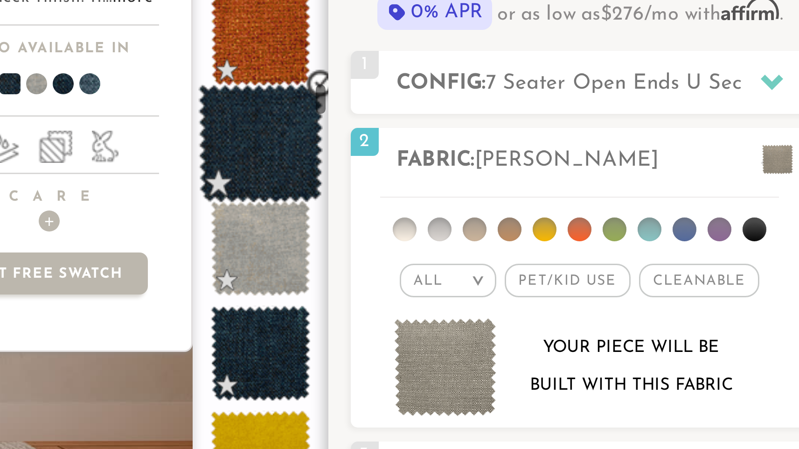
scroll to position [2293, 0]
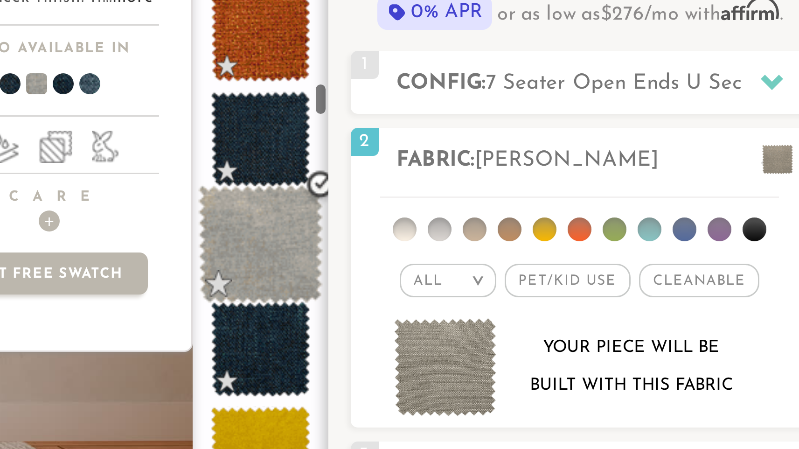
click at [588, 177] on span at bounding box center [609, 197] width 42 height 40
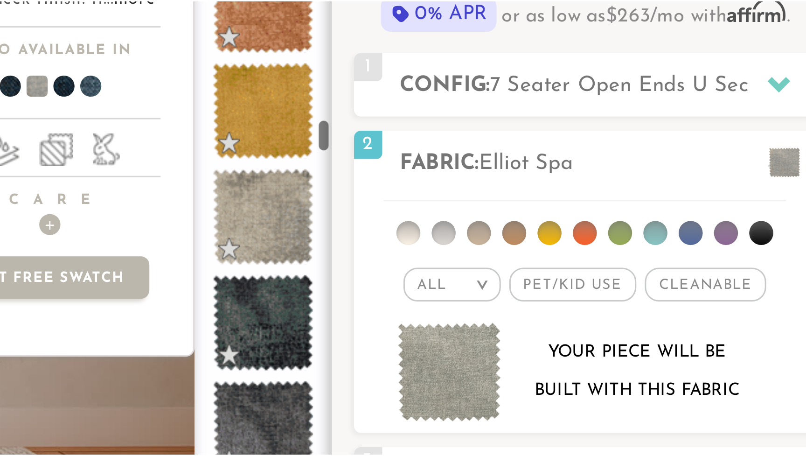
scroll to position [2583, 0]
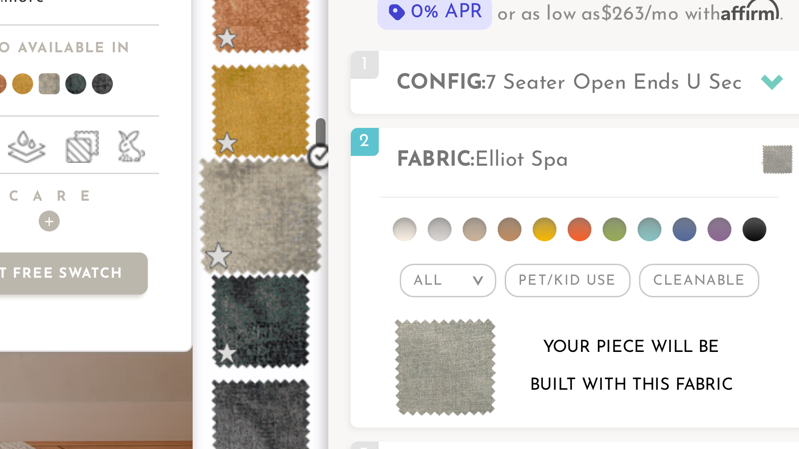
click at [588, 168] on span at bounding box center [609, 188] width 42 height 40
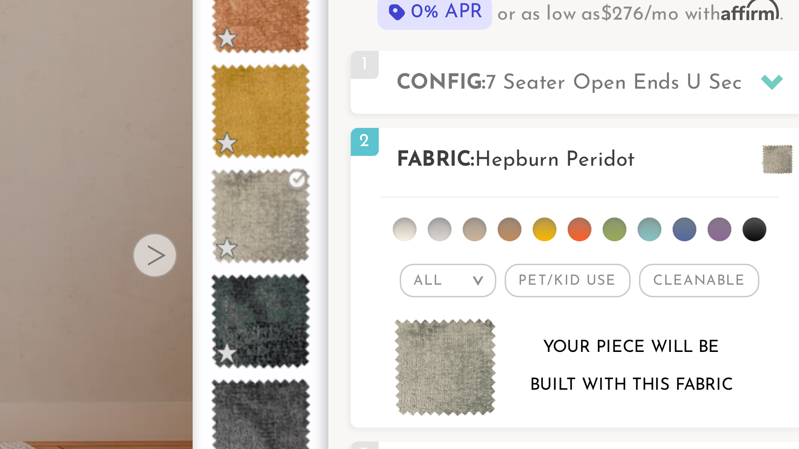
click at [776, 164] on span at bounding box center [781, 169] width 10 height 10
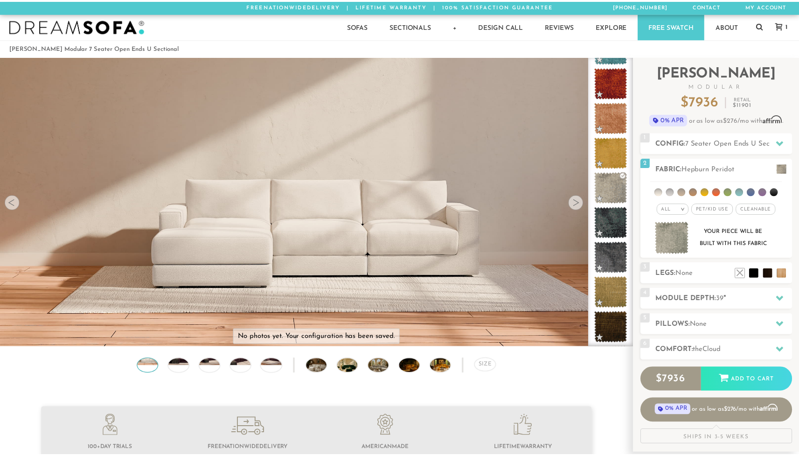
scroll to position [10654, 792]
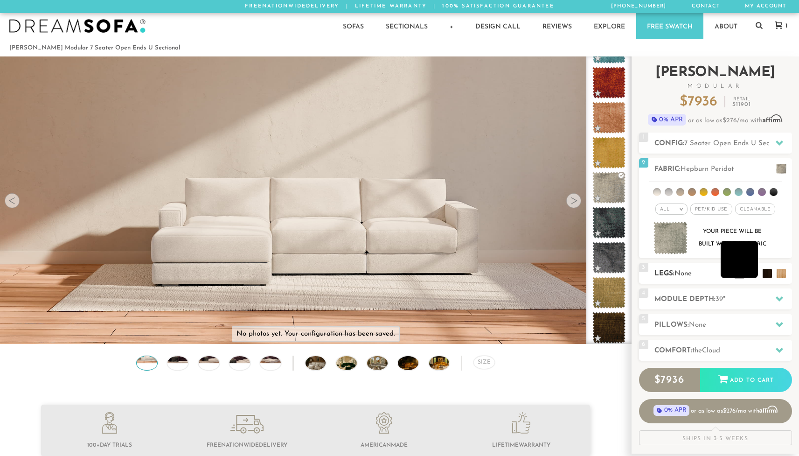
click at [751, 274] on li at bounding box center [738, 259] width 37 height 37
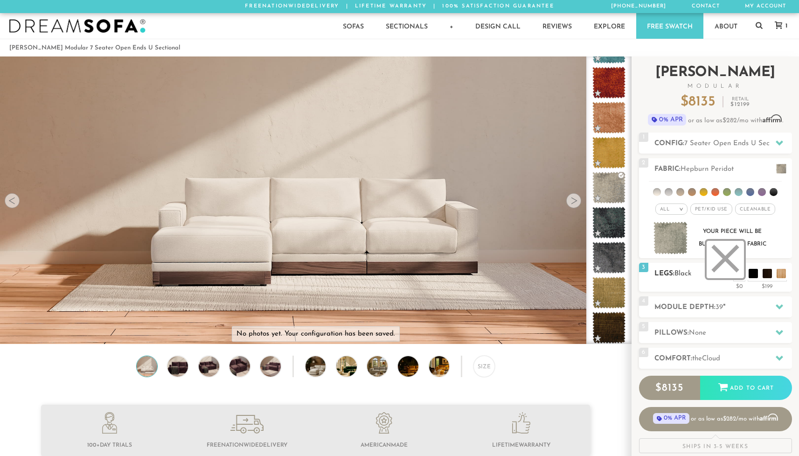
click at [733, 273] on li at bounding box center [724, 259] width 37 height 37
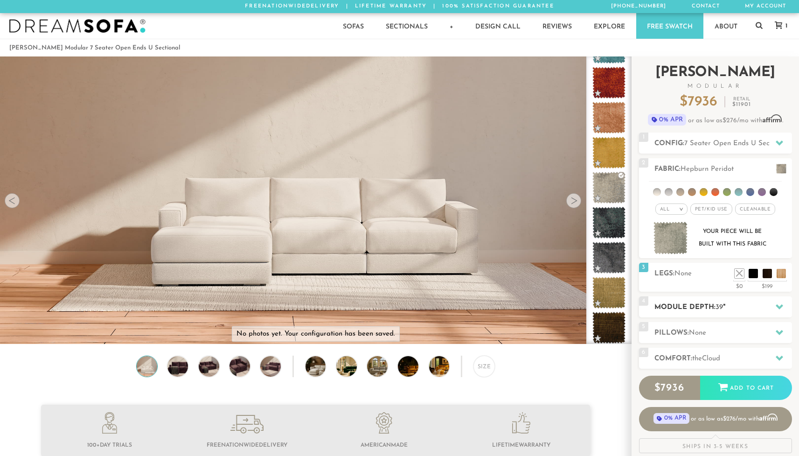
click at [710, 303] on h2 "Module Depth: 39 "" at bounding box center [723, 307] width 138 height 11
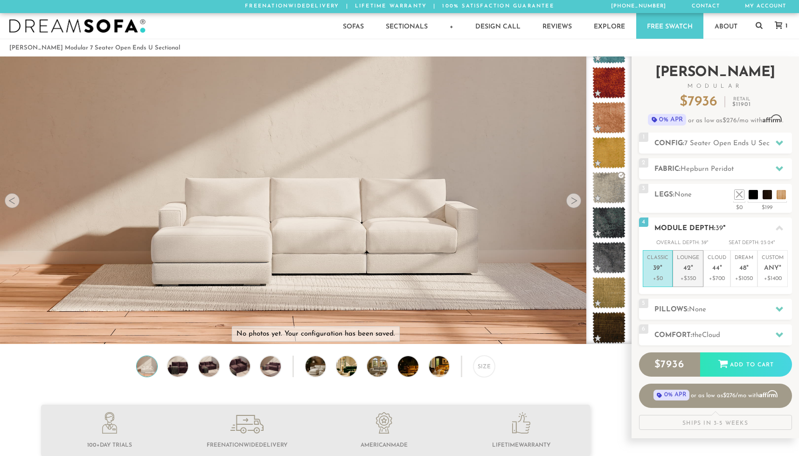
click at [684, 272] on span "42" at bounding box center [686, 268] width 7 height 8
click at [697, 313] on span "None" at bounding box center [697, 309] width 17 height 7
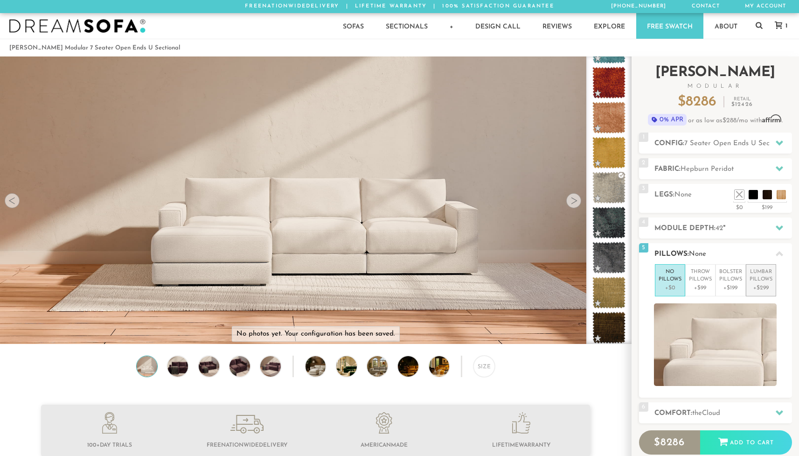
click at [760, 279] on p "Lumbar Pillows" at bounding box center [760, 275] width 23 height 15
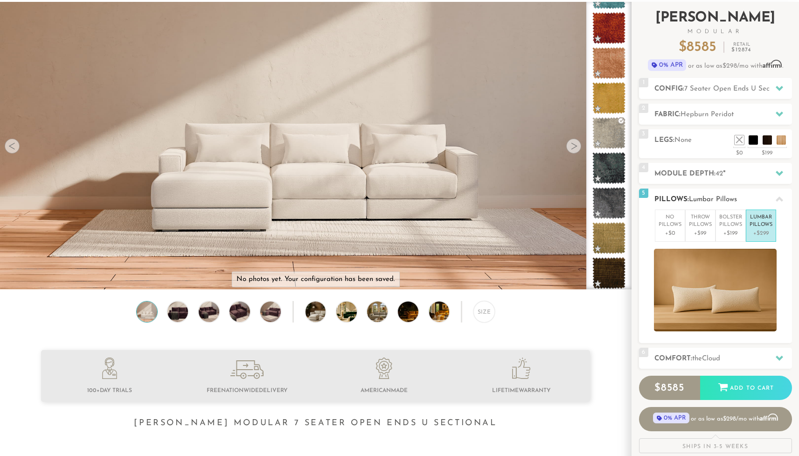
scroll to position [56, 0]
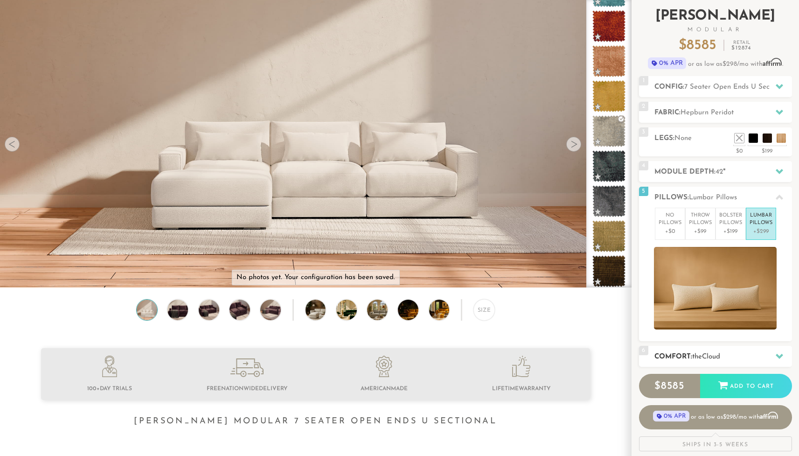
click at [692, 358] on h2 "Comfort: the Cloud" at bounding box center [723, 356] width 138 height 11
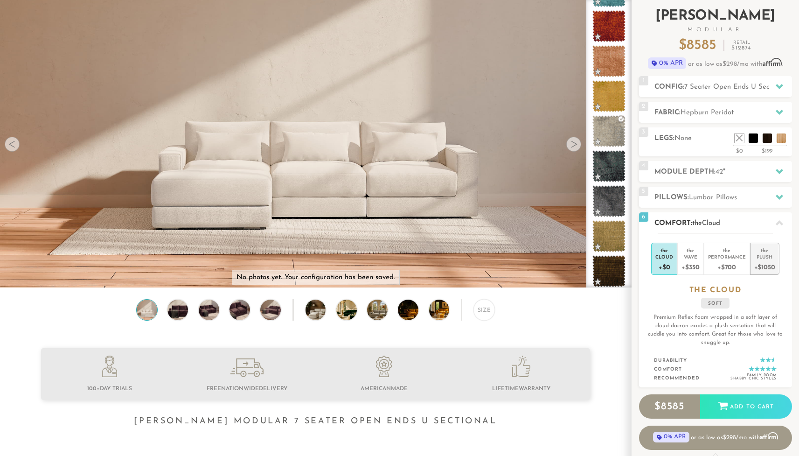
click at [769, 259] on div "Plush" at bounding box center [764, 256] width 21 height 7
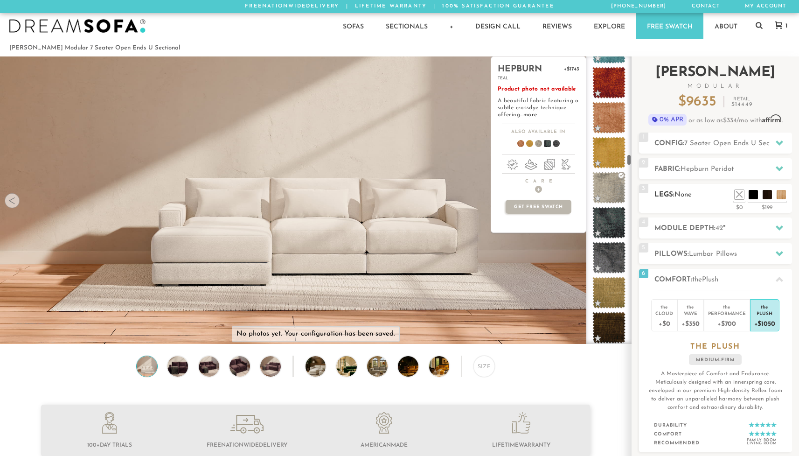
scroll to position [0, 0]
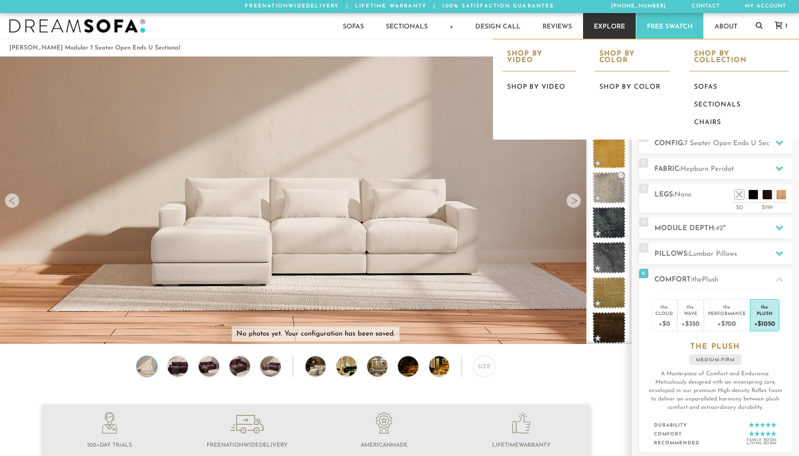
click at [607, 28] on link "Explore" at bounding box center [609, 26] width 53 height 26
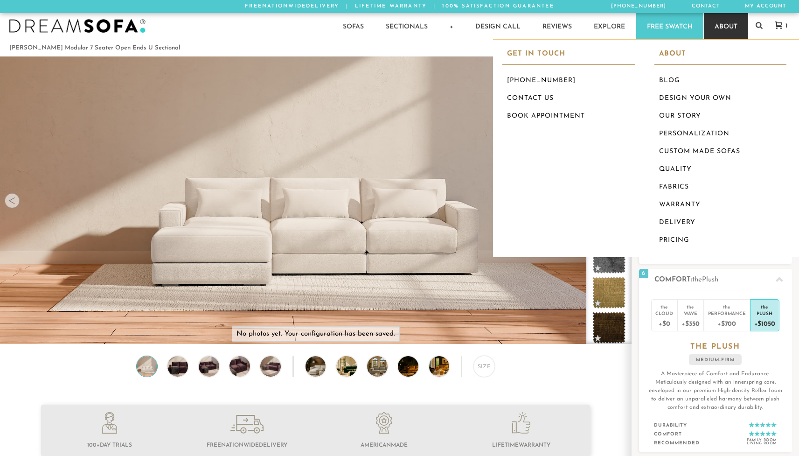
click at [715, 33] on link "About" at bounding box center [726, 26] width 44 height 26
click at [675, 97] on link "Design Your Own" at bounding box center [720, 99] width 132 height 18
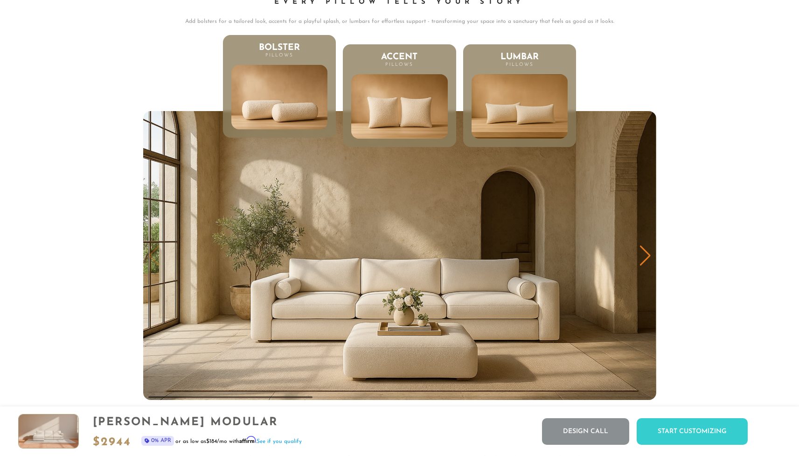
scroll to position [7, 7]
click at [265, 108] on img at bounding box center [279, 97] width 115 height 78
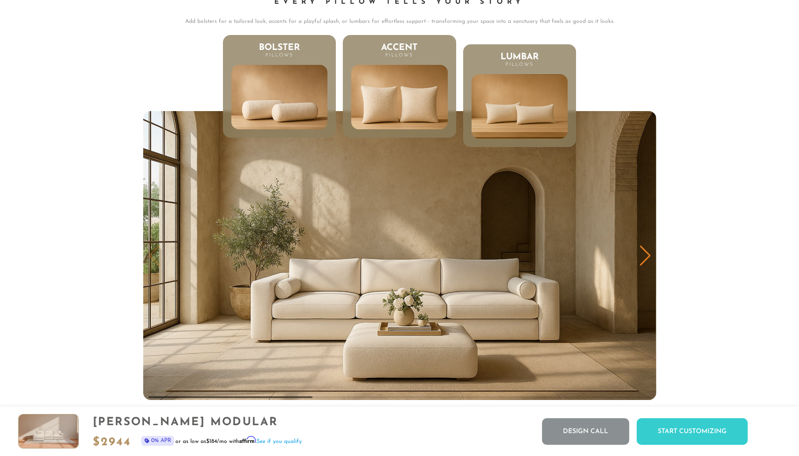
click at [398, 120] on img at bounding box center [399, 97] width 115 height 78
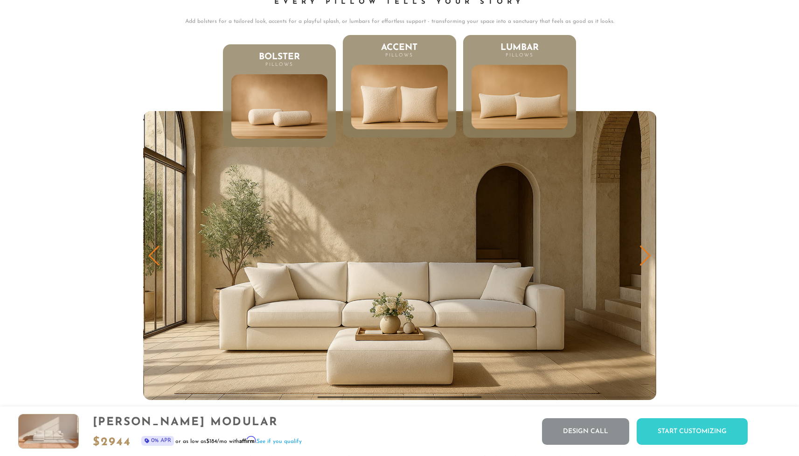
click at [505, 115] on img at bounding box center [519, 97] width 115 height 78
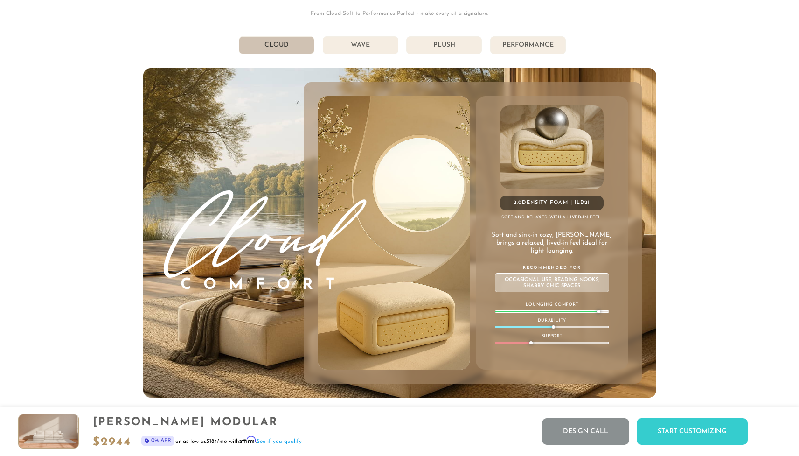
scroll to position [5219, 0]
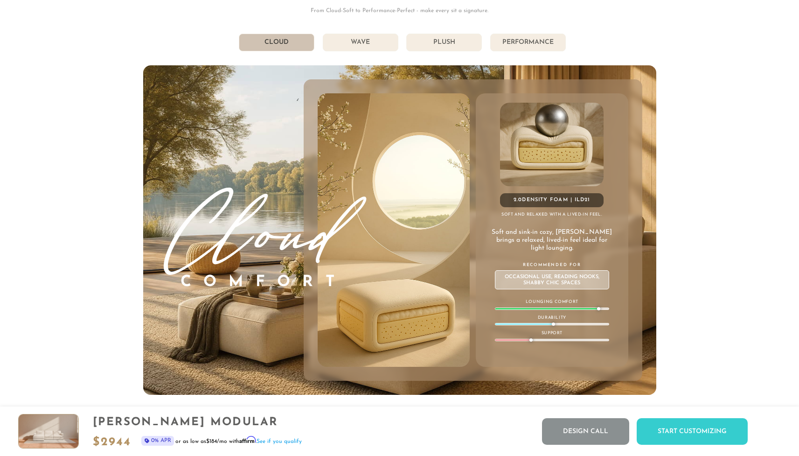
click at [361, 48] on li "Wave" at bounding box center [361, 43] width 76 height 18
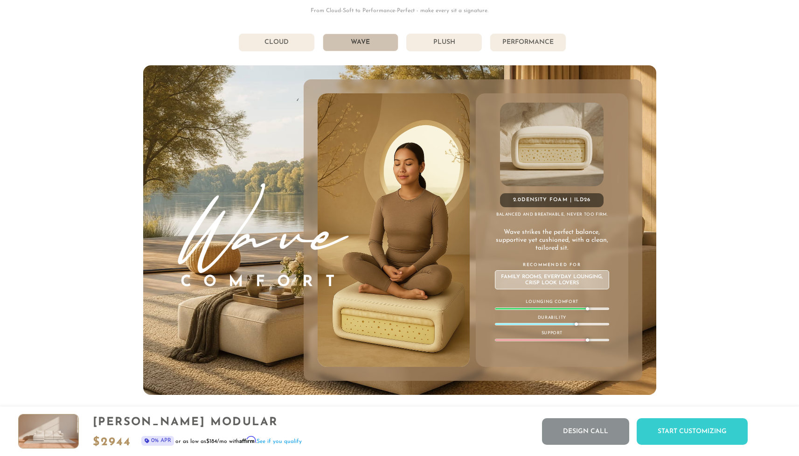
click at [279, 46] on li "Cloud" at bounding box center [277, 43] width 76 height 18
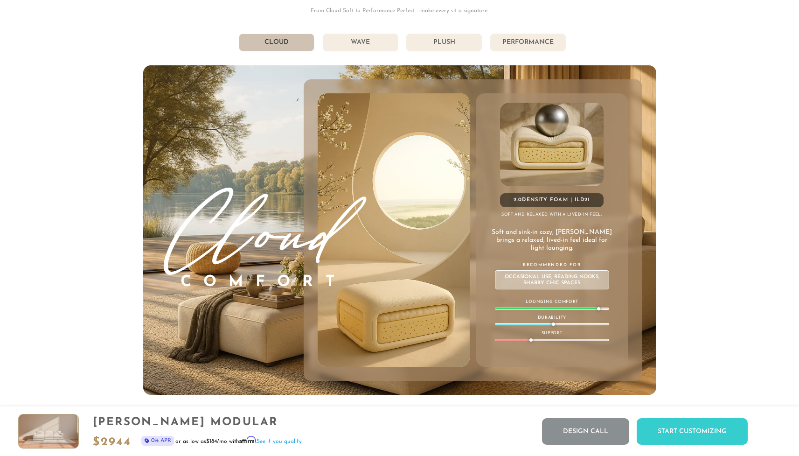
click at [359, 47] on li "Wave" at bounding box center [361, 43] width 76 height 18
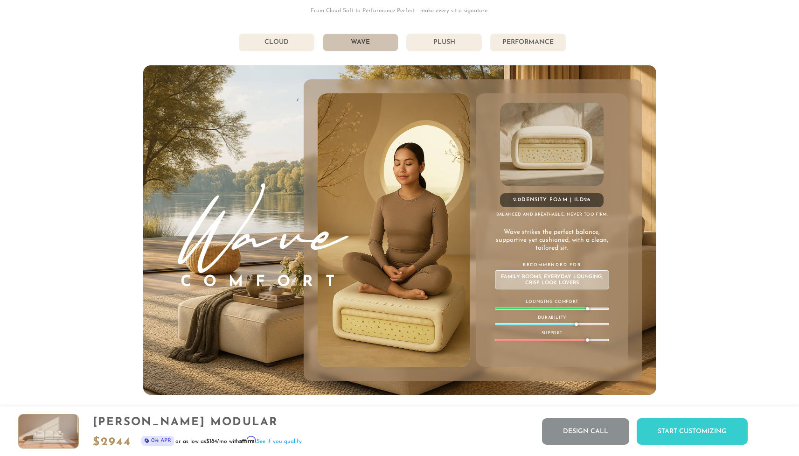
click at [445, 47] on li "Plush" at bounding box center [444, 43] width 76 height 18
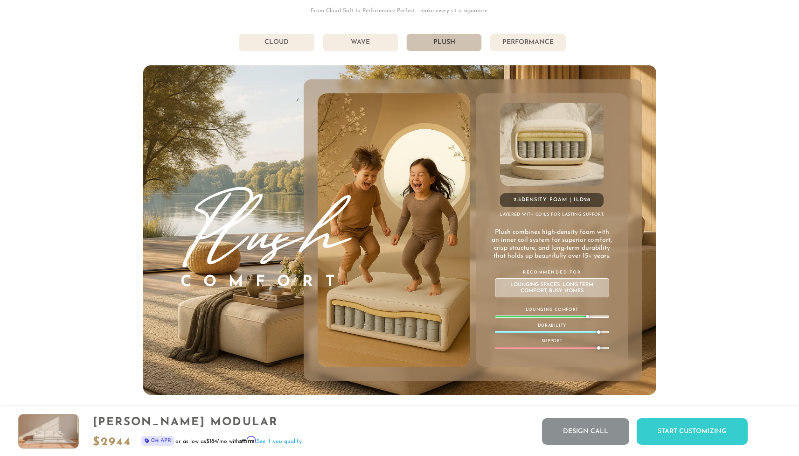
scroll to position [10744, 792]
click at [526, 45] on li "Performance" at bounding box center [528, 43] width 76 height 18
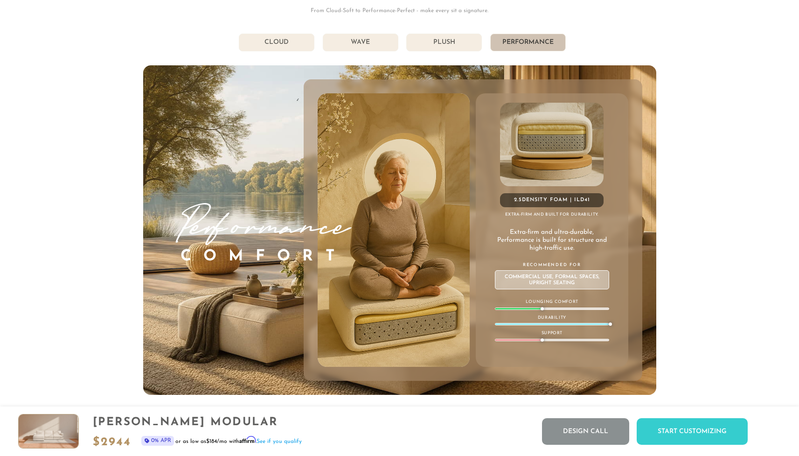
scroll to position [10737, 792]
click at [443, 48] on li "Plush" at bounding box center [444, 43] width 76 height 18
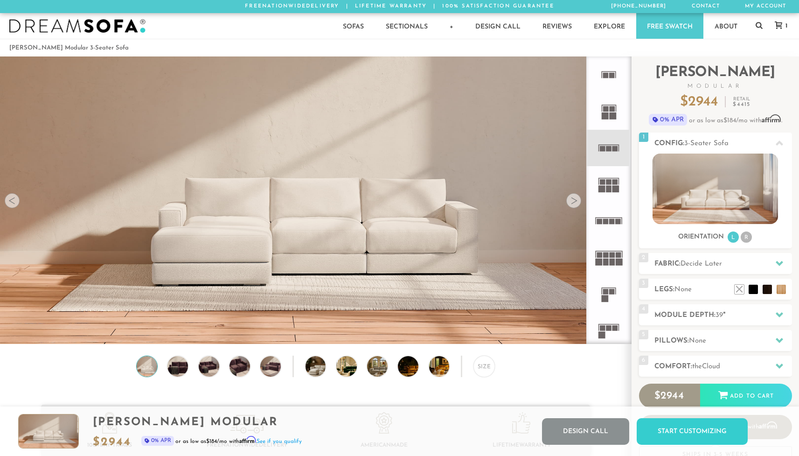
scroll to position [0, 0]
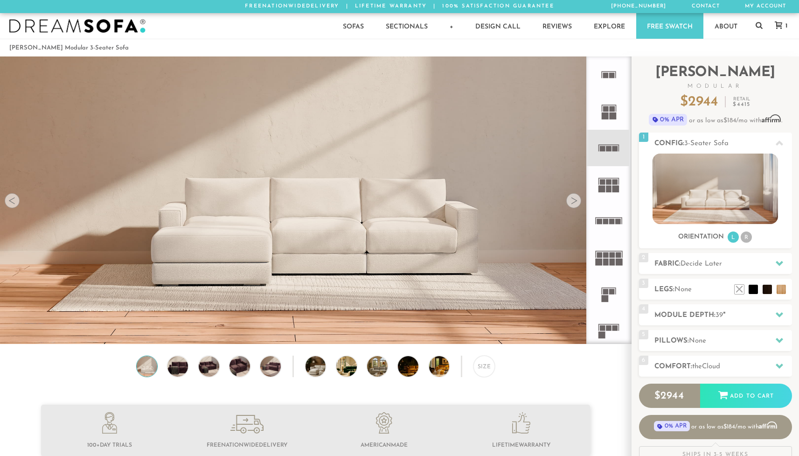
click at [116, 23] on img at bounding box center [77, 26] width 136 height 14
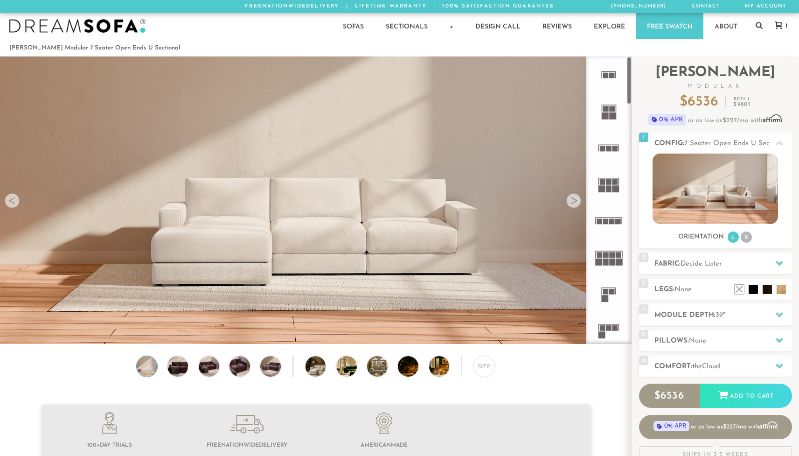
click at [572, 208] on div at bounding box center [573, 200] width 15 height 15
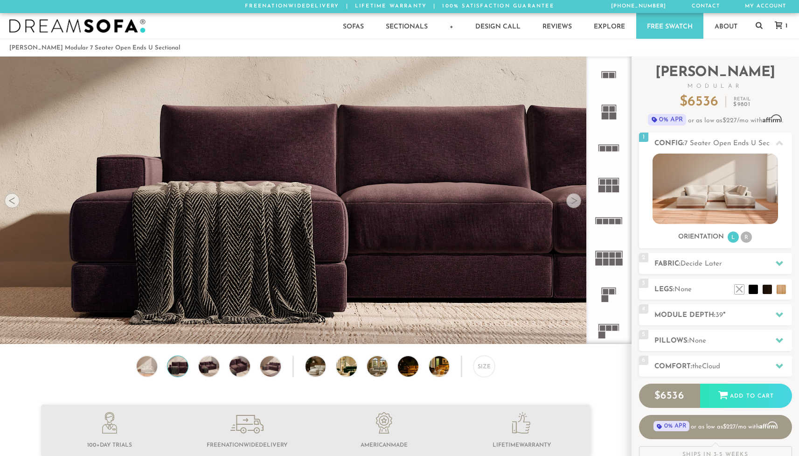
click at [572, 208] on div at bounding box center [573, 200] width 15 height 15
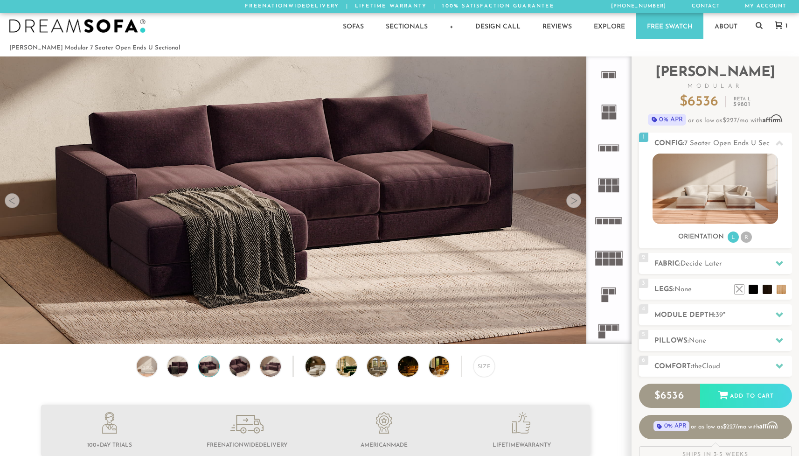
click at [572, 208] on div at bounding box center [573, 200] width 15 height 15
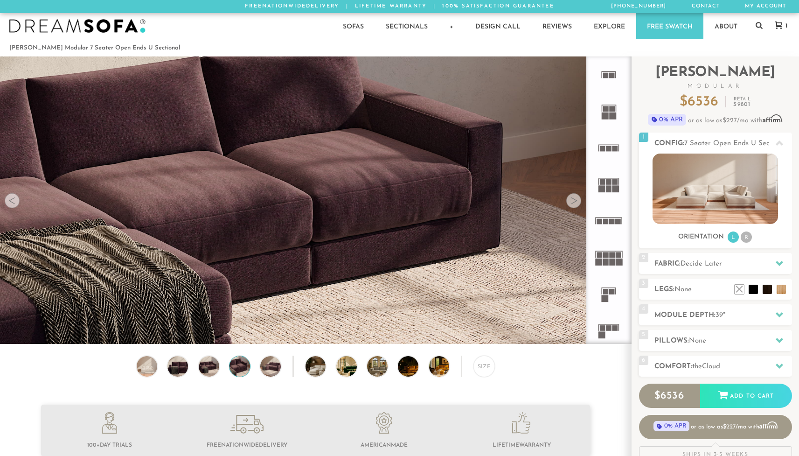
click at [572, 208] on div at bounding box center [573, 200] width 15 height 15
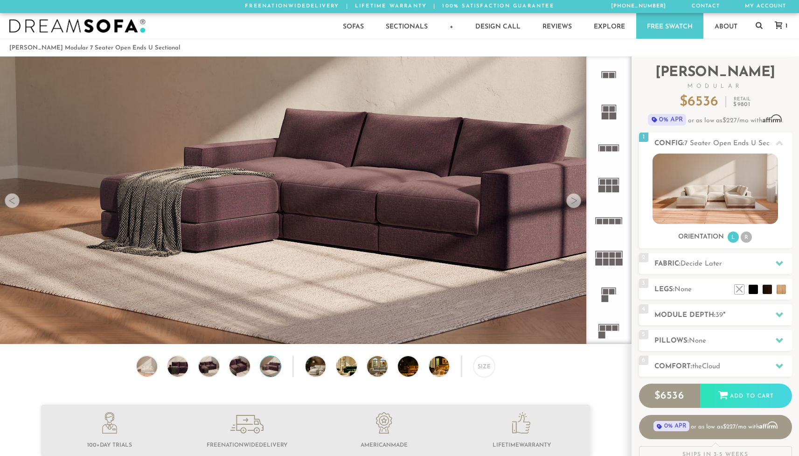
click at [572, 208] on div at bounding box center [573, 200] width 15 height 15
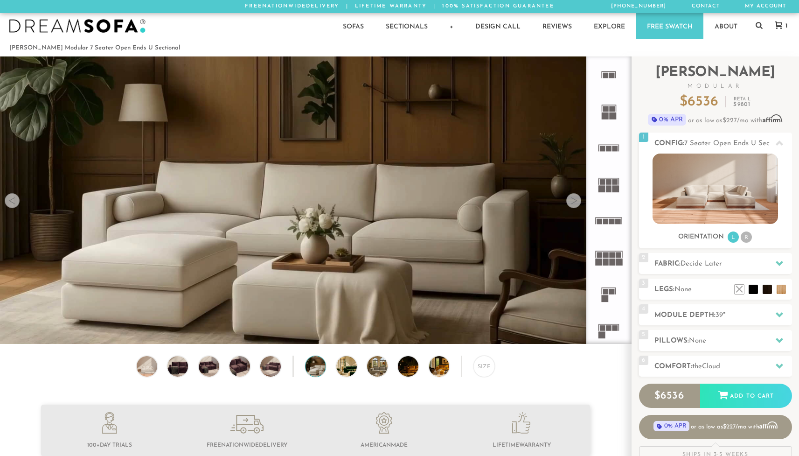
click at [572, 208] on div at bounding box center [573, 200] width 15 height 15
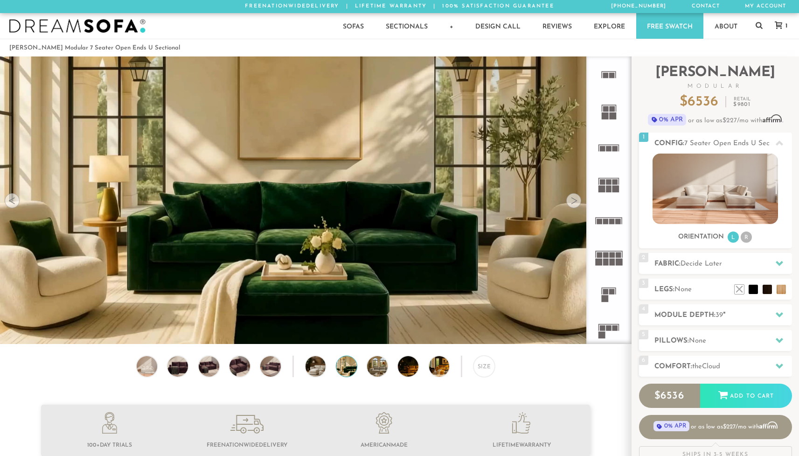
click at [572, 208] on div at bounding box center [573, 200] width 15 height 15
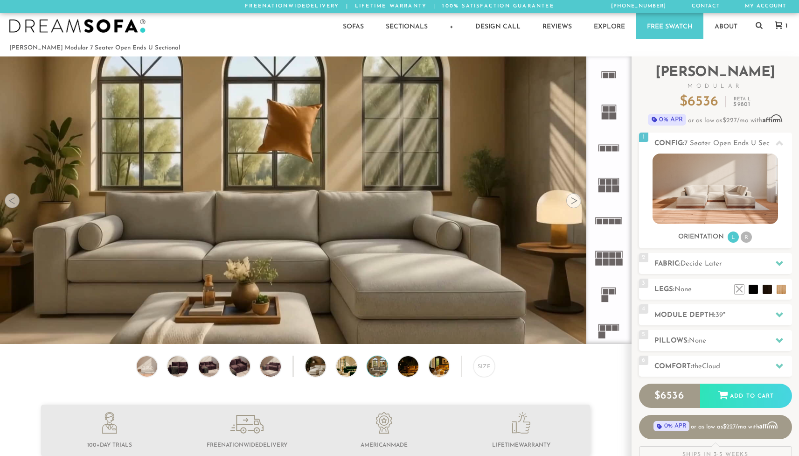
click at [415, 214] on video at bounding box center [315, 183] width 631 height 355
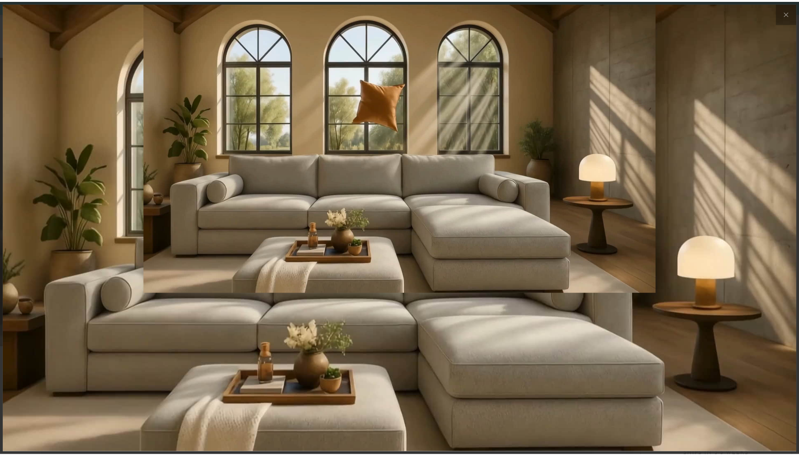
scroll to position [10668, 799]
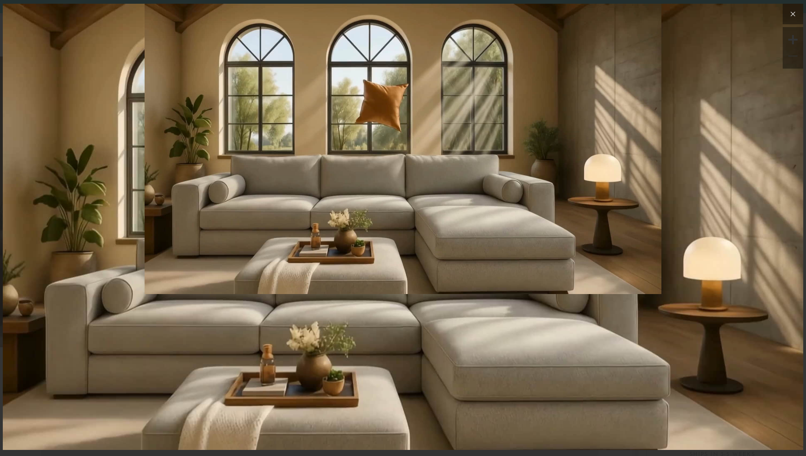
click at [792, 14] on icon at bounding box center [792, 13] width 11 height 11
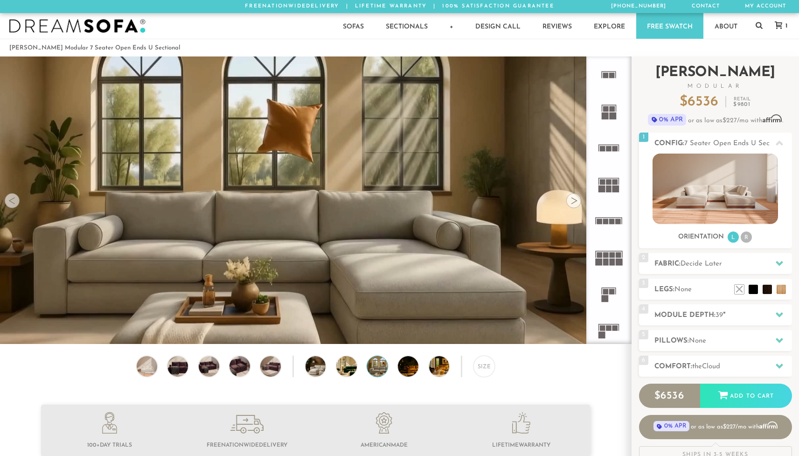
scroll to position [10654, 792]
click at [575, 201] on div at bounding box center [573, 200] width 15 height 15
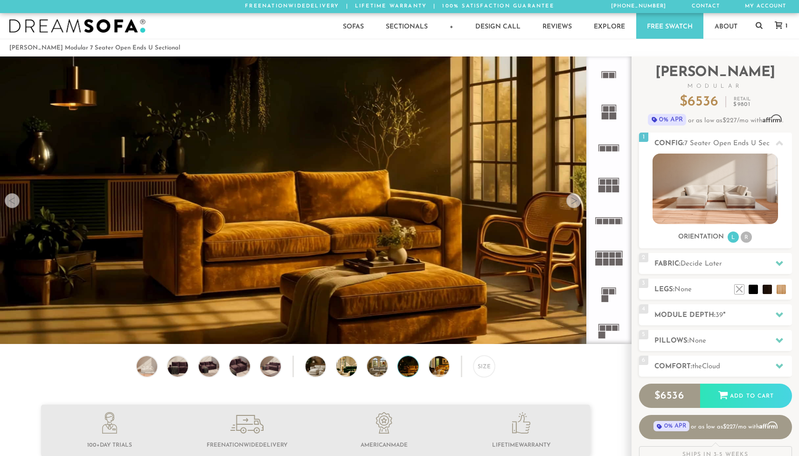
click at [575, 201] on div at bounding box center [573, 200] width 15 height 15
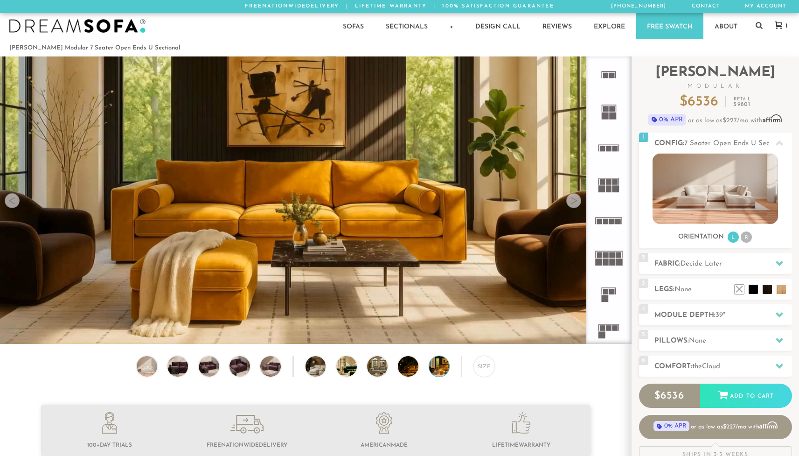
click at [575, 201] on div at bounding box center [573, 200] width 15 height 15
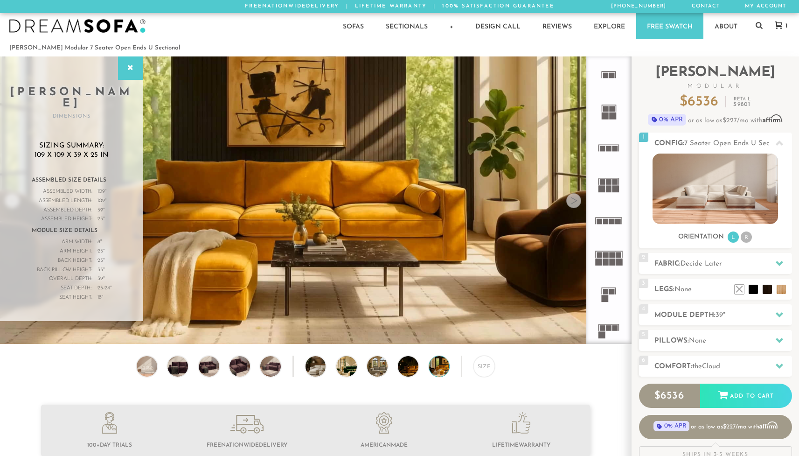
click at [574, 201] on div at bounding box center [573, 200] width 15 height 15
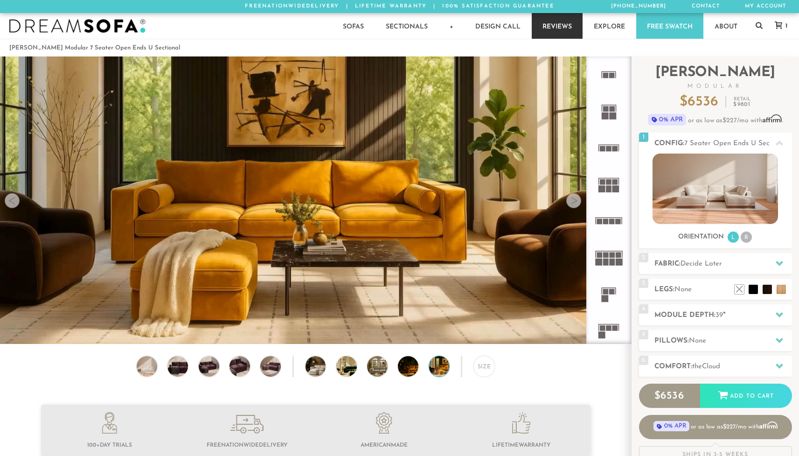
click at [550, 21] on link "Reviews" at bounding box center [557, 26] width 51 height 26
